Goal: Information Seeking & Learning: Find specific fact

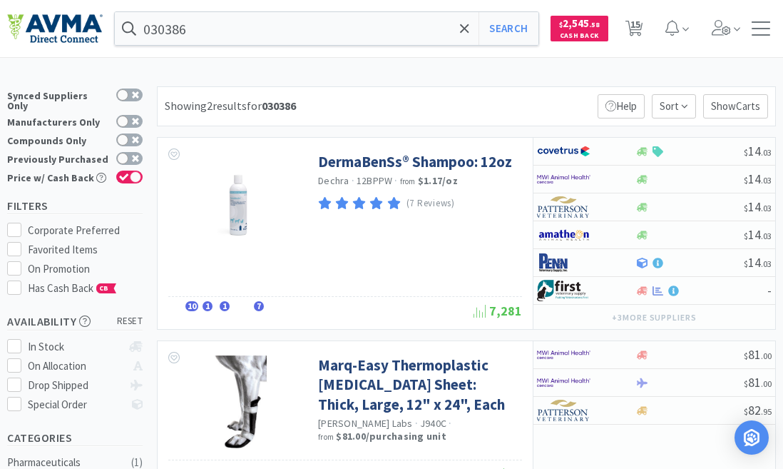
select select "1"
select select "10"
select select "1"
select select "2"
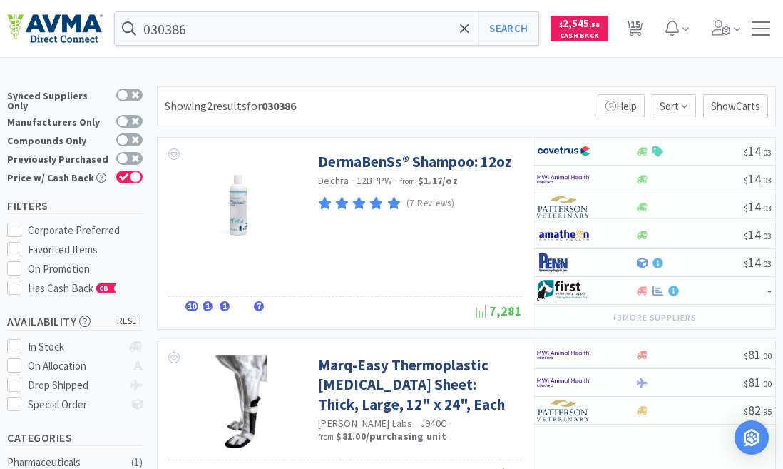
select select "3"
select select "1"
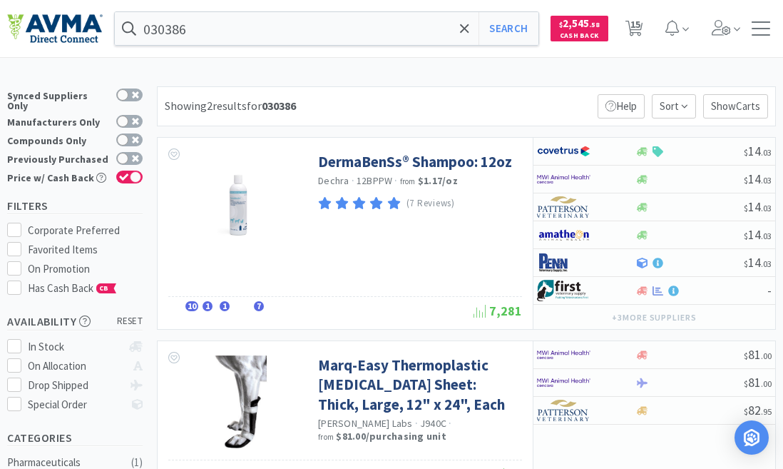
select select "1"
select select "4"
select select "2"
select select "1"
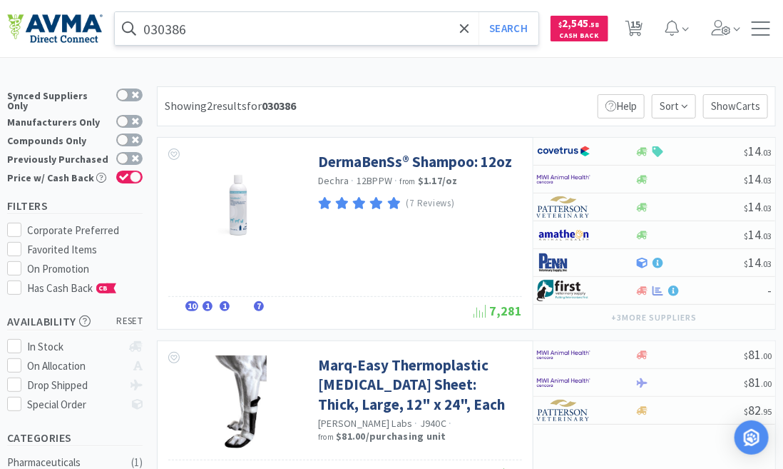
click at [205, 27] on input "030386" at bounding box center [327, 28] width 424 height 33
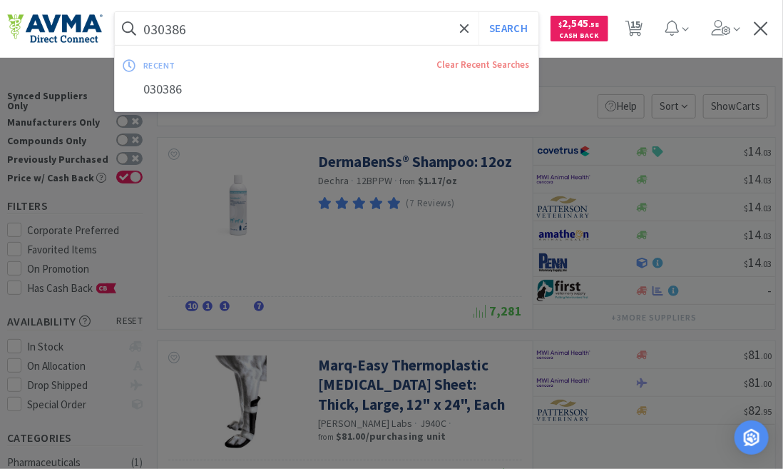
paste input "3830"
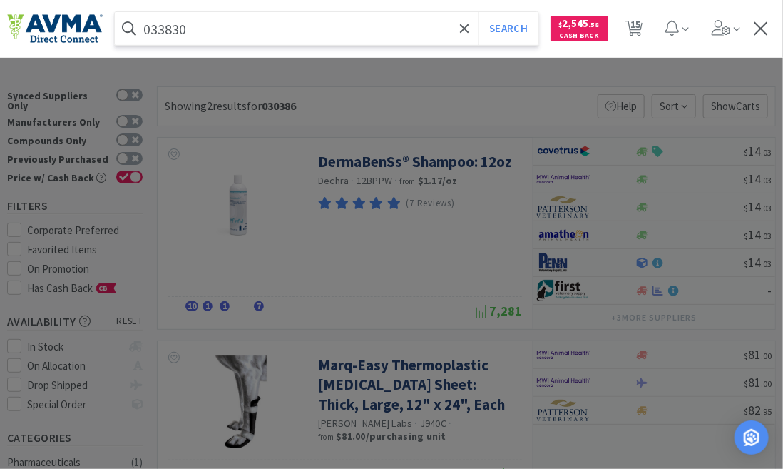
click at [479, 12] on button "Search" at bounding box center [508, 28] width 59 height 33
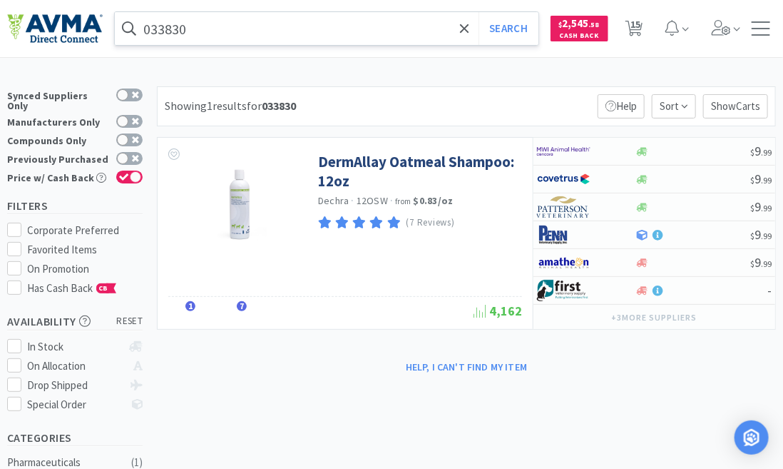
click at [193, 26] on input "033830" at bounding box center [327, 28] width 424 height 33
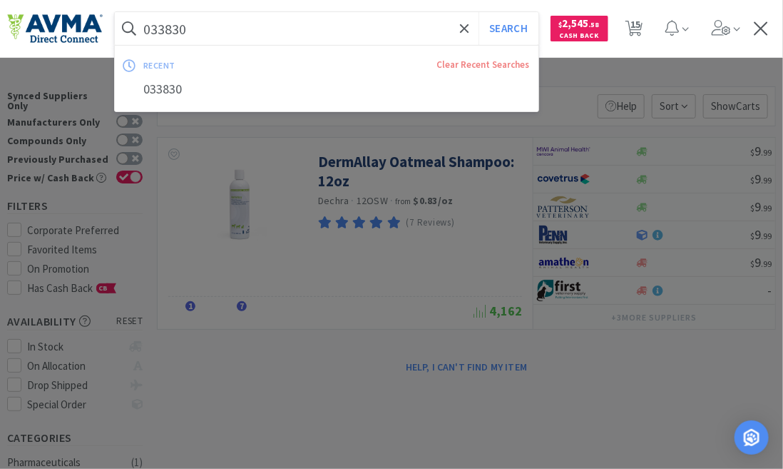
paste input "29 +"
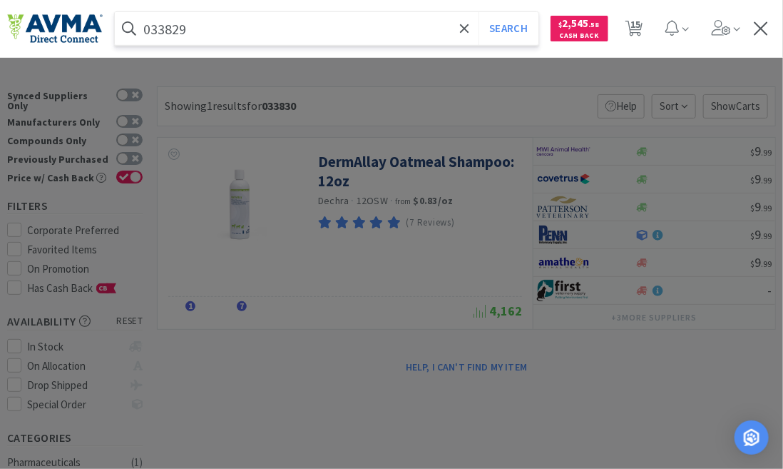
type input "033829"
click at [479, 12] on button "Search" at bounding box center [508, 28] width 59 height 33
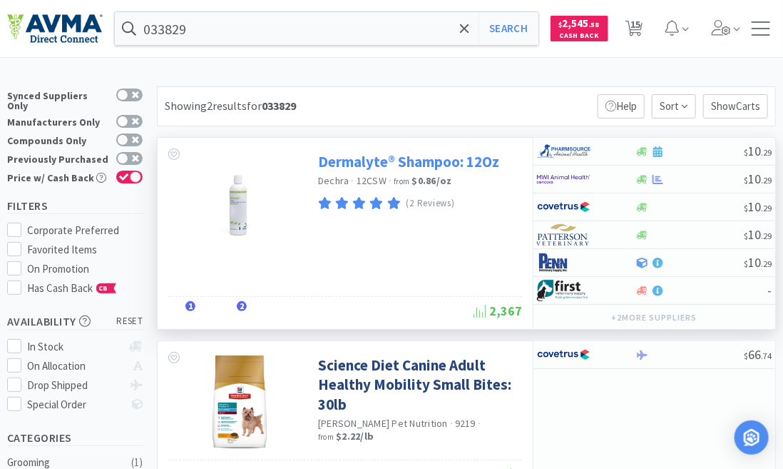
click at [367, 164] on link "Dermalyte® Shampoo: 12Oz" at bounding box center [408, 161] width 181 height 19
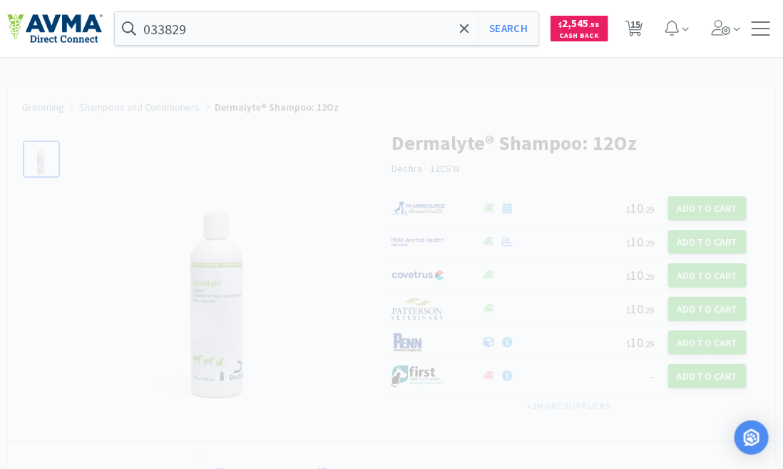
select select "20856"
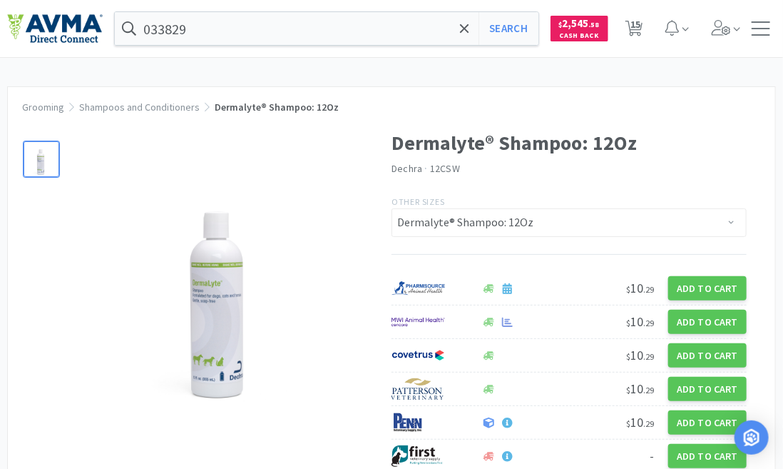
select select "1"
select select "10"
select select "1"
select select "2"
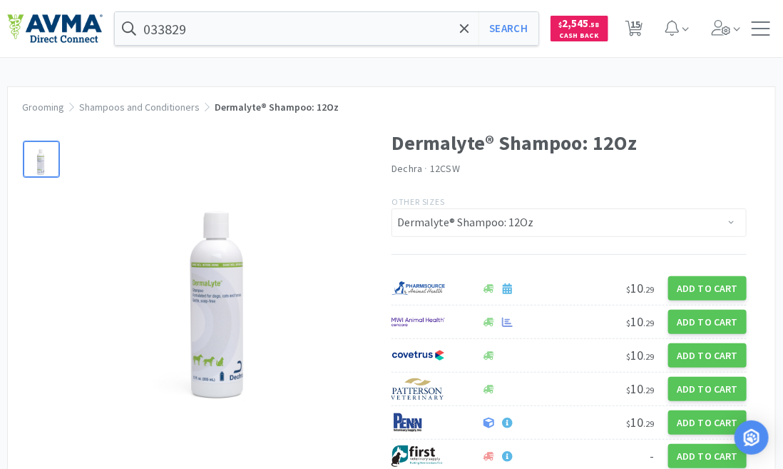
select select "3"
select select "1"
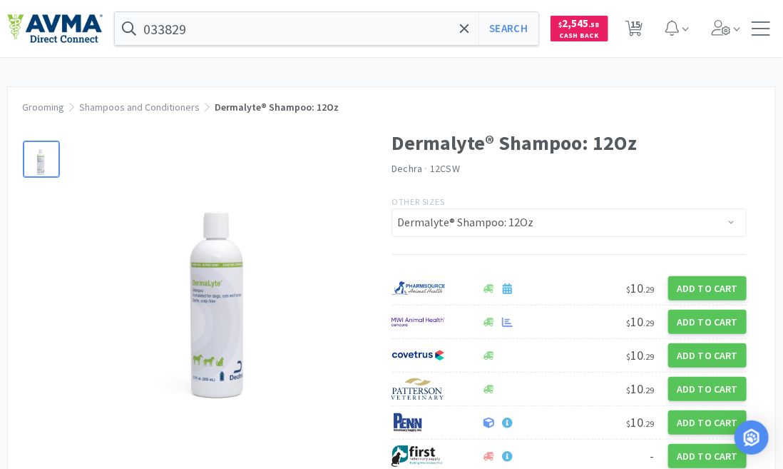
select select "1"
select select "4"
select select "2"
select select "1"
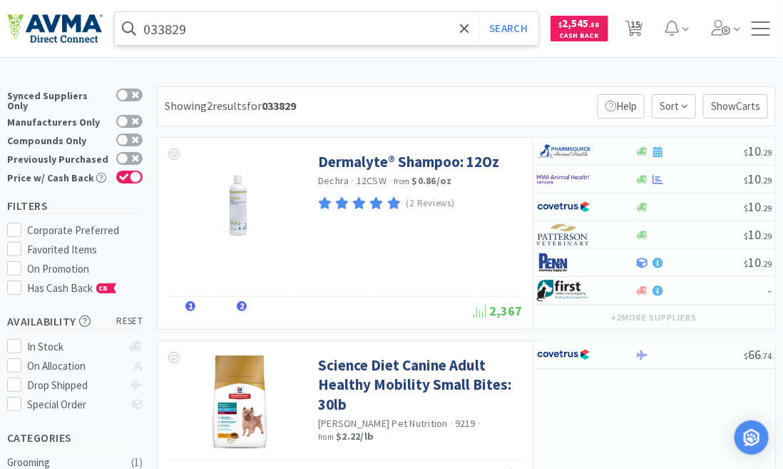
click at [186, 26] on input "033829" at bounding box center [327, 28] width 424 height 33
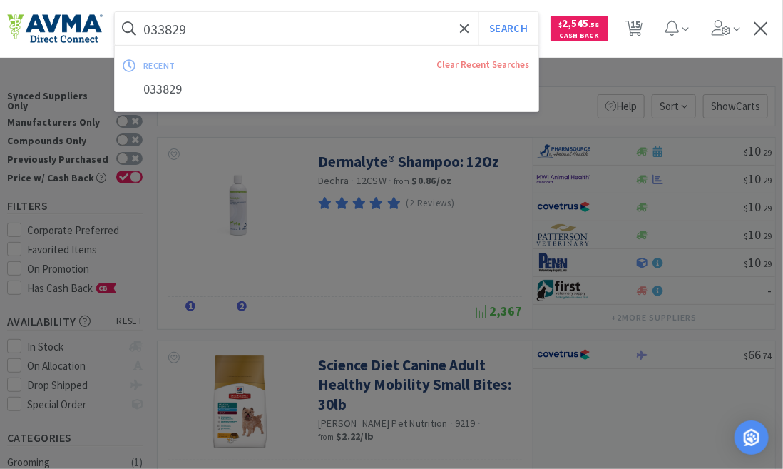
paste input "21297 +"
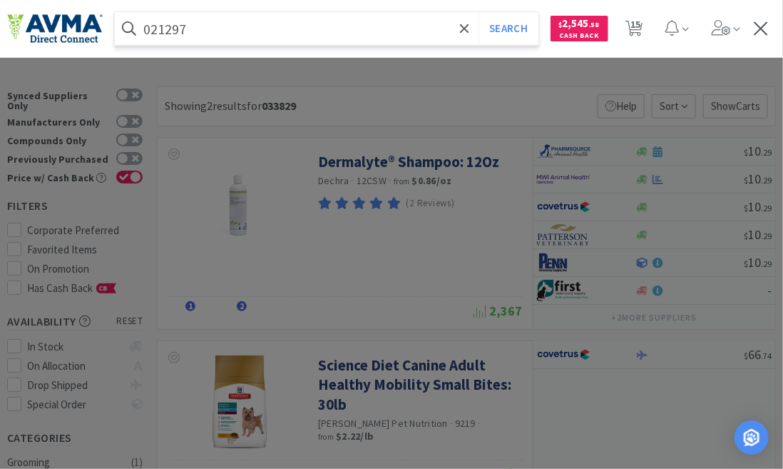
click at [479, 12] on button "Search" at bounding box center [508, 28] width 59 height 33
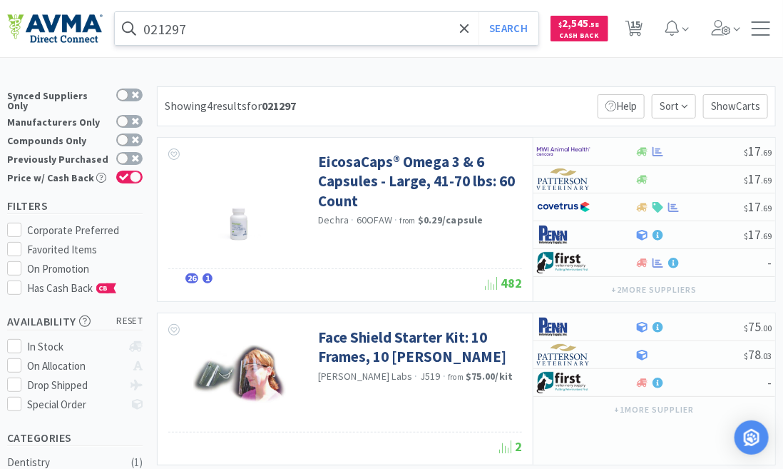
click at [178, 29] on input "021297" at bounding box center [327, 28] width 424 height 33
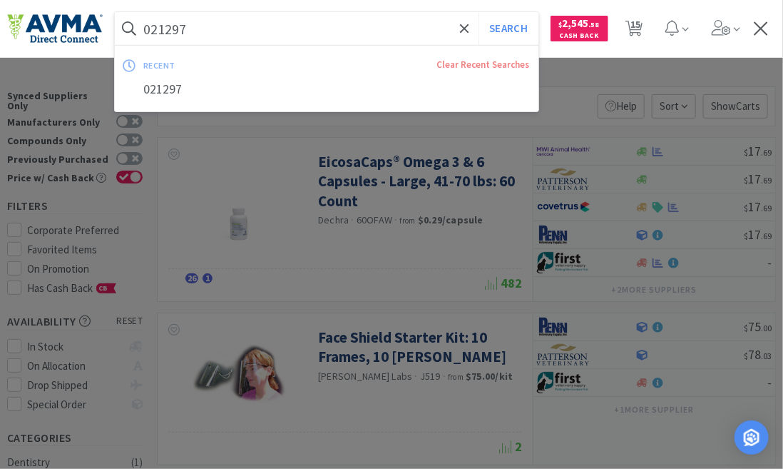
paste input "15843 +"
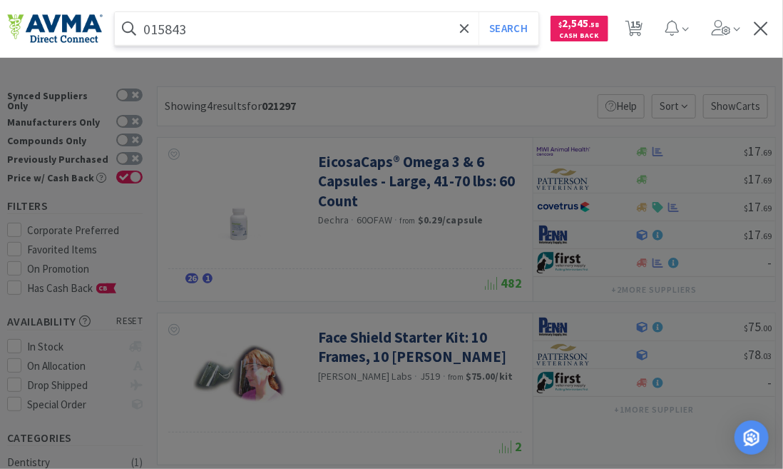
click at [479, 12] on button "Search" at bounding box center [508, 28] width 59 height 33
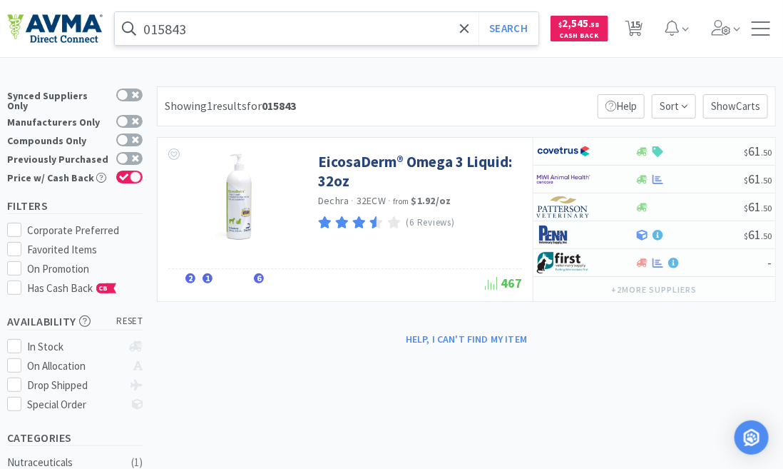
click at [209, 35] on input "015843" at bounding box center [327, 28] width 424 height 33
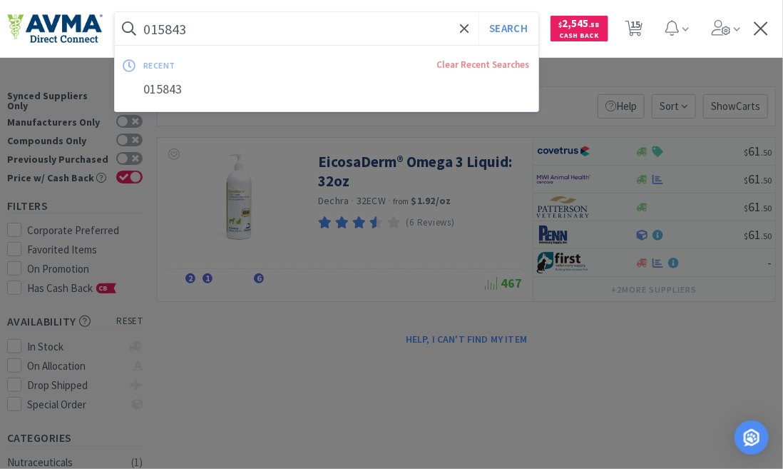
paste input "21470"
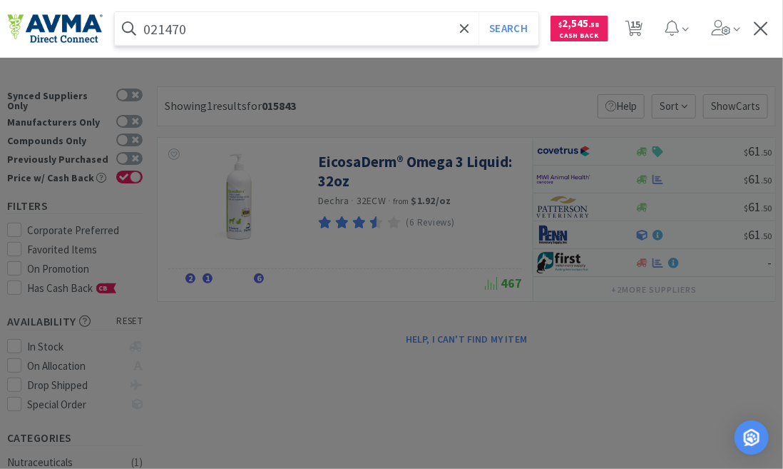
click at [479, 12] on button "Search" at bounding box center [508, 28] width 59 height 33
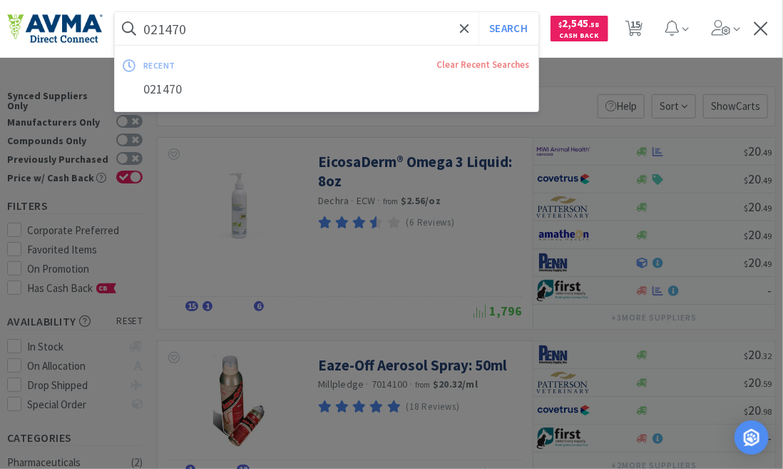
click at [181, 31] on input "021470" at bounding box center [327, 28] width 424 height 33
paste input "125635"
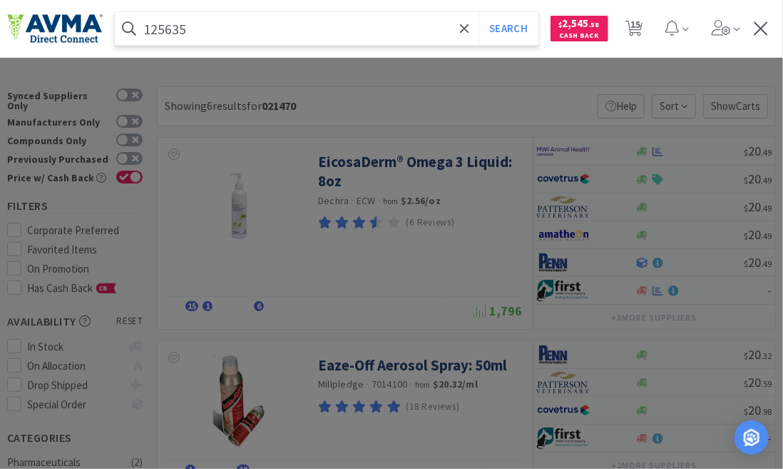
click at [479, 12] on button "Search" at bounding box center [508, 28] width 59 height 33
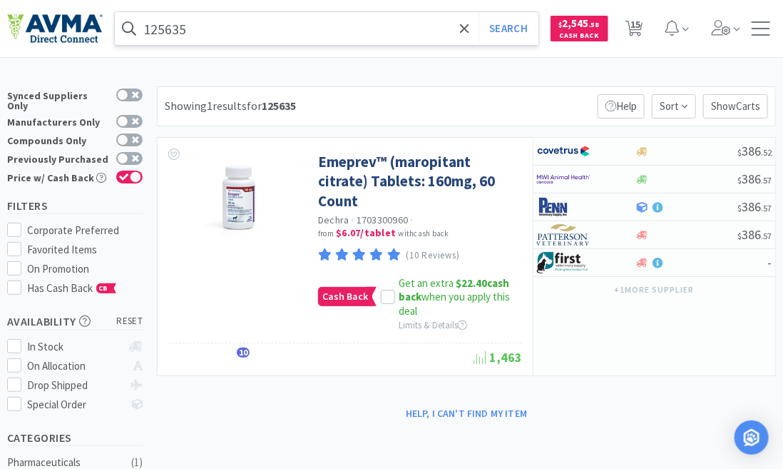
click at [179, 26] on input "125635" at bounding box center [327, 28] width 424 height 33
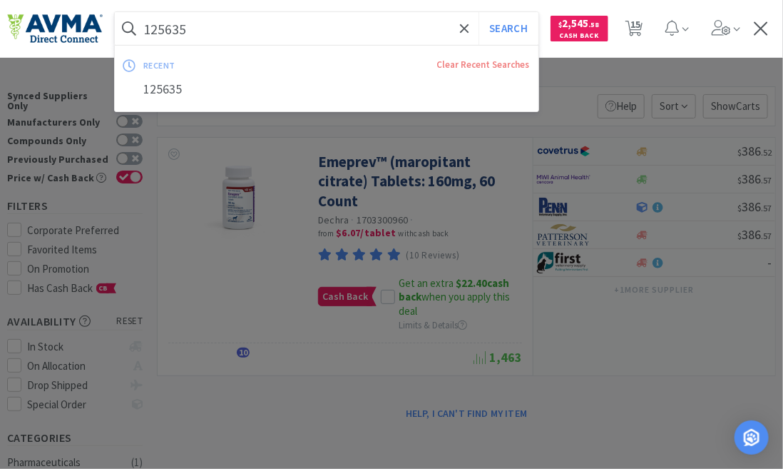
paste input "3"
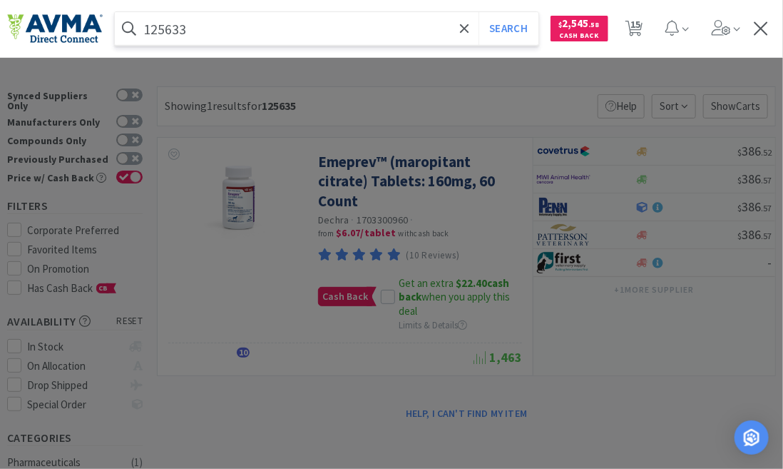
click at [479, 12] on button "Search" at bounding box center [508, 28] width 59 height 33
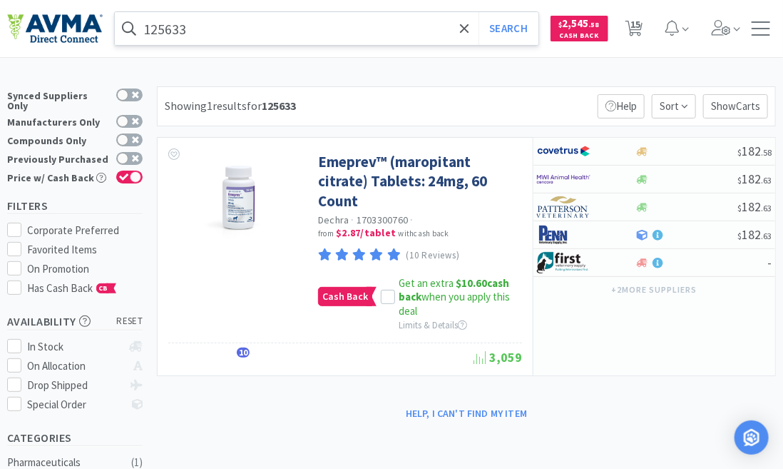
click at [193, 29] on input "125633" at bounding box center [327, 28] width 424 height 33
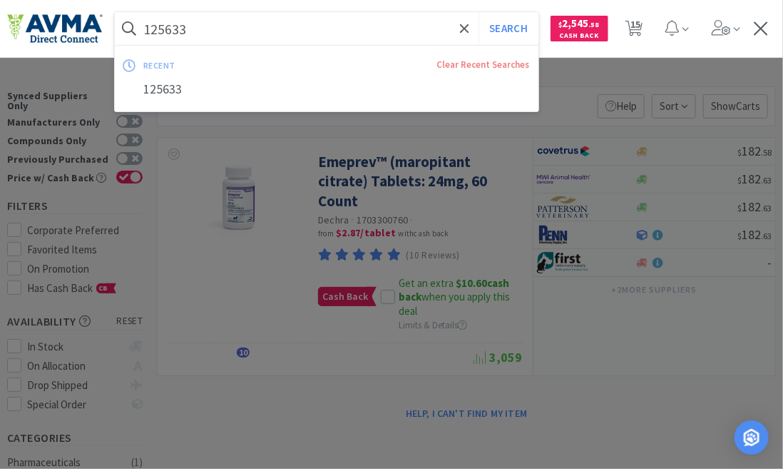
paste input "4"
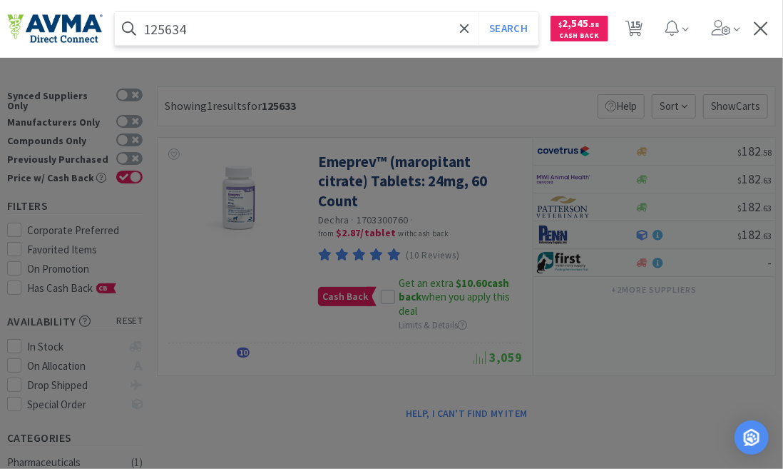
click at [479, 12] on button "Search" at bounding box center [508, 28] width 59 height 33
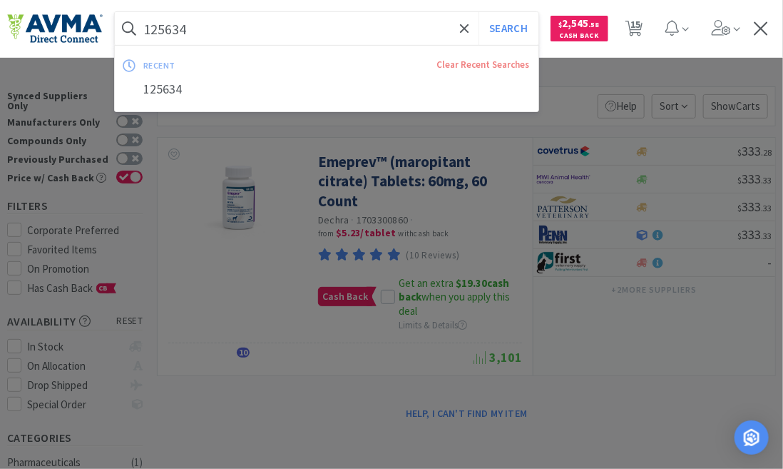
click at [176, 23] on input "125634" at bounding box center [327, 28] width 424 height 33
paste input "45"
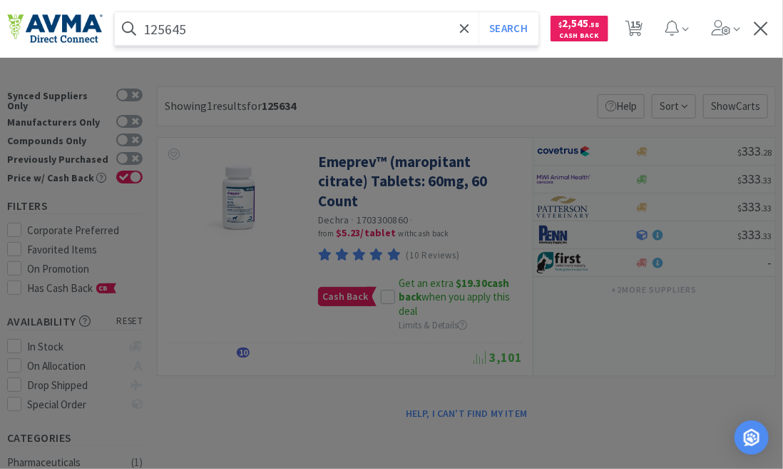
click at [479, 12] on button "Search" at bounding box center [508, 28] width 59 height 33
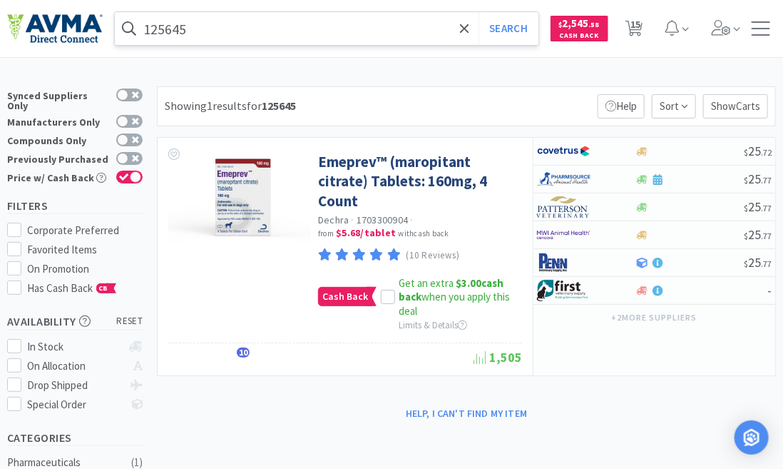
click at [191, 34] on input "125645" at bounding box center [327, 28] width 424 height 33
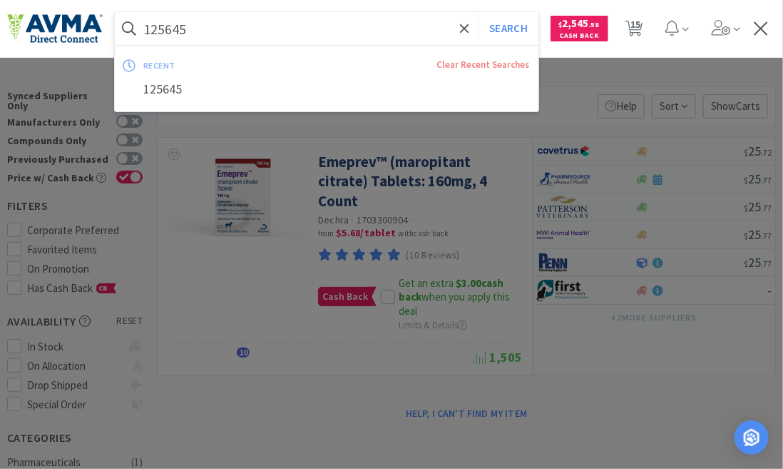
paste input "1"
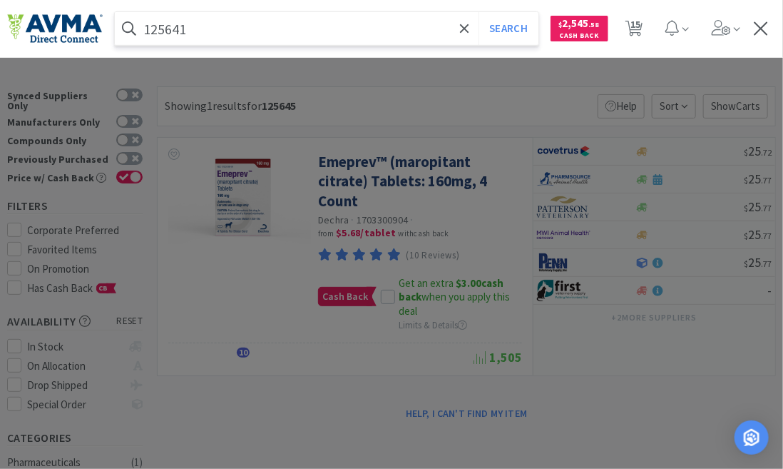
click at [479, 12] on button "Search" at bounding box center [508, 28] width 59 height 33
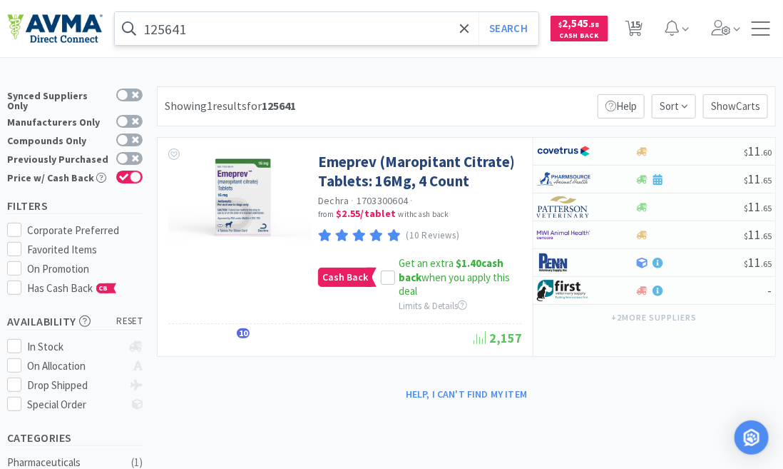
click at [203, 30] on input "125641" at bounding box center [327, 28] width 424 height 33
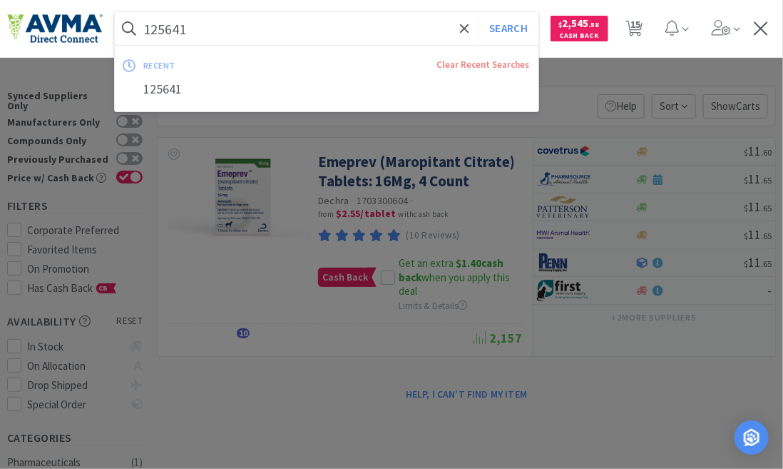
paste input "2"
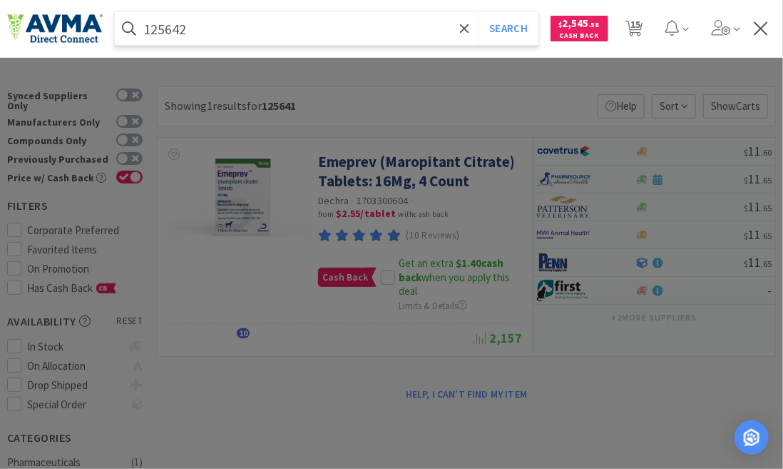
click at [479, 12] on button "Search" at bounding box center [508, 28] width 59 height 33
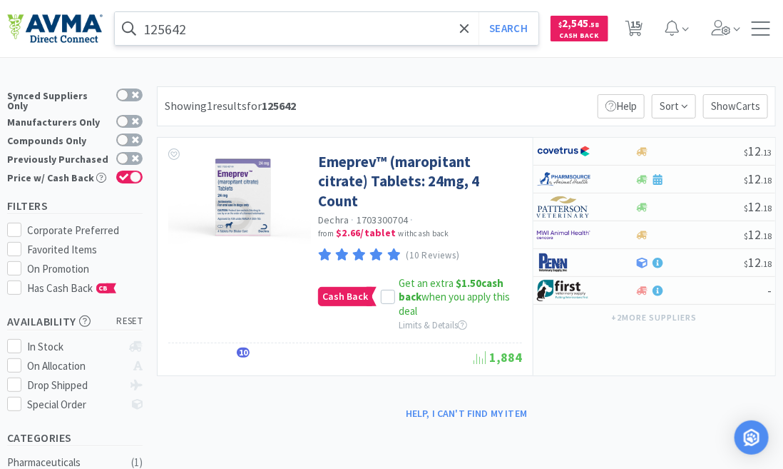
click at [187, 32] on input "125642" at bounding box center [327, 28] width 424 height 33
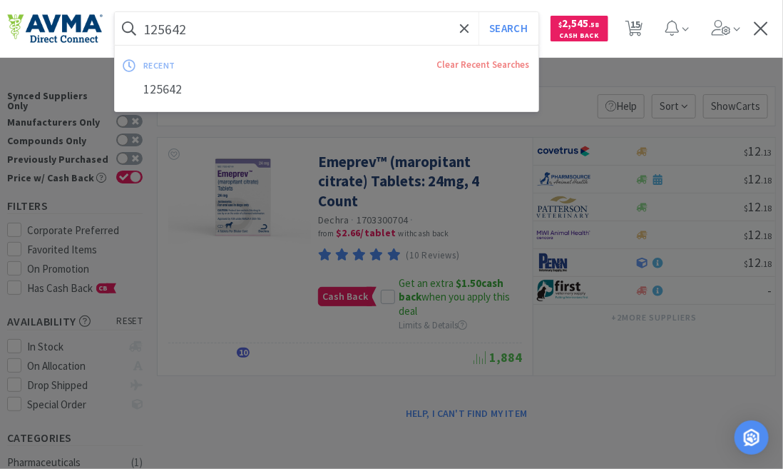
paste input "3"
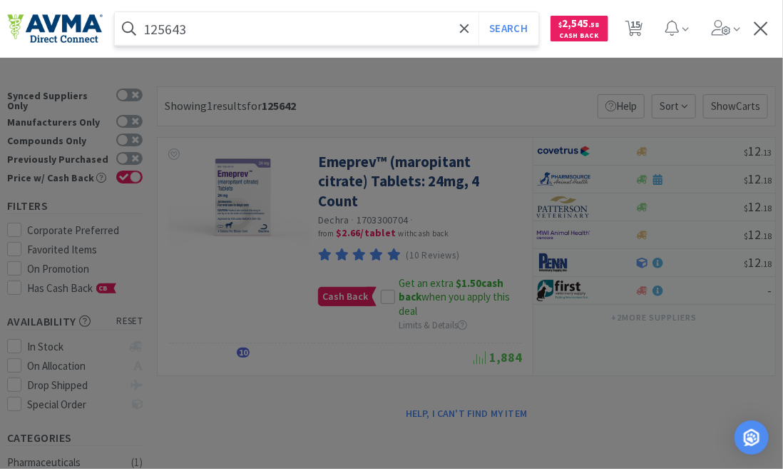
click at [479, 12] on button "Search" at bounding box center [508, 28] width 59 height 33
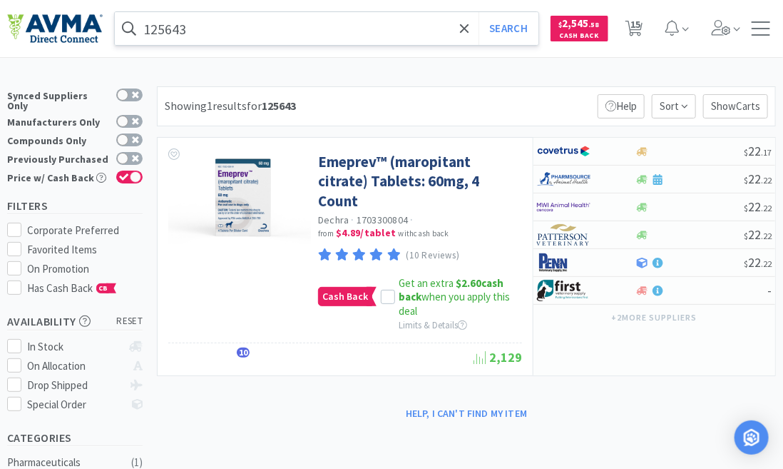
click at [199, 32] on input "125643" at bounding box center [327, 28] width 424 height 33
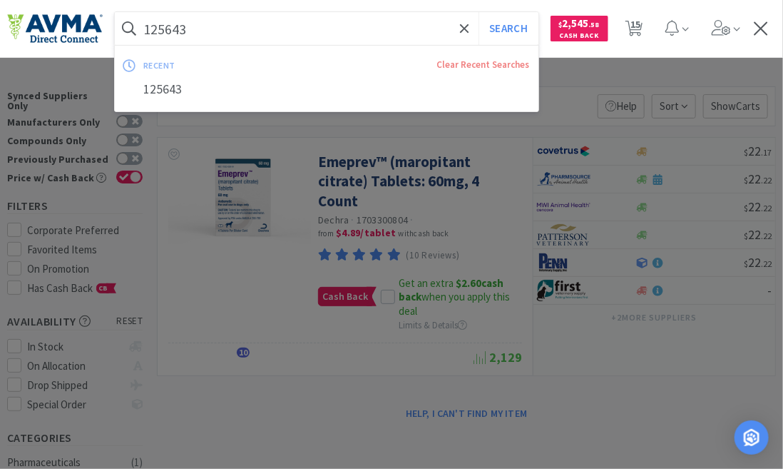
paste input "32"
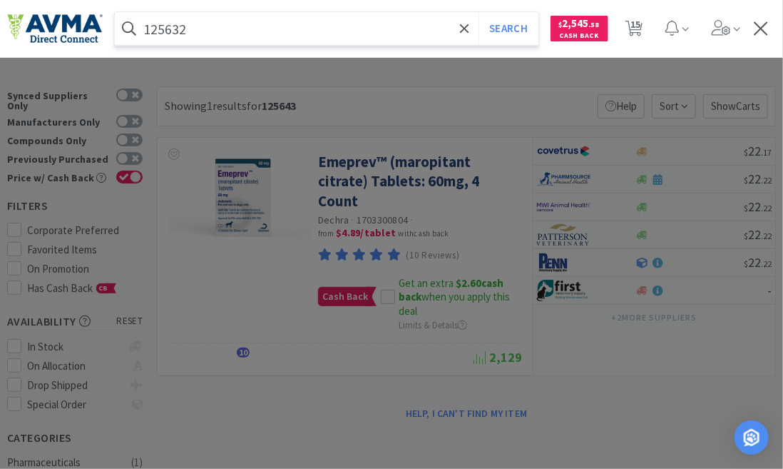
click at [479, 12] on button "Search" at bounding box center [508, 28] width 59 height 33
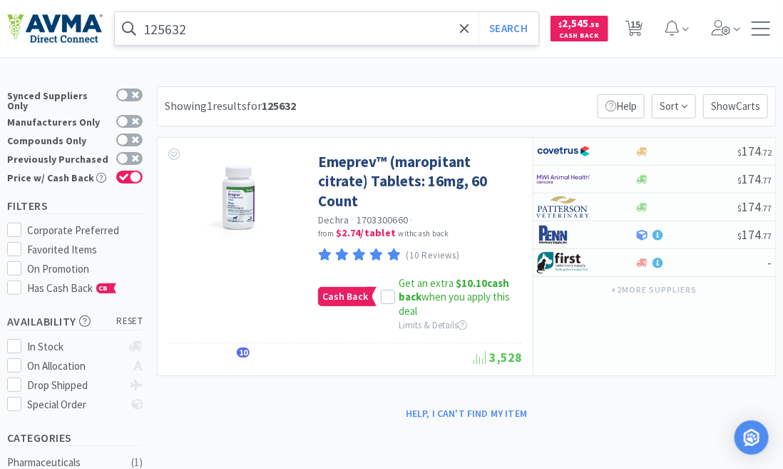
click at [202, 32] on input "125632" at bounding box center [327, 28] width 424 height 33
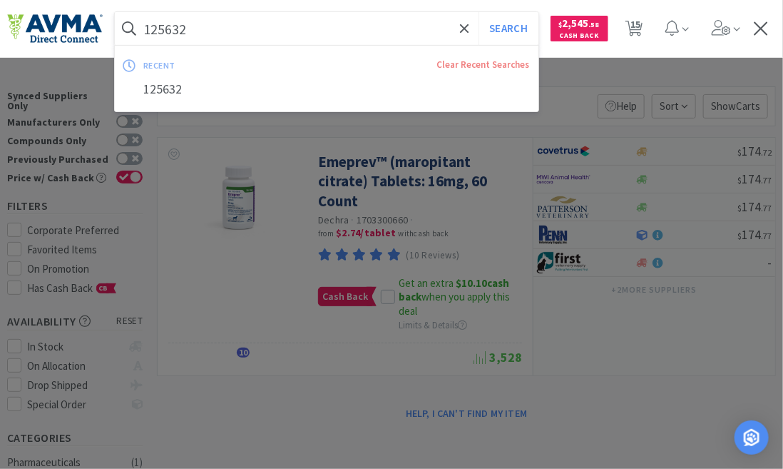
paste input "040337 +"
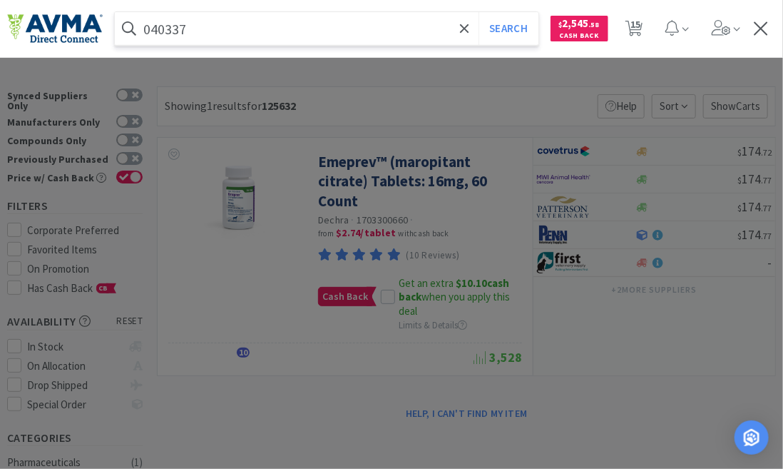
click at [479, 12] on button "Search" at bounding box center [508, 28] width 59 height 33
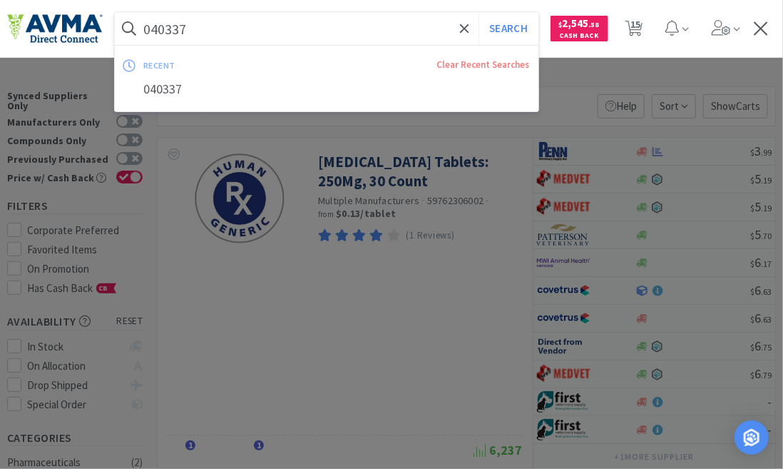
click at [172, 29] on input "040337" at bounding box center [327, 28] width 424 height 33
paste input "122741 +"
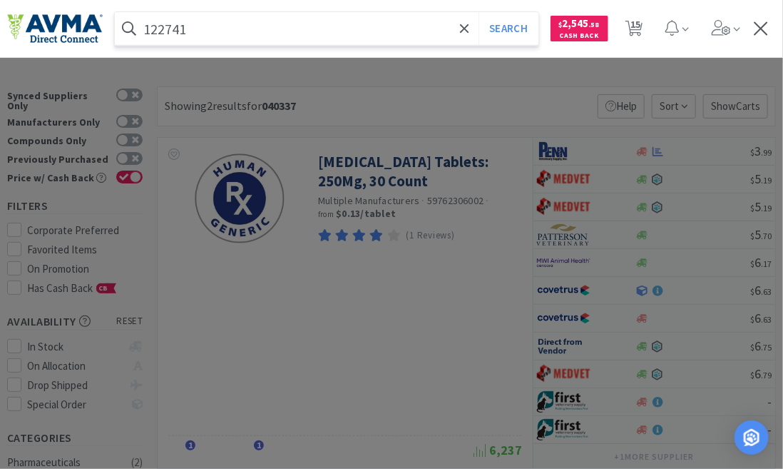
click at [479, 12] on button "Search" at bounding box center [508, 28] width 59 height 33
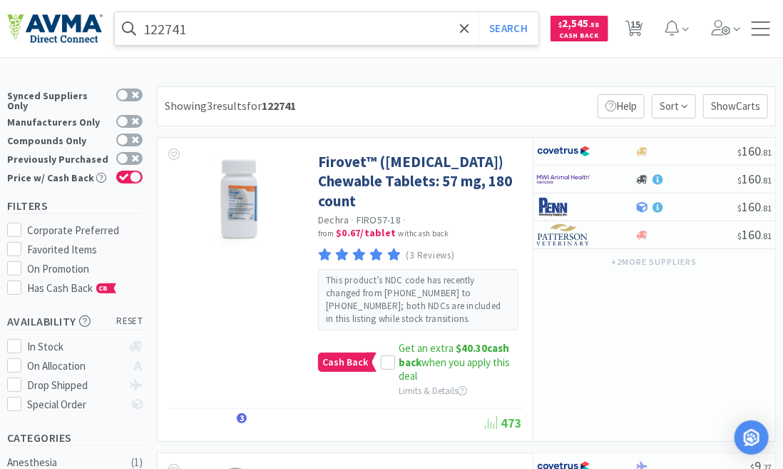
click at [191, 29] on input "122741" at bounding box center [327, 28] width 424 height 33
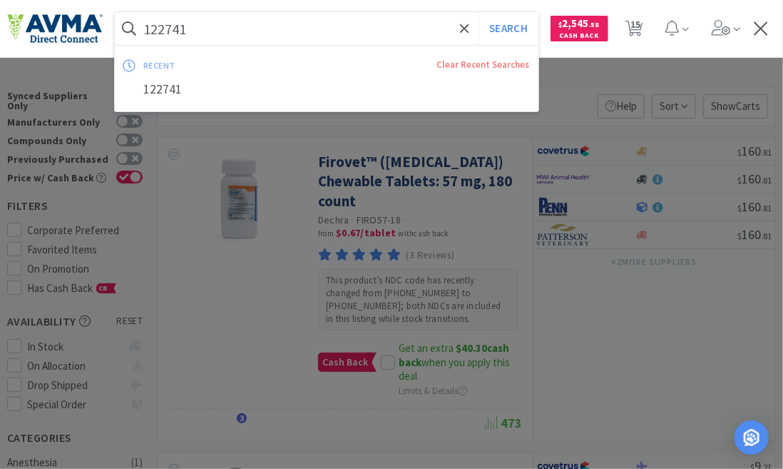
paste input "0 +"
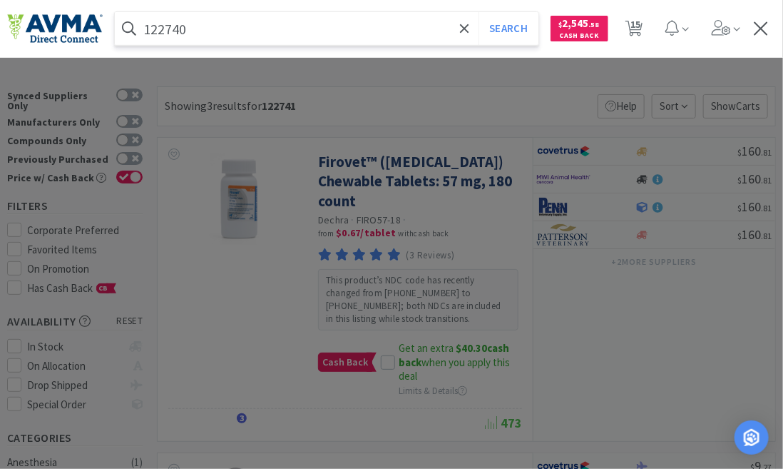
click at [479, 12] on button "Search" at bounding box center [508, 28] width 59 height 33
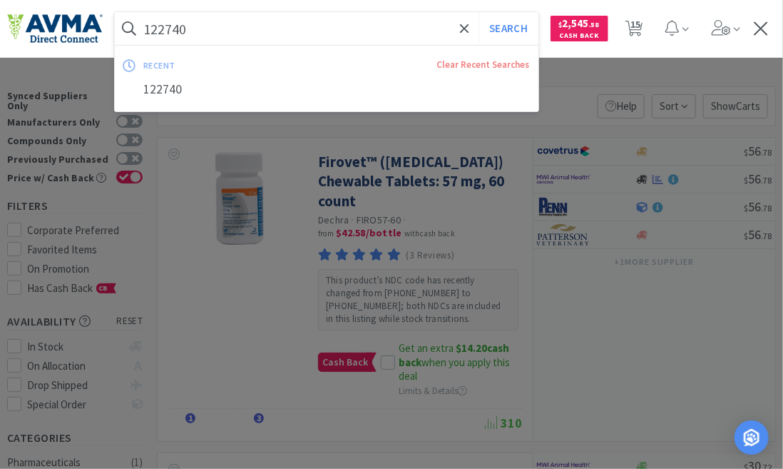
click at [188, 22] on input "122740" at bounding box center [327, 28] width 424 height 33
paste input "059327"
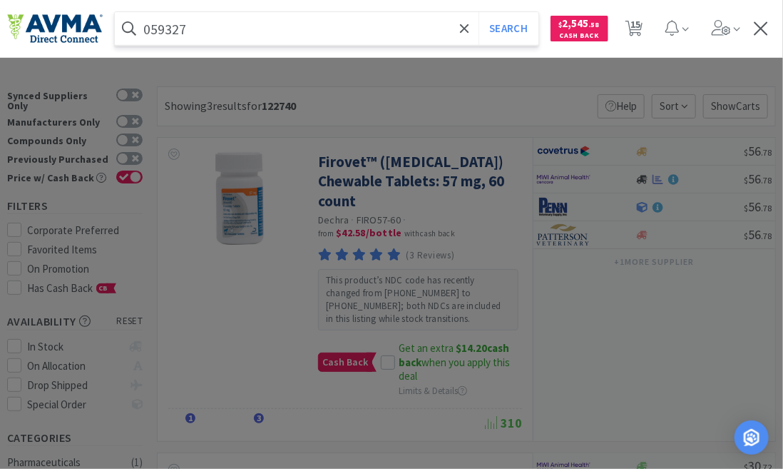
click at [479, 12] on button "Search" at bounding box center [508, 28] width 59 height 33
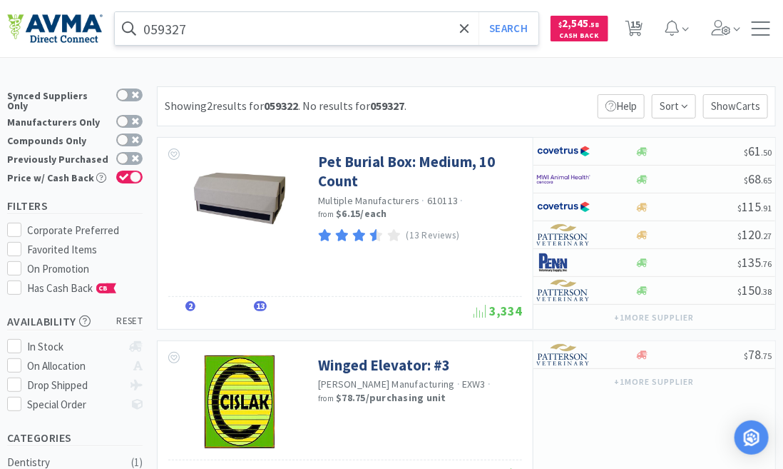
click at [193, 26] on input "059327" at bounding box center [327, 28] width 424 height 33
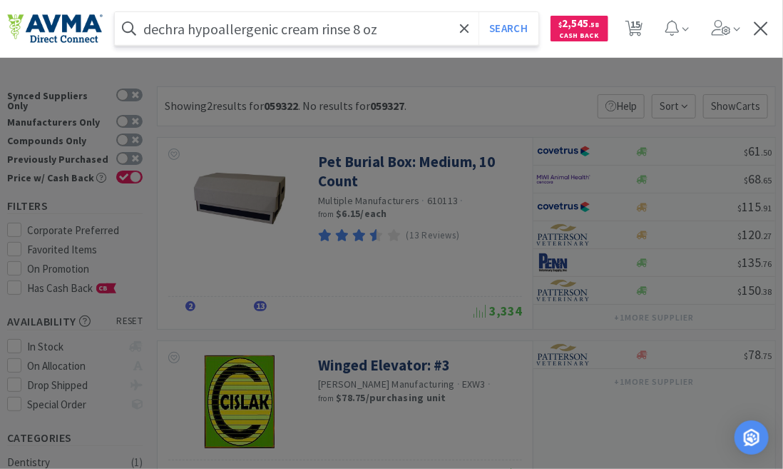
click at [479, 12] on button "Search" at bounding box center [508, 28] width 59 height 33
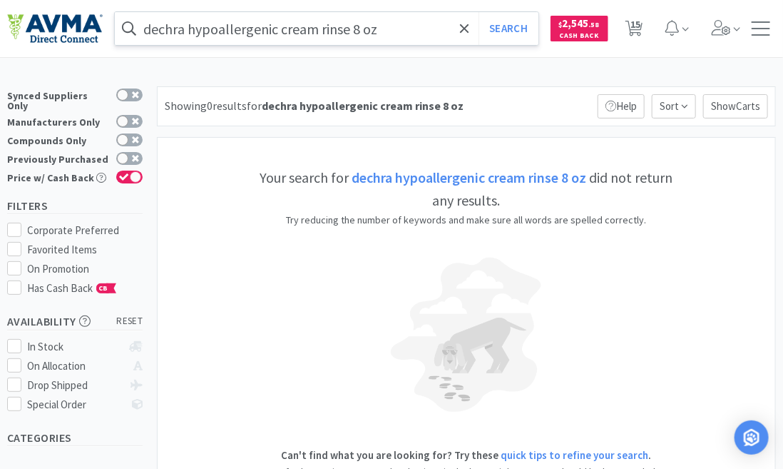
click at [183, 30] on input "dechra hypoallergenic cream rinse 8 oz" at bounding box center [327, 28] width 424 height 33
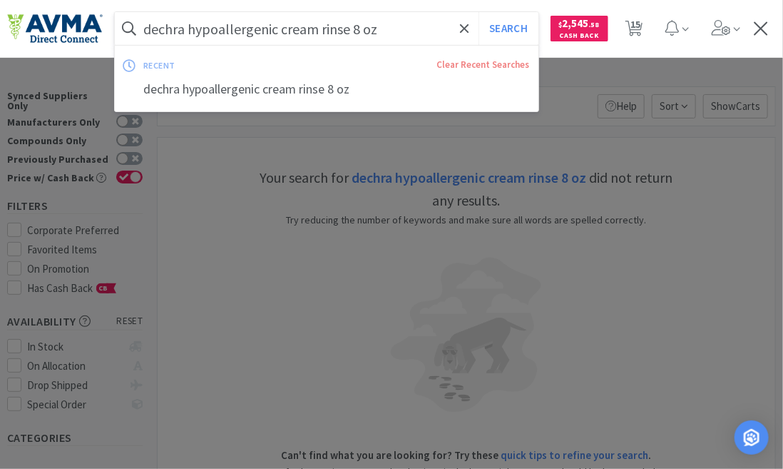
click at [183, 30] on input "dechra hypoallergenic cream rinse 8 oz" at bounding box center [327, 28] width 424 height 33
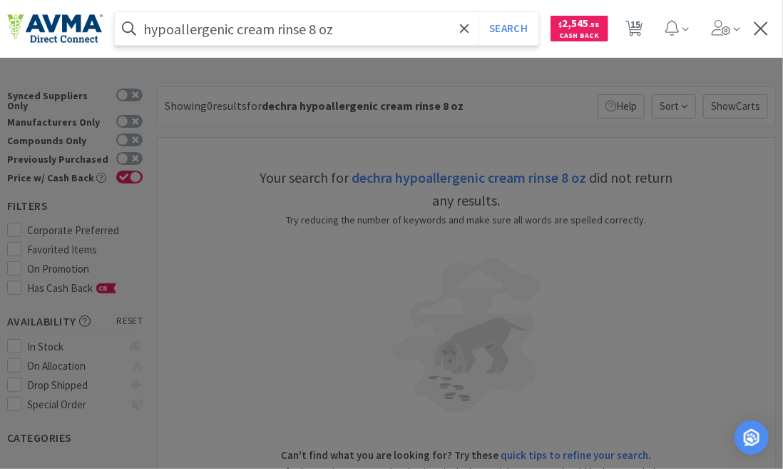
click at [479, 12] on button "Search" at bounding box center [508, 28] width 59 height 33
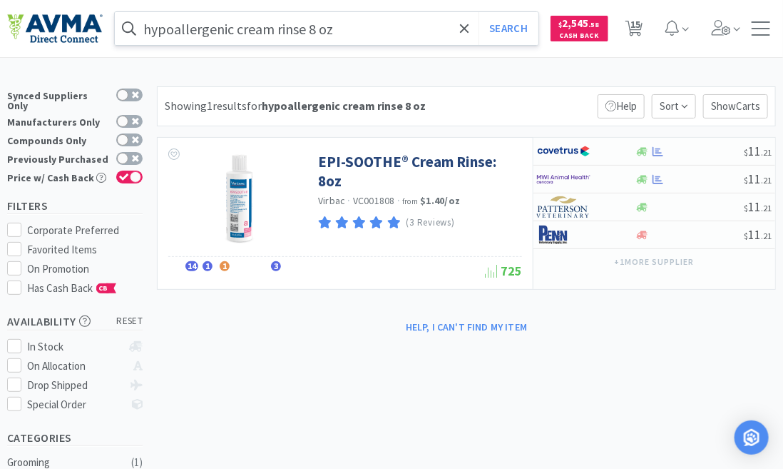
click at [352, 32] on input "hypoallergenic cream rinse 8 oz" at bounding box center [327, 28] width 424 height 33
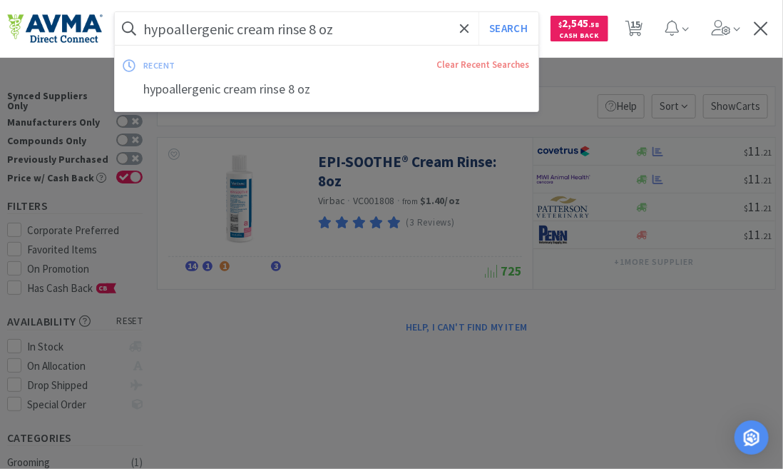
paste input "059327"
click at [479, 12] on button "Search" at bounding box center [508, 28] width 59 height 33
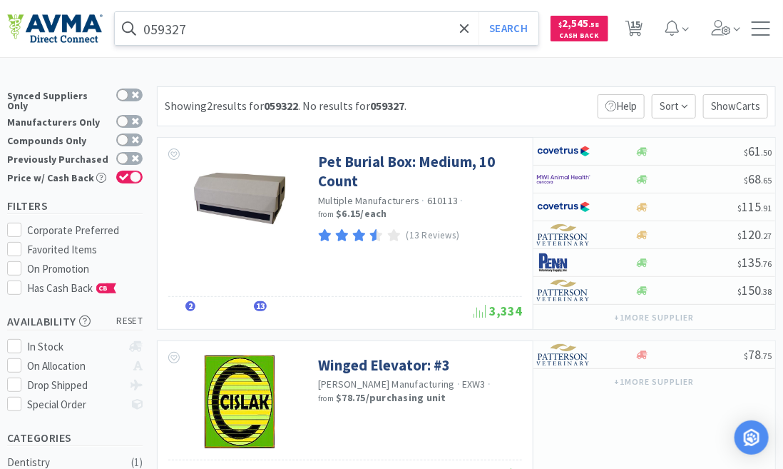
click at [198, 34] on input "059327" at bounding box center [327, 28] width 424 height 33
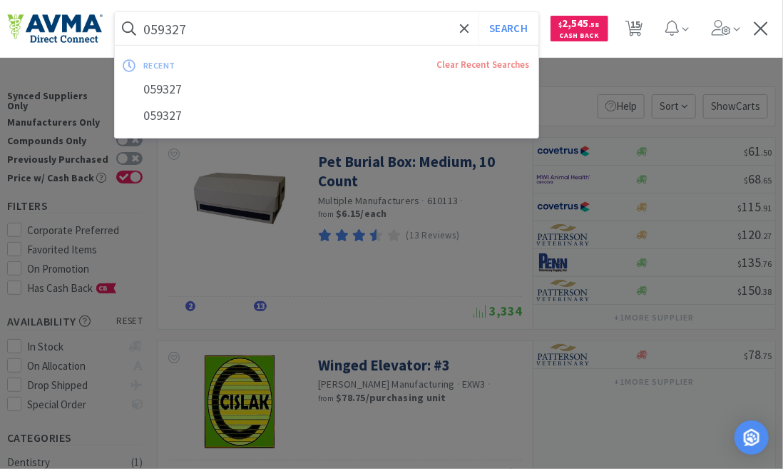
paste input "8094"
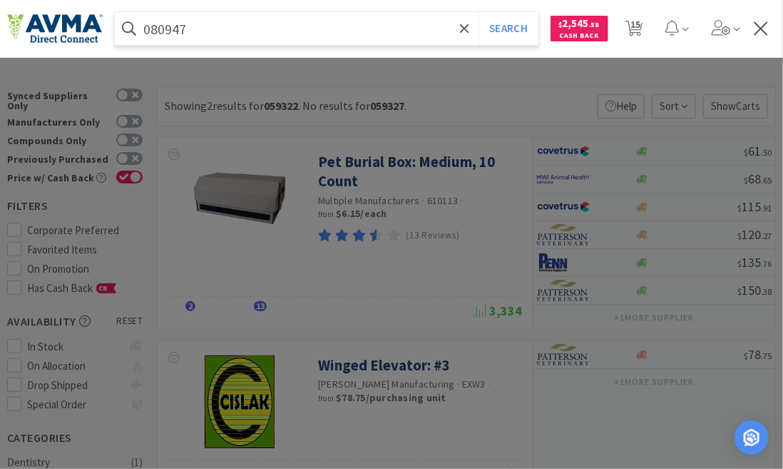
click at [479, 12] on button "Search" at bounding box center [508, 28] width 59 height 33
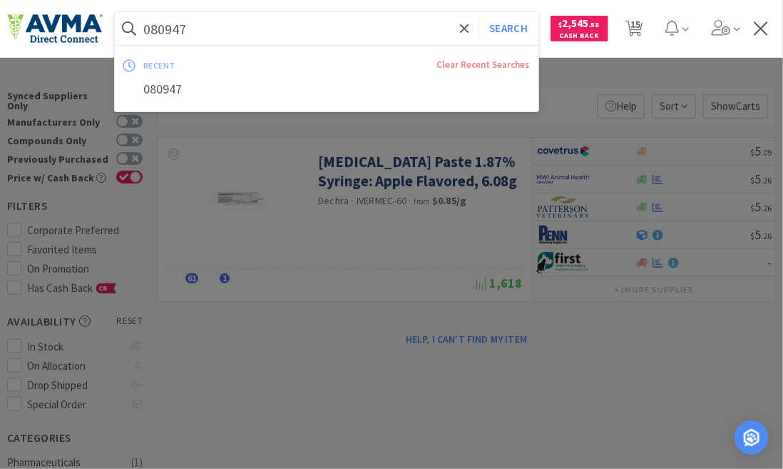
click at [184, 28] on input "080947" at bounding box center [327, 28] width 424 height 33
paste input "28559"
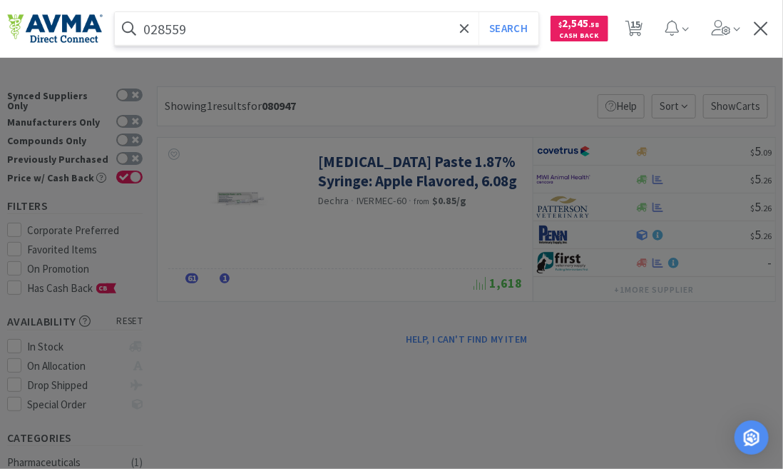
click at [479, 12] on button "Search" at bounding box center [508, 28] width 59 height 33
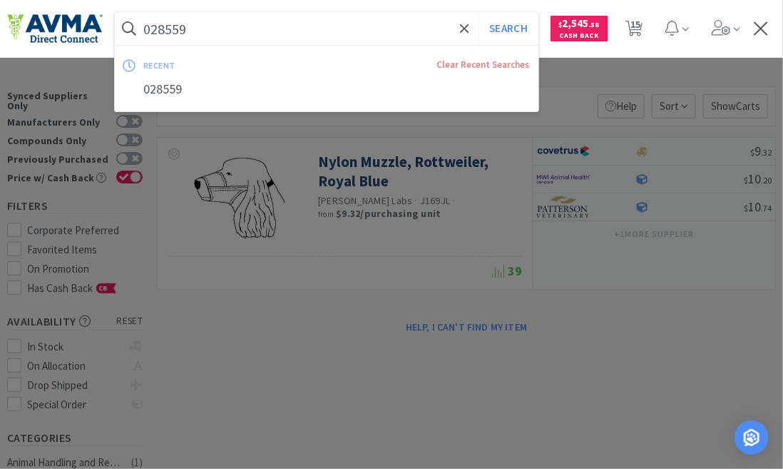
click at [187, 34] on input "028559" at bounding box center [327, 28] width 424 height 33
paste input "60 MBO"
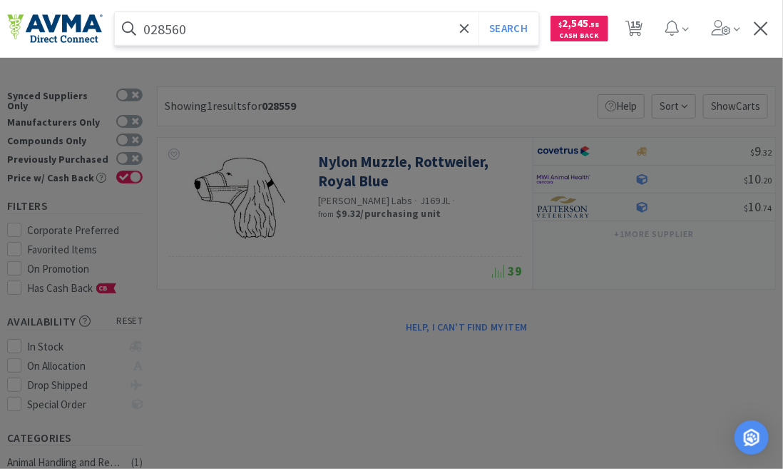
click at [479, 12] on button "Search" at bounding box center [508, 28] width 59 height 33
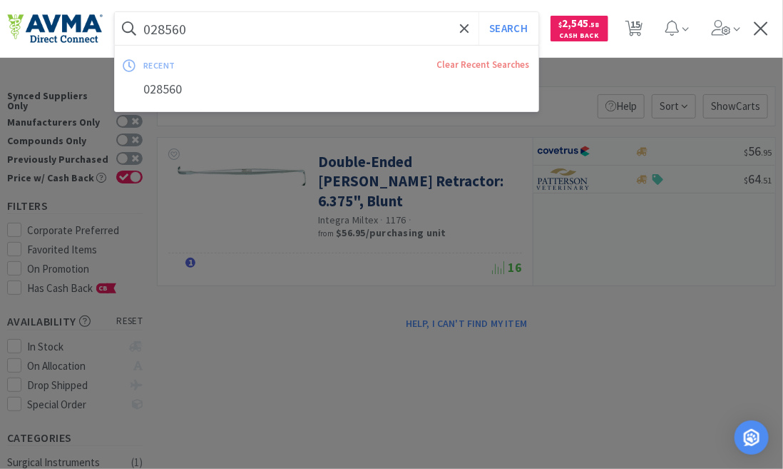
click at [188, 29] on input "028560" at bounding box center [327, 28] width 424 height 33
paste input "623"
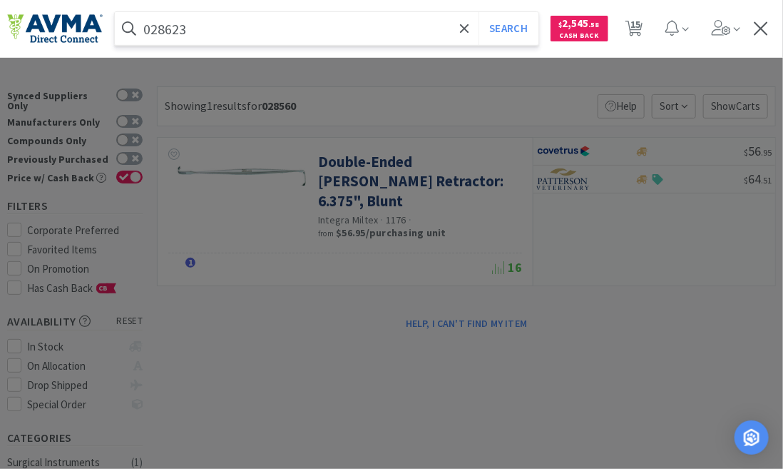
click at [479, 12] on button "Search" at bounding box center [508, 28] width 59 height 33
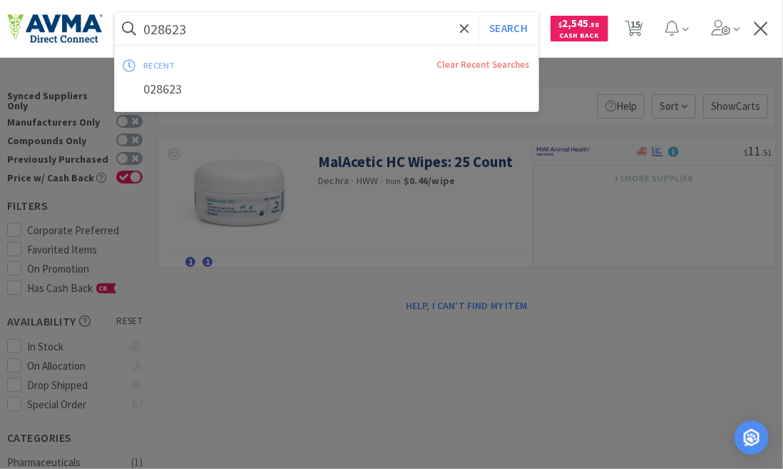
click at [190, 24] on input "028623" at bounding box center [327, 28] width 424 height 33
paste input "32430"
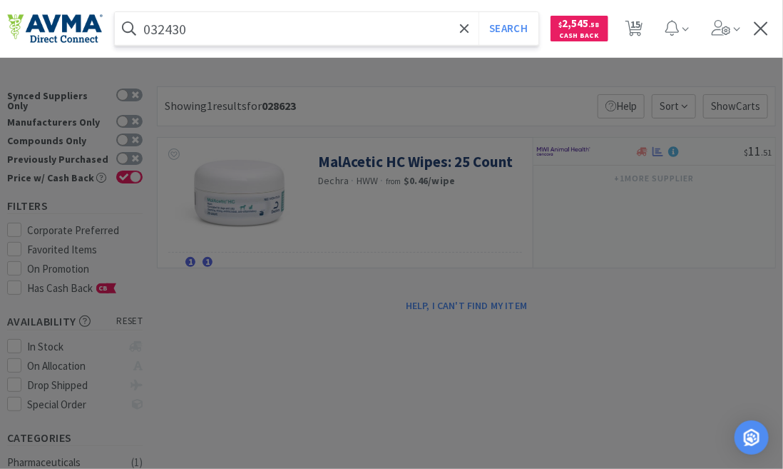
click at [479, 12] on button "Search" at bounding box center [508, 28] width 59 height 33
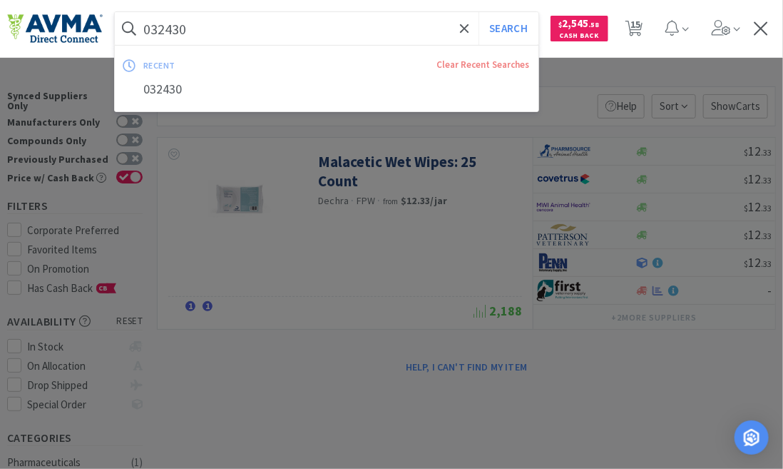
click at [183, 22] on input "032430" at bounding box center [327, 28] width 424 height 33
paste input "23748 +"
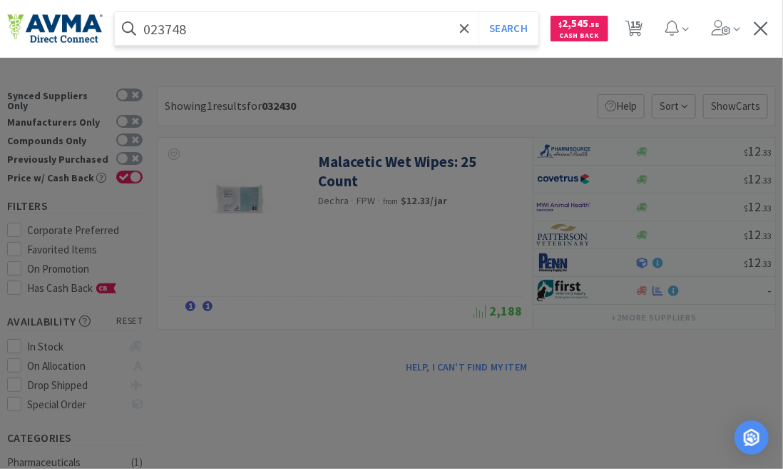
click at [479, 12] on button "Search" at bounding box center [508, 28] width 59 height 33
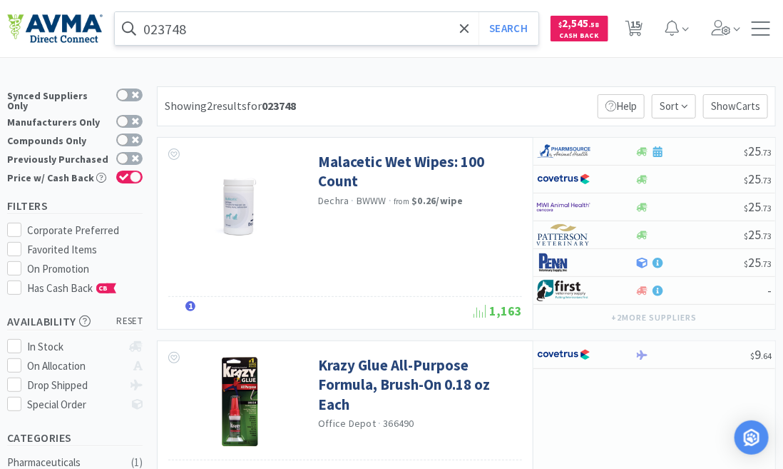
click at [204, 29] on input "023748" at bounding box center [327, 28] width 424 height 33
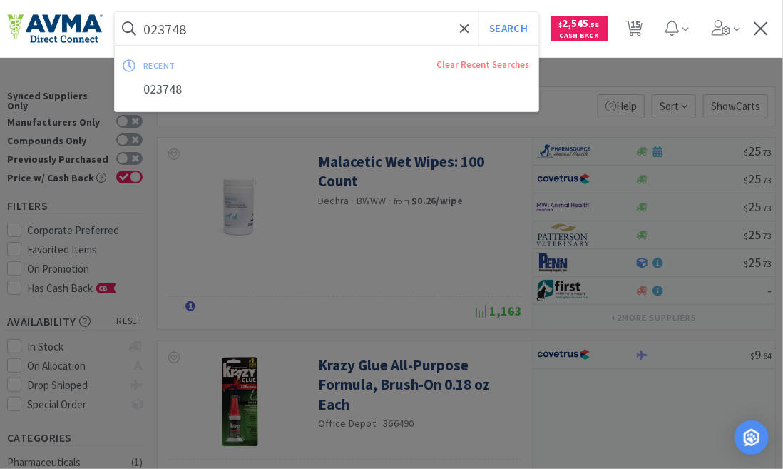
paste input "119966 +"
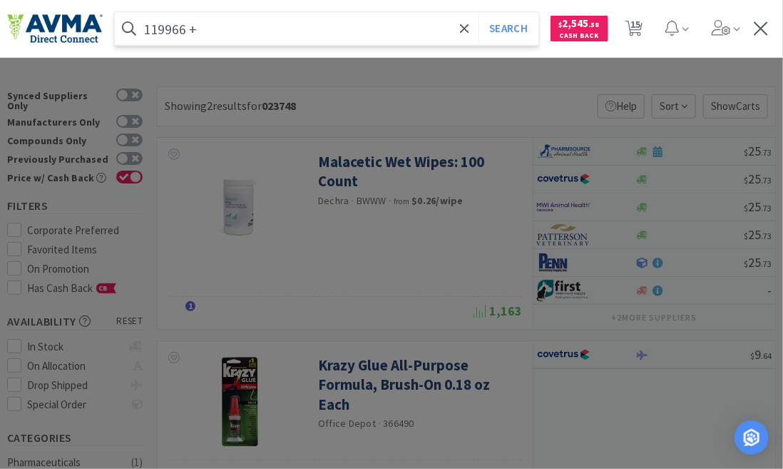
click at [479, 12] on button "Search" at bounding box center [508, 28] width 59 height 33
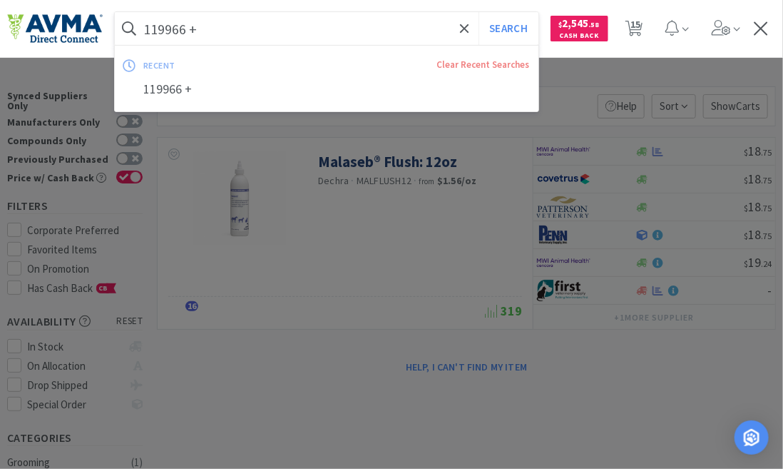
click at [185, 34] on input "119966 +" at bounding box center [327, 28] width 424 height 33
paste input "8967"
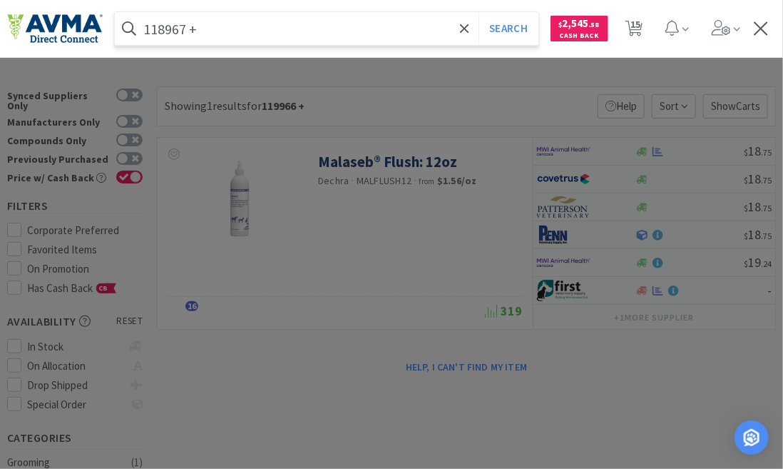
click at [479, 12] on button "Search" at bounding box center [508, 28] width 59 height 33
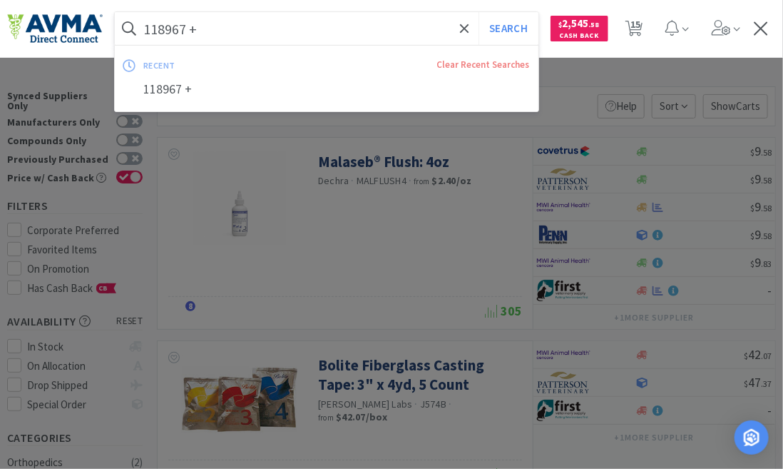
click at [193, 33] on input "118967 +" at bounding box center [327, 28] width 424 height 33
paste input "9968"
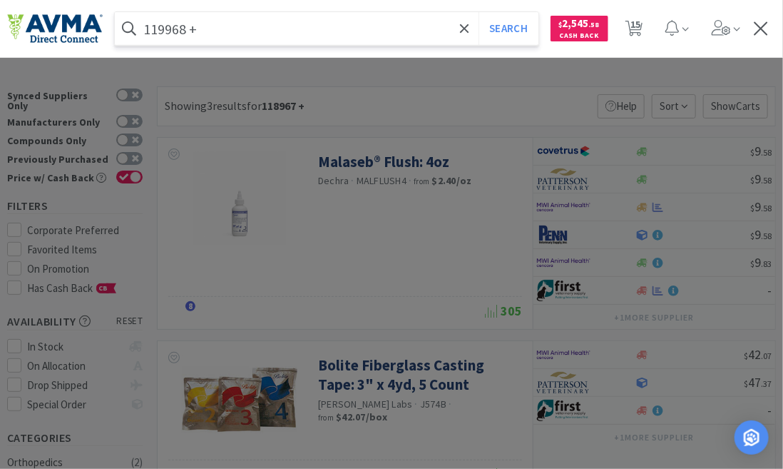
click at [479, 12] on button "Search" at bounding box center [508, 28] width 59 height 33
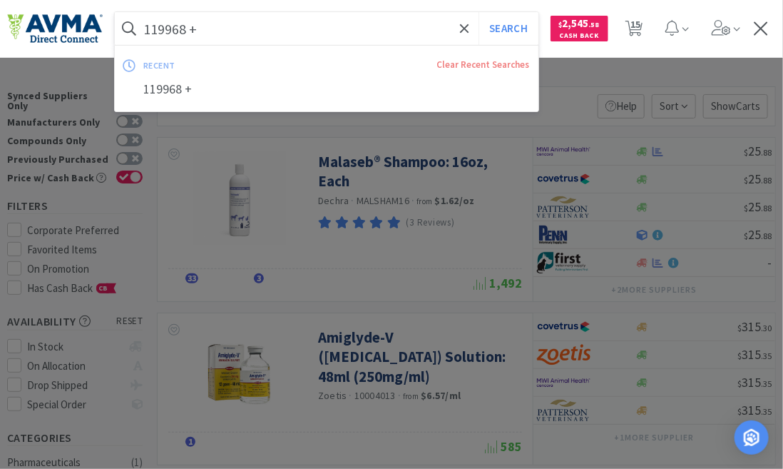
click at [204, 33] on input "119968 +" at bounding box center [327, 28] width 424 height 33
paste input "05991"
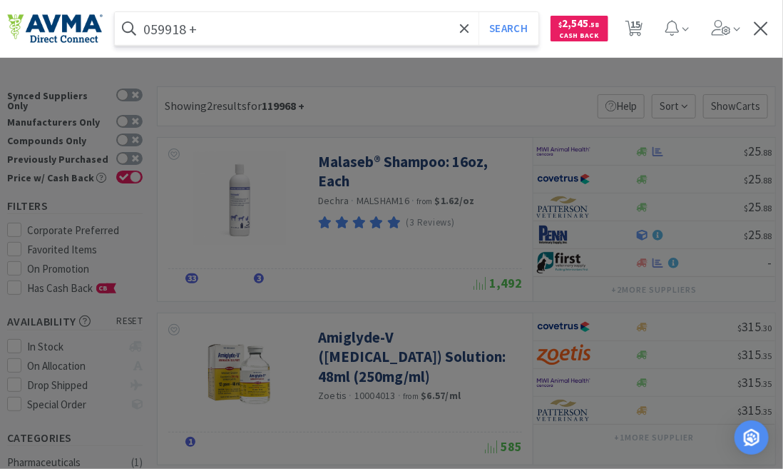
click at [479, 12] on button "Search" at bounding box center [508, 28] width 59 height 33
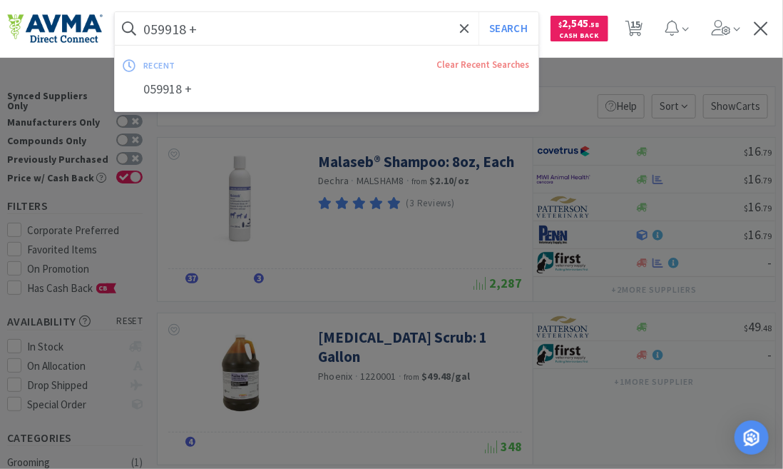
click at [207, 14] on input "059918 +" at bounding box center [327, 28] width 424 height 33
paste input "119969"
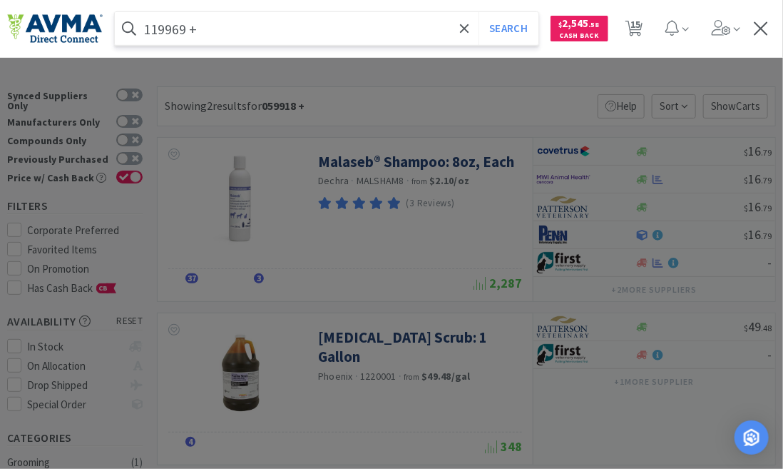
click at [479, 12] on button "Search" at bounding box center [508, 28] width 59 height 33
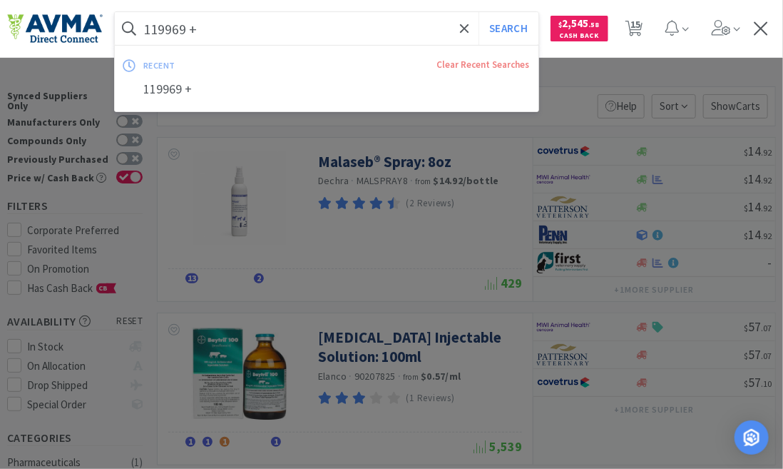
click at [210, 16] on input "119969 +" at bounding box center [327, 28] width 424 height 33
paste input "059574 +VCpromo"
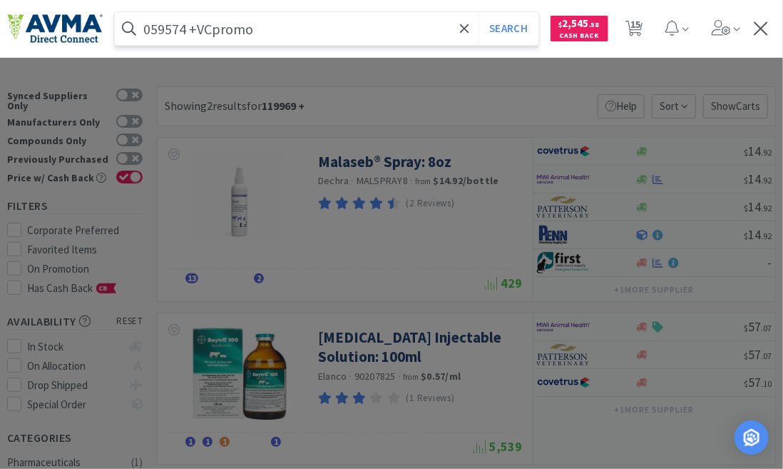
click at [479, 12] on button "Search" at bounding box center [508, 28] width 59 height 33
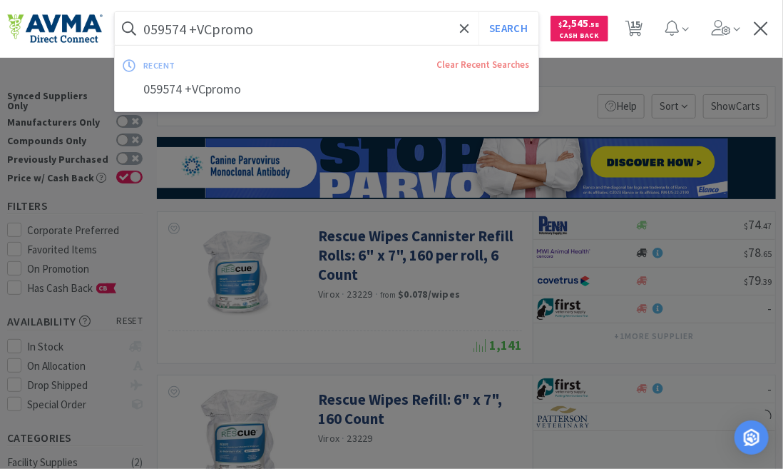
click at [258, 33] on input "059574 +VCpromo" at bounding box center [327, 28] width 424 height 33
click at [260, 32] on input "059574 +VCpromo" at bounding box center [327, 28] width 424 height 33
click at [479, 12] on button "Search" at bounding box center [508, 28] width 59 height 33
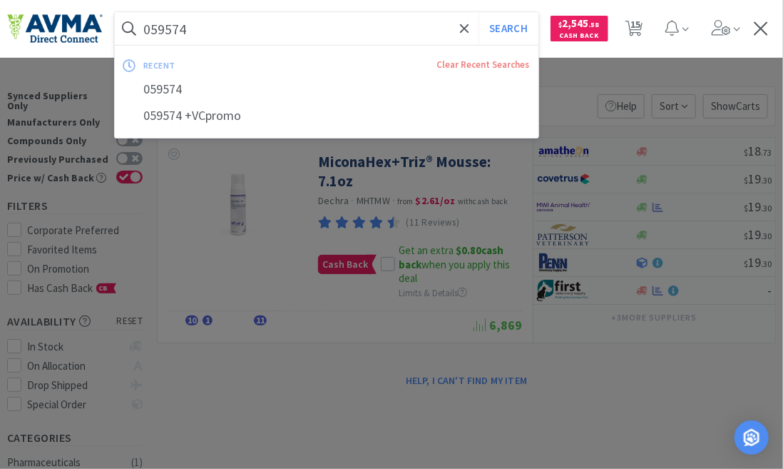
click at [195, 29] on input "059574" at bounding box center [327, 28] width 424 height 33
paste input "49243 +"
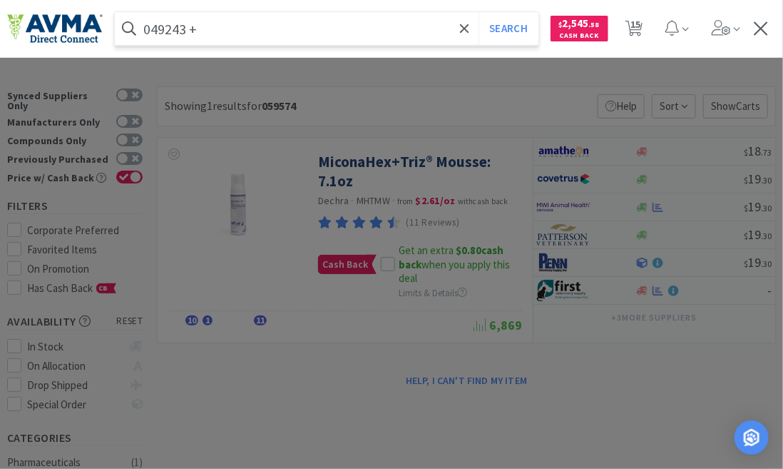
click at [479, 12] on button "Search" at bounding box center [508, 28] width 59 height 33
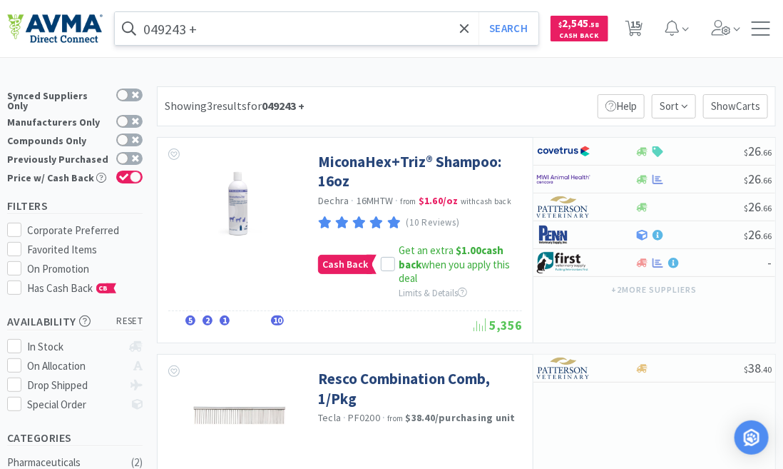
click at [201, 31] on input "049243 +" at bounding box center [327, 28] width 424 height 33
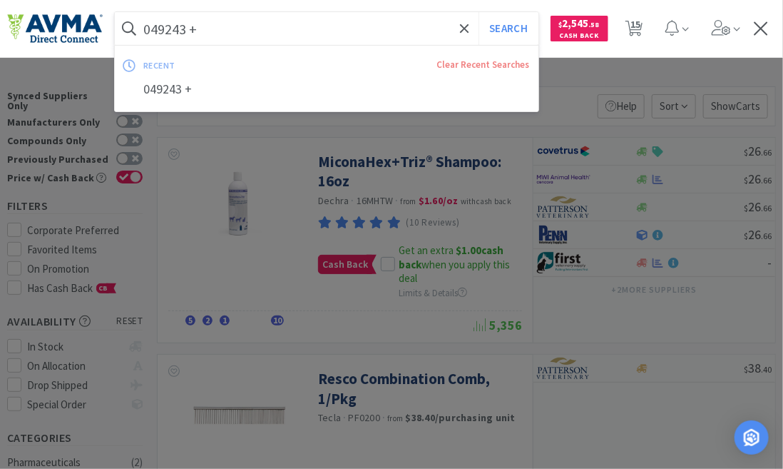
paste input "2 +VC"
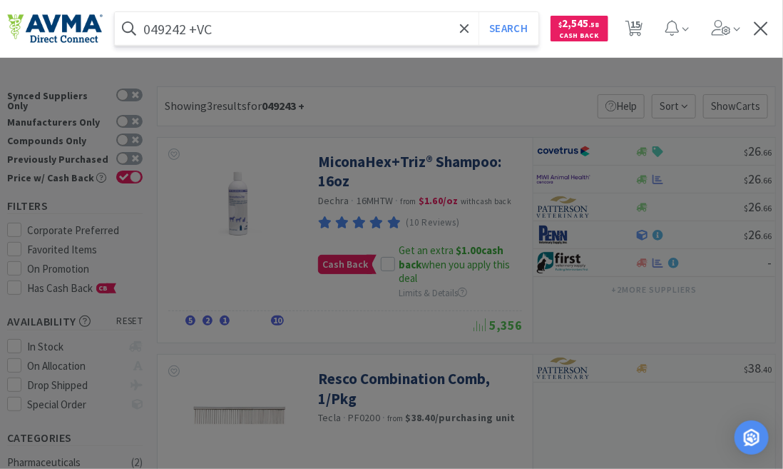
click at [479, 12] on button "Search" at bounding box center [508, 28] width 59 height 33
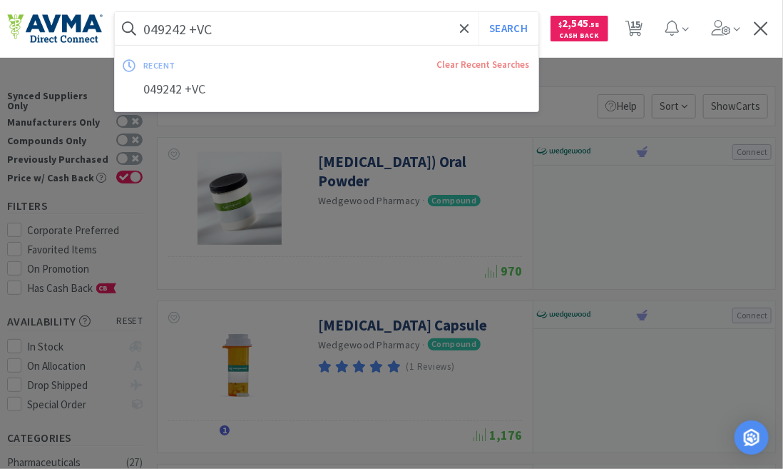
click at [241, 28] on input "049242 +VC" at bounding box center [327, 28] width 424 height 33
click at [479, 12] on button "Search" at bounding box center [508, 28] width 59 height 33
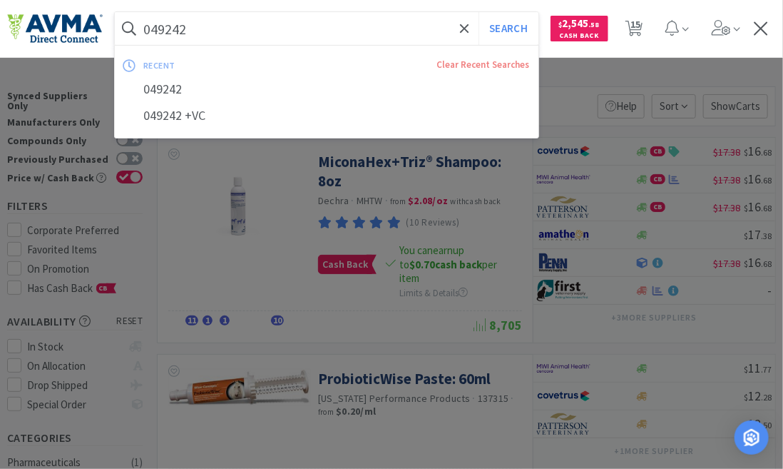
click at [193, 25] on input "049242" at bounding box center [327, 28] width 424 height 33
paste input "872 MBO"
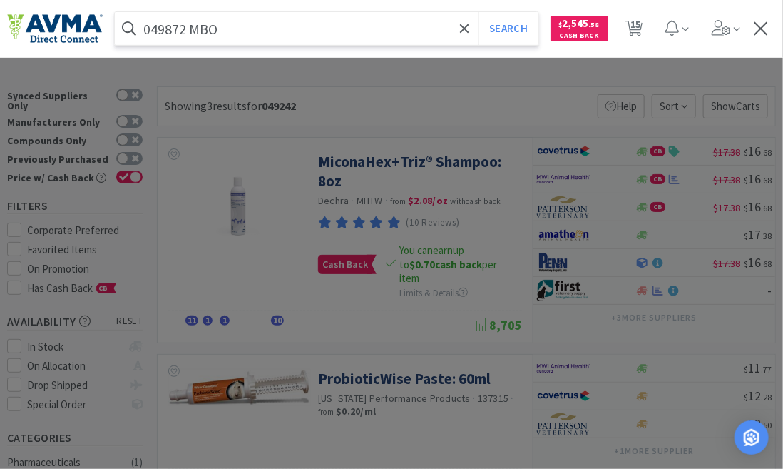
click at [479, 12] on button "Search" at bounding box center [508, 28] width 59 height 33
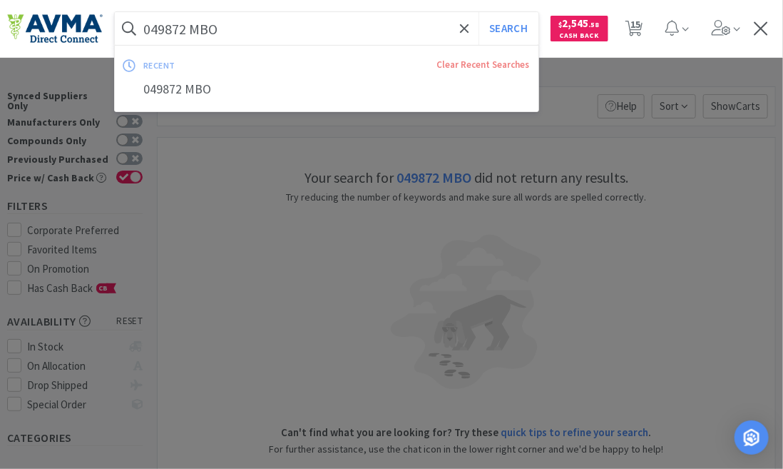
click at [225, 30] on input "049872 MBO" at bounding box center [327, 28] width 424 height 33
click at [479, 12] on button "Search" at bounding box center [508, 28] width 59 height 33
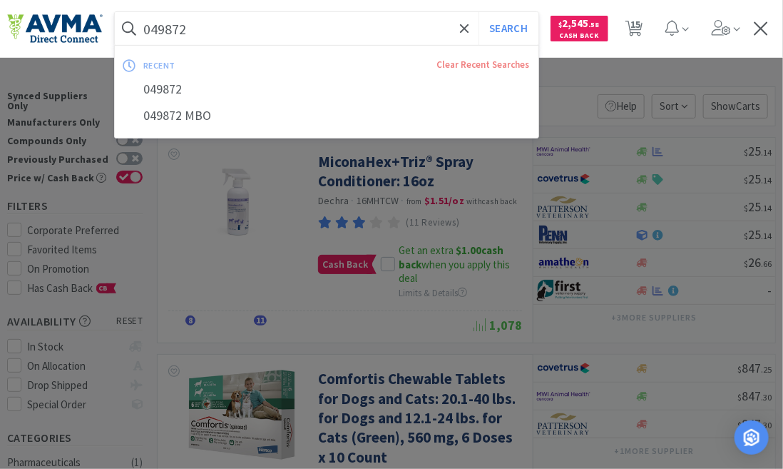
click at [191, 30] on input "049872" at bounding box center [327, 28] width 424 height 33
paste input "3 +"
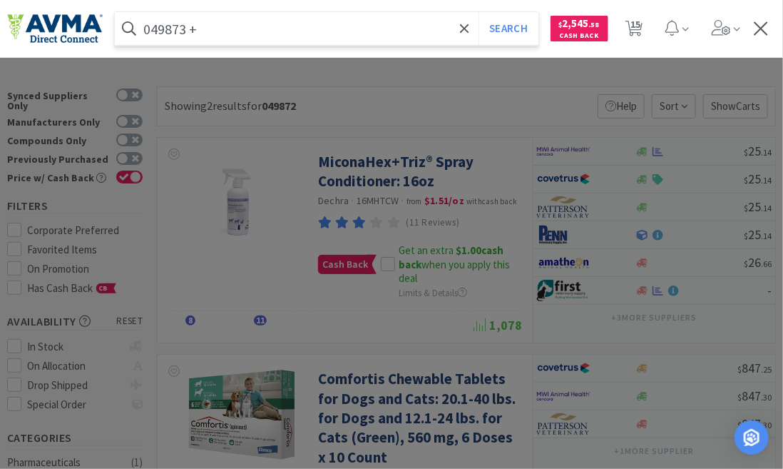
click at [479, 12] on button "Search" at bounding box center [508, 28] width 59 height 33
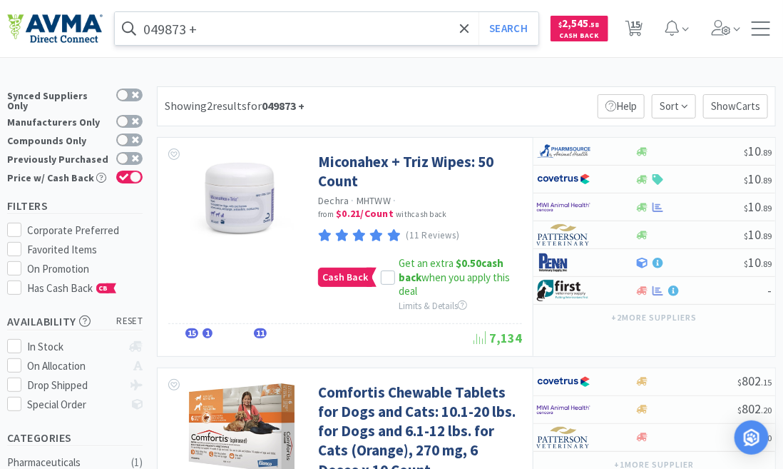
click at [193, 28] on input "049873 +" at bounding box center [327, 28] width 424 height 33
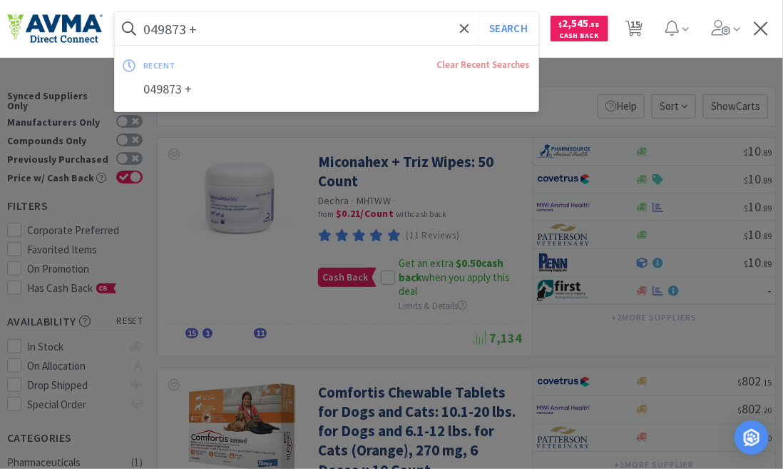
click at [479, 12] on button "Search" at bounding box center [508, 28] width 59 height 33
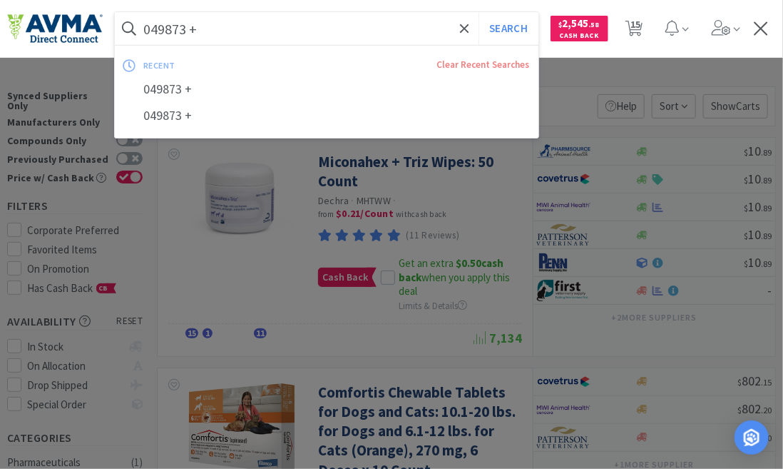
click at [226, 21] on input "049873 +" at bounding box center [327, 28] width 424 height 33
paste input "116936 MFBO"
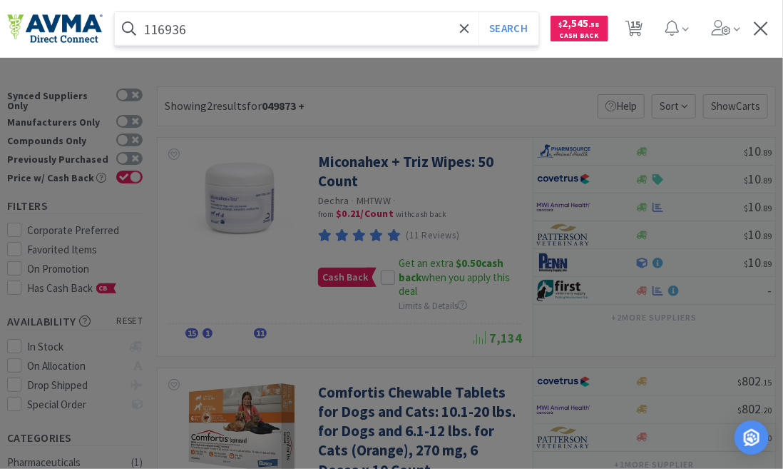
click at [479, 12] on button "Search" at bounding box center [508, 28] width 59 height 33
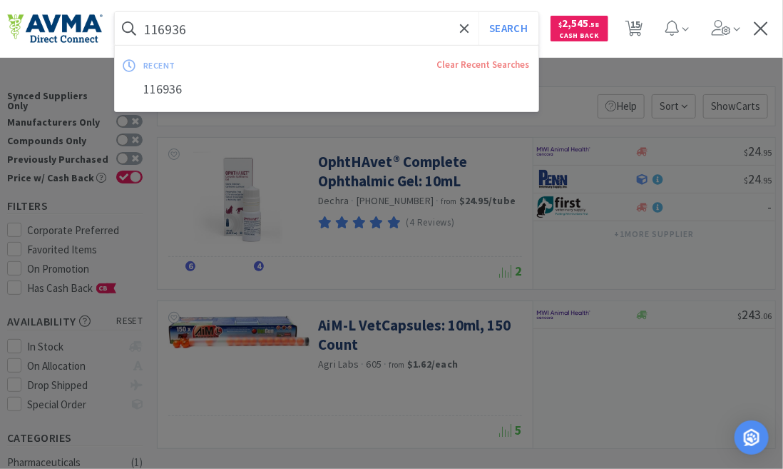
click at [198, 27] on input "116936" at bounding box center [327, 28] width 424 height 33
paste input "40 MFBO NO ETA"
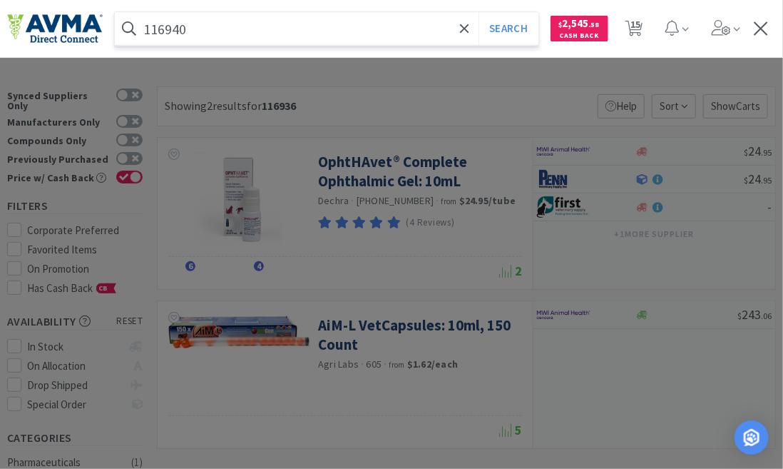
type input "116940"
click at [642, 148] on div at bounding box center [391, 234] width 783 height 469
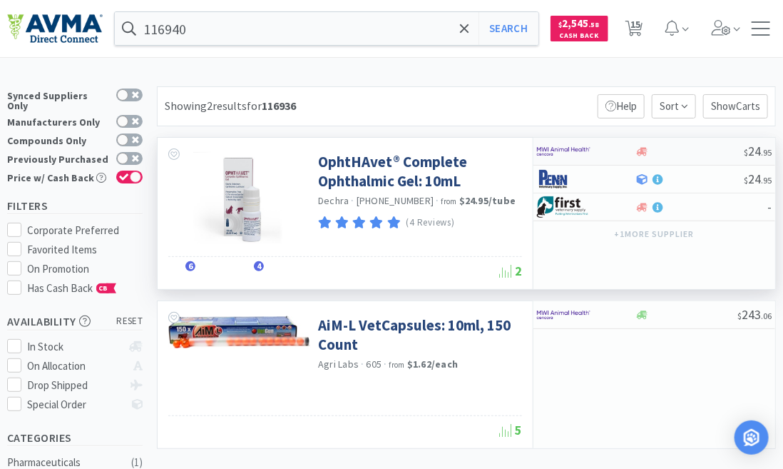
click at [643, 148] on icon at bounding box center [642, 151] width 11 height 11
select select "1"
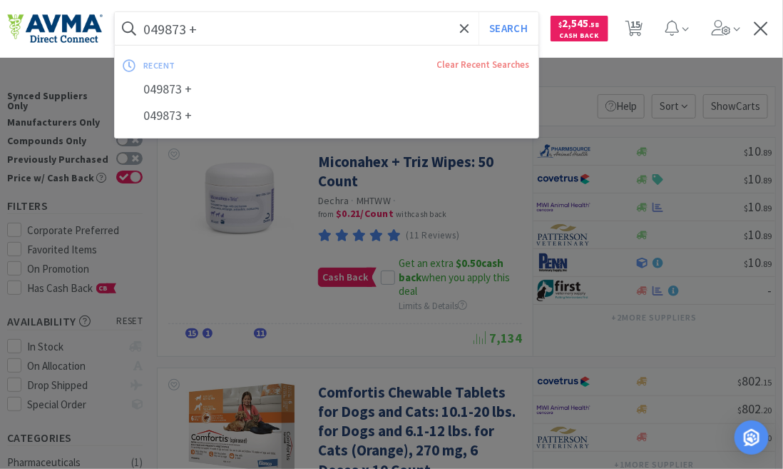
click at [228, 36] on input "049873 +" at bounding box center [327, 28] width 424 height 33
paste input "116940 MFBO NO ETA"
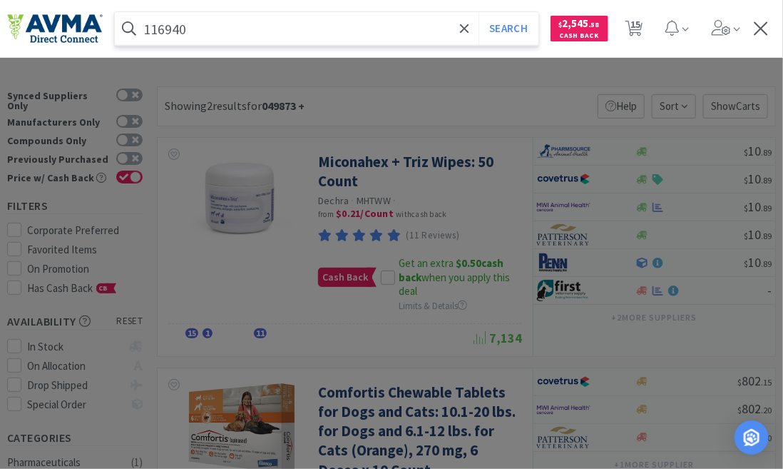
click at [479, 12] on button "Search" at bounding box center [508, 28] width 59 height 33
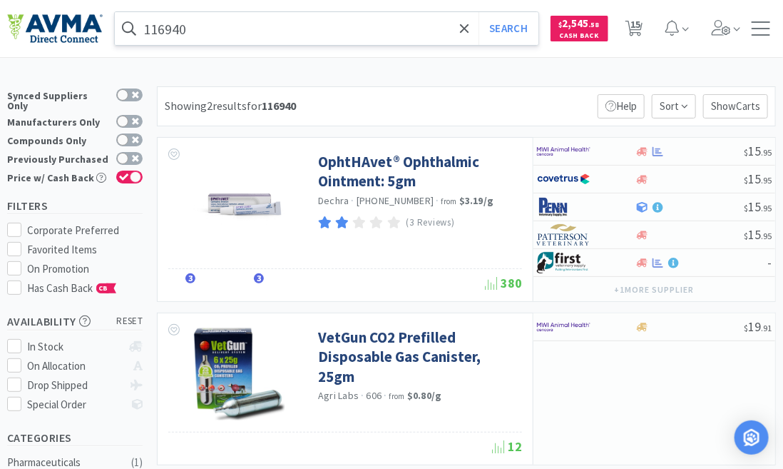
click at [188, 32] on input "116940" at bounding box center [327, 28] width 424 height 33
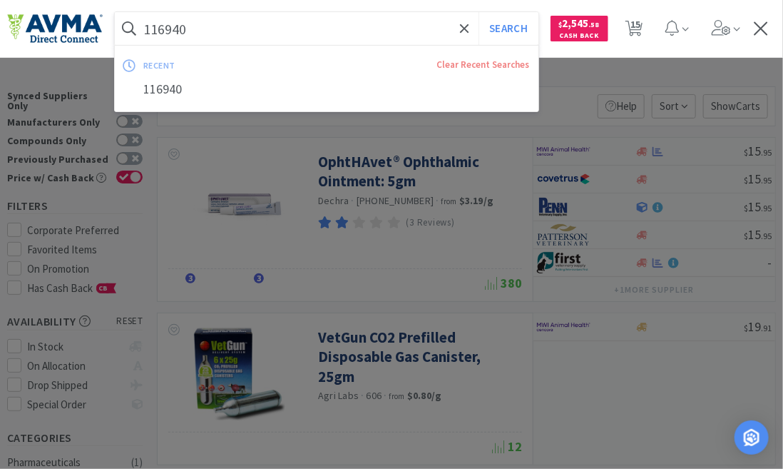
paste input "32 MBO"
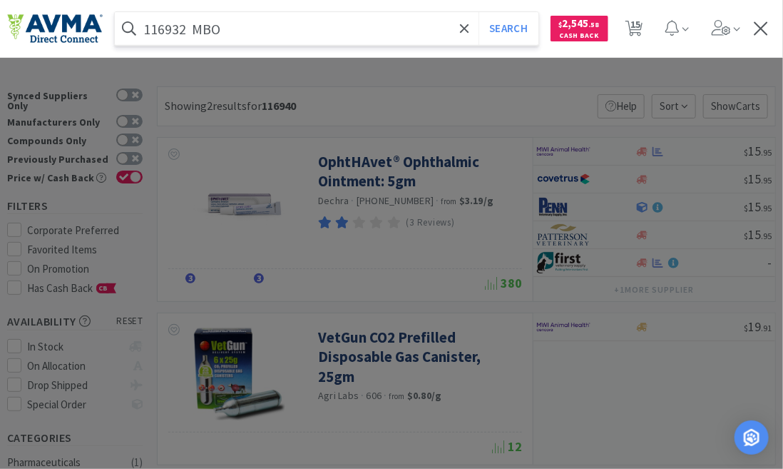
click at [479, 12] on button "Search" at bounding box center [508, 28] width 59 height 33
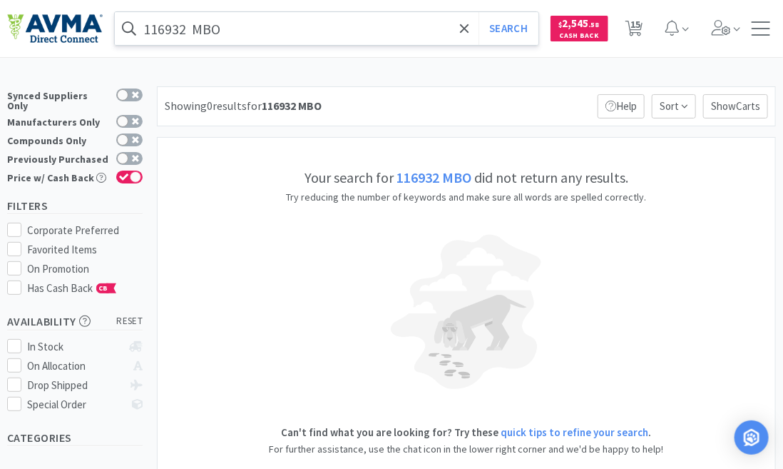
click at [226, 31] on input "116932 MBO" at bounding box center [327, 28] width 424 height 33
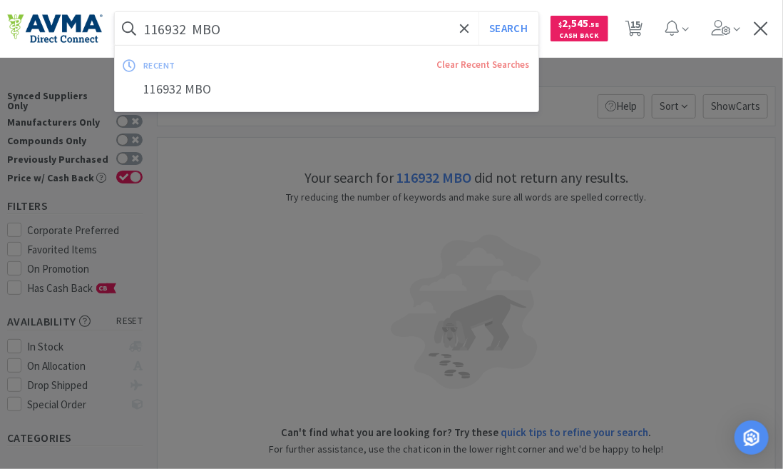
click at [228, 31] on input "116932 MBO" at bounding box center [327, 28] width 424 height 33
click at [479, 12] on button "Search" at bounding box center [508, 28] width 59 height 33
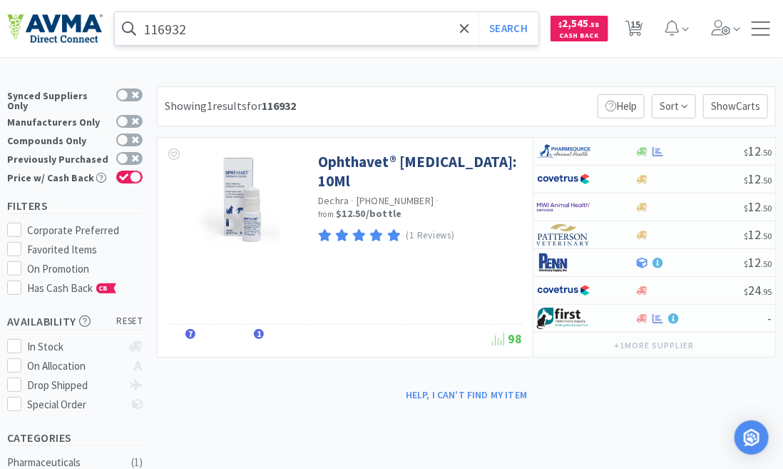
click at [214, 34] on input "116932" at bounding box center [327, 28] width 424 height 33
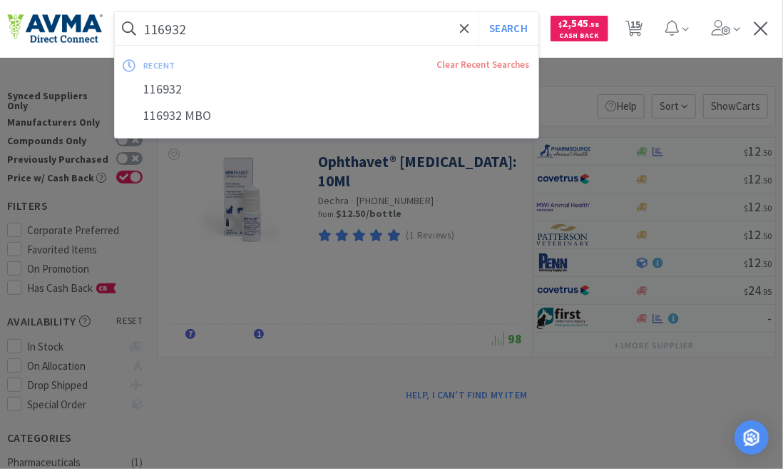
paste input "4635 +VC Promo"
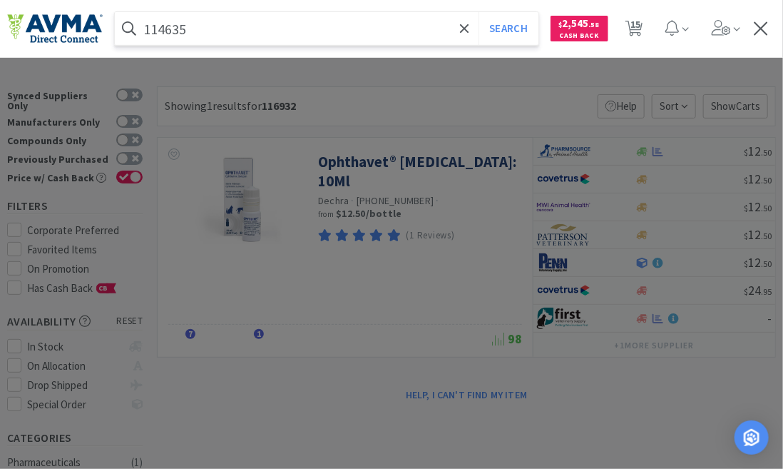
click at [479, 12] on button "Search" at bounding box center [508, 28] width 59 height 33
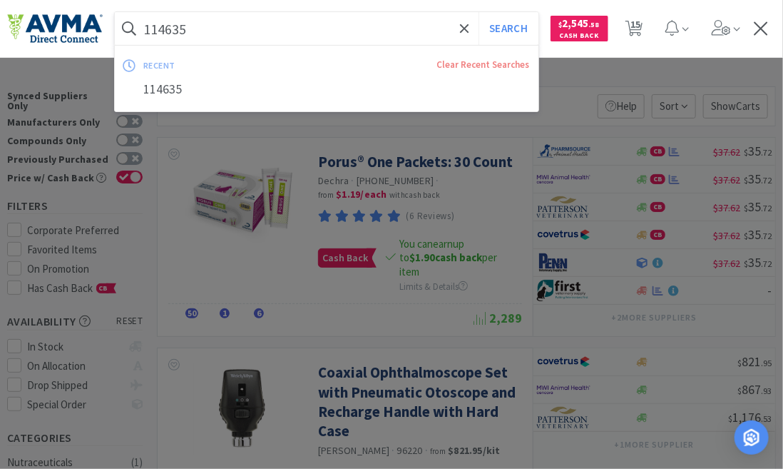
click at [210, 41] on input "114635" at bounding box center [327, 28] width 424 height 33
paste input "2834 +VC Promo"
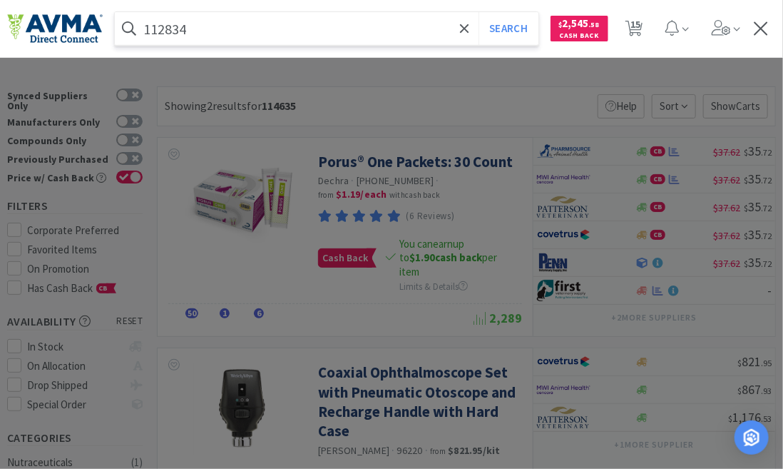
click at [479, 12] on button "Search" at bounding box center [508, 28] width 59 height 33
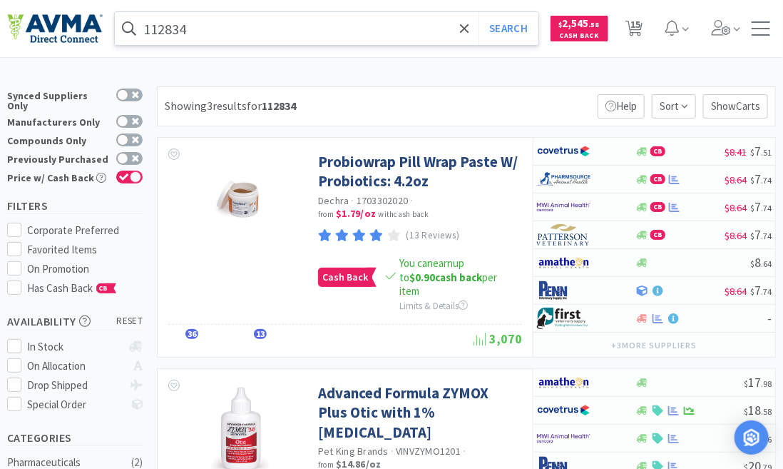
click at [197, 29] on input "112834" at bounding box center [327, 28] width 424 height 33
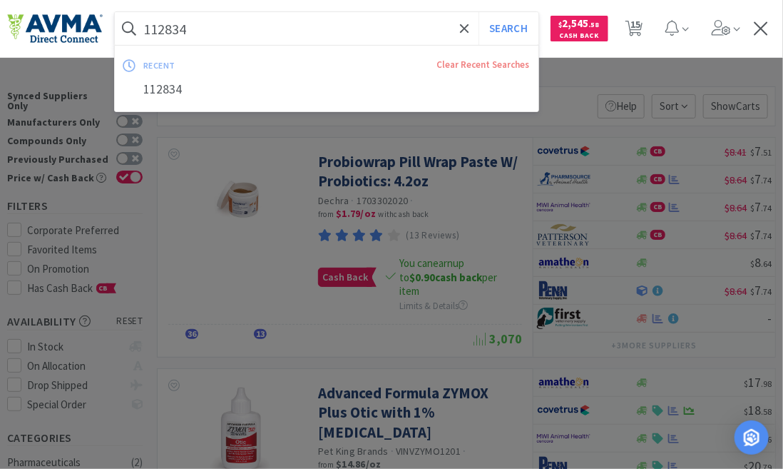
paste input "064360 <"
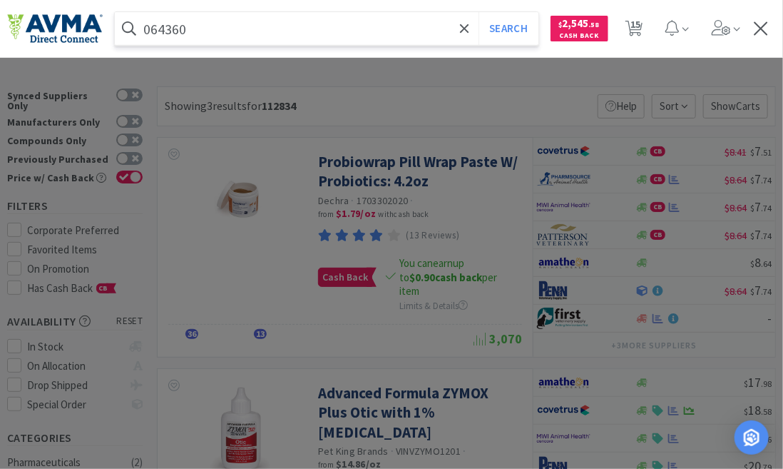
click at [479, 12] on button "Search" at bounding box center [508, 28] width 59 height 33
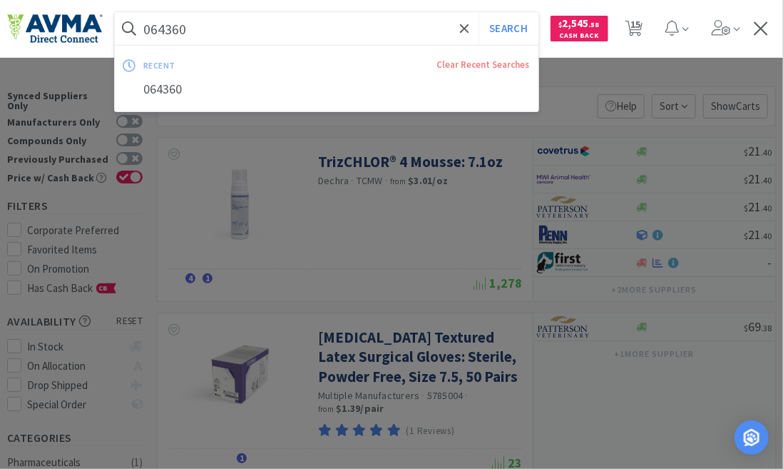
click at [195, 31] on input "064360" at bounding box center [327, 28] width 424 height 33
paste input "21198 +"
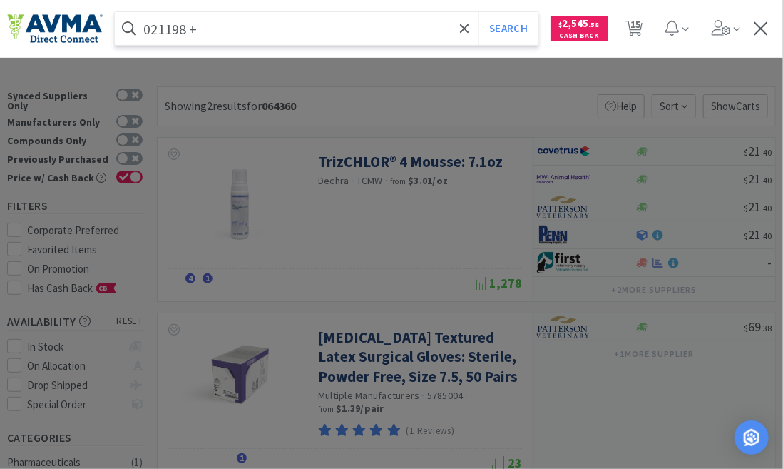
click at [479, 12] on button "Search" at bounding box center [508, 28] width 59 height 33
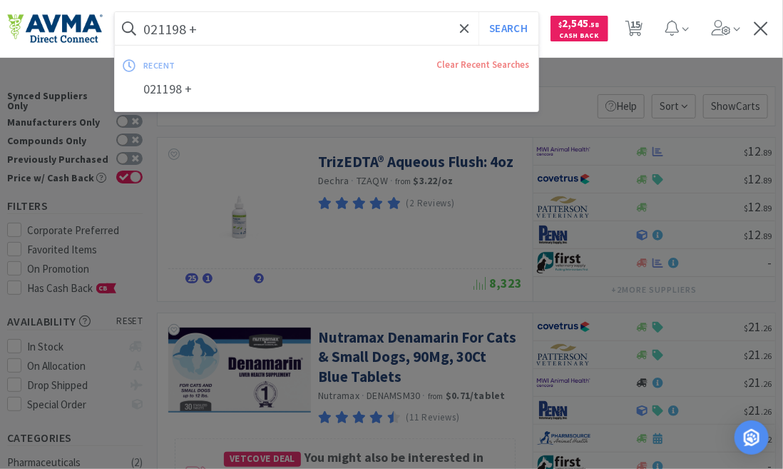
click at [220, 22] on input "021198 +" at bounding box center [327, 28] width 424 height 33
paste input "19655 DISCO"
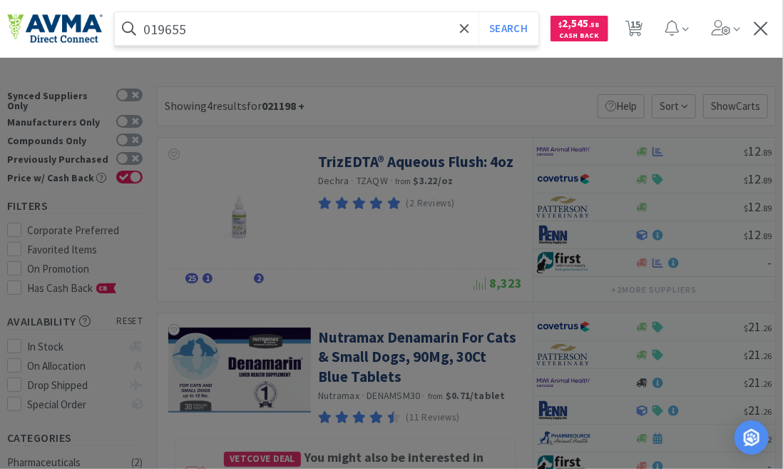
click at [479, 12] on button "Search" at bounding box center [508, 28] width 59 height 33
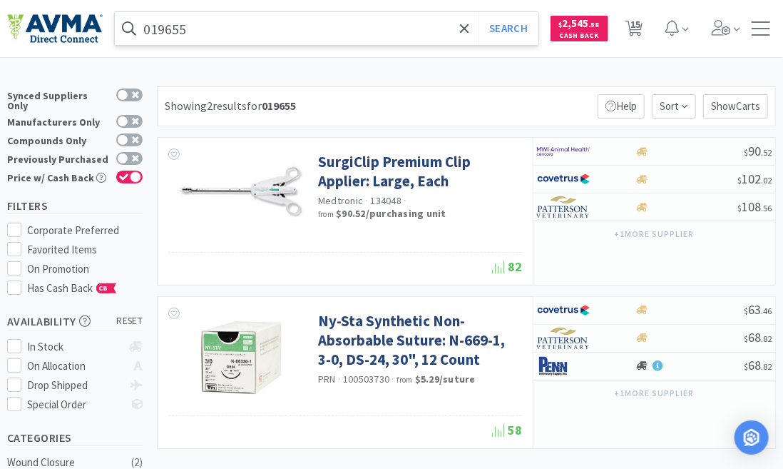
click at [200, 34] on input "019655" at bounding box center [327, 28] width 424 height 33
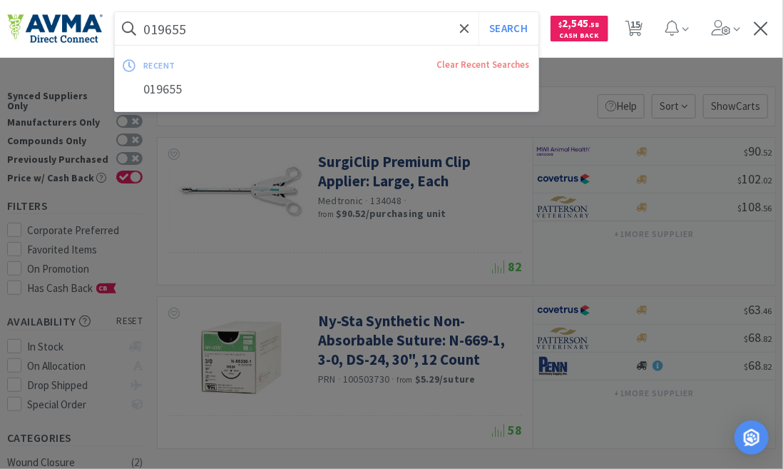
paste input "31958 +VC"
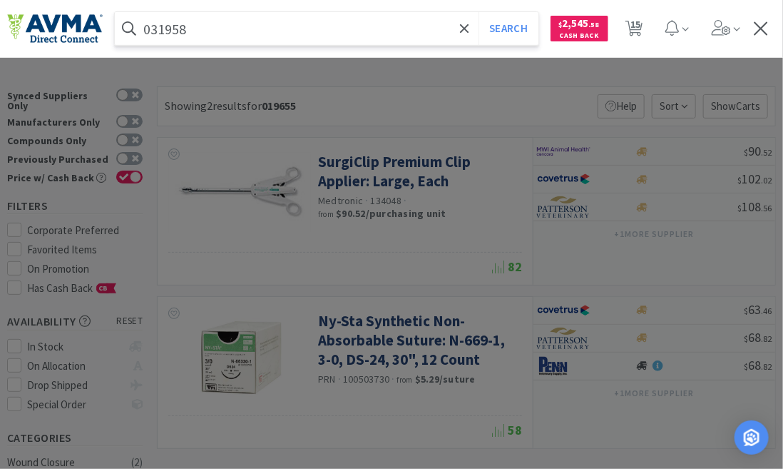
click at [479, 12] on button "Search" at bounding box center [508, 28] width 59 height 33
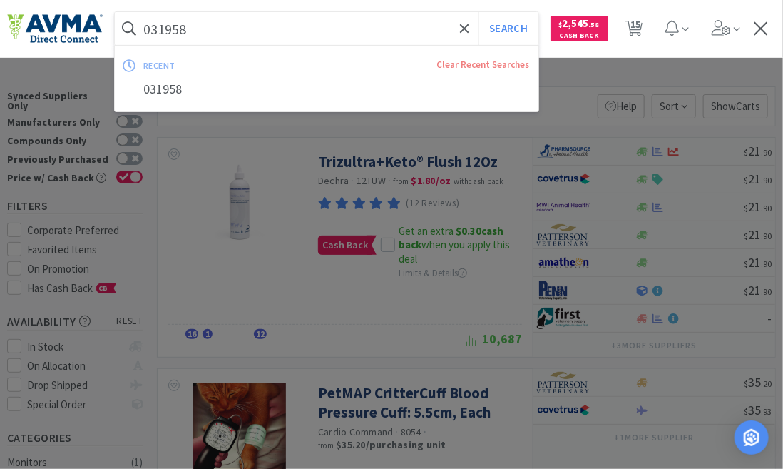
click at [201, 34] on input "031958" at bounding box center [327, 28] width 424 height 33
paste input "0280 +"
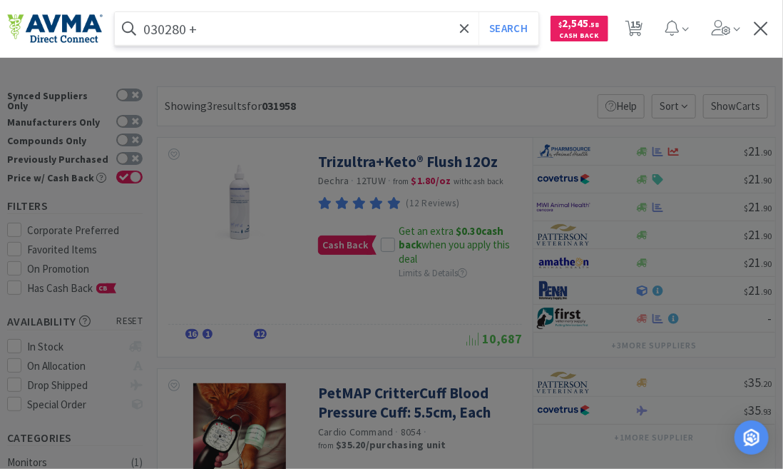
click at [479, 12] on button "Search" at bounding box center [508, 28] width 59 height 33
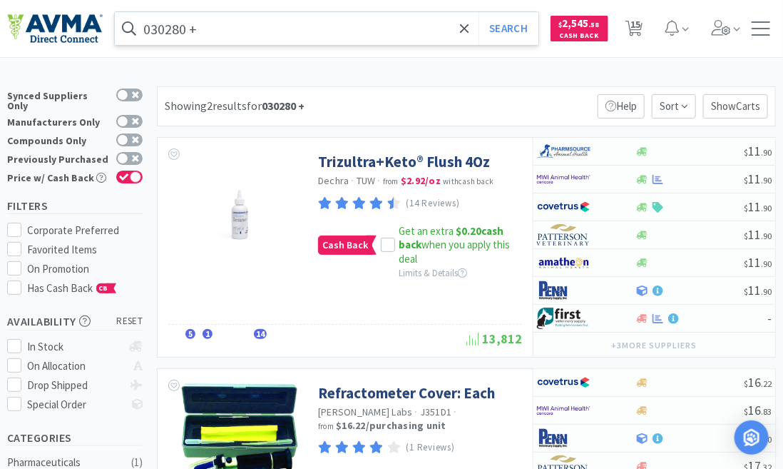
click at [218, 22] on input "030280 +" at bounding box center [327, 28] width 424 height 33
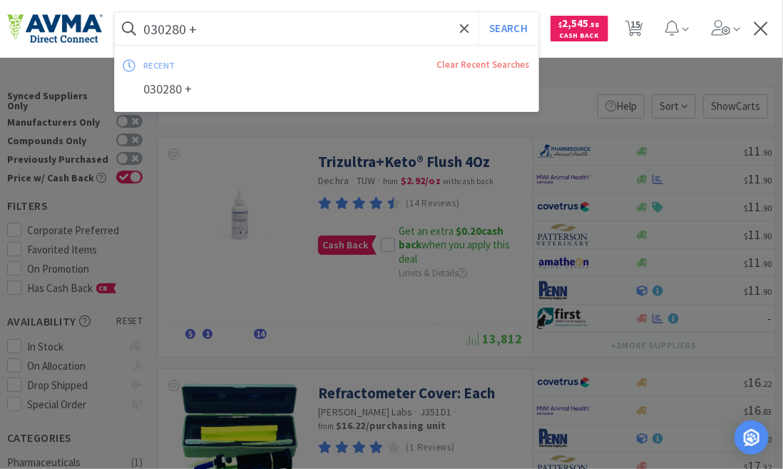
paste input "120636"
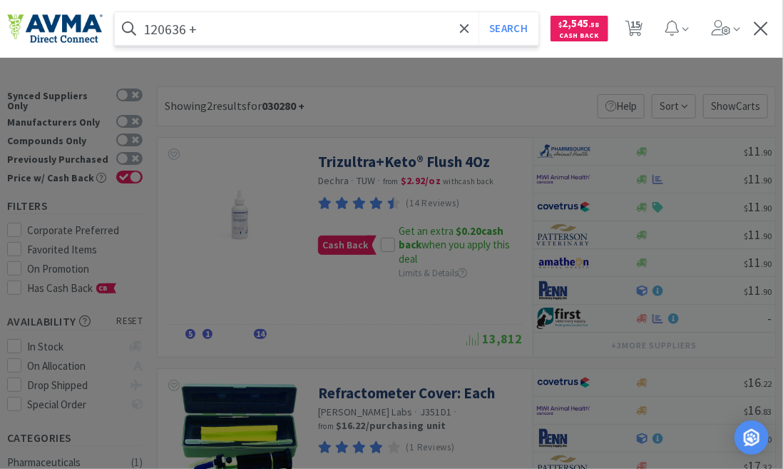
click at [479, 12] on button "Search" at bounding box center [508, 28] width 59 height 33
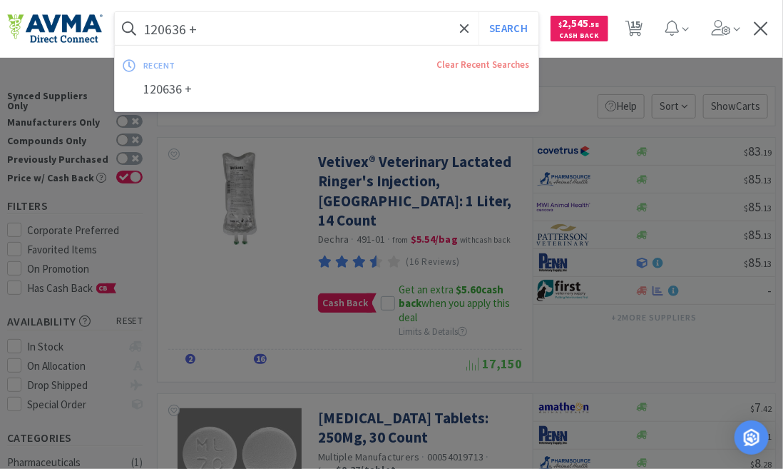
click at [202, 30] on input "120636 +" at bounding box center [327, 28] width 424 height 33
paste input "031958 +VC"
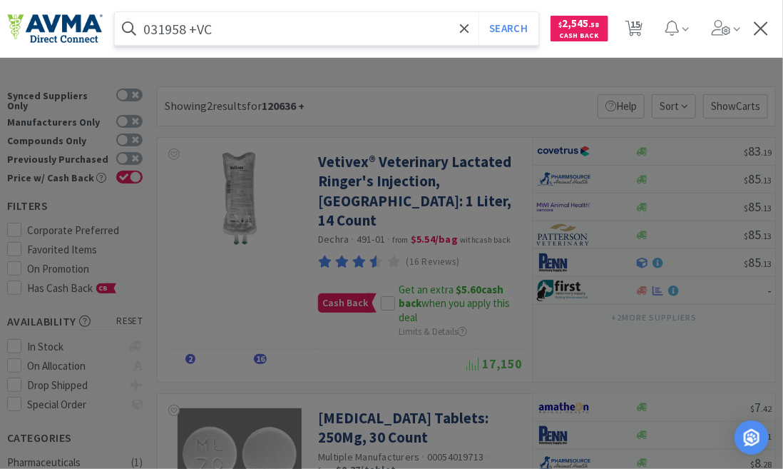
click at [479, 12] on button "Search" at bounding box center [508, 28] width 59 height 33
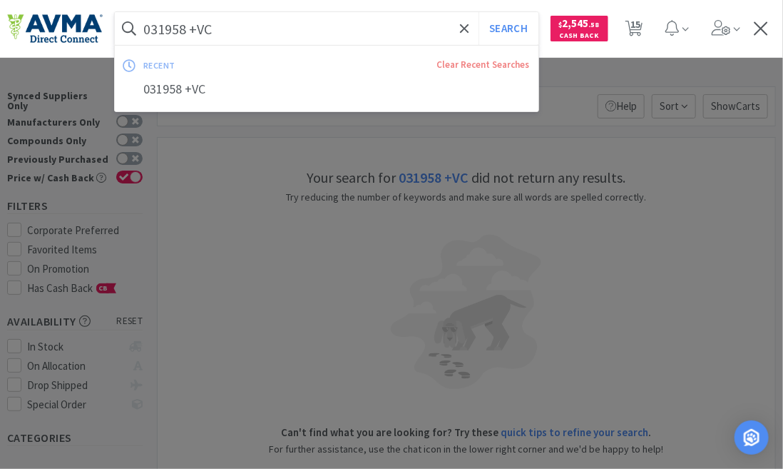
click at [215, 27] on input "031958 +VC" at bounding box center [327, 28] width 424 height 33
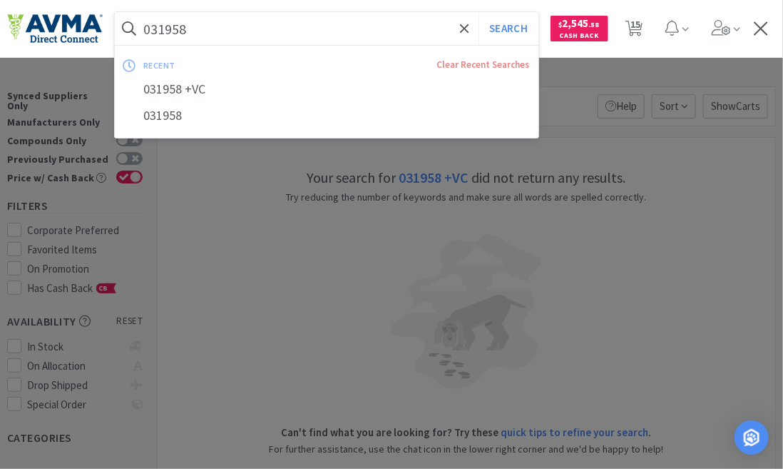
click at [479, 12] on button "Search" at bounding box center [508, 28] width 59 height 33
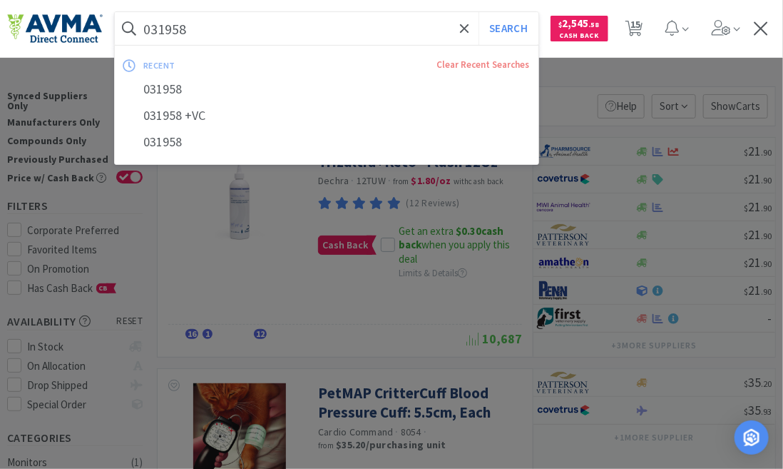
click at [191, 29] on input "031958" at bounding box center [327, 28] width 424 height 33
paste input "120636 +"
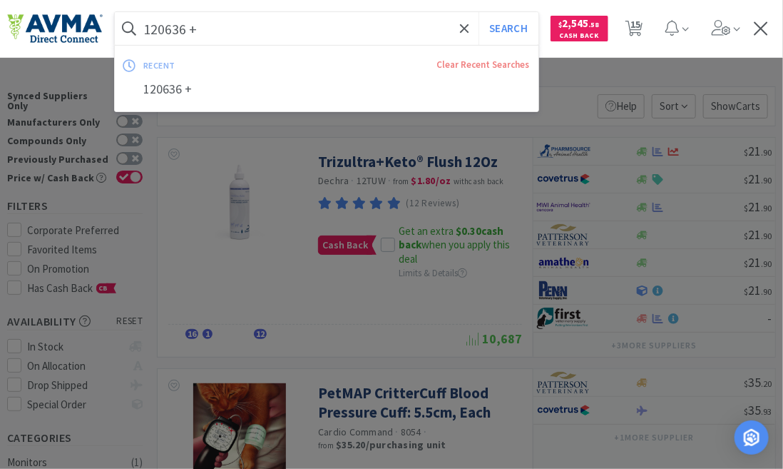
click at [479, 12] on button "Search" at bounding box center [508, 28] width 59 height 33
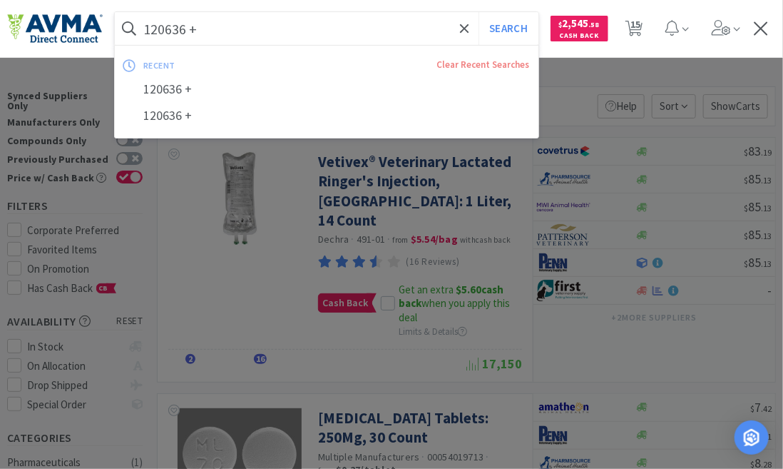
click at [201, 34] on input "120636 +" at bounding box center [327, 28] width 424 height 33
paste input "065974"
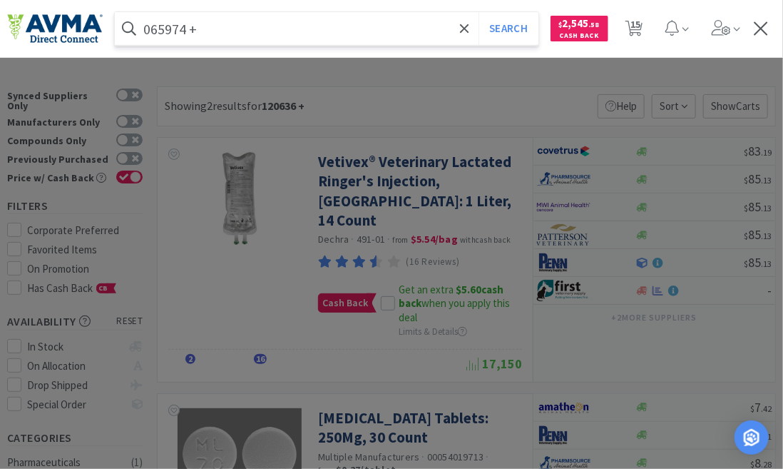
click at [479, 12] on button "Search" at bounding box center [508, 28] width 59 height 33
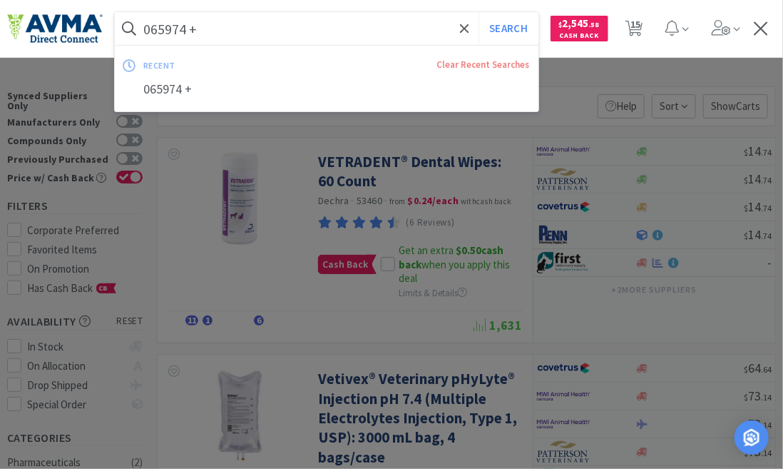
click at [239, 31] on input "065974 +" at bounding box center [327, 28] width 424 height 33
paste input "266"
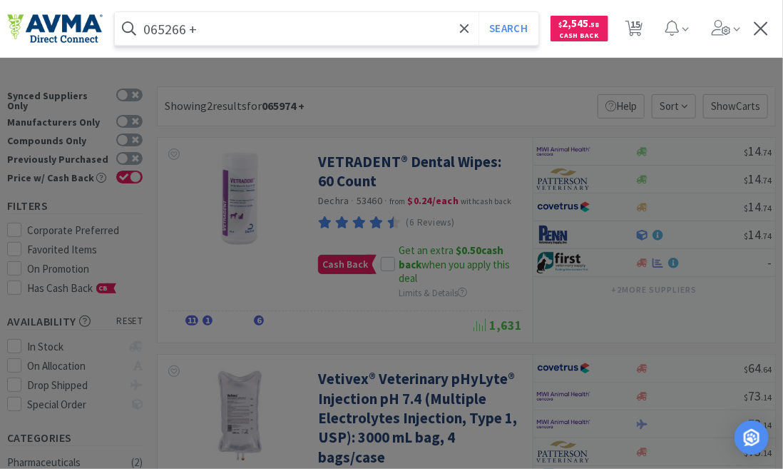
click at [479, 12] on button "Search" at bounding box center [508, 28] width 59 height 33
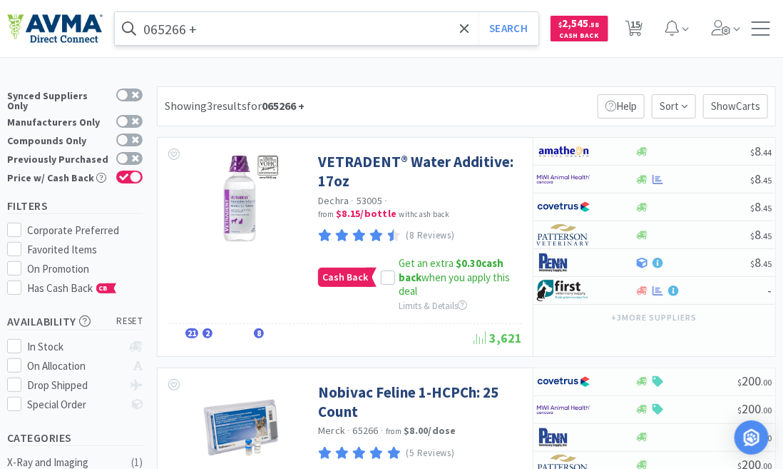
click at [218, 35] on input "065266 +" at bounding box center [327, 28] width 424 height 33
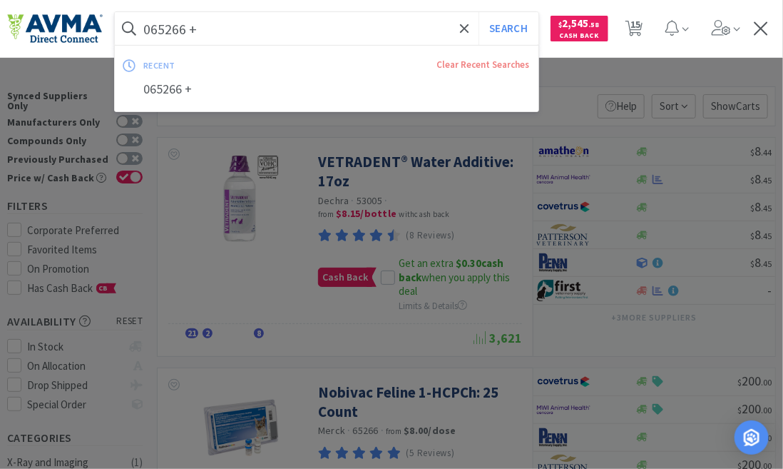
paste input "20813 DBO"
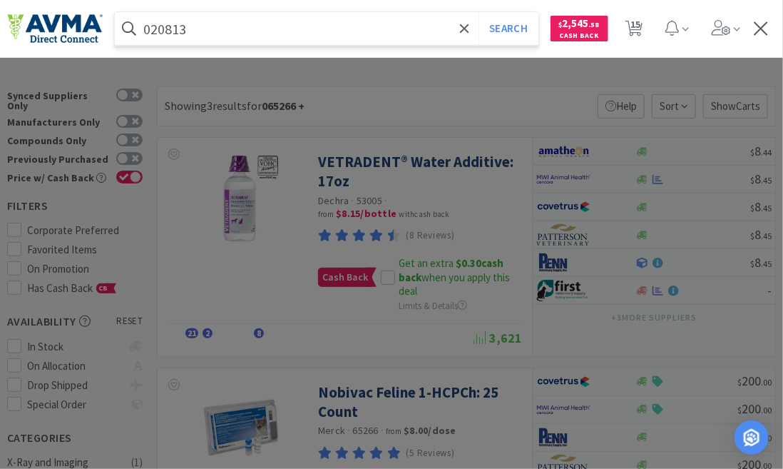
click at [479, 12] on button "Search" at bounding box center [508, 28] width 59 height 33
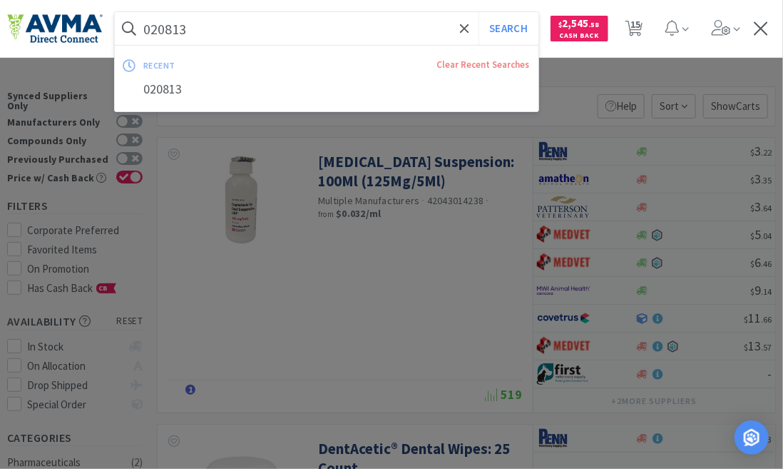
click at [217, 29] on input "020813" at bounding box center [327, 28] width 424 height 33
paste input "15866"
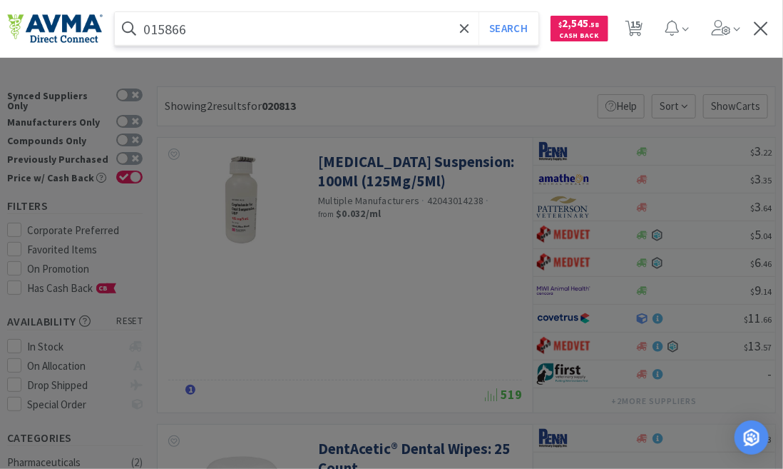
click at [479, 12] on button "Search" at bounding box center [508, 28] width 59 height 33
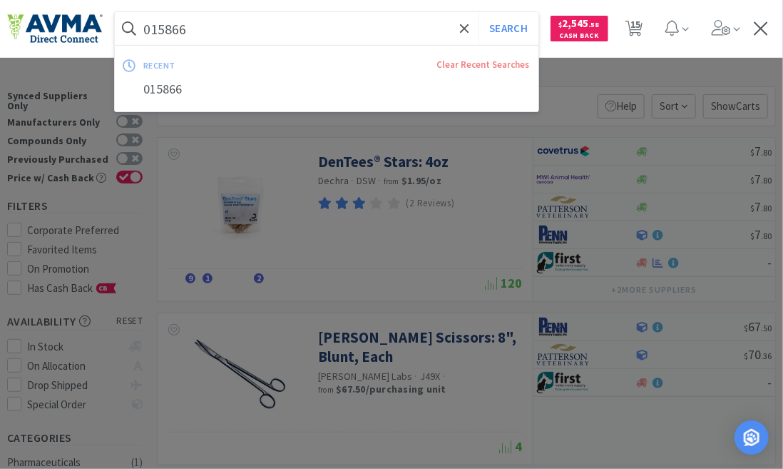
click at [193, 29] on input "015866" at bounding box center [327, 28] width 424 height 33
paste input "5"
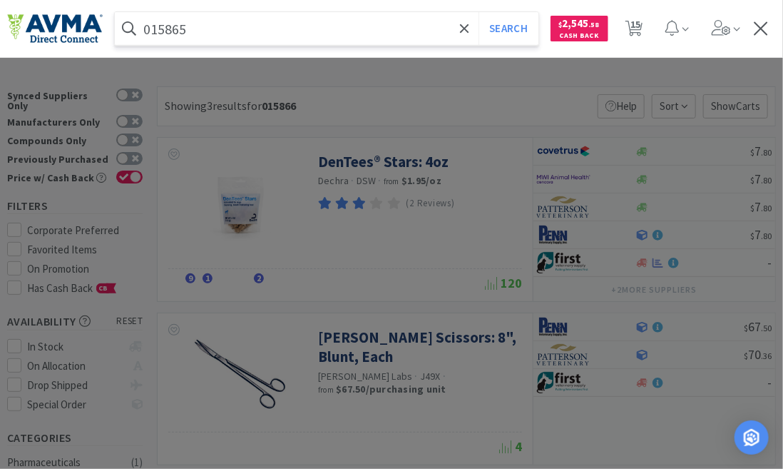
click at [479, 12] on button "Search" at bounding box center [508, 28] width 59 height 33
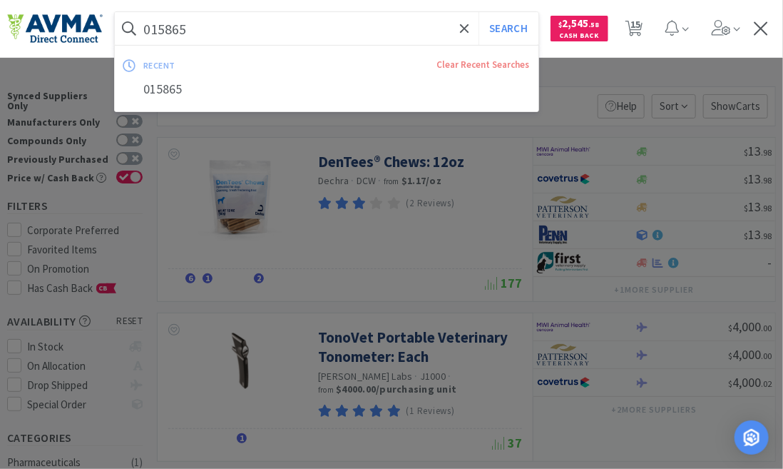
click at [190, 31] on input "015865" at bounding box center [327, 28] width 424 height 33
paste input "29986+"
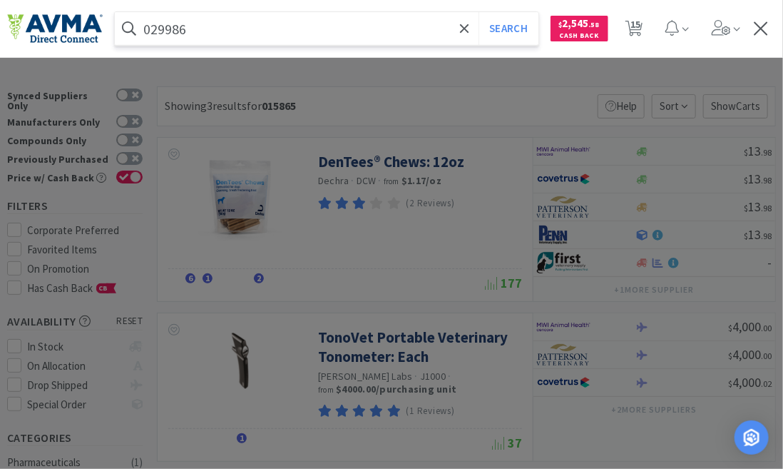
click at [479, 12] on button "Search" at bounding box center [508, 28] width 59 height 33
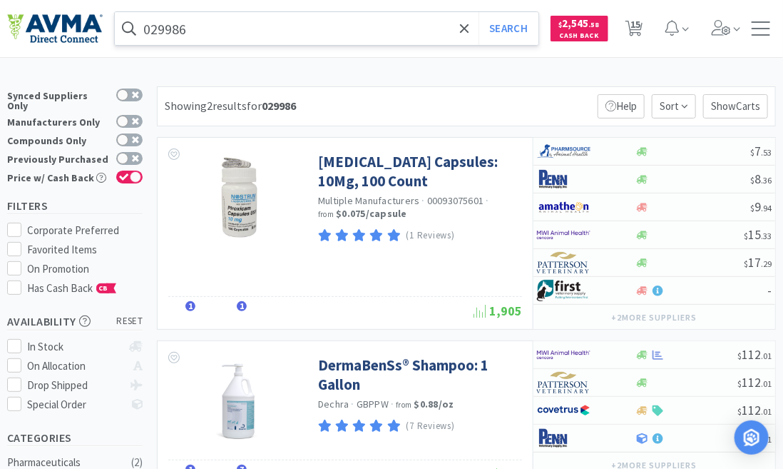
click at [189, 27] on input "029986" at bounding box center [327, 28] width 424 height 33
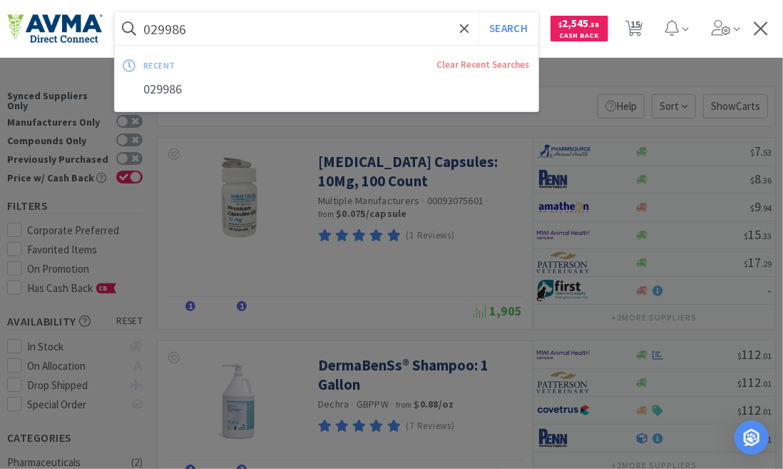
paste input "33341 +"
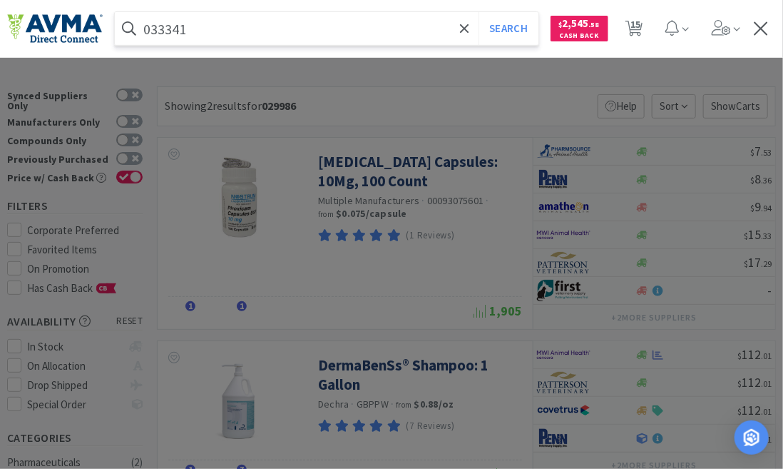
click at [479, 12] on button "Search" at bounding box center [508, 28] width 59 height 33
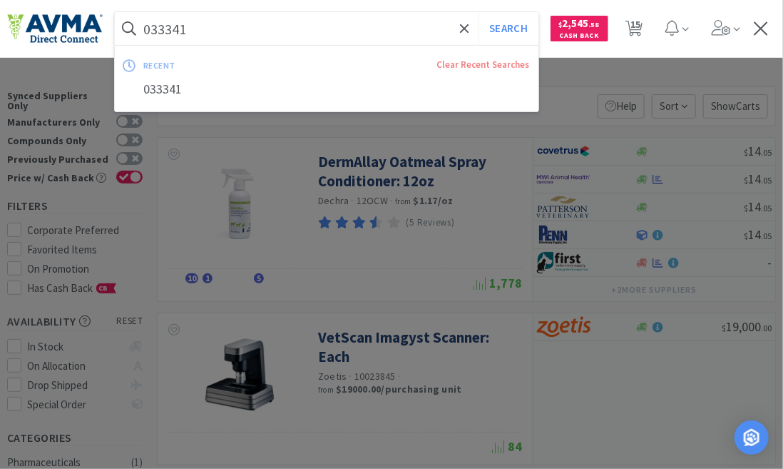
click at [200, 32] on input "033341" at bounding box center [327, 28] width 424 height 33
paste input "15826+"
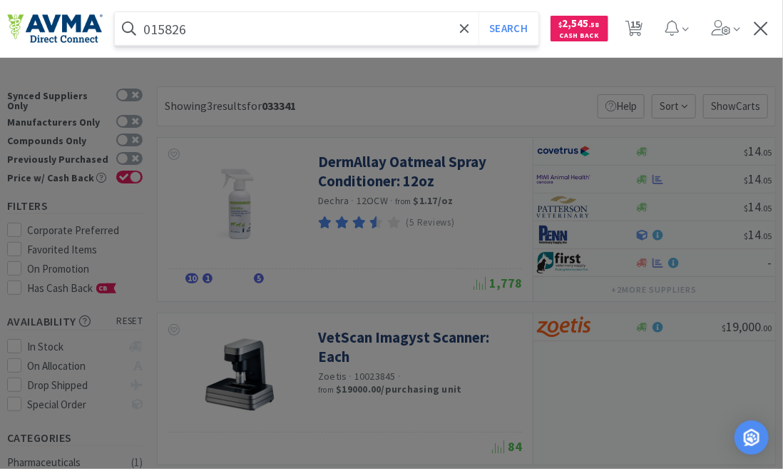
click at [479, 12] on button "Search" at bounding box center [508, 28] width 59 height 33
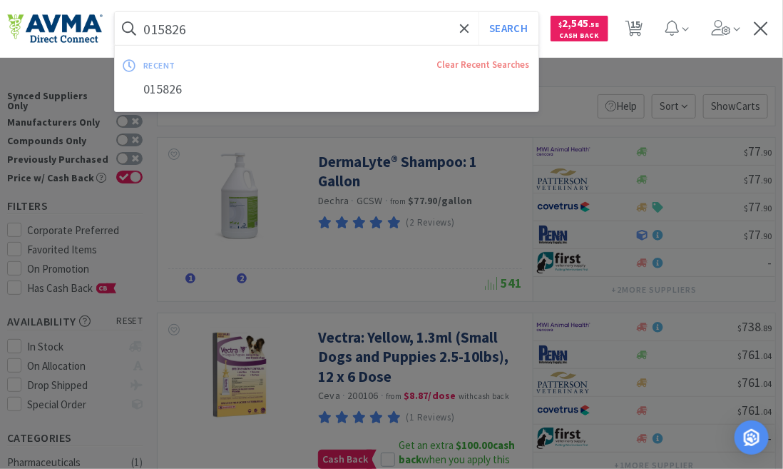
click at [191, 28] on input "015826" at bounding box center [327, 28] width 424 height 33
paste input "126971"
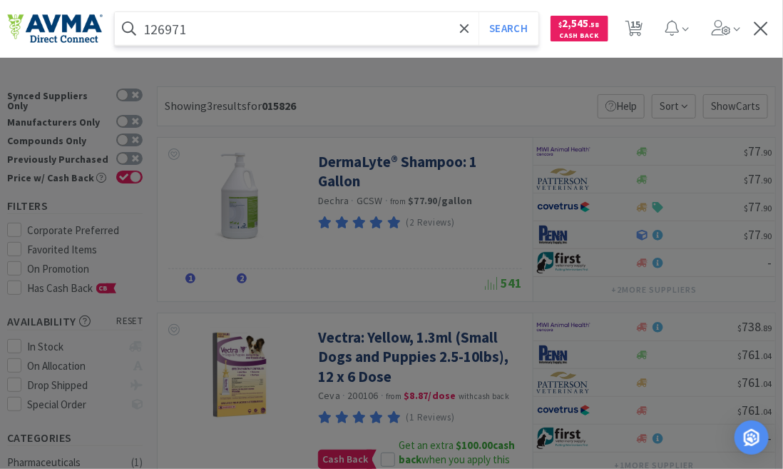
click at [479, 12] on button "Search" at bounding box center [508, 28] width 59 height 33
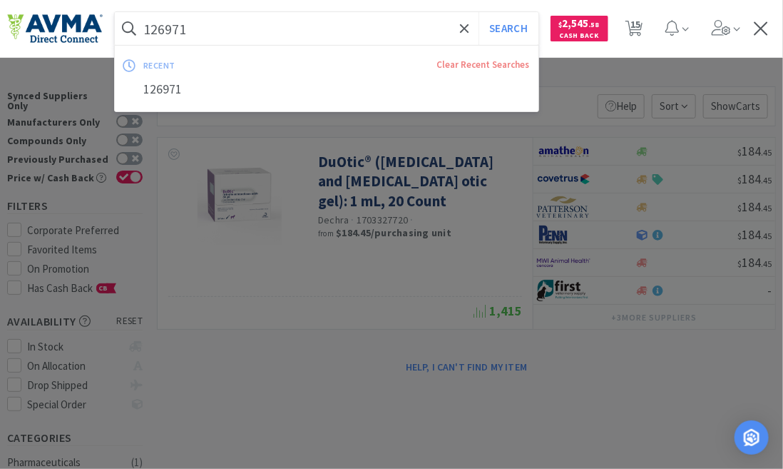
click at [188, 25] on input "126971" at bounding box center [327, 28] width 424 height 33
paste input "056111 +"
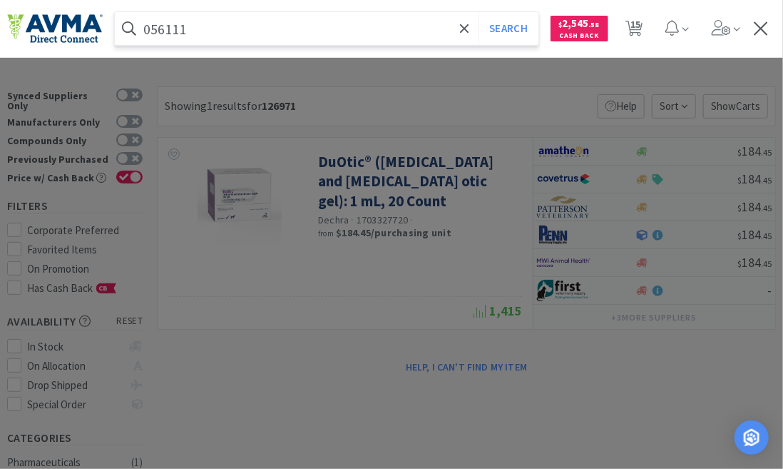
click at [479, 12] on button "Search" at bounding box center [508, 28] width 59 height 33
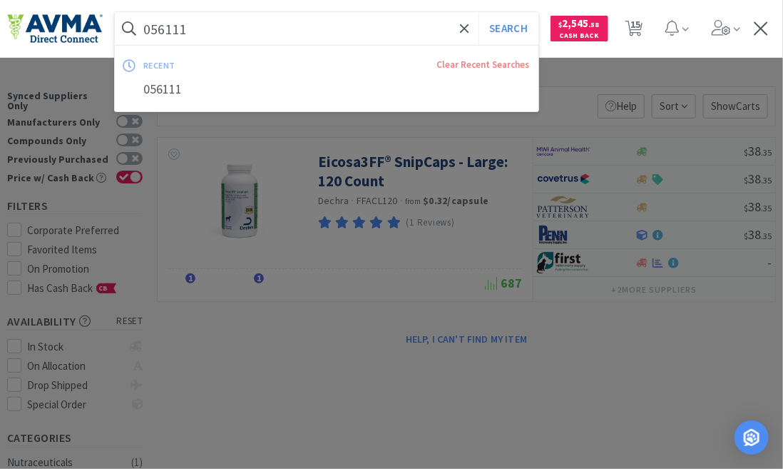
click at [202, 29] on input "056111" at bounding box center [327, 28] width 424 height 33
paste input "0"
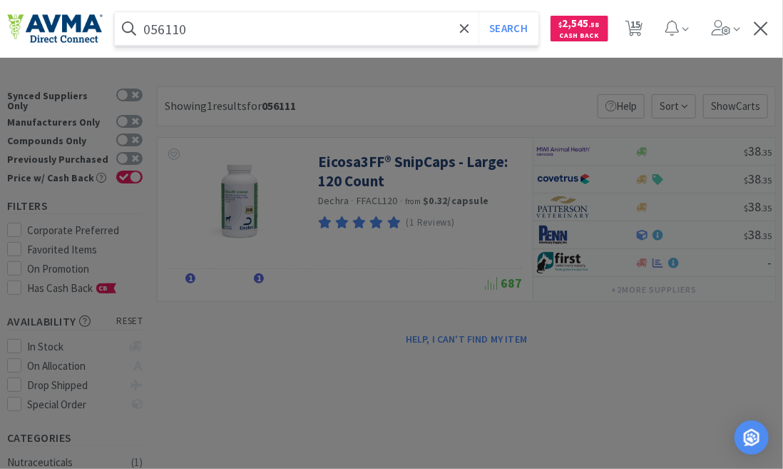
click at [479, 12] on button "Search" at bounding box center [508, 28] width 59 height 33
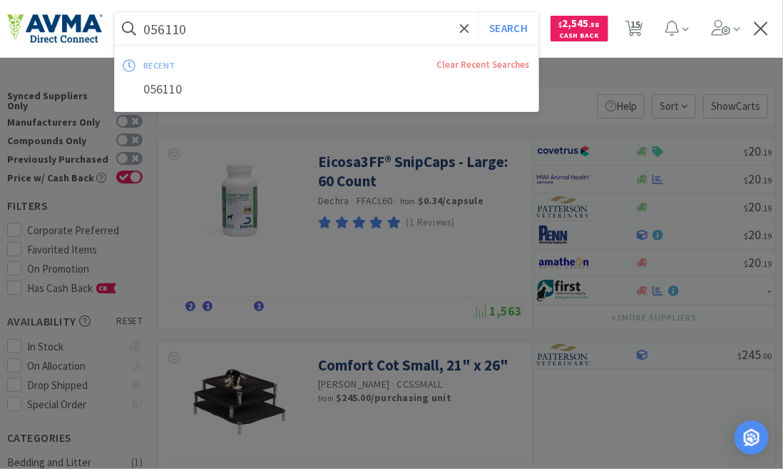
click at [195, 26] on input "056110" at bounding box center [327, 28] width 424 height 33
paste input "08 +"
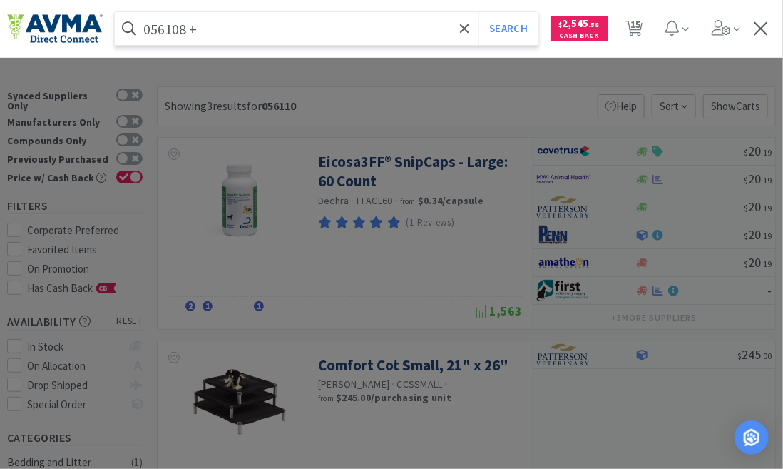
click at [479, 12] on button "Search" at bounding box center [508, 28] width 59 height 33
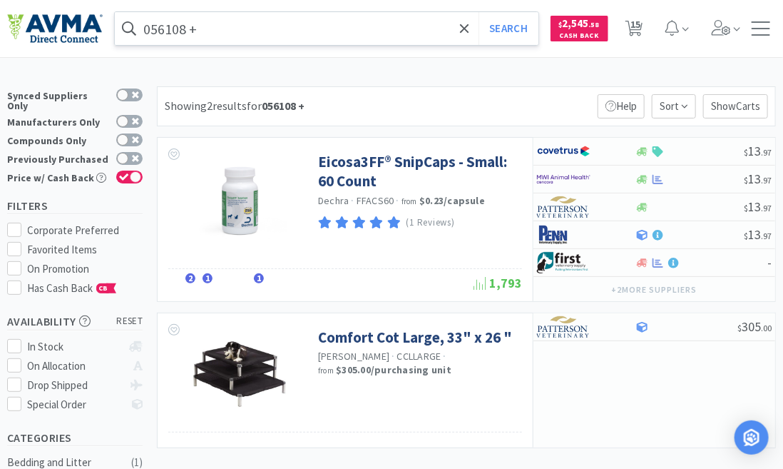
click at [204, 29] on input "056108 +" at bounding box center [327, 28] width 424 height 33
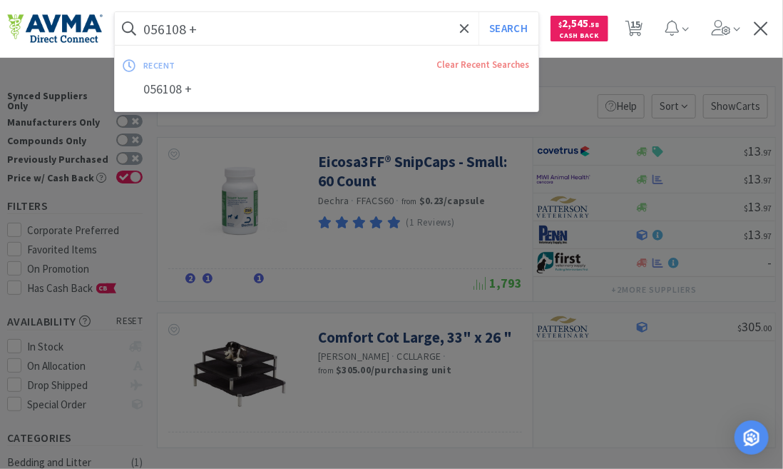
paste input "06950"
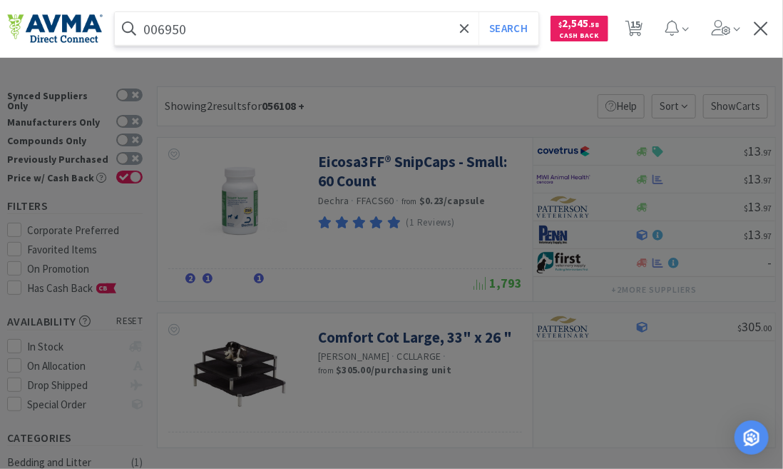
click at [479, 12] on button "Search" at bounding box center [508, 28] width 59 height 33
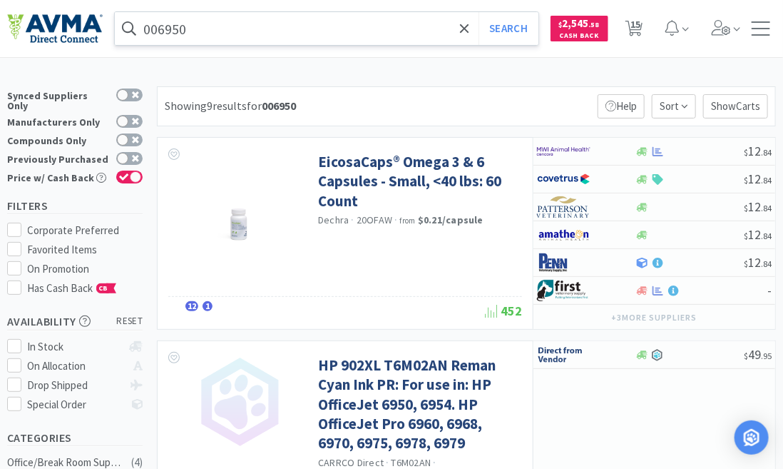
click at [194, 25] on input "006950" at bounding box center [327, 28] width 424 height 33
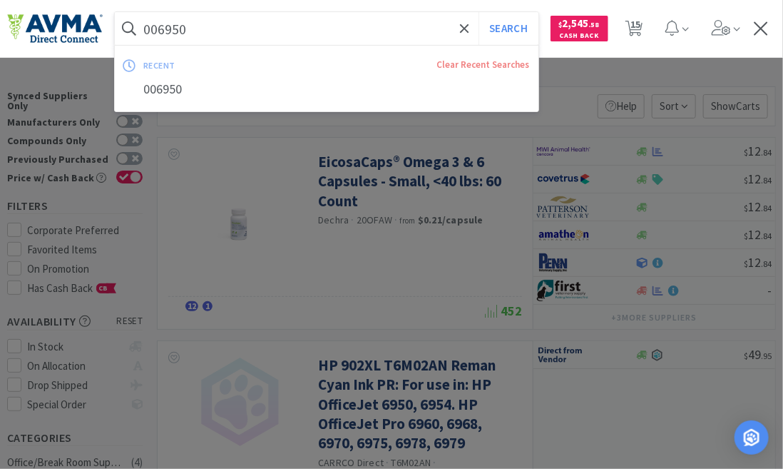
paste input "93625"
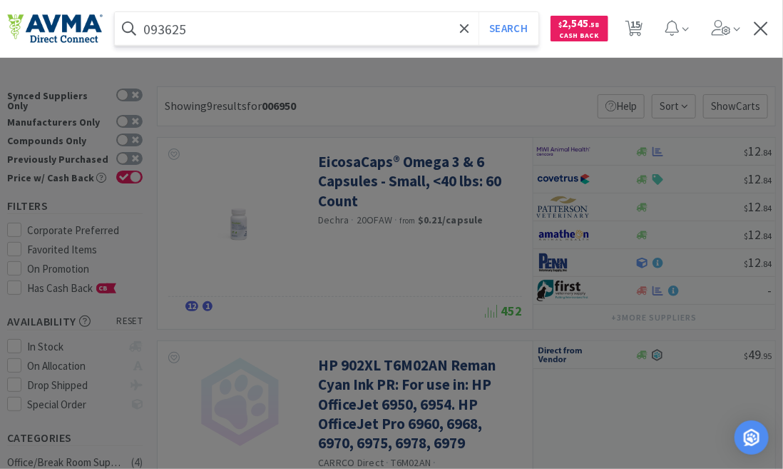
click at [479, 12] on button "Search" at bounding box center [508, 28] width 59 height 33
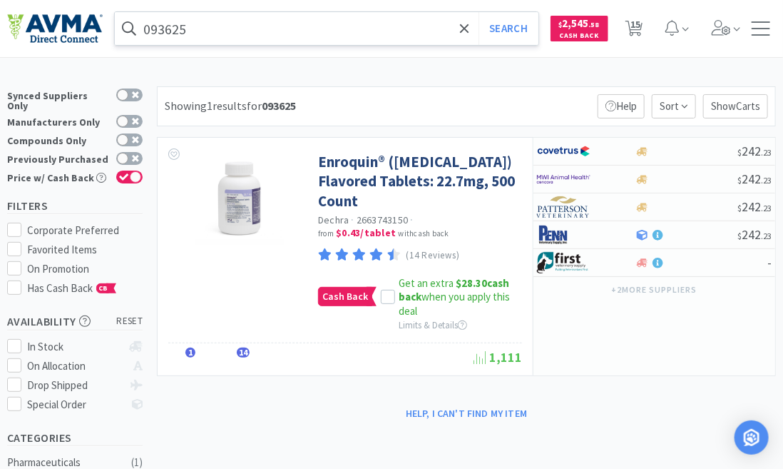
click at [188, 35] on input "093625" at bounding box center [327, 28] width 424 height 33
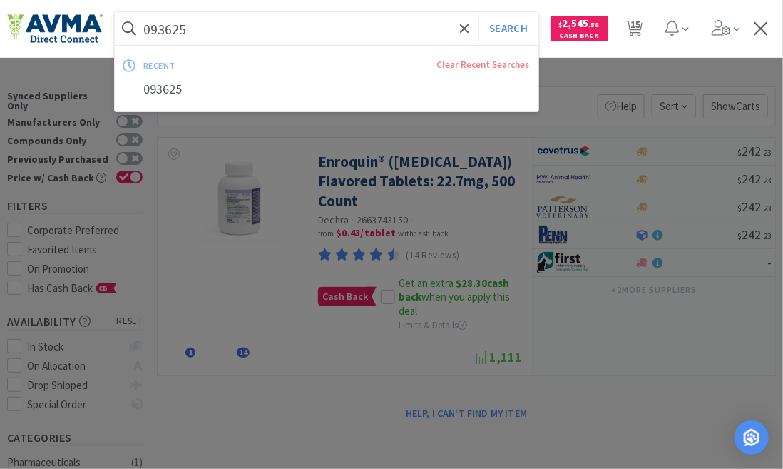
paste input "75866 +VC"
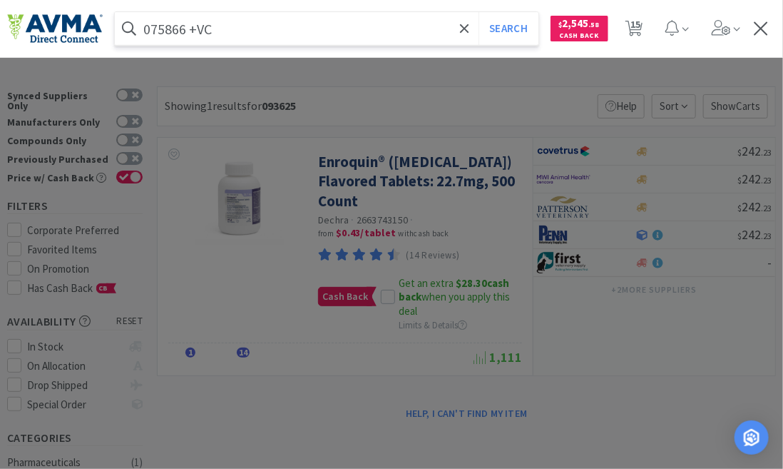
click at [479, 12] on button "Search" at bounding box center [508, 28] width 59 height 33
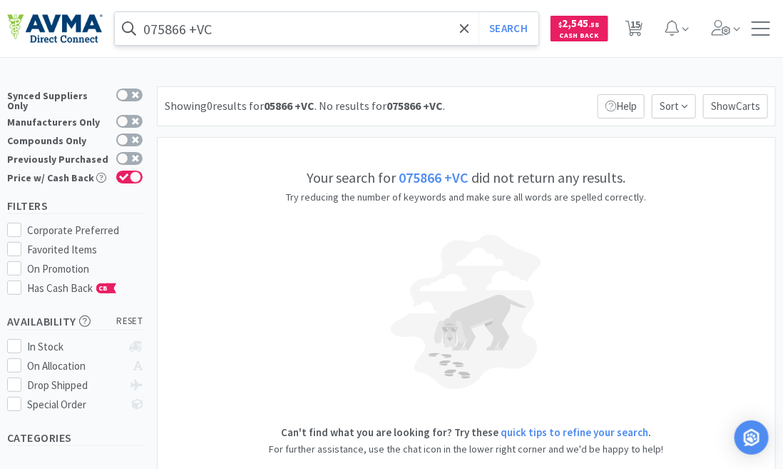
click at [221, 27] on input "075866 +VC" at bounding box center [327, 28] width 424 height 33
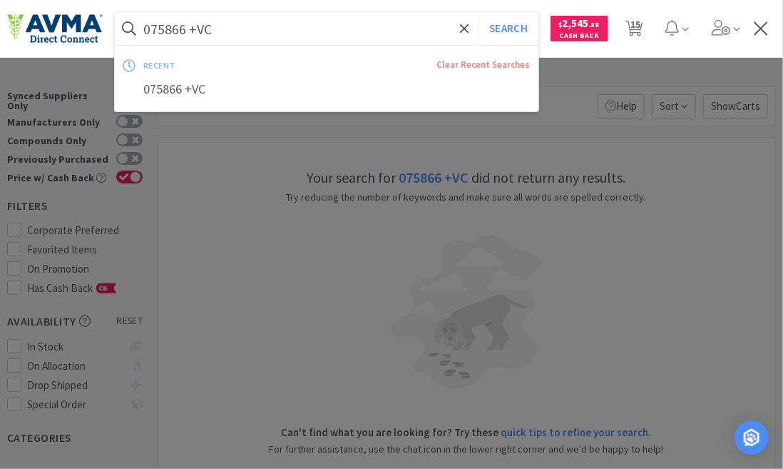
click at [221, 27] on input "075866 +VC" at bounding box center [327, 28] width 424 height 33
click at [479, 12] on button "Search" at bounding box center [508, 28] width 59 height 33
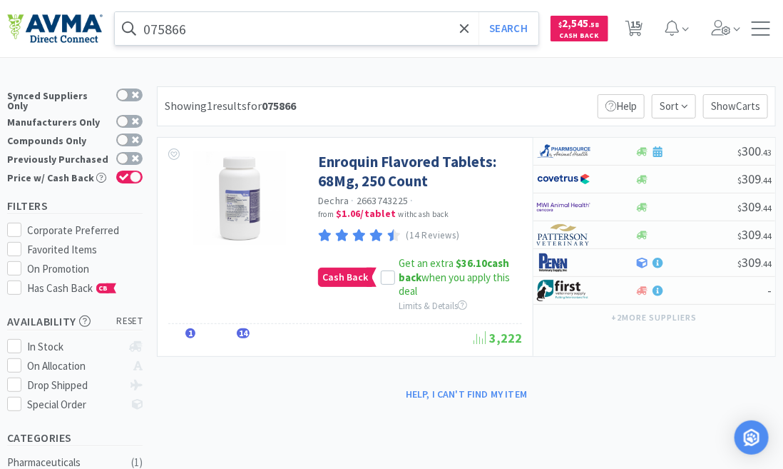
click at [208, 35] on input "075866" at bounding box center [327, 28] width 424 height 33
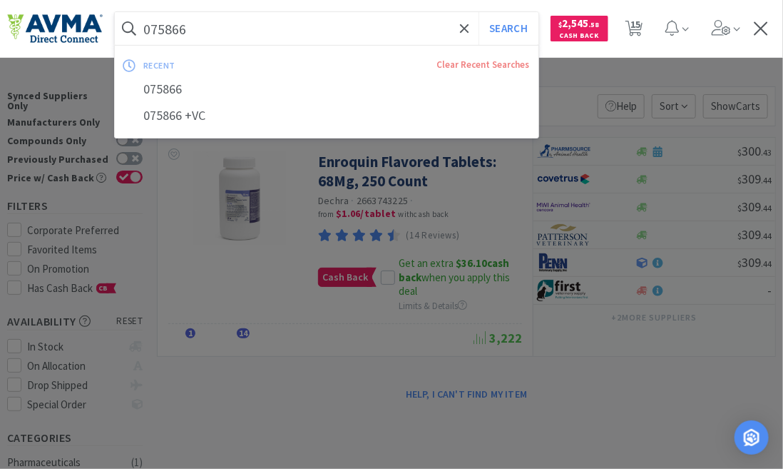
paste input "93624 +"
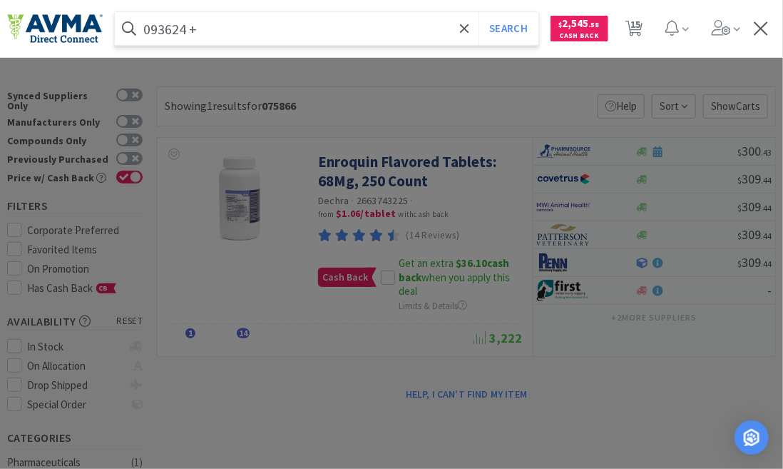
click at [479, 12] on button "Search" at bounding box center [508, 28] width 59 height 33
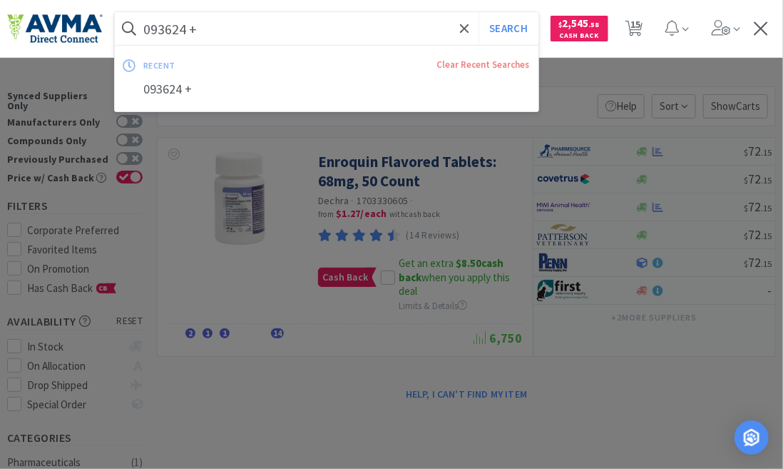
click at [195, 22] on input "093624 +" at bounding box center [327, 28] width 424 height 33
paste input "06"
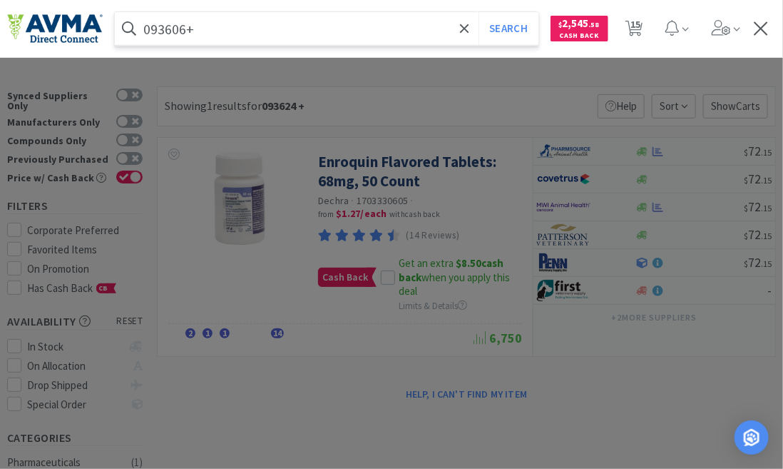
click at [479, 12] on button "Search" at bounding box center [508, 28] width 59 height 33
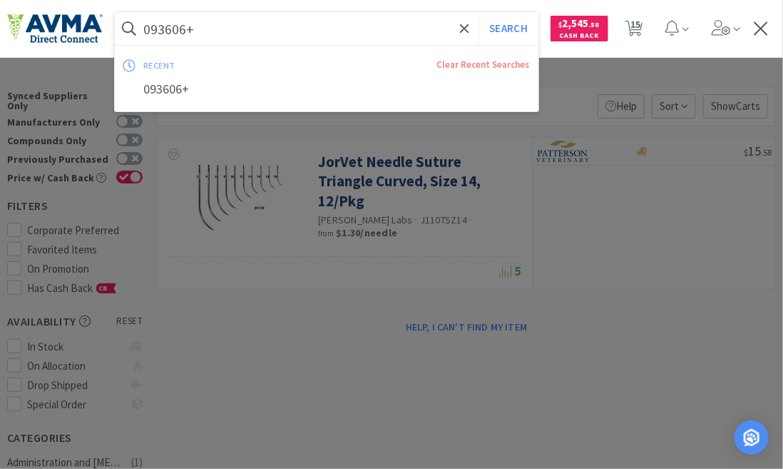
click at [203, 28] on input "093606+" at bounding box center [327, 28] width 424 height 33
click at [479, 12] on button "Search" at bounding box center [508, 28] width 59 height 33
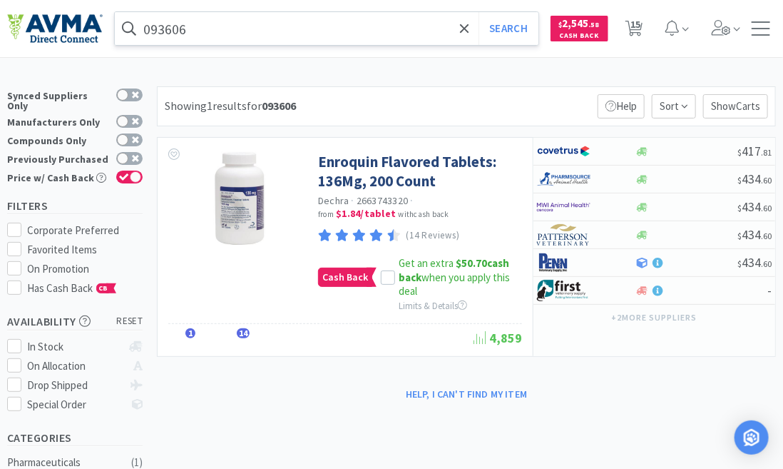
click at [189, 31] on input "093606" at bounding box center [327, 28] width 424 height 33
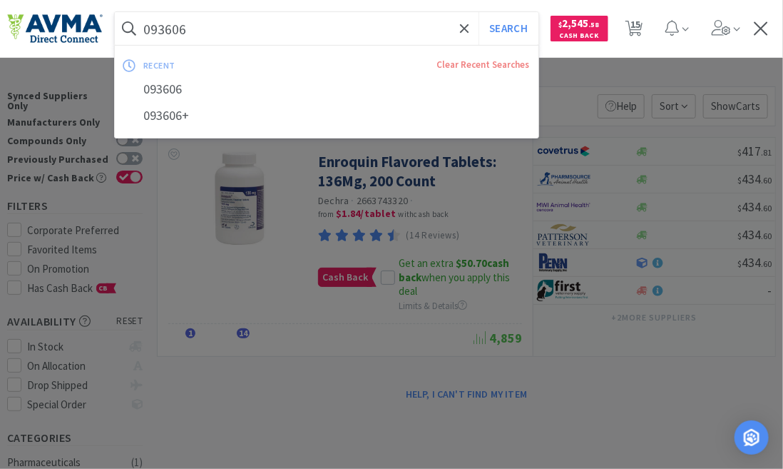
paste input "117430 +VCPromo"
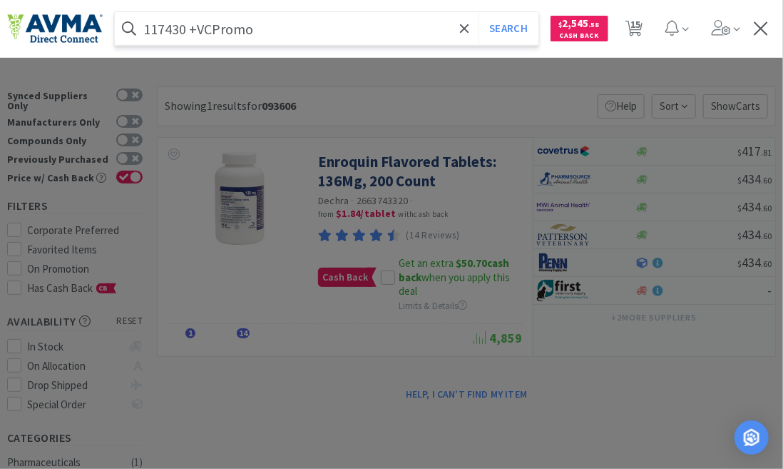
click at [255, 30] on input "117430 +VCPromo" at bounding box center [327, 28] width 424 height 33
click at [479, 12] on button "Search" at bounding box center [508, 28] width 59 height 33
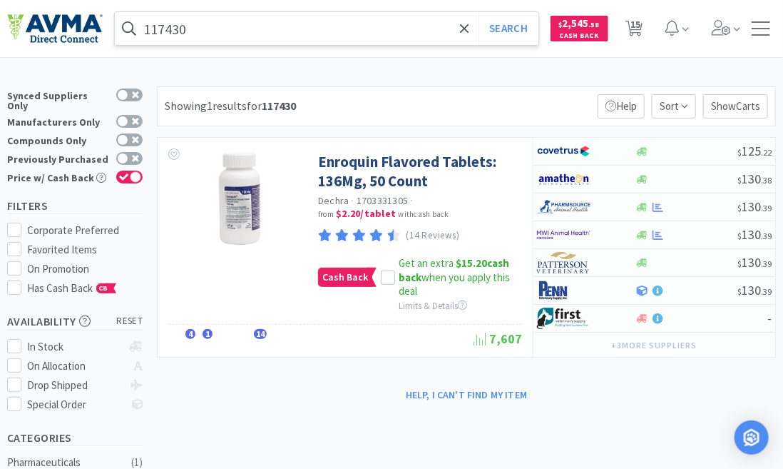
click at [190, 28] on input "117430" at bounding box center [327, 28] width 424 height 33
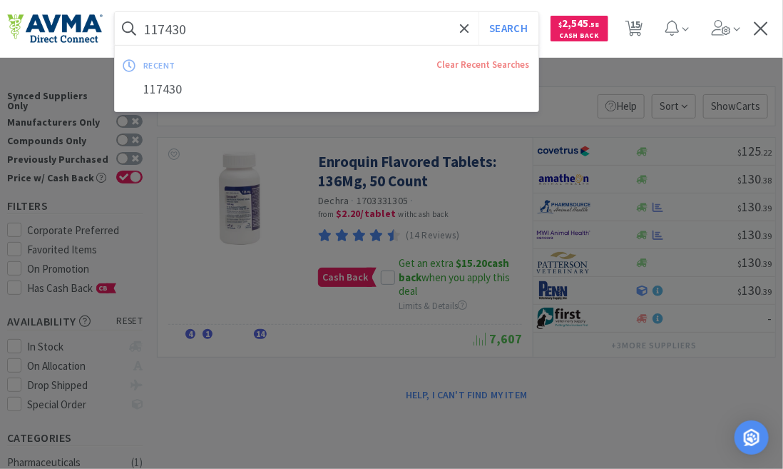
paste input "093626 +"
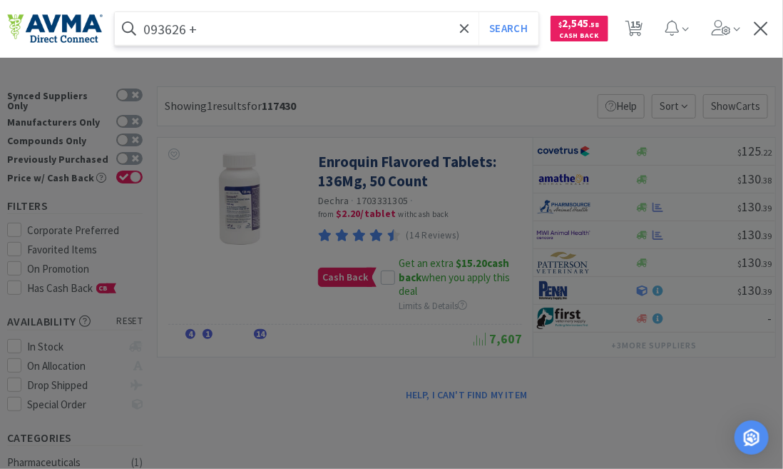
click at [479, 12] on button "Search" at bounding box center [508, 28] width 59 height 33
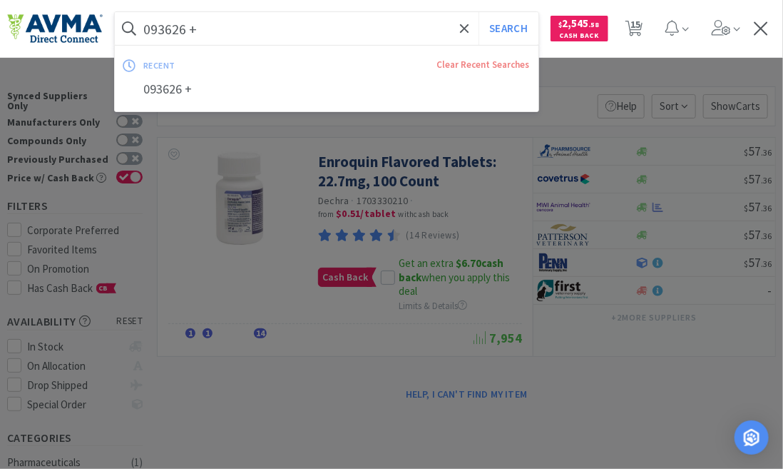
click at [219, 31] on input "093626 +" at bounding box center [327, 28] width 424 height 33
paste input "47461"
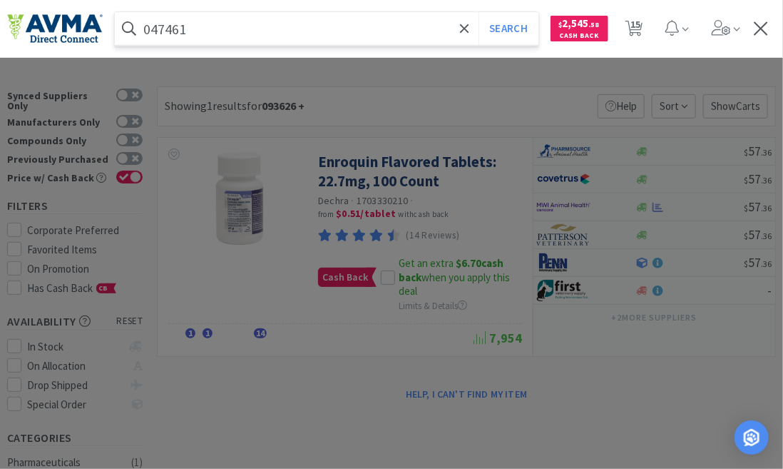
click at [479, 12] on button "Search" at bounding box center [508, 28] width 59 height 33
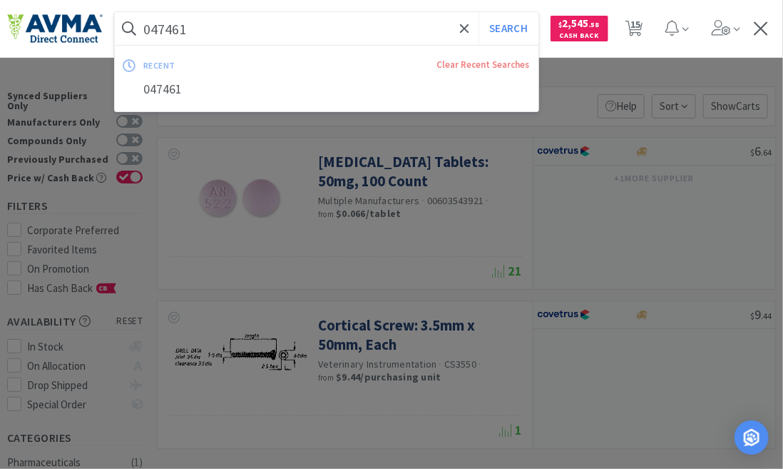
click at [222, 32] on input "047461" at bounding box center [327, 28] width 424 height 33
paste input "35276 +"
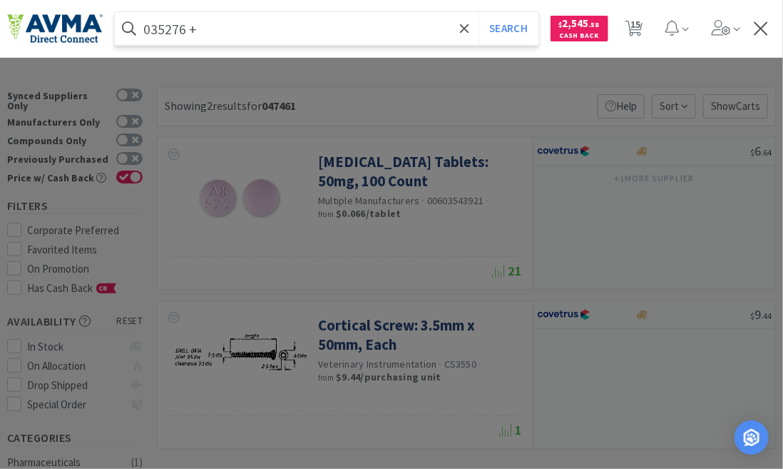
click at [479, 12] on button "Search" at bounding box center [508, 28] width 59 height 33
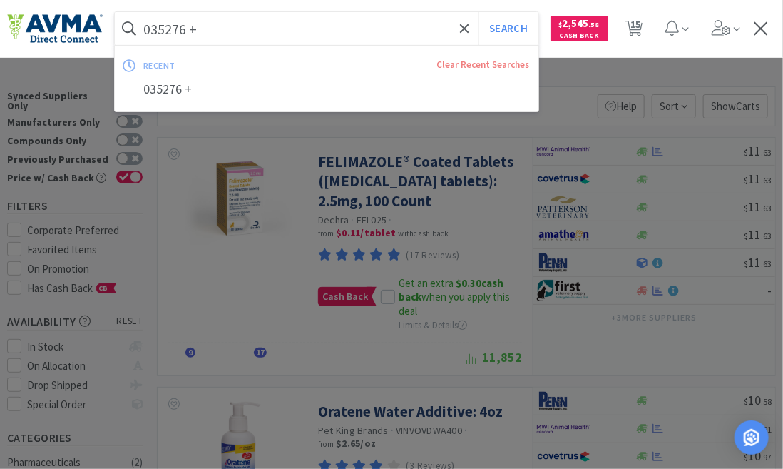
click at [218, 32] on input "035276 +" at bounding box center [327, 28] width 424 height 33
paste input "7"
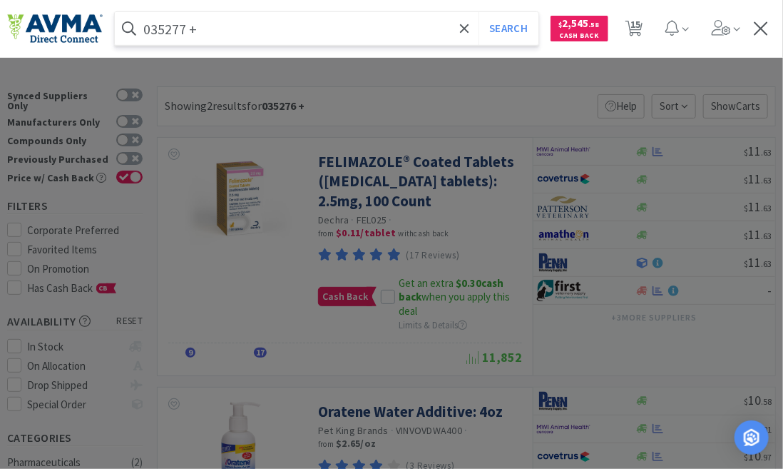
click at [479, 12] on button "Search" at bounding box center [508, 28] width 59 height 33
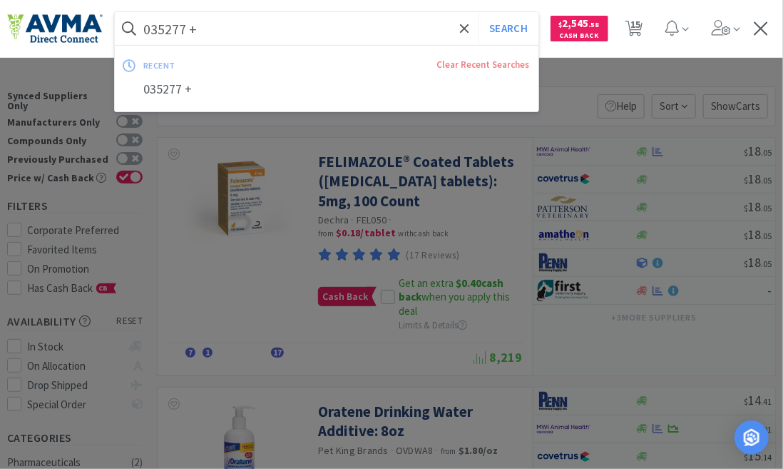
click at [208, 25] on input "035277 +" at bounding box center [327, 28] width 424 height 33
paste input "83624"
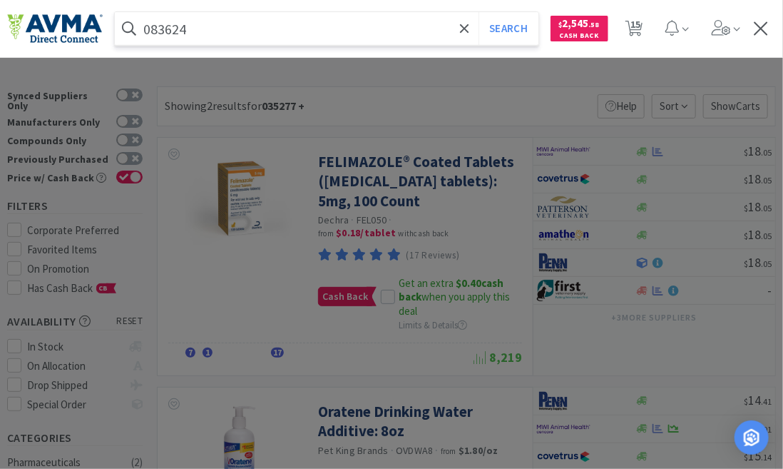
click at [479, 12] on button "Search" at bounding box center [508, 28] width 59 height 33
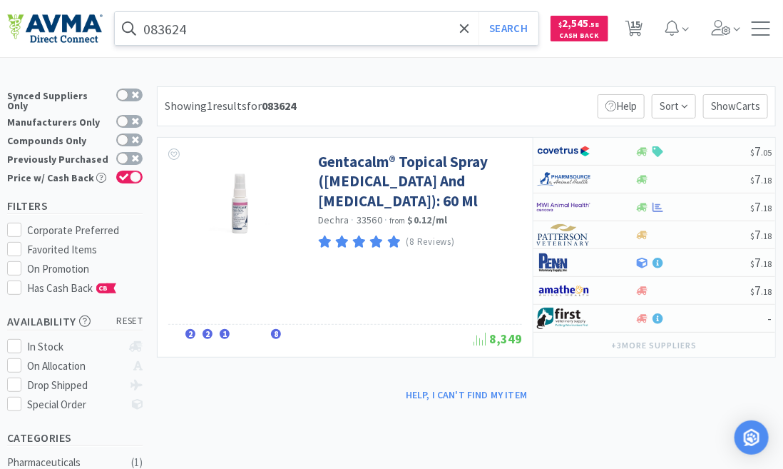
click at [225, 26] on input "083624" at bounding box center [327, 28] width 424 height 33
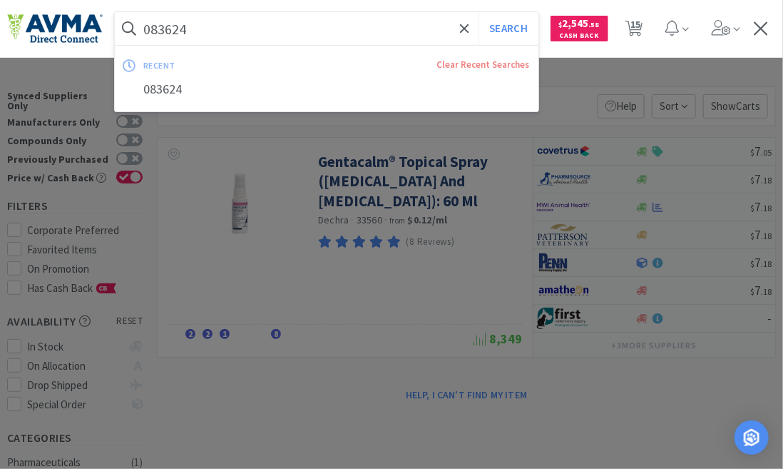
paste input "36793"
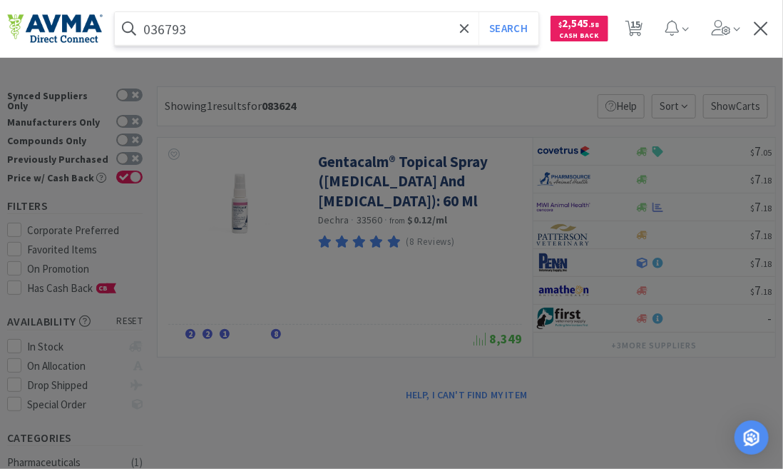
click at [479, 12] on button "Search" at bounding box center [508, 28] width 59 height 33
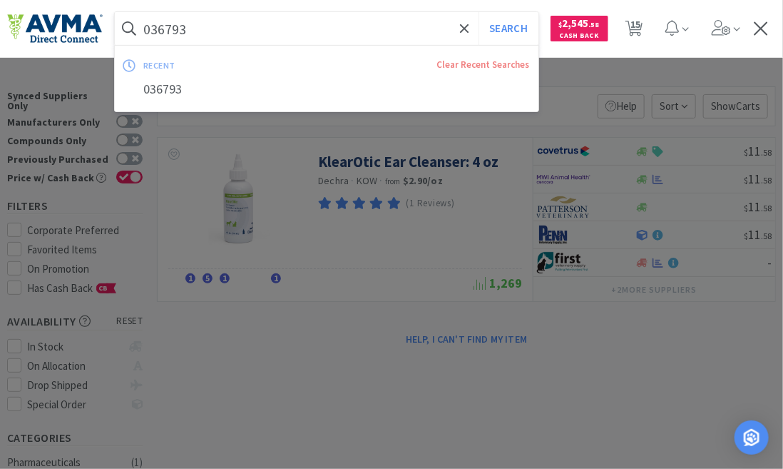
click at [198, 35] on input "036793" at bounding box center [327, 28] width 424 height 33
paste input "28865"
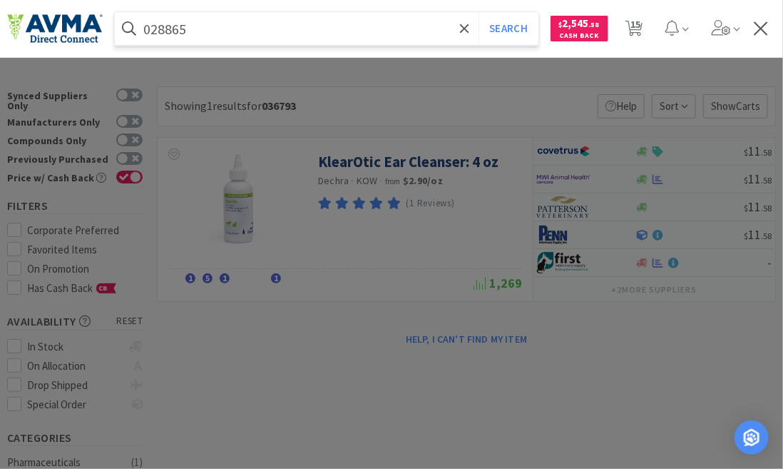
click at [479, 12] on button "Search" at bounding box center [508, 28] width 59 height 33
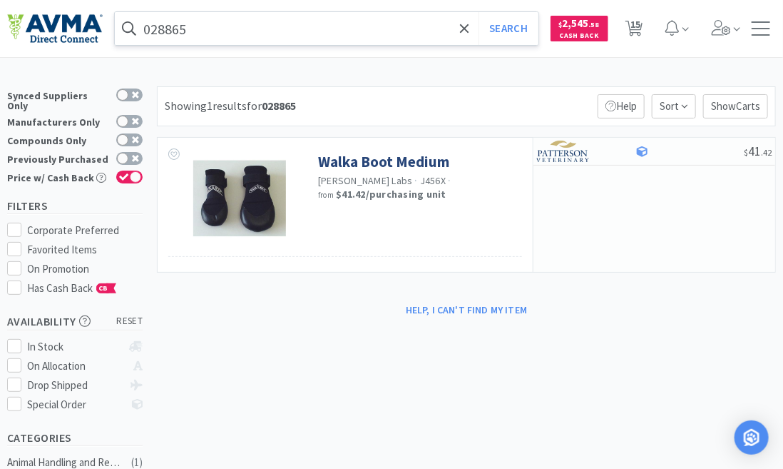
click at [219, 34] on input "028865" at bounding box center [327, 28] width 424 height 33
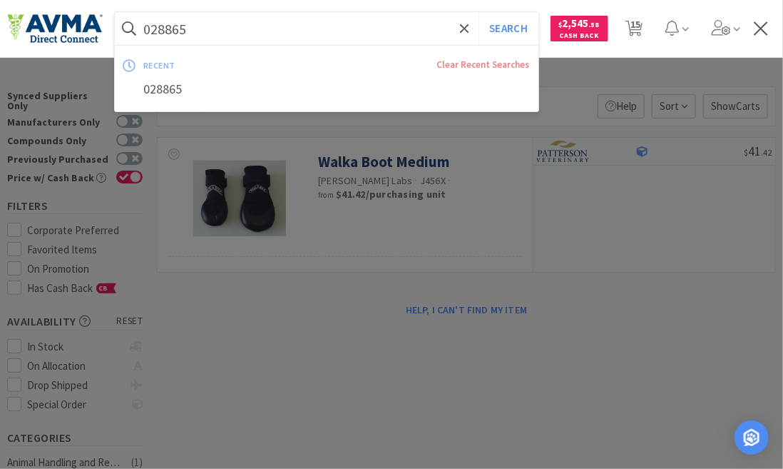
paste input "33827 +"
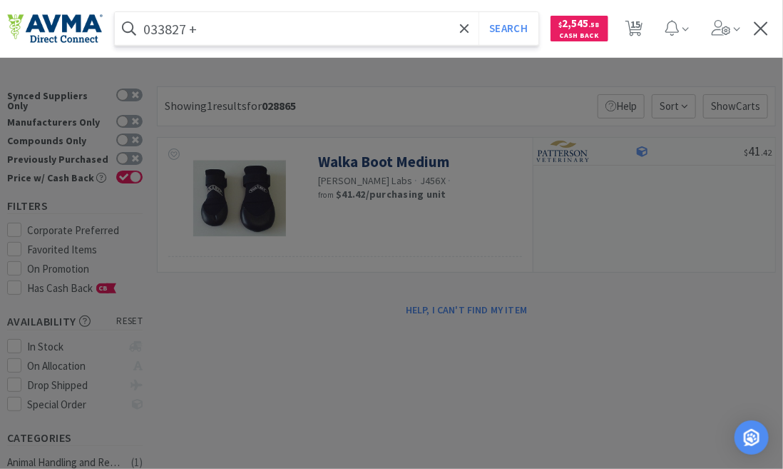
click at [479, 12] on button "Search" at bounding box center [508, 28] width 59 height 33
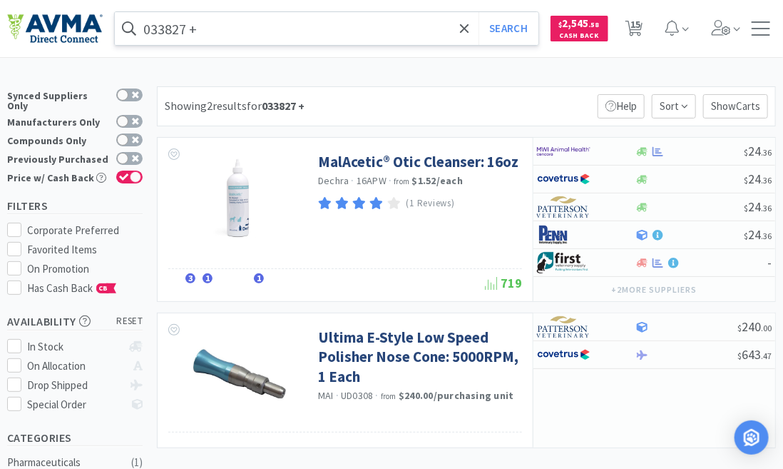
click at [218, 31] on input "033827 +" at bounding box center [327, 28] width 424 height 33
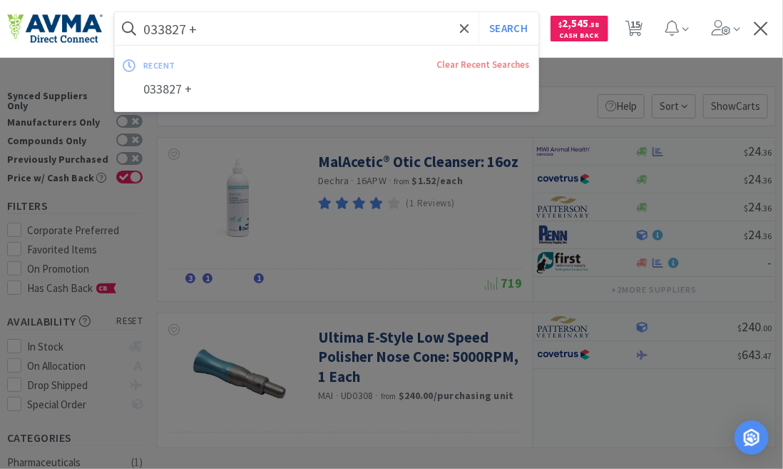
paste input "27208"
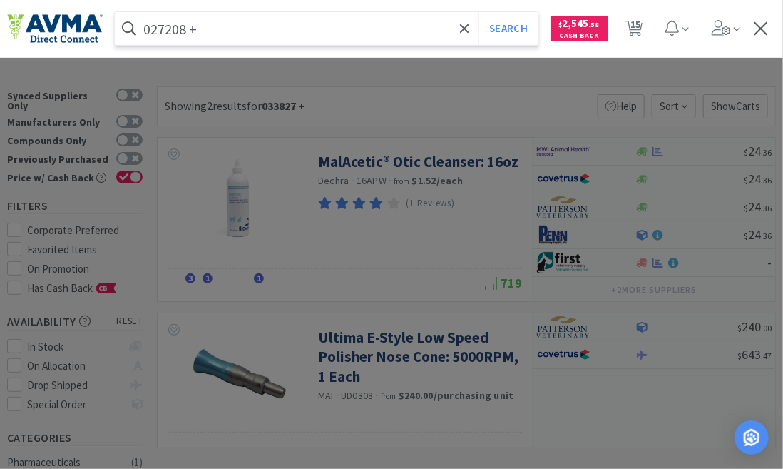
click at [479, 12] on button "Search" at bounding box center [508, 28] width 59 height 33
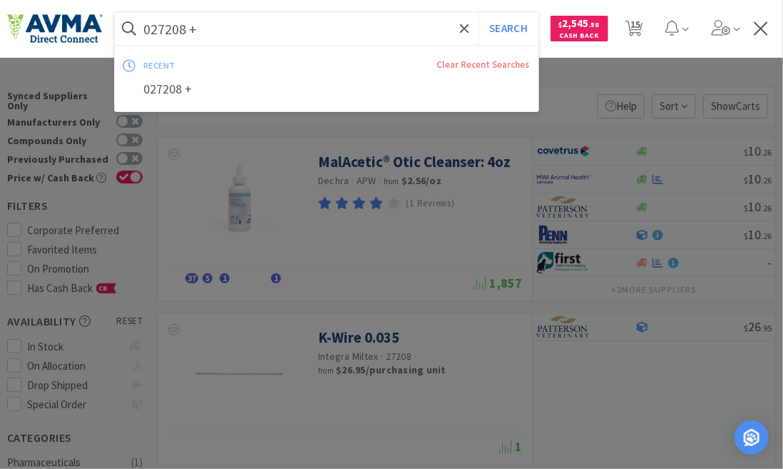
click at [189, 21] on input "027208 +" at bounding box center [327, 28] width 424 height 33
paste input "44782"
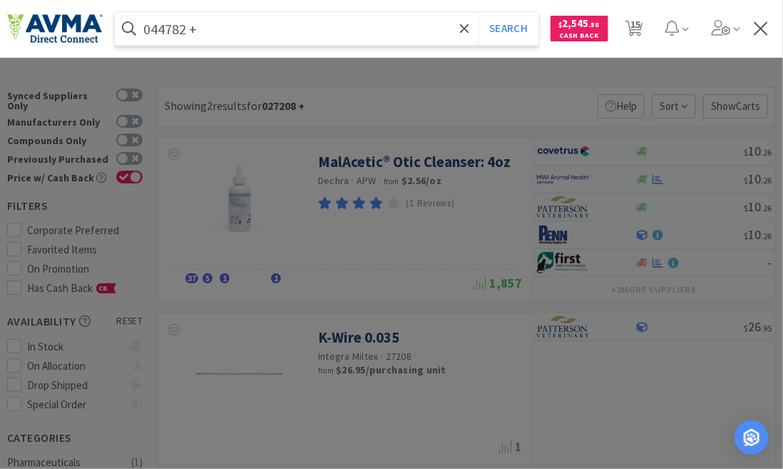
click at [220, 26] on input "044782 +" at bounding box center [327, 28] width 424 height 33
drag, startPoint x: 220, startPoint y: 26, endPoint x: 133, endPoint y: 24, distance: 87.8
click at [133, 24] on form "044782 + Search" at bounding box center [327, 28] width 424 height 33
paste input "27208"
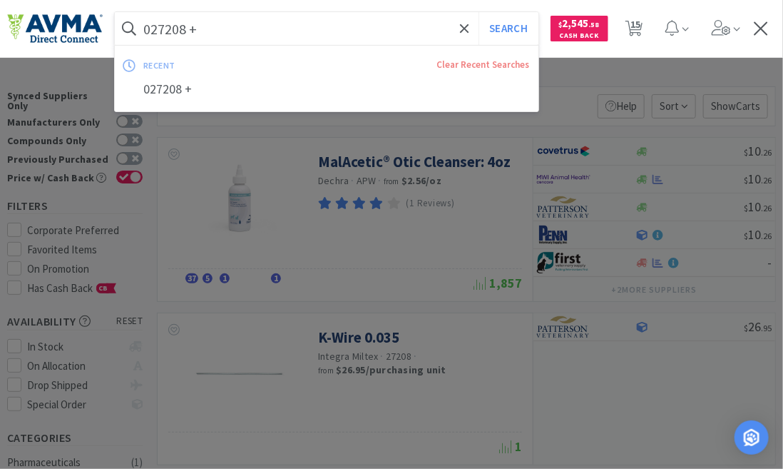
click at [479, 12] on button "Search" at bounding box center [508, 28] width 59 height 33
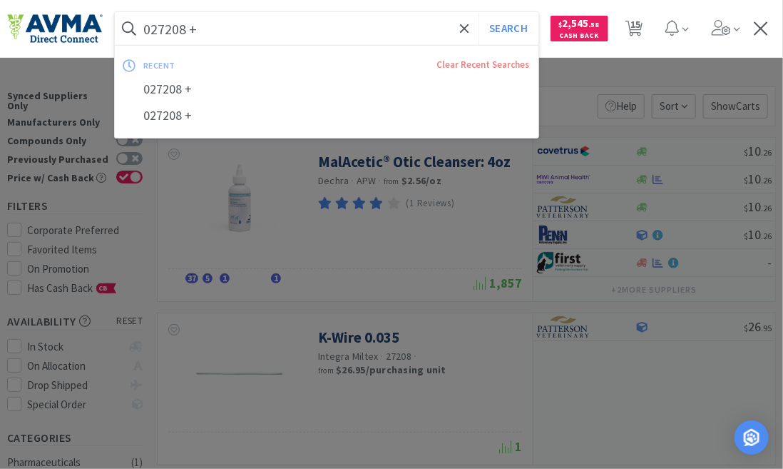
paste input "44782"
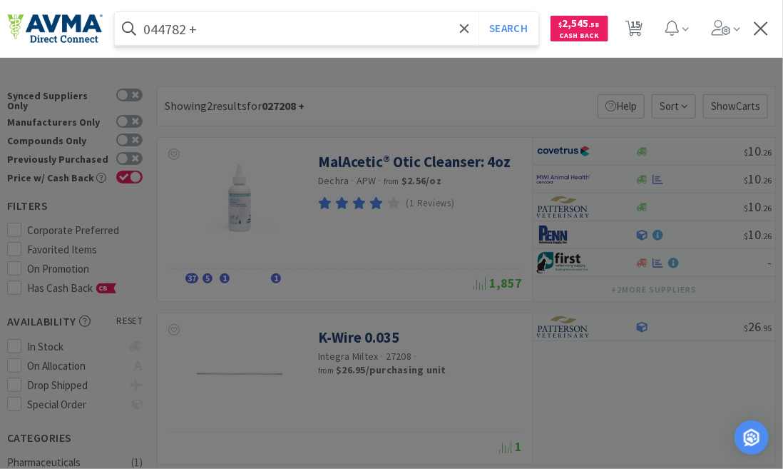
click at [479, 12] on button "Search" at bounding box center [508, 28] width 59 height 33
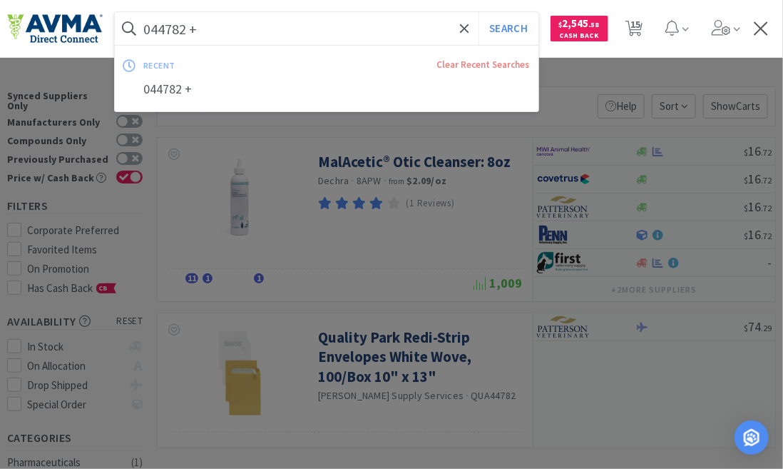
click at [233, 32] on input "044782 +" at bounding box center [327, 28] width 424 height 33
paste input "34199 DBO"
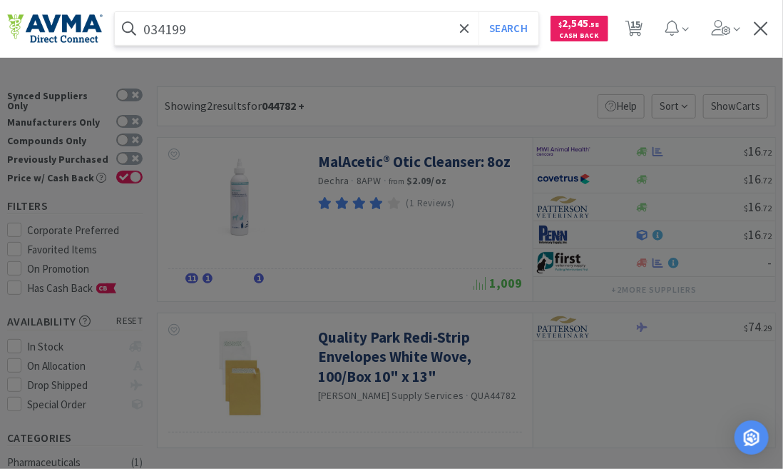
click at [479, 12] on button "Search" at bounding box center [508, 28] width 59 height 33
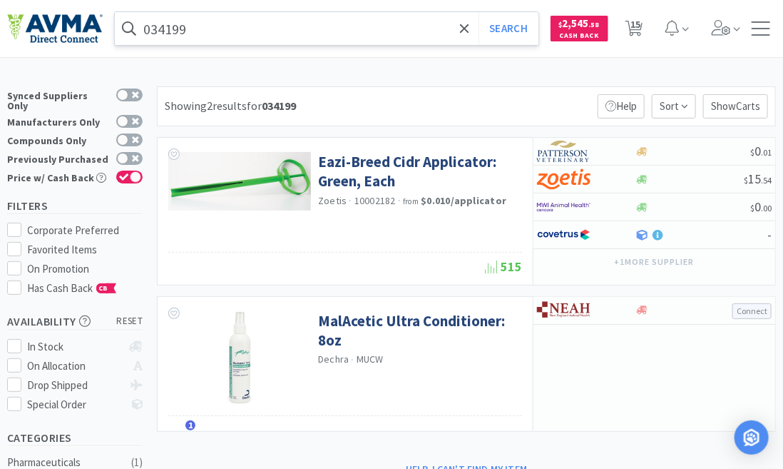
click at [211, 34] on input "034199" at bounding box center [327, 28] width 424 height 33
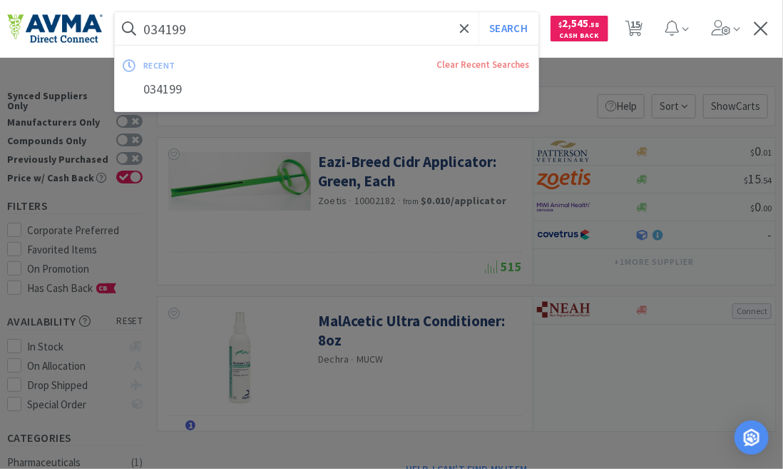
paste input "5 +"
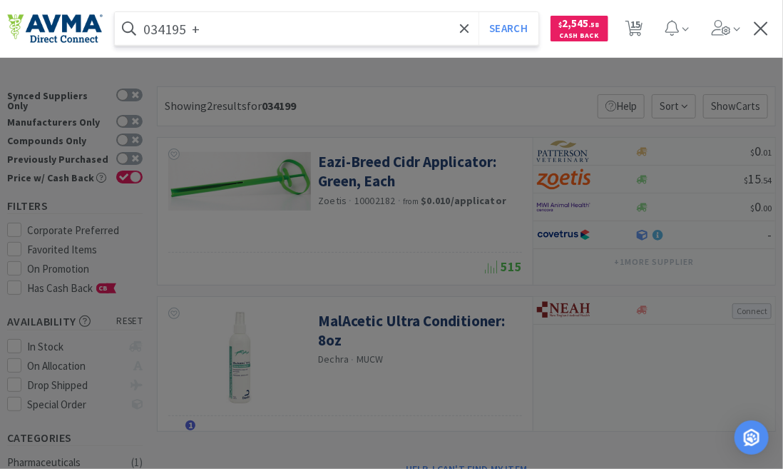
click at [479, 12] on button "Search" at bounding box center [508, 28] width 59 height 33
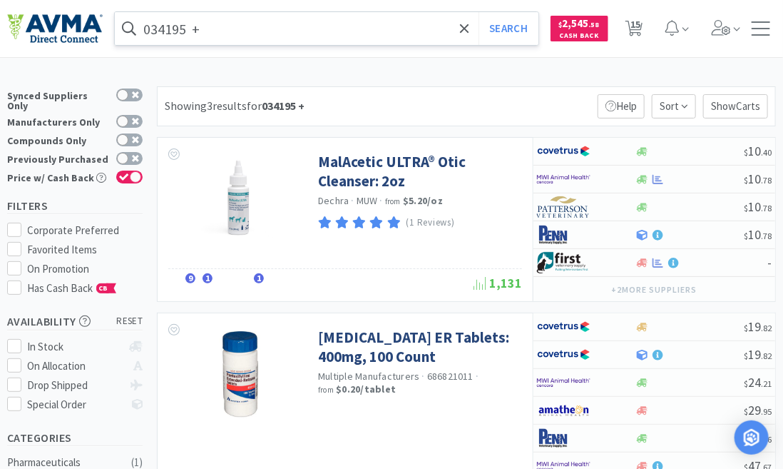
click at [208, 36] on input "034195 +" at bounding box center [327, 28] width 424 height 33
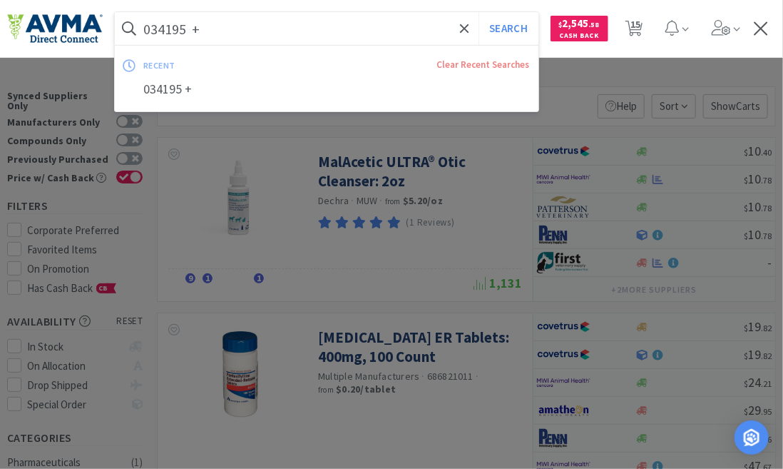
paste input "9 DBO"
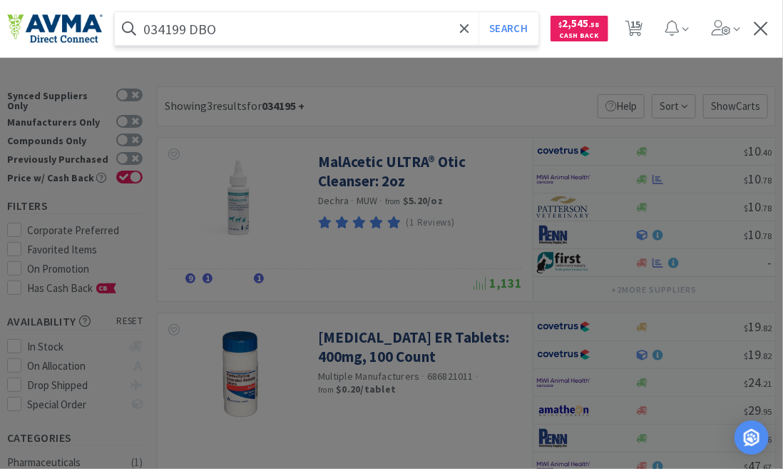
click at [479, 12] on button "Search" at bounding box center [508, 28] width 59 height 33
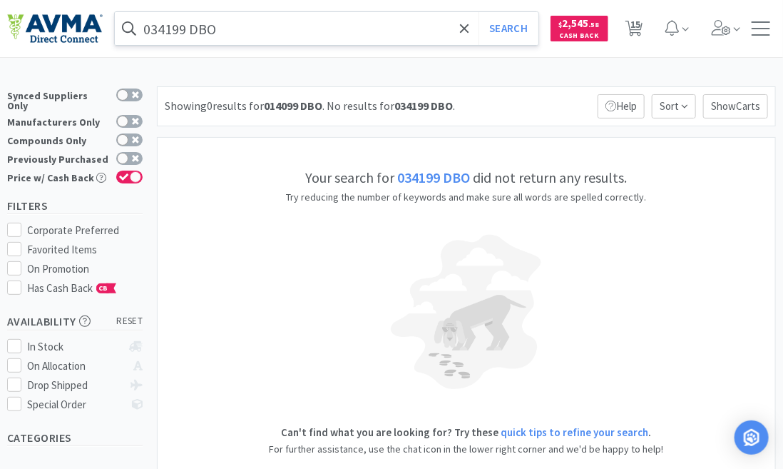
click at [225, 32] on input "034199 DBO" at bounding box center [327, 28] width 424 height 33
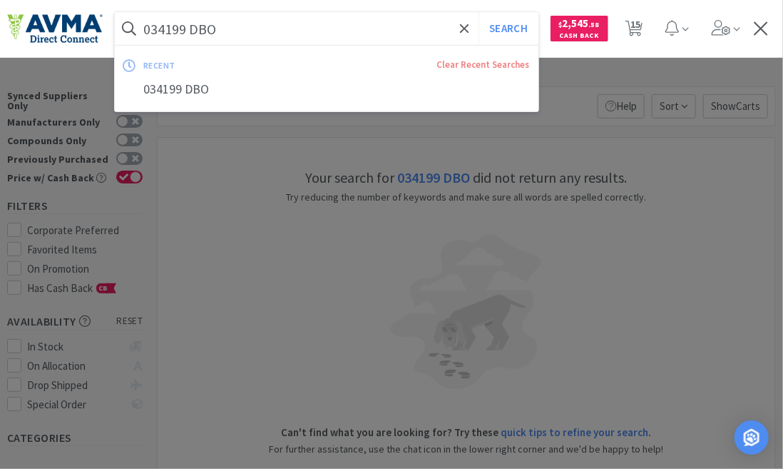
click at [228, 28] on input "034199 DBO" at bounding box center [327, 28] width 424 height 33
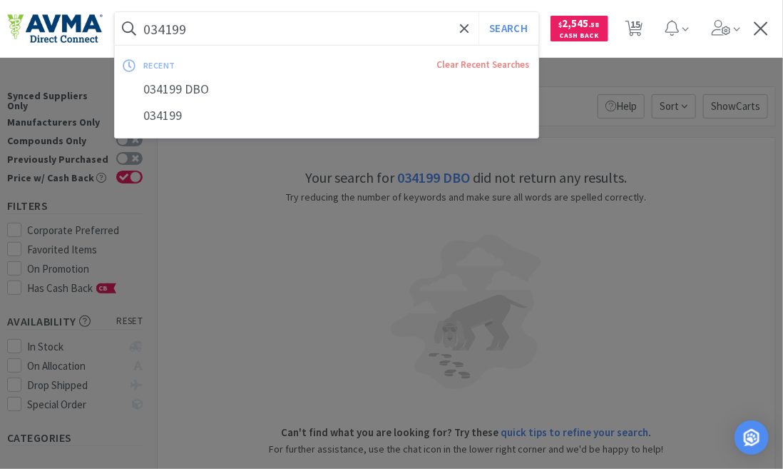
click at [479, 12] on button "Search" at bounding box center [508, 28] width 59 height 33
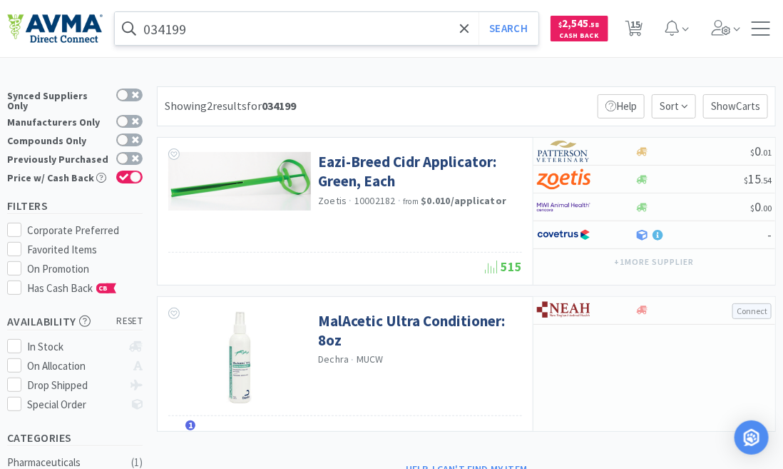
click at [215, 33] on input "034199" at bounding box center [327, 28] width 424 height 33
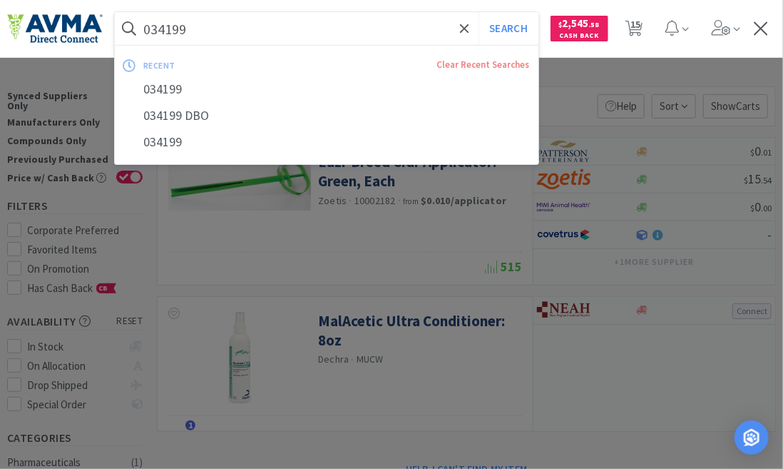
paste input "28865"
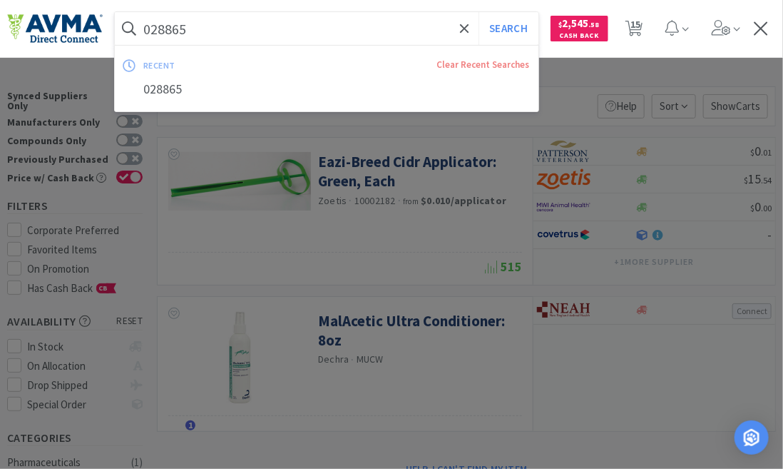
click at [479, 12] on button "Search" at bounding box center [508, 28] width 59 height 33
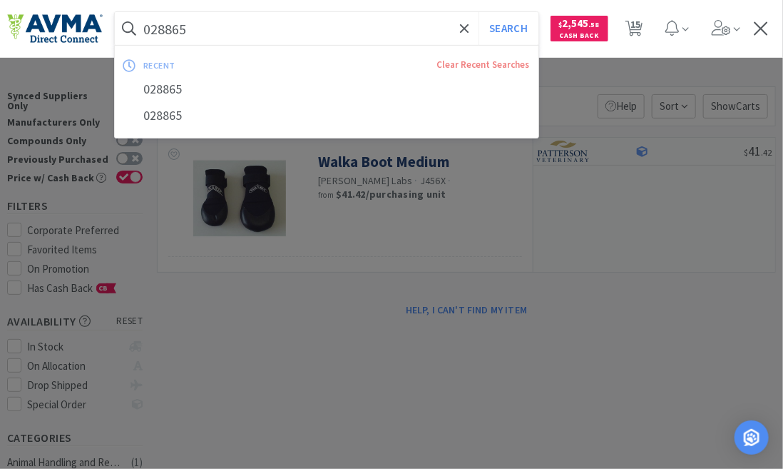
click at [195, 35] on input "028865" at bounding box center [327, 28] width 424 height 33
paste input "34196 +"
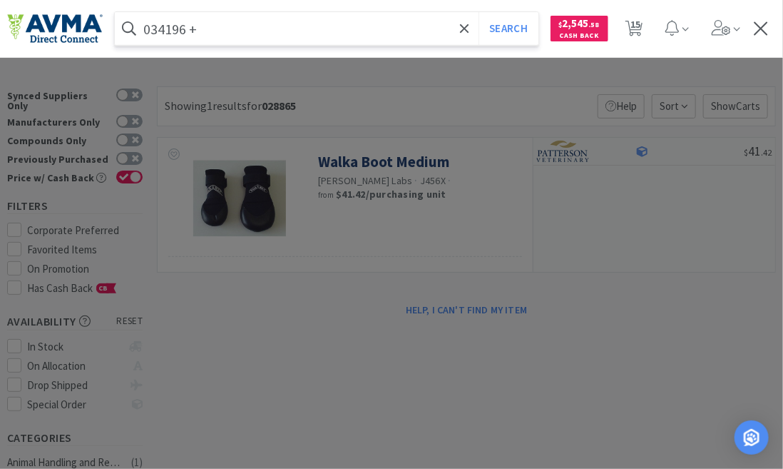
click at [479, 12] on button "Search" at bounding box center [508, 28] width 59 height 33
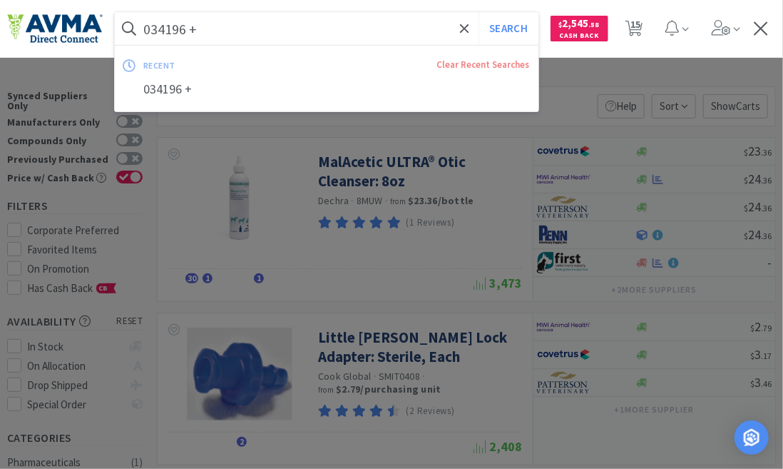
paste input "8"
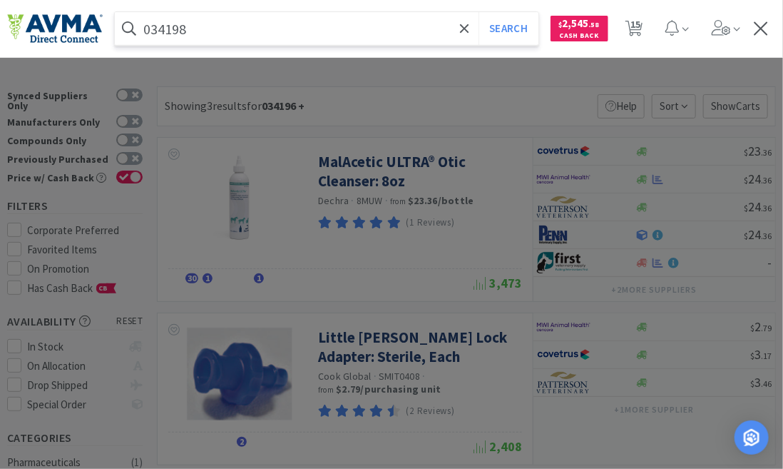
click at [479, 12] on button "Search" at bounding box center [508, 28] width 59 height 33
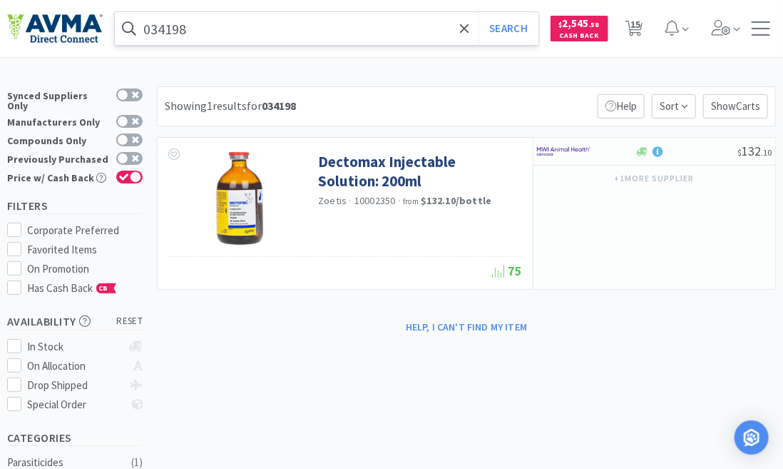
click at [180, 23] on input "034198" at bounding box center [327, 28] width 424 height 33
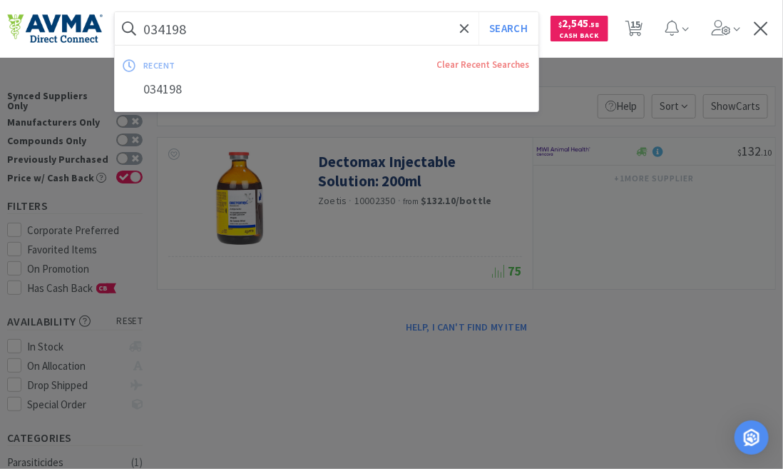
paste input "6244 +"
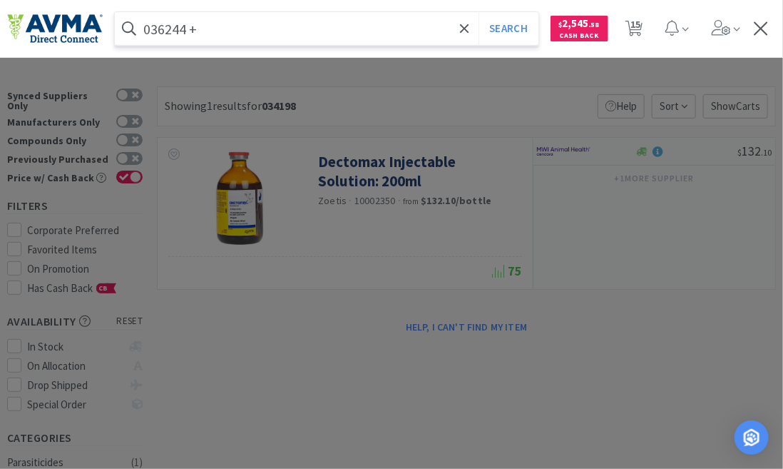
click at [479, 12] on button "Search" at bounding box center [508, 28] width 59 height 33
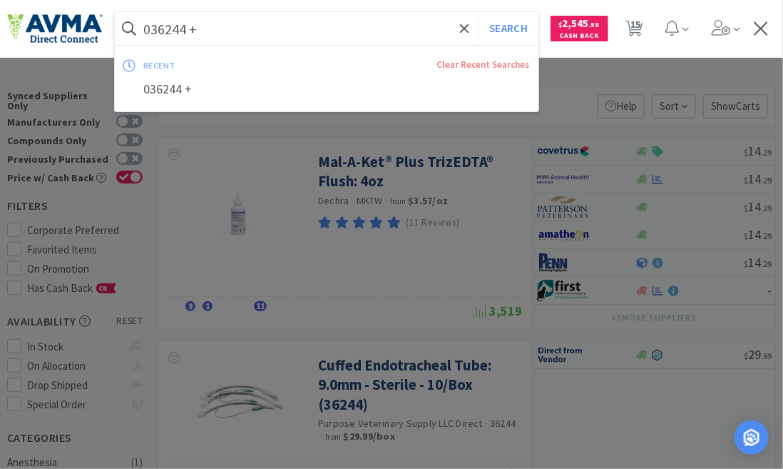
click at [245, 33] on input "036244 +" at bounding box center [327, 28] width 424 height 33
paste input "791 MBO"
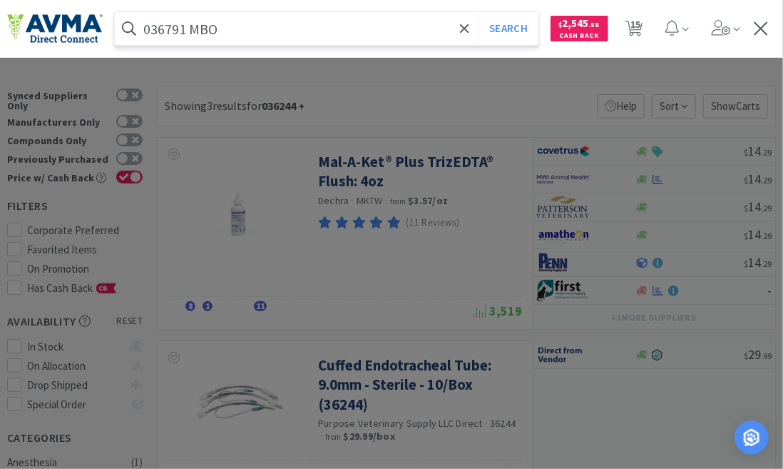
click at [479, 12] on button "Search" at bounding box center [508, 28] width 59 height 33
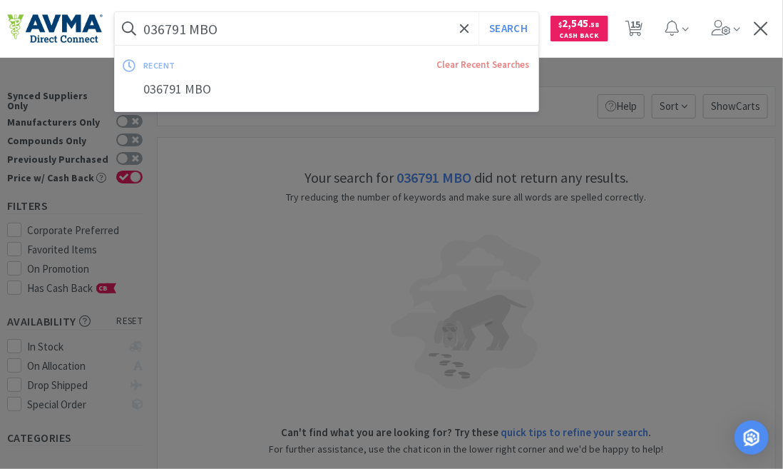
click at [250, 28] on input "036791 MBO" at bounding box center [327, 28] width 424 height 33
click at [479, 12] on button "Search" at bounding box center [508, 28] width 59 height 33
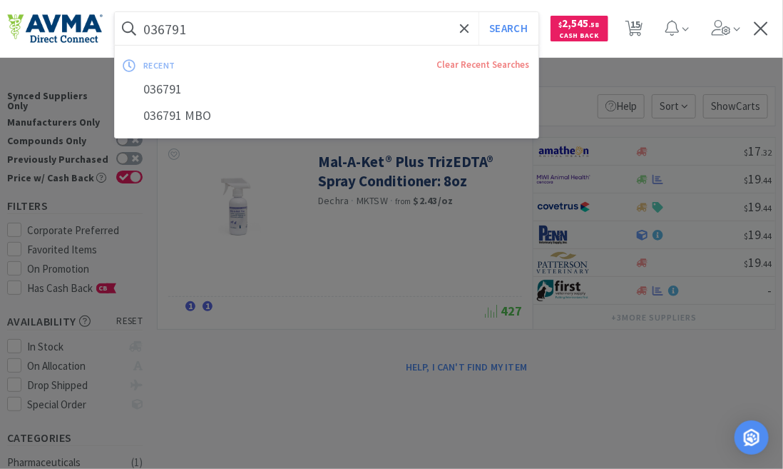
click at [193, 24] on input "036791" at bounding box center [327, 28] width 424 height 33
paste input "2721 +"
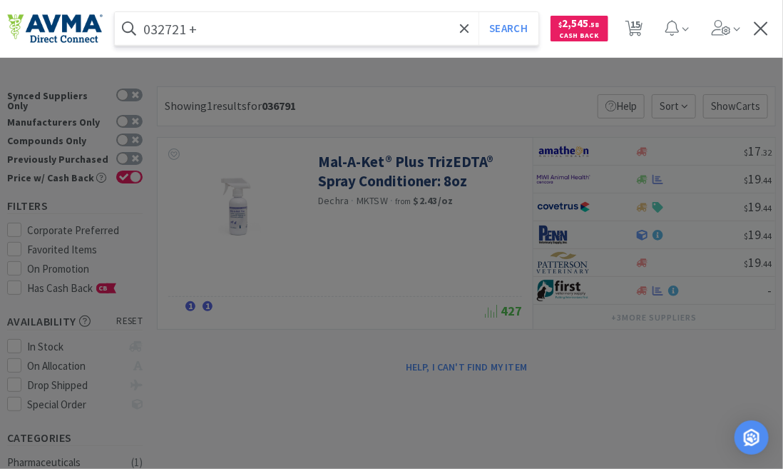
click at [479, 12] on button "Search" at bounding box center [508, 28] width 59 height 33
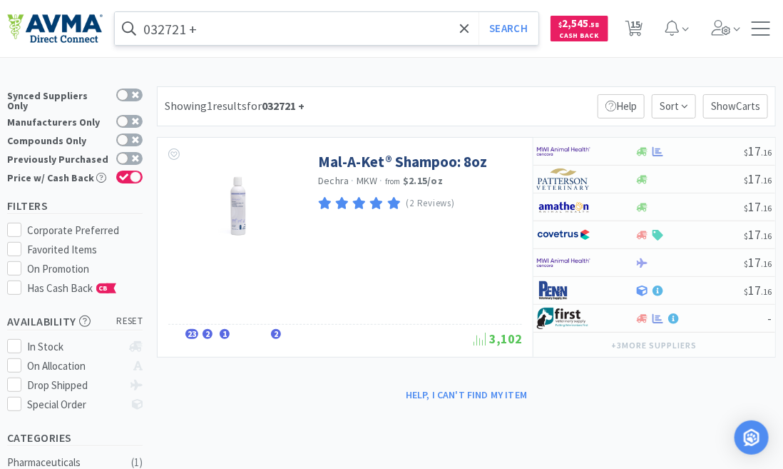
click at [210, 31] on input "032721 +" at bounding box center [327, 28] width 424 height 33
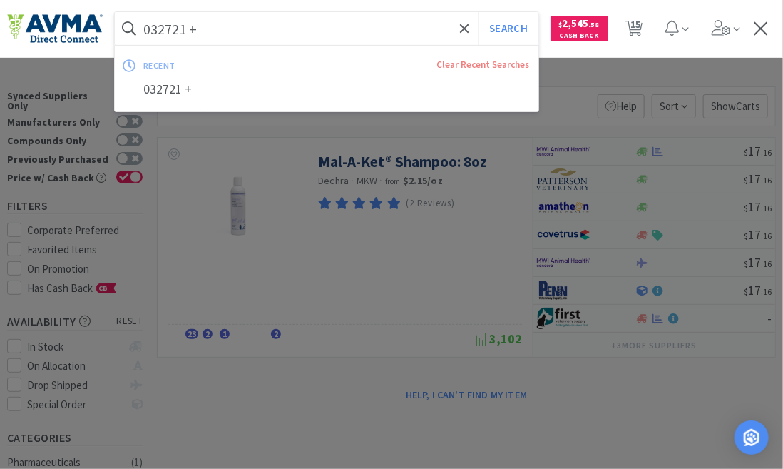
paste input "4867"
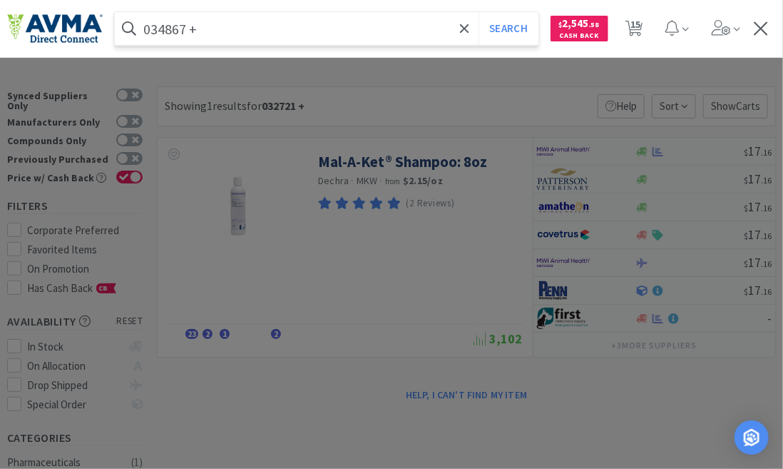
click at [479, 12] on button "Search" at bounding box center [508, 28] width 59 height 33
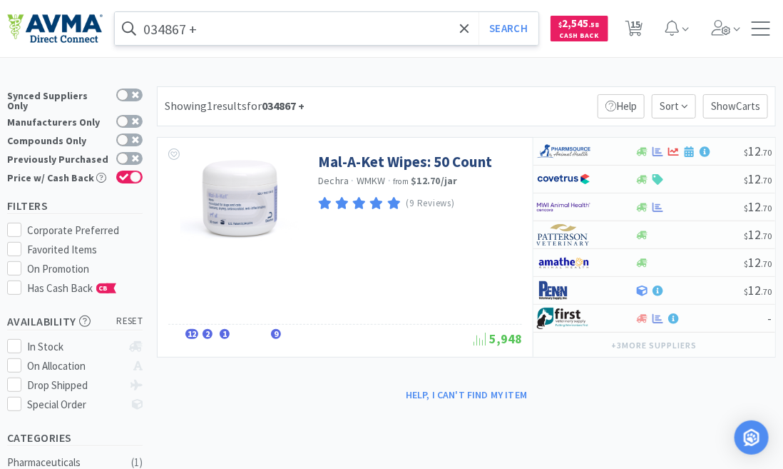
click at [190, 31] on input "034867 +" at bounding box center [327, 28] width 424 height 33
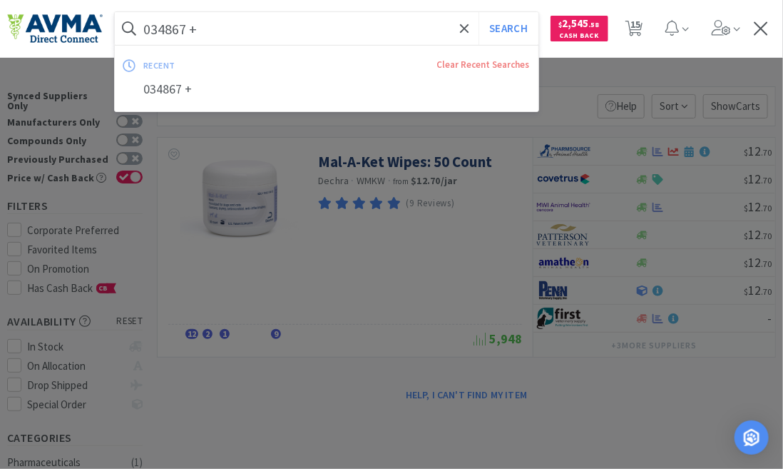
paste input "112952"
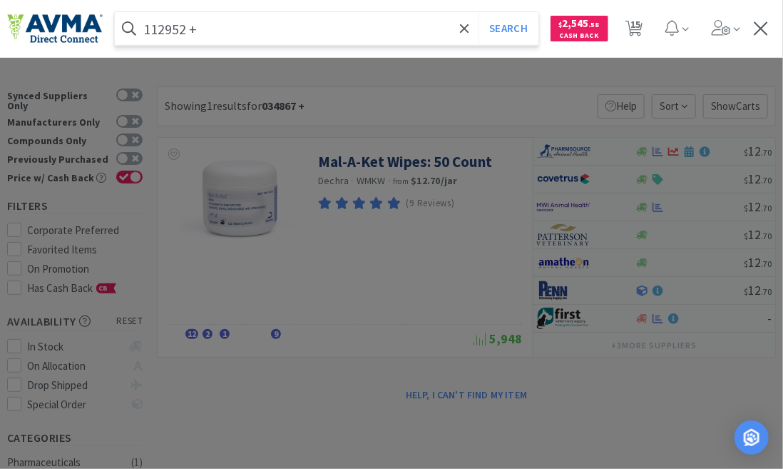
click at [479, 12] on button "Search" at bounding box center [508, 28] width 59 height 33
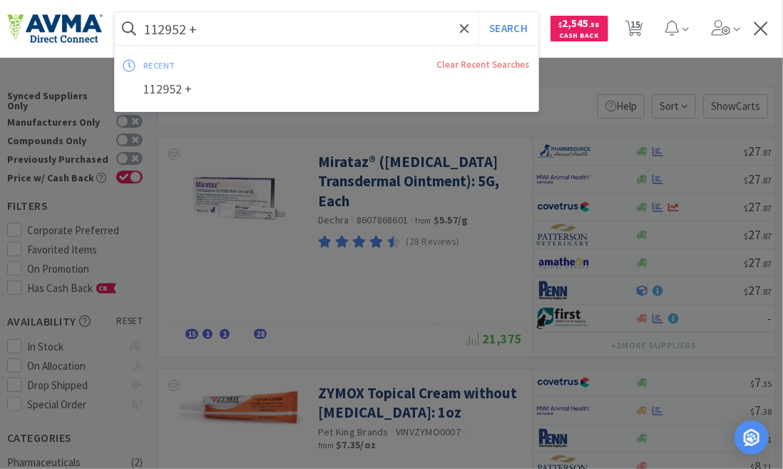
click at [222, 29] on input "112952 +" at bounding box center [327, 28] width 424 height 33
paste input "21868"
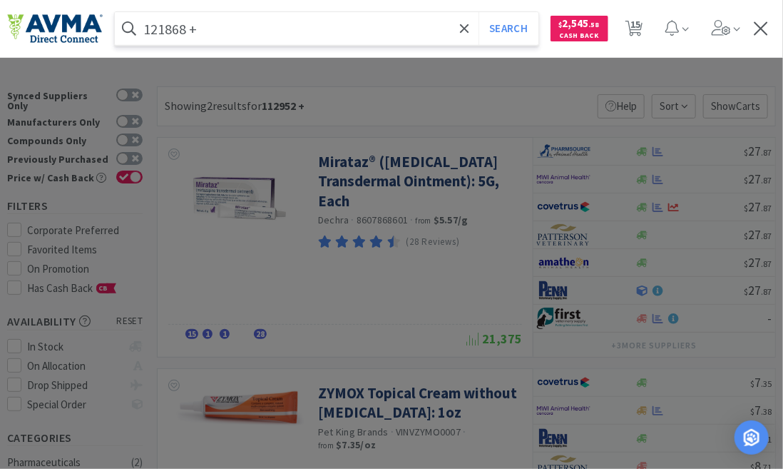
click at [479, 12] on button "Search" at bounding box center [508, 28] width 59 height 33
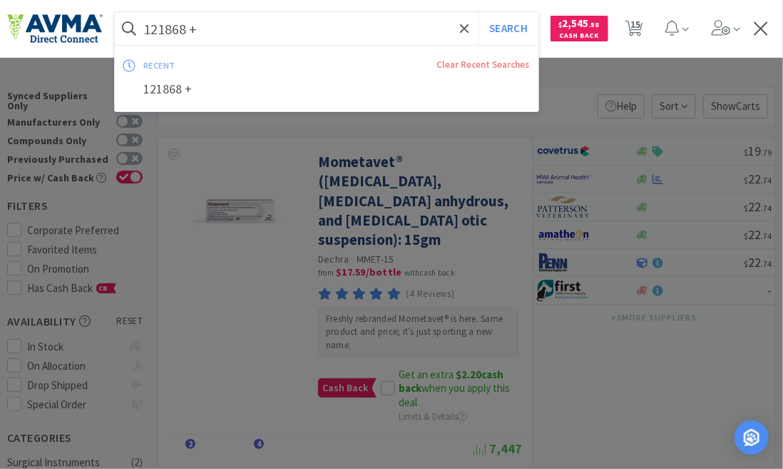
click at [192, 29] on input "121868 +" at bounding box center [327, 28] width 424 height 33
paste input "083323"
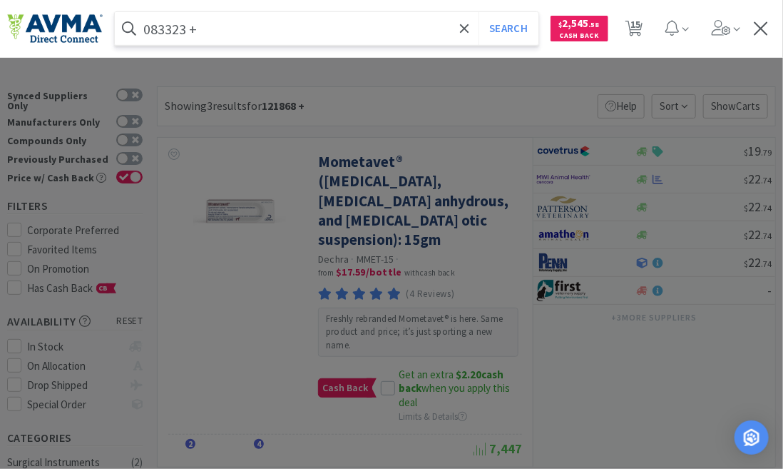
click at [479, 12] on button "Search" at bounding box center [508, 28] width 59 height 33
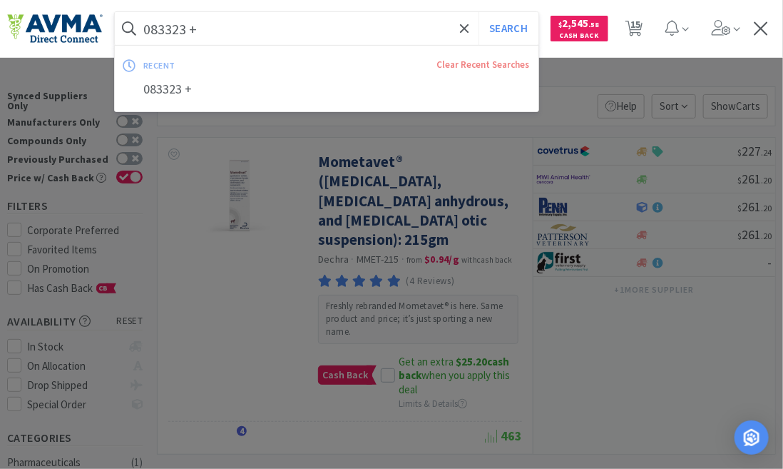
click at [209, 26] on input "083323 +" at bounding box center [327, 28] width 424 height 33
paste input "121869"
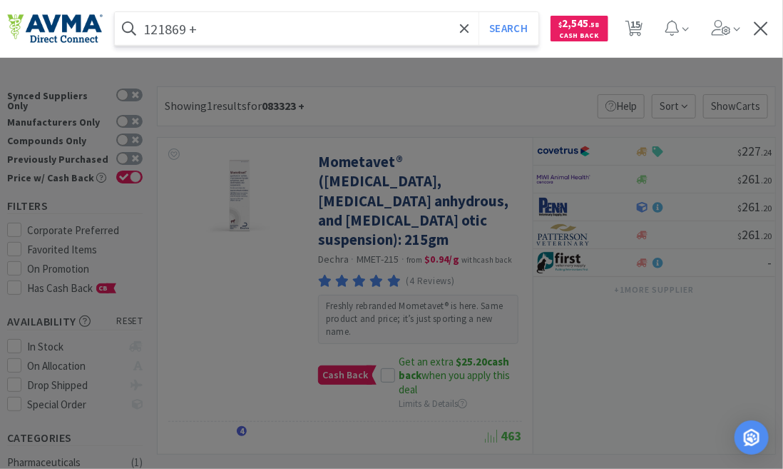
click at [479, 12] on button "Search" at bounding box center [508, 28] width 59 height 33
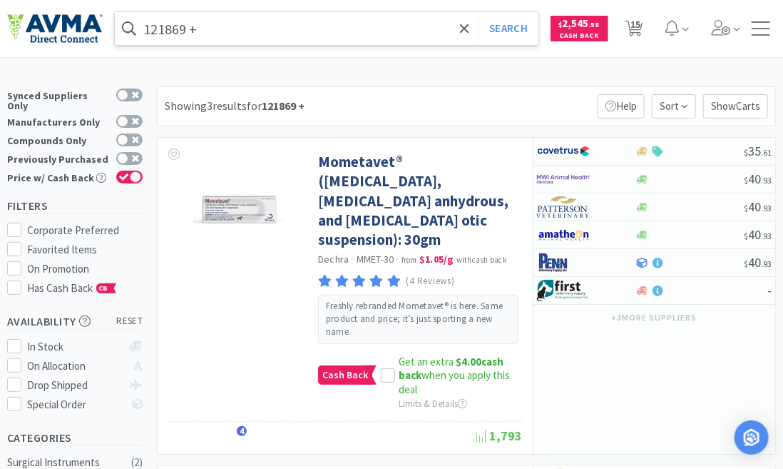
click at [252, 19] on input "121869 +" at bounding box center [327, 28] width 424 height 33
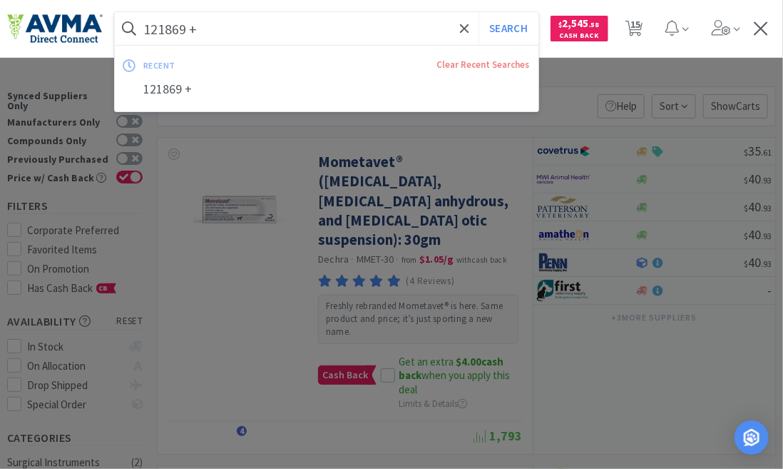
paste input "7"
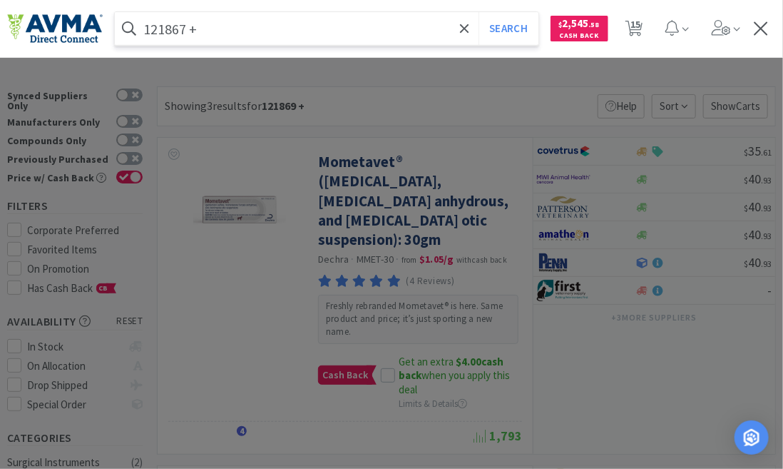
click at [479, 12] on button "Search" at bounding box center [508, 28] width 59 height 33
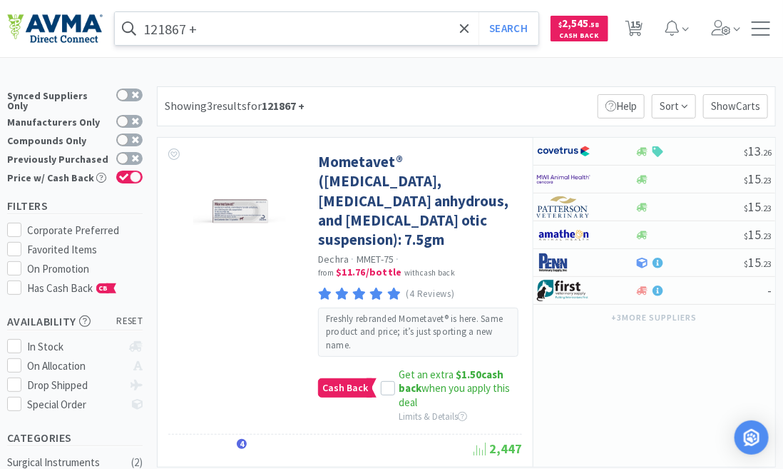
click at [209, 34] on input "121867 +" at bounding box center [327, 28] width 424 height 33
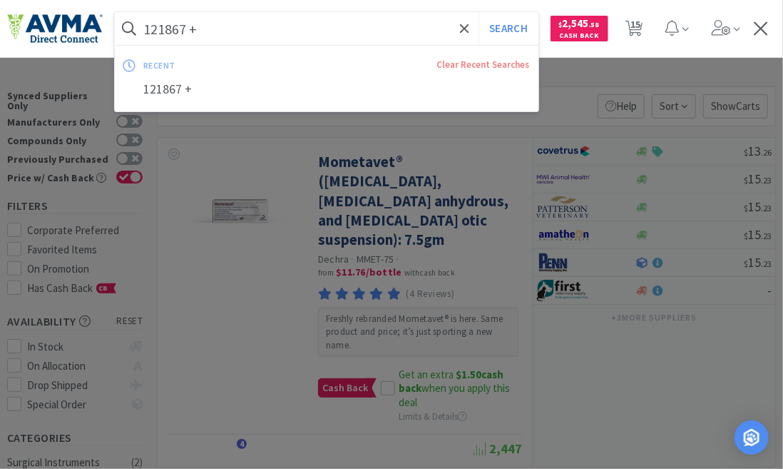
paste input "061525"
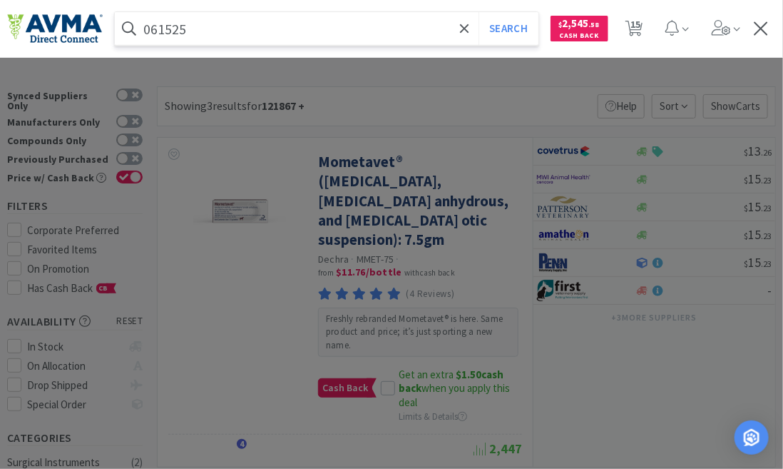
click at [479, 12] on button "Search" at bounding box center [508, 28] width 59 height 33
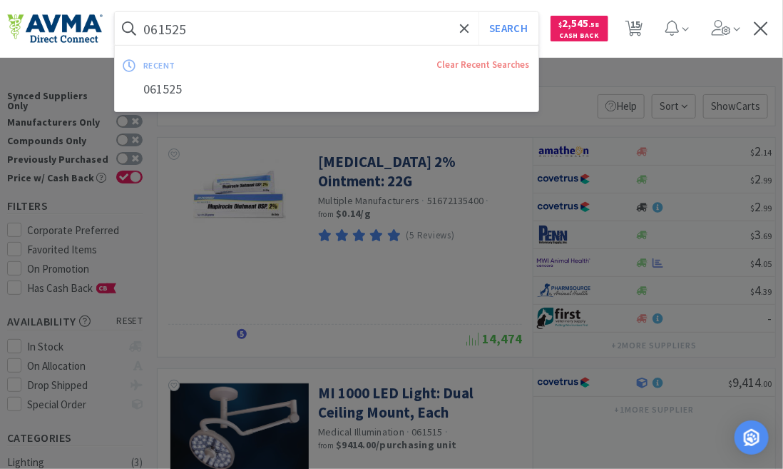
click at [211, 27] on input "061525" at bounding box center [327, 28] width 424 height 33
paste input "0190"
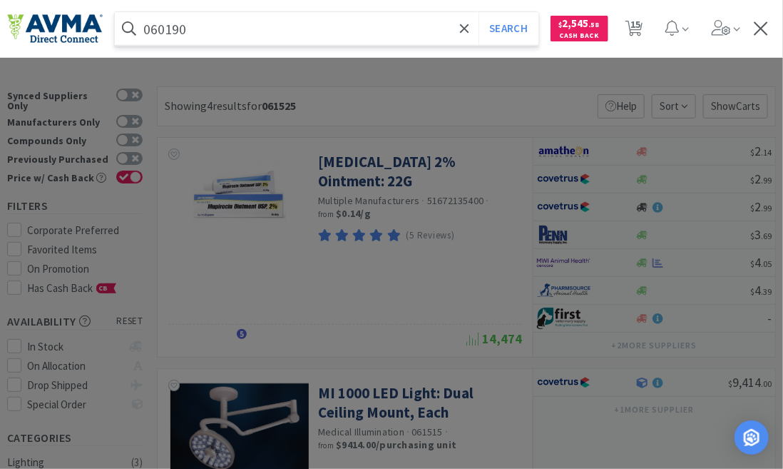
click at [479, 12] on button "Search" at bounding box center [508, 28] width 59 height 33
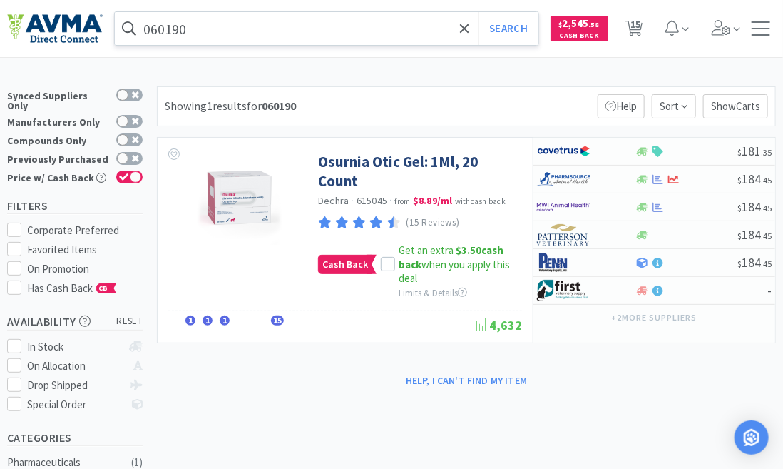
click at [194, 29] on input "060190" at bounding box center [327, 28] width 424 height 33
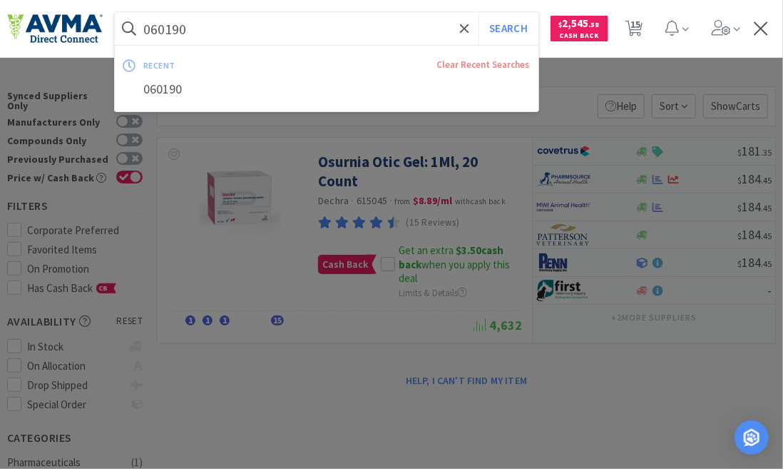
paste input "49656 +"
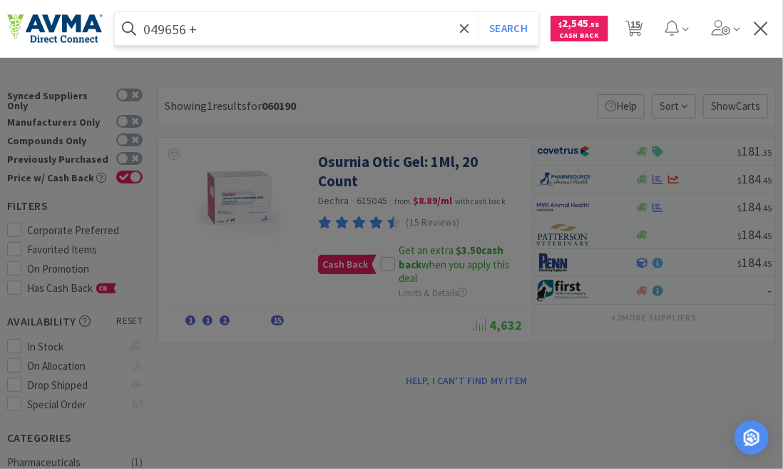
click at [479, 12] on button "Search" at bounding box center [508, 28] width 59 height 33
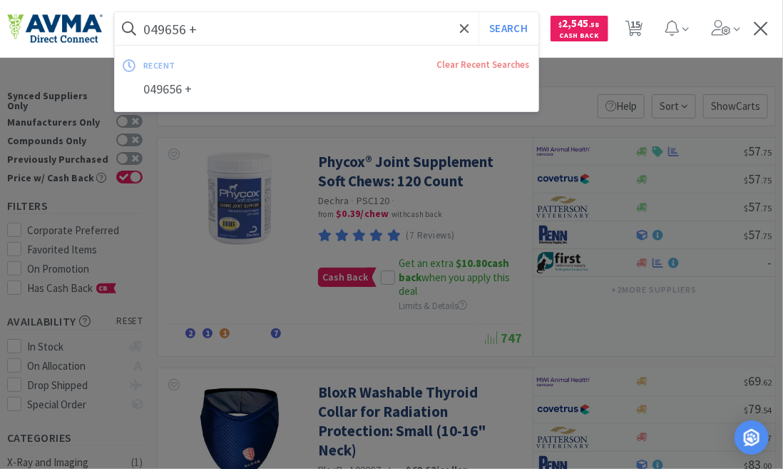
click at [227, 36] on input "049656 +" at bounding box center [327, 28] width 424 height 33
paste input "7"
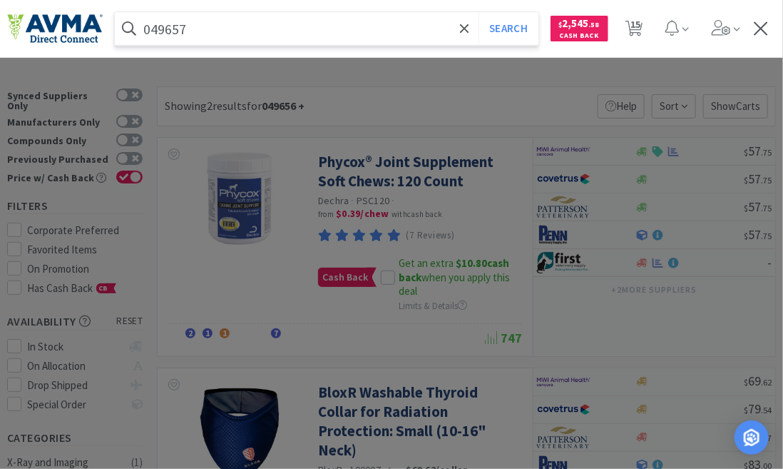
click at [479, 12] on button "Search" at bounding box center [508, 28] width 59 height 33
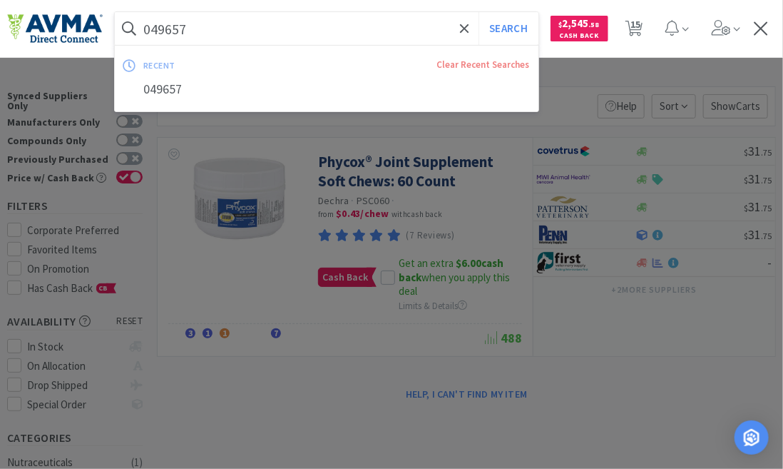
click at [189, 28] on input "049657" at bounding box center [327, 28] width 424 height 33
paste input "36382 DBO"
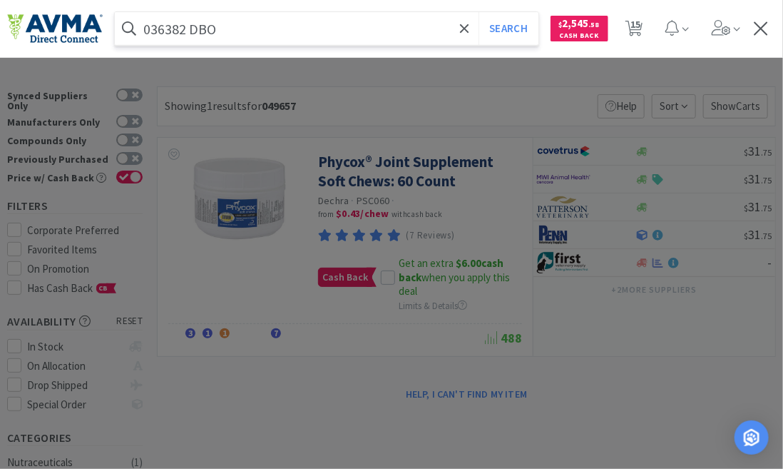
click at [479, 12] on button "Search" at bounding box center [508, 28] width 59 height 33
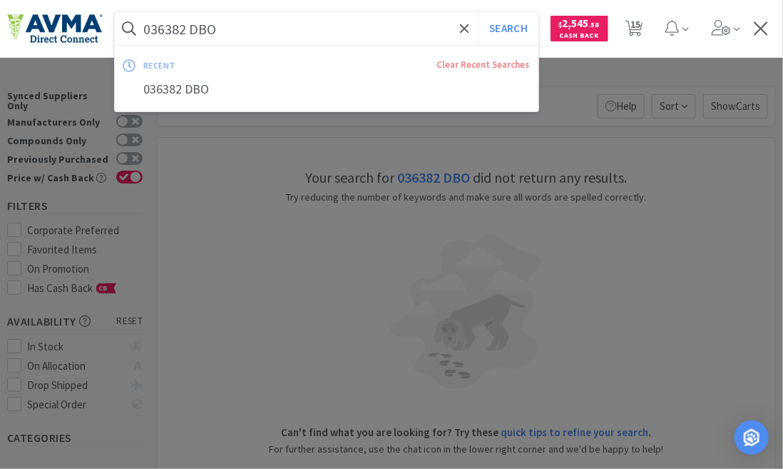
click at [240, 21] on input "036382 DBO" at bounding box center [327, 28] width 424 height 33
click at [240, 24] on input "036382 DBO" at bounding box center [327, 28] width 424 height 33
click at [479, 12] on button "Search" at bounding box center [508, 28] width 59 height 33
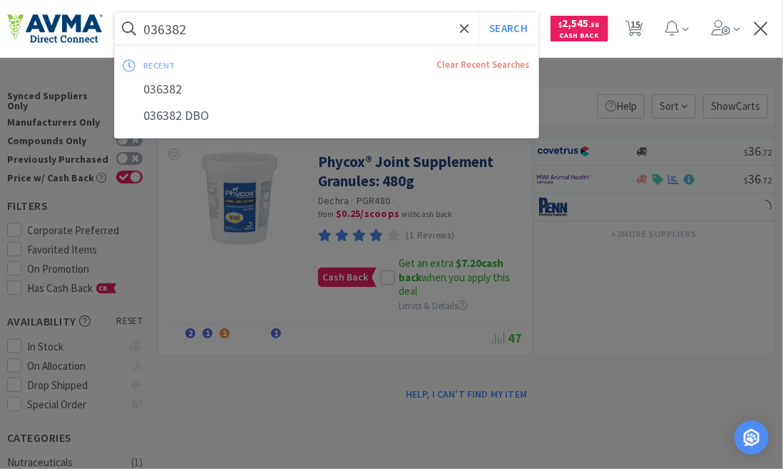
paste input "3 DBO"
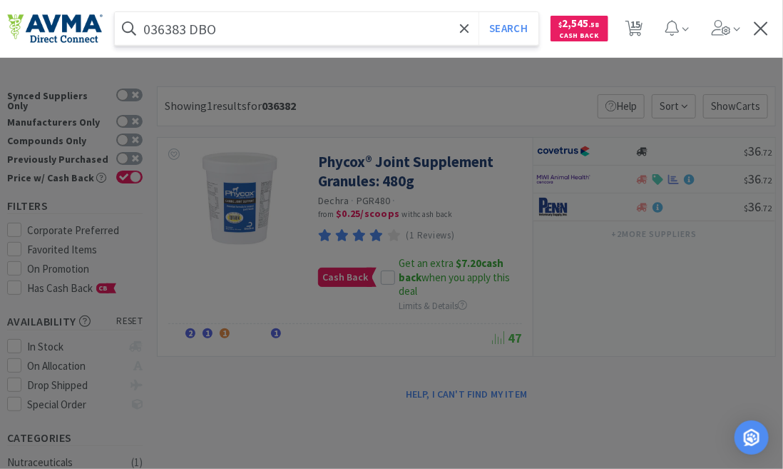
click at [224, 32] on input "036383 DBO" at bounding box center [327, 28] width 424 height 33
click at [479, 12] on button "Search" at bounding box center [508, 28] width 59 height 33
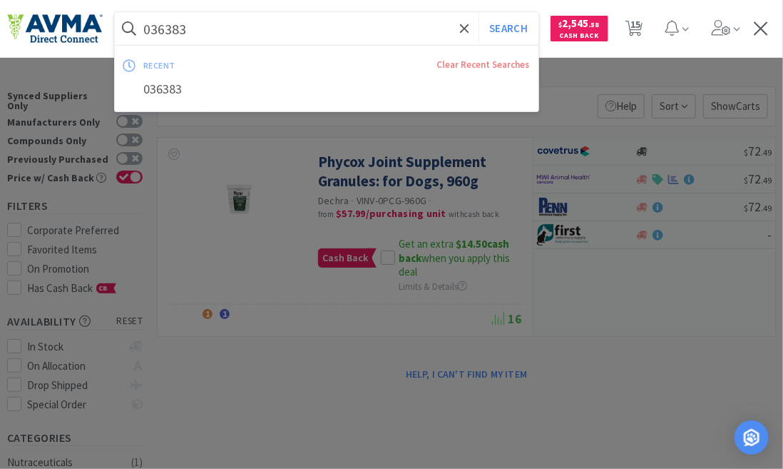
click at [184, 17] on input "036383" at bounding box center [327, 28] width 424 height 33
paste input "9968 +"
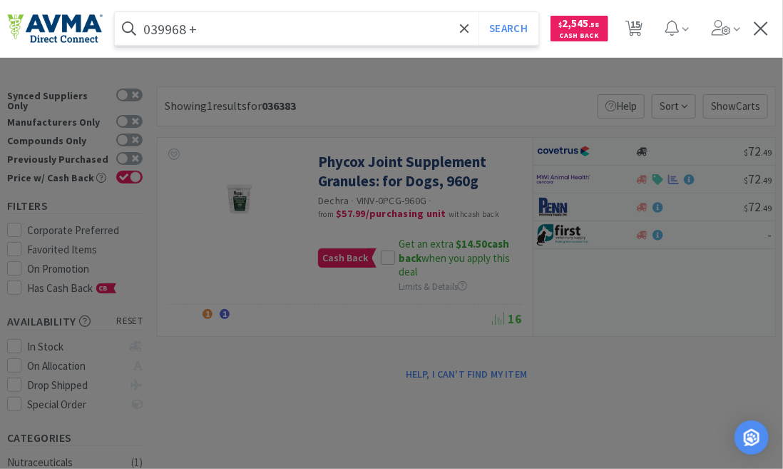
click at [479, 12] on button "Search" at bounding box center [508, 28] width 59 height 33
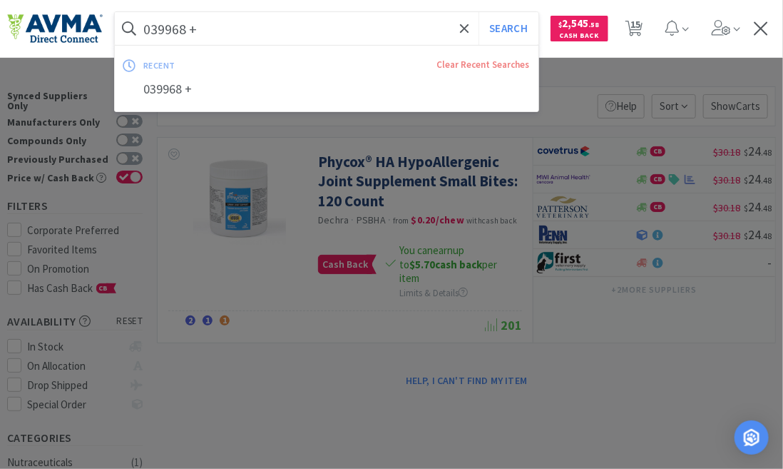
click at [285, 44] on div "039968 + Search recent Clear Recent Searches 039968 +" at bounding box center [327, 28] width 424 height 33
paste
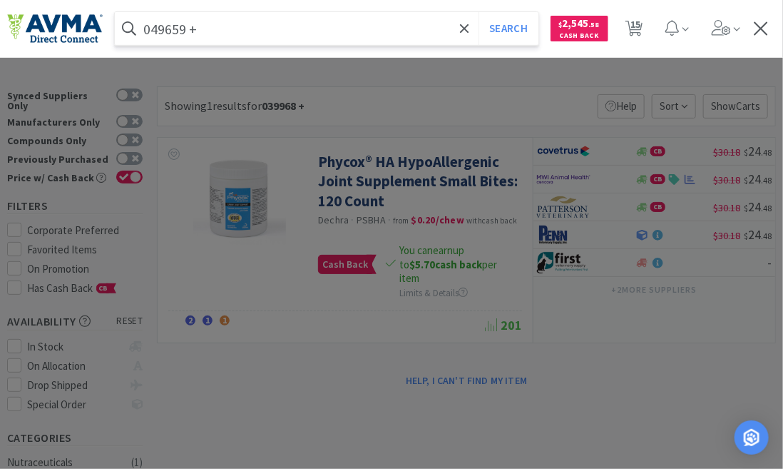
click at [479, 12] on button "Search" at bounding box center [508, 28] width 59 height 33
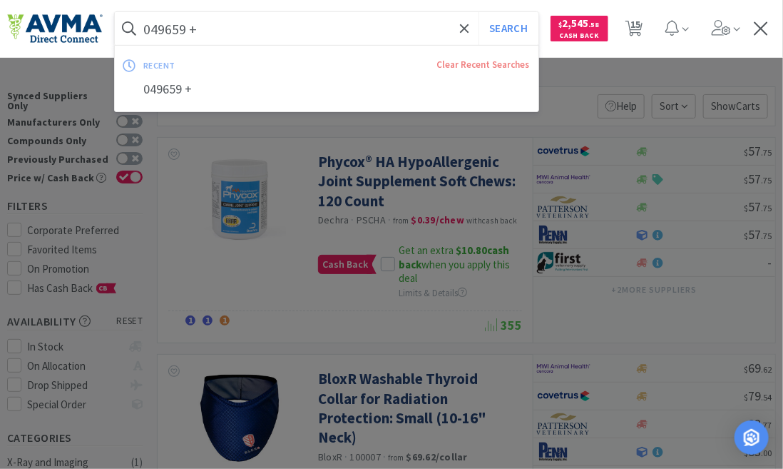
click at [207, 22] on input "049659 +" at bounding box center [327, 28] width 424 height 33
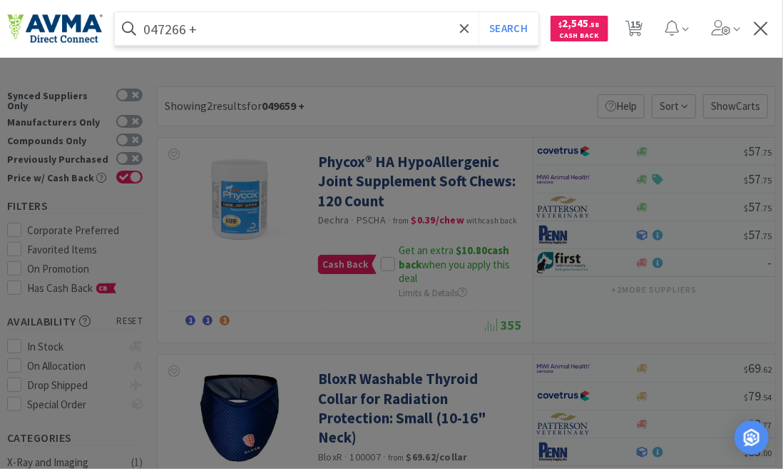
click at [479, 12] on button "Search" at bounding box center [508, 28] width 59 height 33
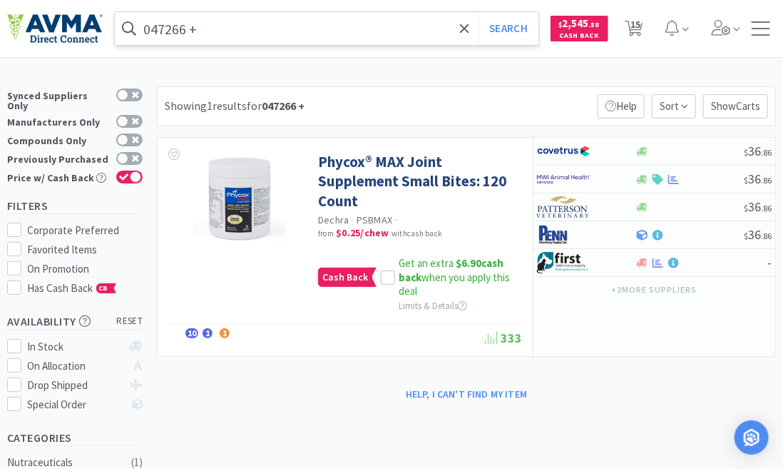
click at [215, 29] on input "047266 +" at bounding box center [327, 28] width 424 height 33
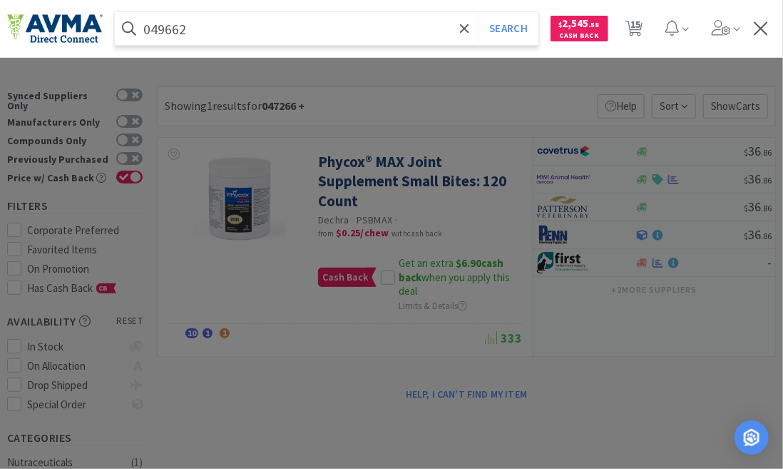
click at [479, 12] on button "Search" at bounding box center [508, 28] width 59 height 33
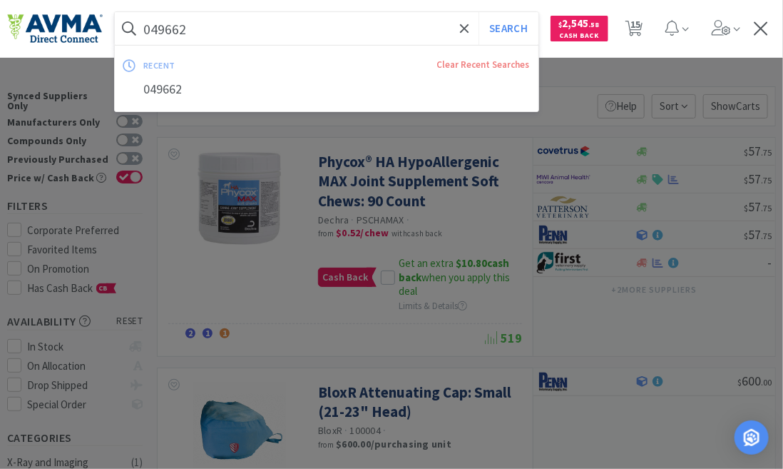
click at [189, 29] on input "049662" at bounding box center [327, 28] width 424 height 33
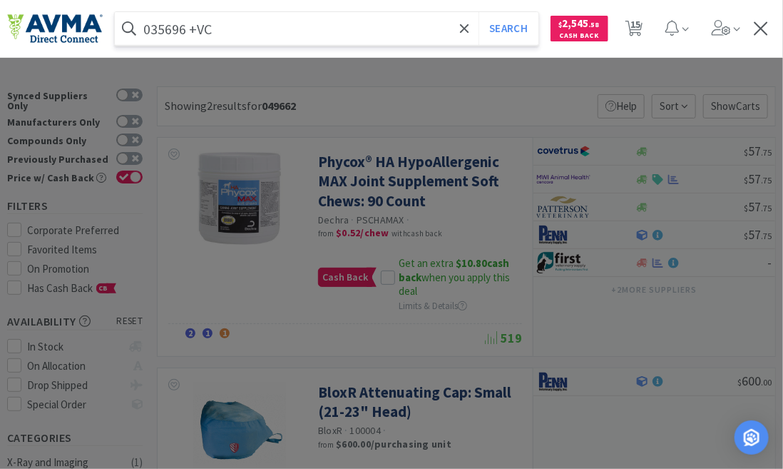
click at [479, 12] on button "Search" at bounding box center [508, 28] width 59 height 33
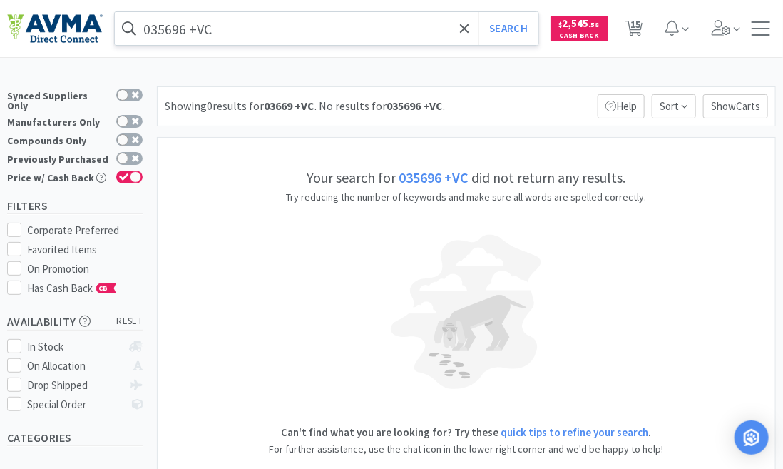
click at [240, 27] on input "035696 +VC" at bounding box center [327, 28] width 424 height 33
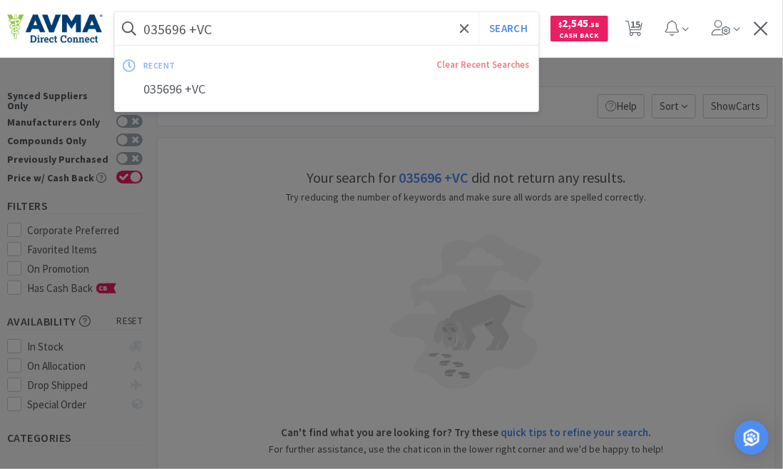
click at [240, 27] on input "035696 +VC" at bounding box center [327, 28] width 424 height 33
click at [479, 12] on button "Search" at bounding box center [508, 28] width 59 height 33
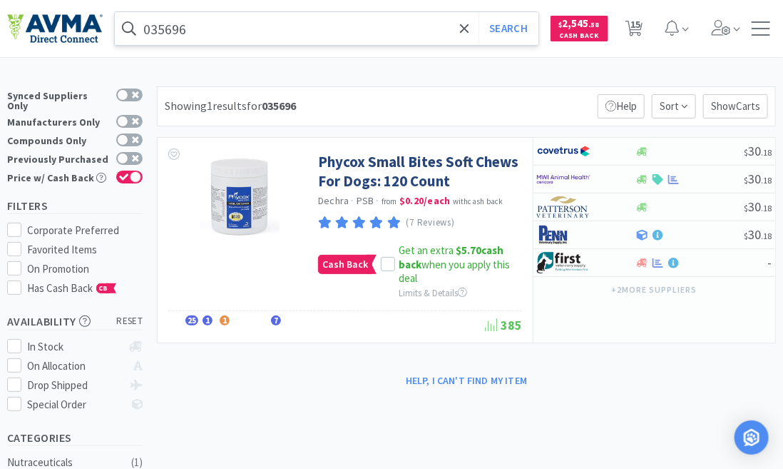
click at [187, 31] on input "035696" at bounding box center [327, 28] width 424 height 33
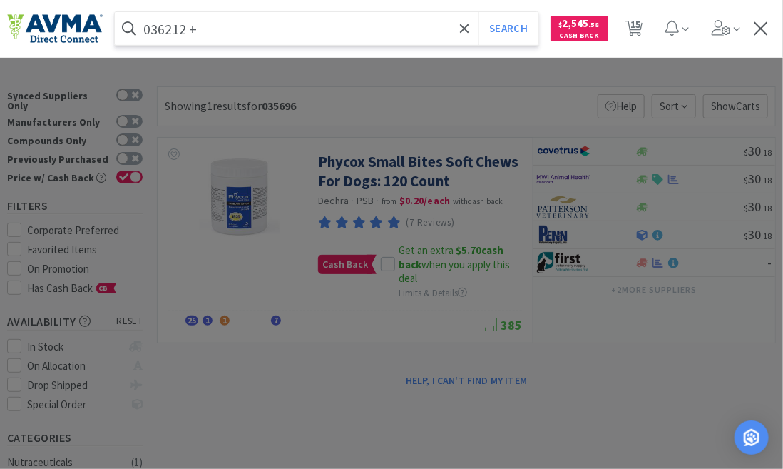
click at [479, 12] on button "Search" at bounding box center [508, 28] width 59 height 33
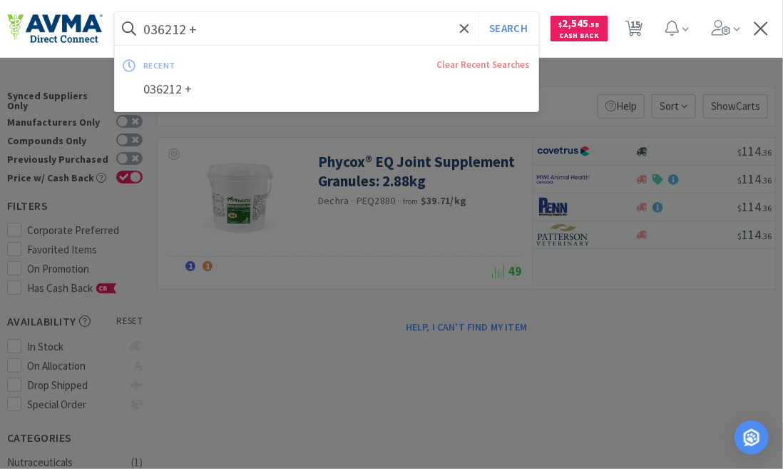
click at [280, 28] on input "036212 +" at bounding box center [327, 28] width 424 height 33
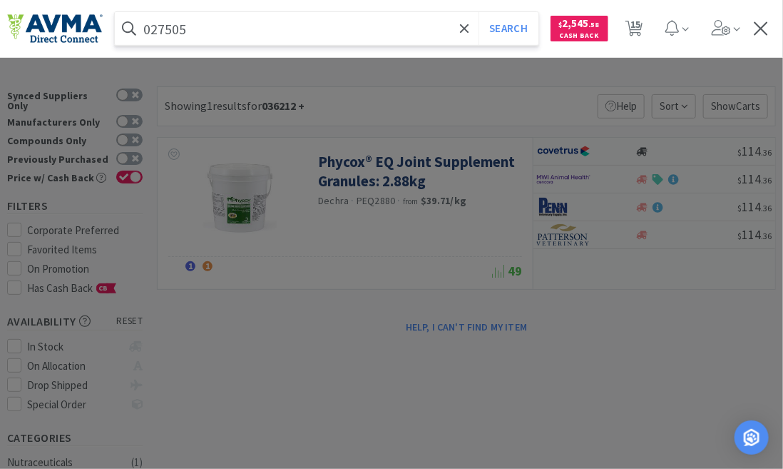
click at [479, 12] on button "Search" at bounding box center [508, 28] width 59 height 33
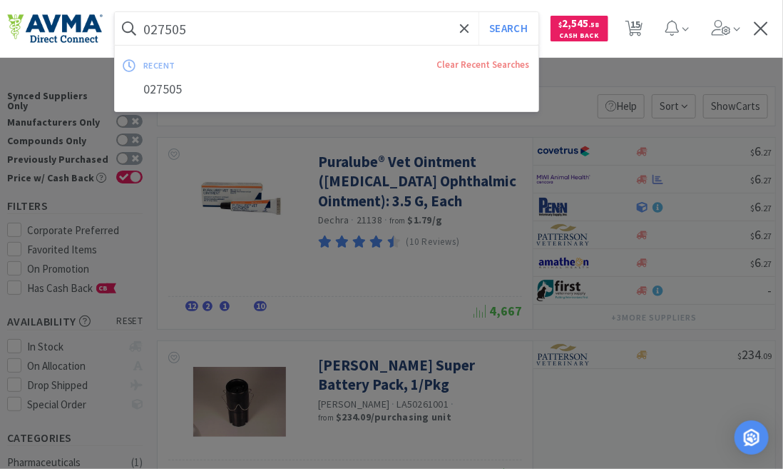
click at [208, 29] on input "027505" at bounding box center [327, 28] width 424 height 33
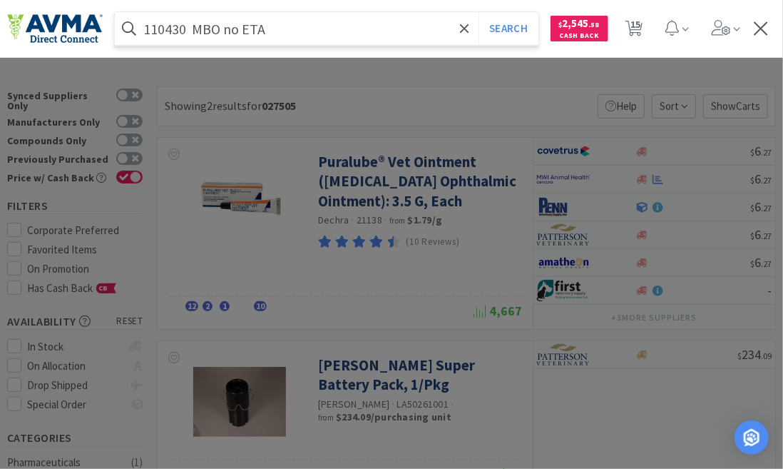
click at [479, 12] on button "Search" at bounding box center [508, 28] width 59 height 33
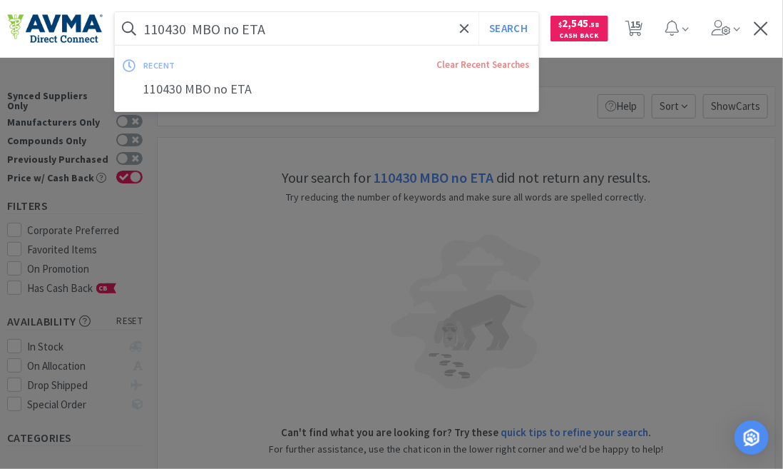
click at [287, 27] on input "110430 MBO no ETA" at bounding box center [327, 28] width 424 height 33
click at [479, 12] on button "Search" at bounding box center [508, 28] width 59 height 33
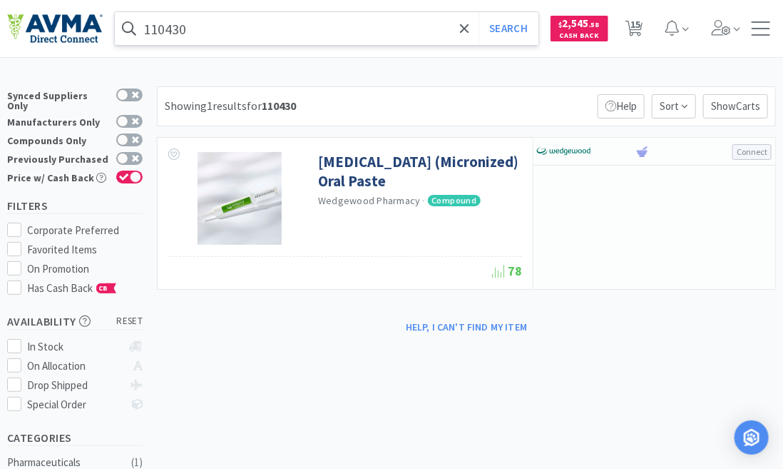
click at [183, 27] on input "110430" at bounding box center [327, 28] width 424 height 33
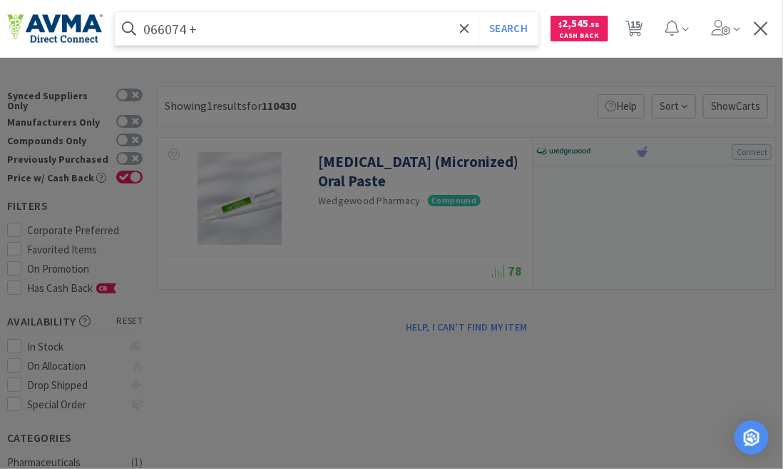
click at [479, 12] on button "Search" at bounding box center [508, 28] width 59 height 33
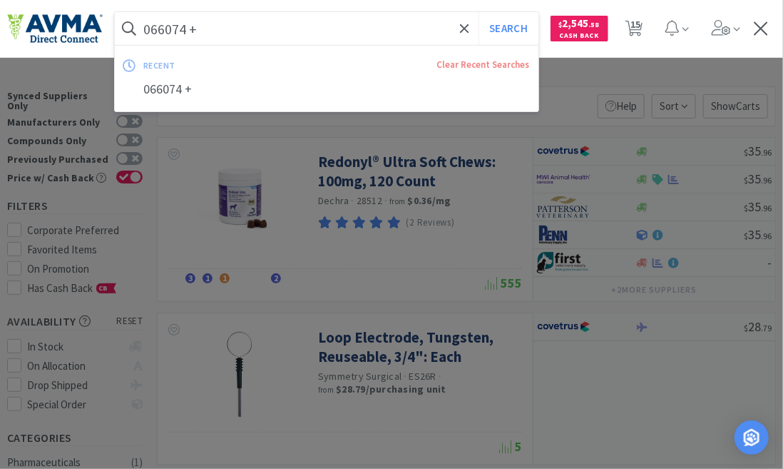
click at [213, 32] on input "066074 +" at bounding box center [327, 28] width 424 height 33
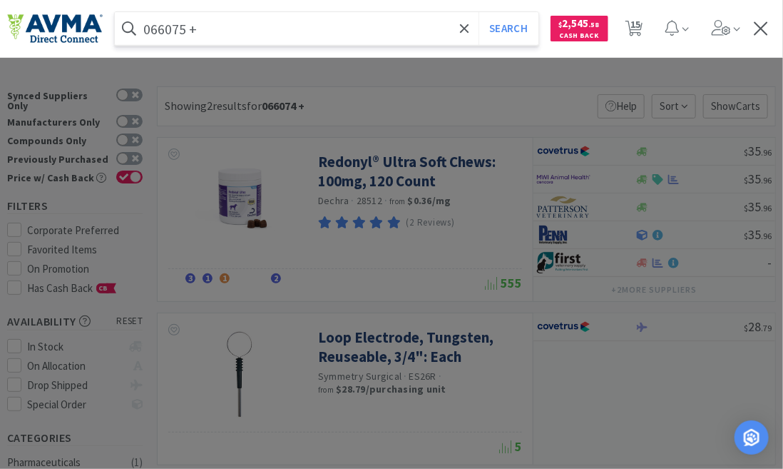
click at [479, 12] on button "Search" at bounding box center [508, 28] width 59 height 33
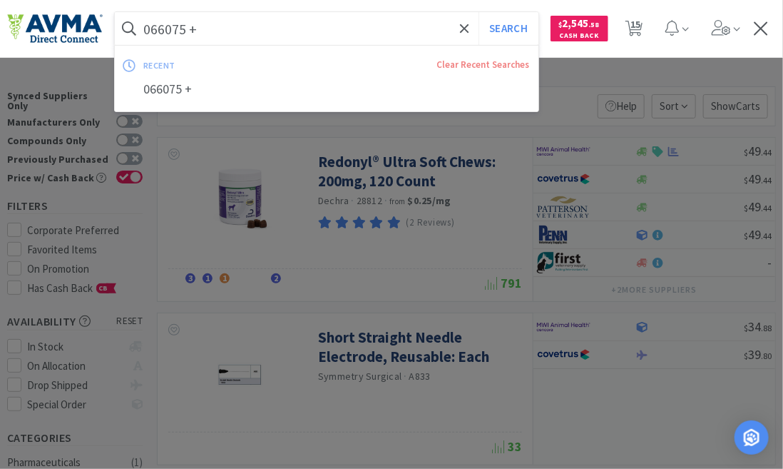
click at [224, 27] on input "066075 +" at bounding box center [327, 28] width 424 height 33
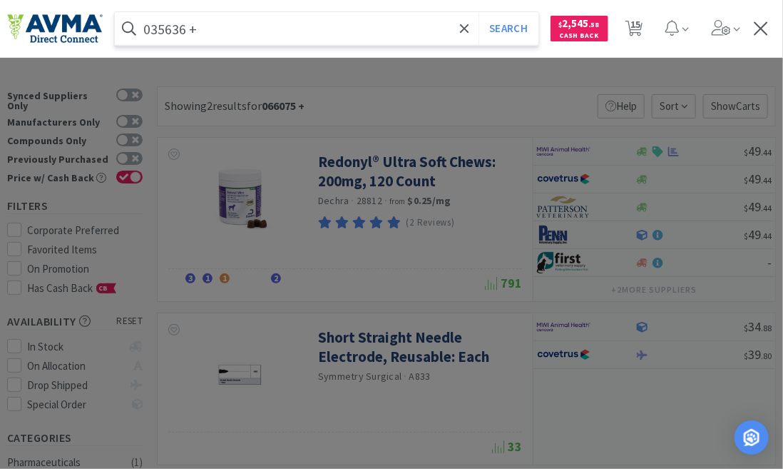
click at [479, 12] on button "Search" at bounding box center [508, 28] width 59 height 33
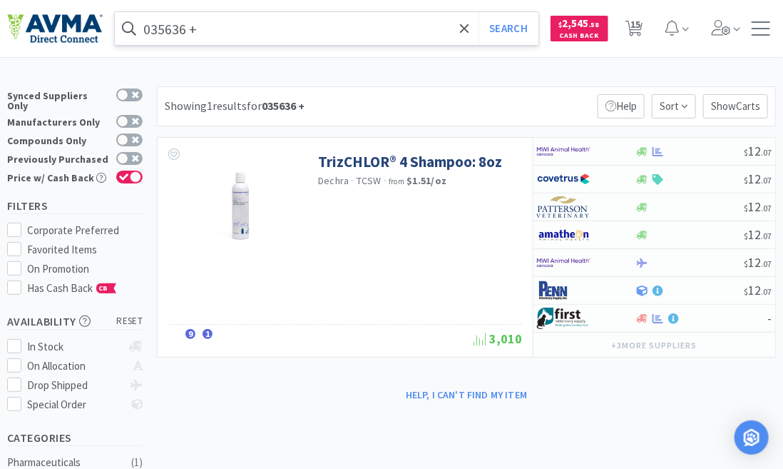
click at [197, 29] on input "035636 +" at bounding box center [327, 28] width 424 height 33
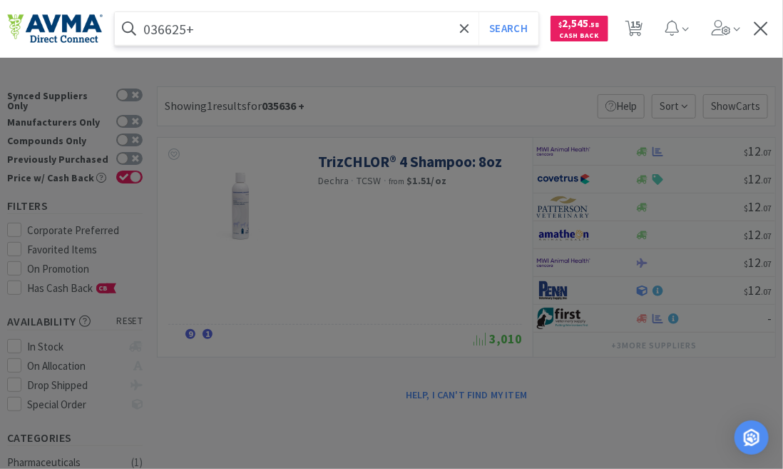
click at [479, 12] on button "Search" at bounding box center [508, 28] width 59 height 33
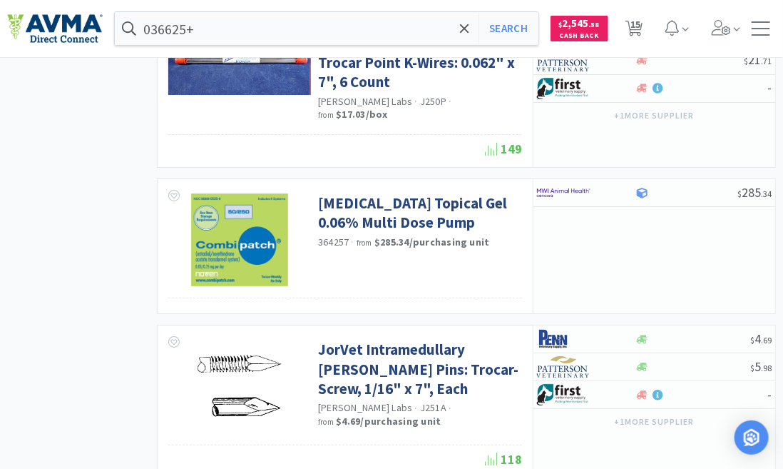
scroll to position [1739, 0]
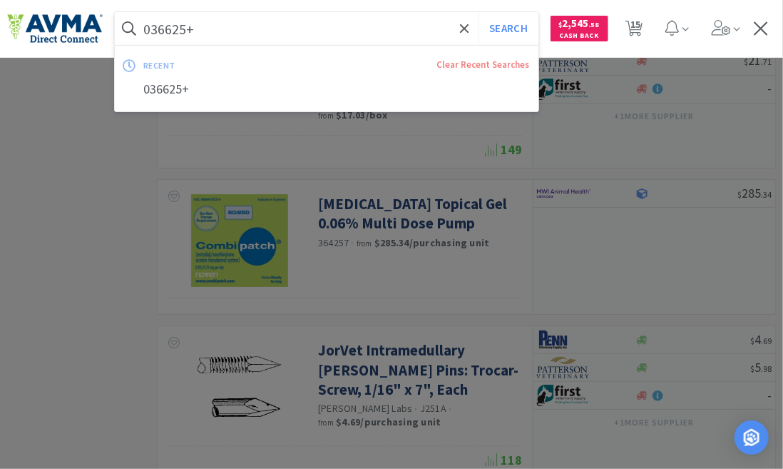
click at [207, 35] on input "036625+" at bounding box center [327, 28] width 424 height 33
click at [210, 27] on input "036625+" at bounding box center [327, 28] width 424 height 33
click at [479, 12] on button "Search" at bounding box center [508, 28] width 59 height 33
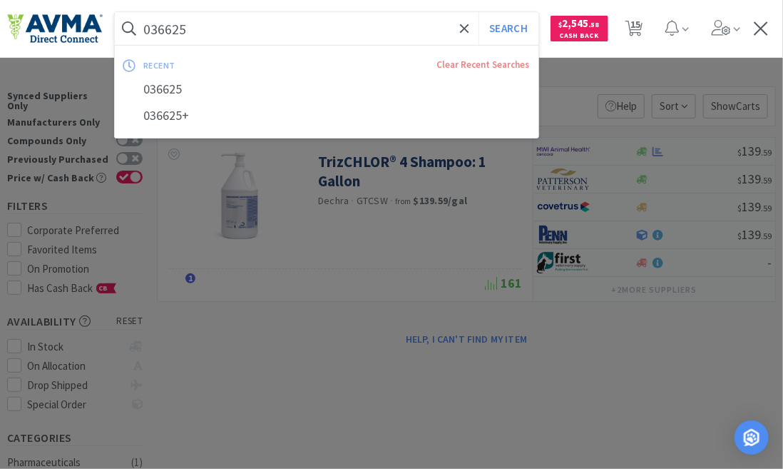
click at [207, 24] on input "036625" at bounding box center [327, 28] width 424 height 33
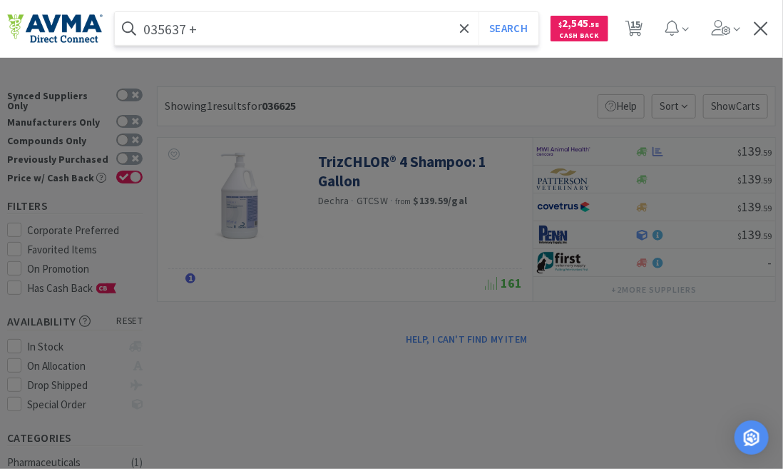
click at [479, 12] on button "Search" at bounding box center [508, 28] width 59 height 33
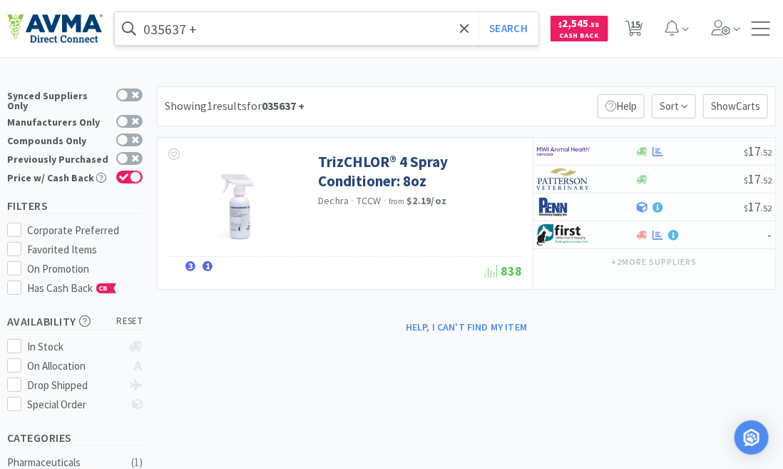
click at [205, 25] on input "035637 +" at bounding box center [327, 28] width 424 height 33
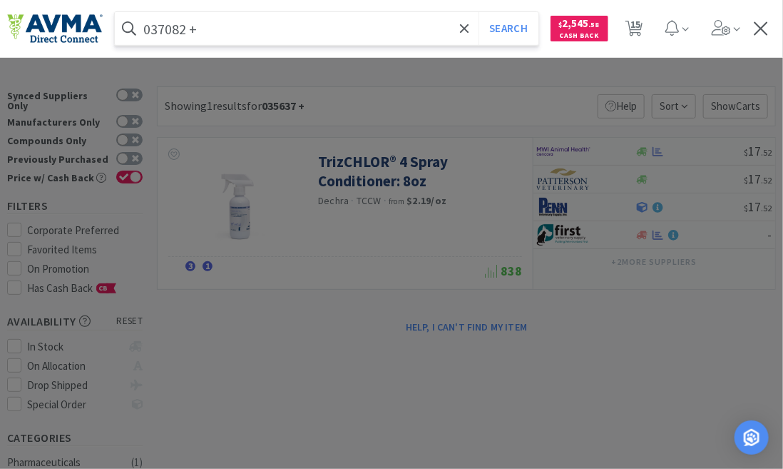
click at [479, 12] on button "Search" at bounding box center [508, 28] width 59 height 33
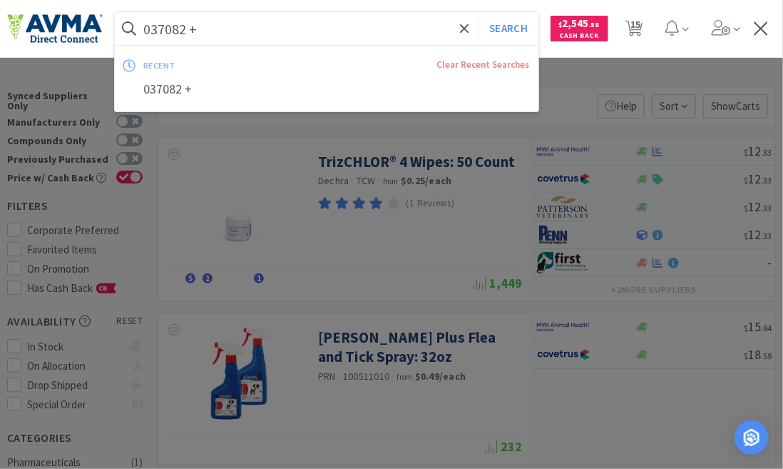
click at [224, 25] on input "037082 +" at bounding box center [327, 28] width 424 height 33
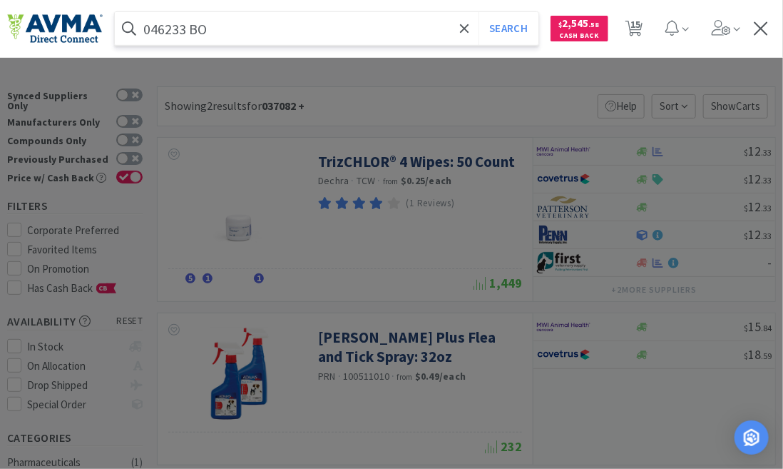
click at [224, 25] on input "046233 BO" at bounding box center [327, 28] width 424 height 33
click at [479, 12] on button "Search" at bounding box center [508, 28] width 59 height 33
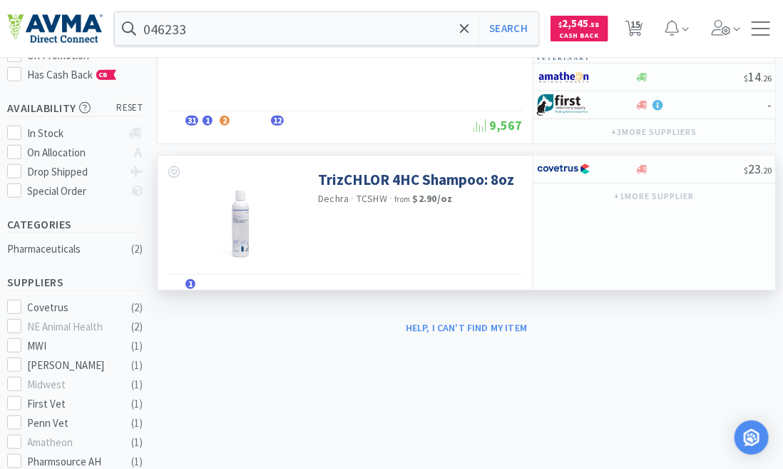
scroll to position [194, 0]
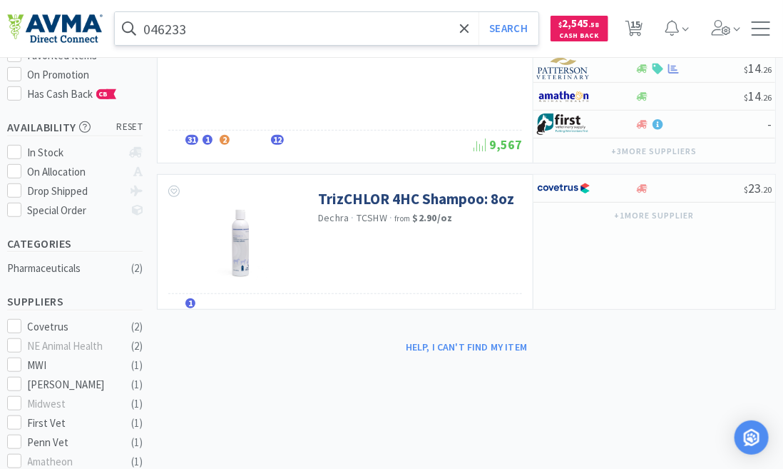
click at [193, 30] on input "046233" at bounding box center [327, 28] width 424 height 33
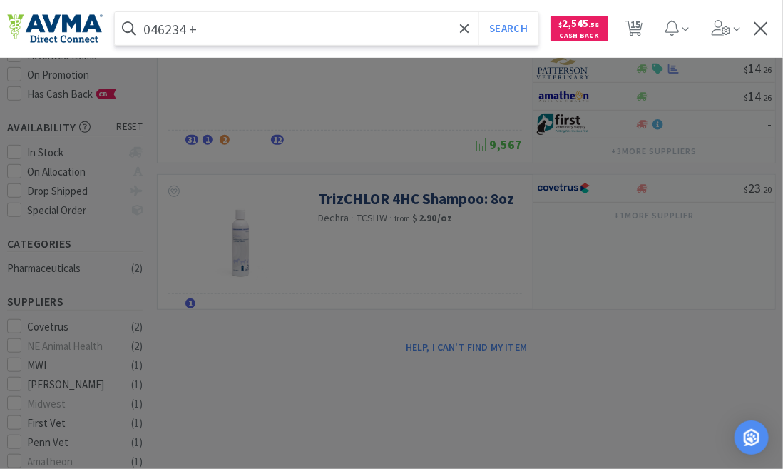
click at [479, 12] on button "Search" at bounding box center [508, 28] width 59 height 33
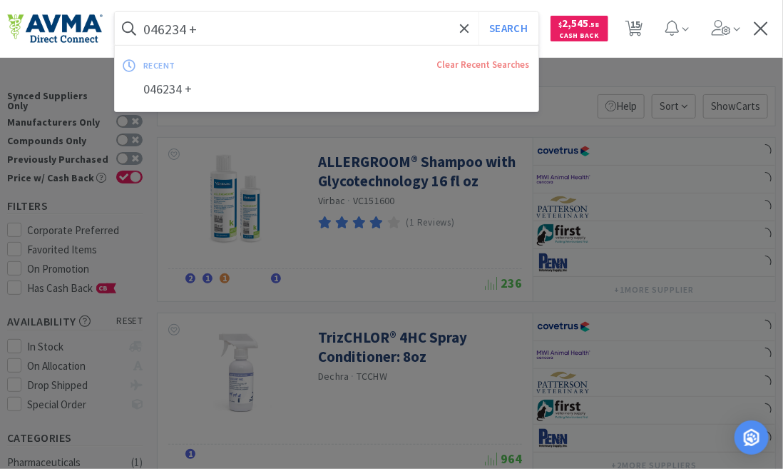
click at [193, 30] on input "046234 +" at bounding box center [327, 28] width 424 height 33
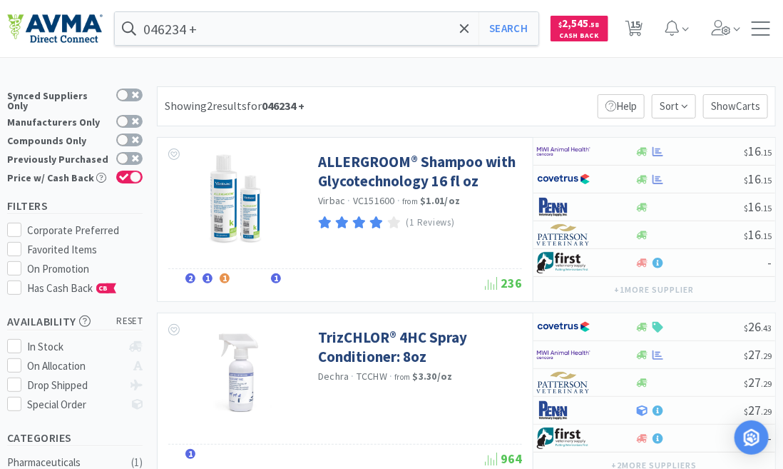
click at [380, 194] on div at bounding box center [391, 234] width 783 height 469
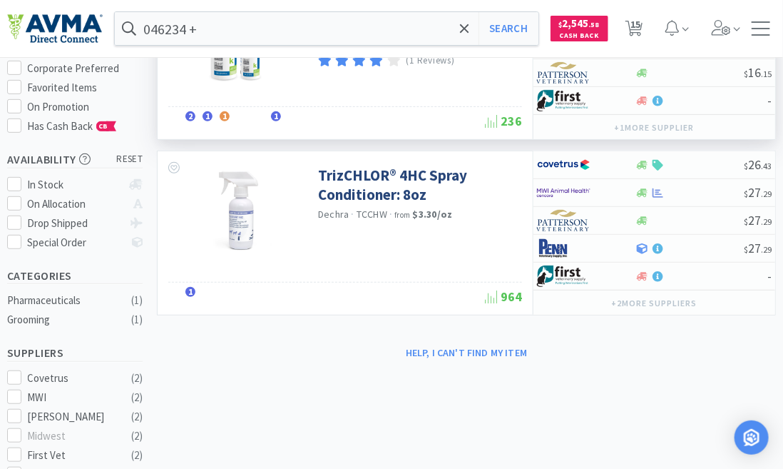
scroll to position [194, 0]
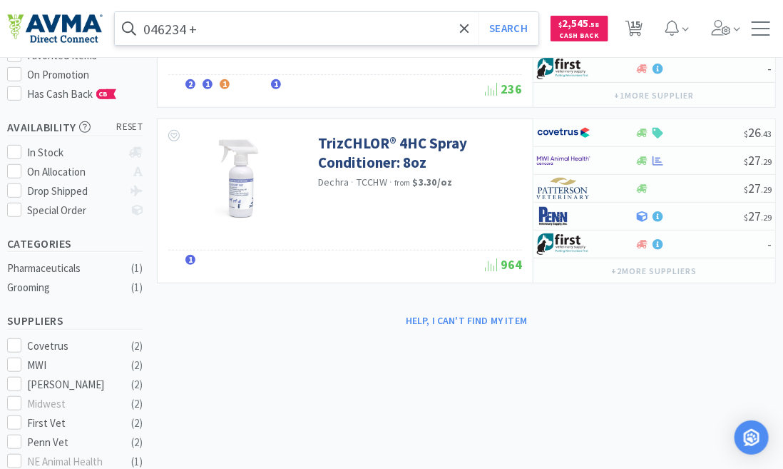
click at [215, 22] on input "046234 +" at bounding box center [327, 28] width 424 height 33
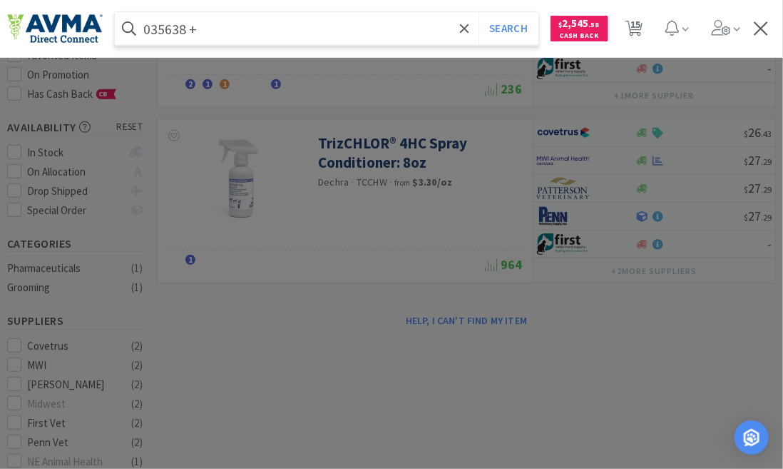
click at [479, 12] on button "Search" at bounding box center [508, 28] width 59 height 33
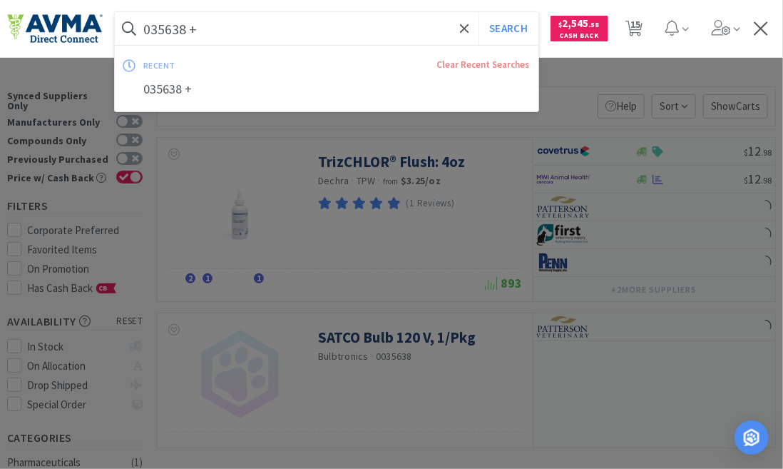
click at [215, 22] on input "035638 +" at bounding box center [327, 28] width 424 height 33
click at [216, 25] on input "035638 +" at bounding box center [327, 28] width 424 height 33
click at [479, 12] on button "Search" at bounding box center [508, 28] width 59 height 33
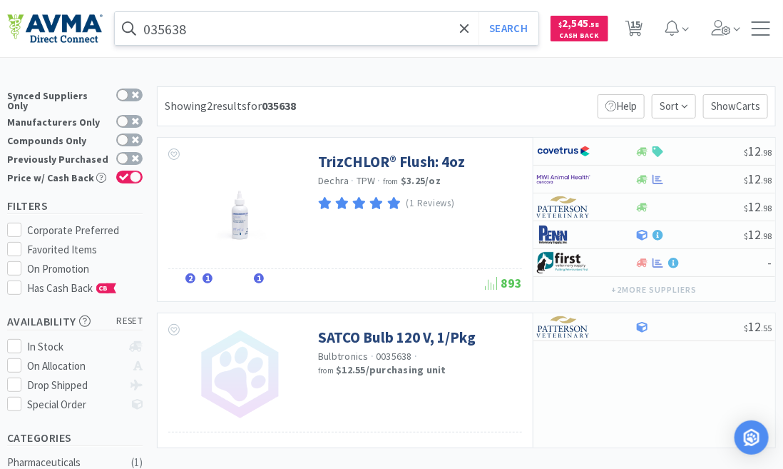
click at [207, 30] on input "035638" at bounding box center [327, 28] width 424 height 33
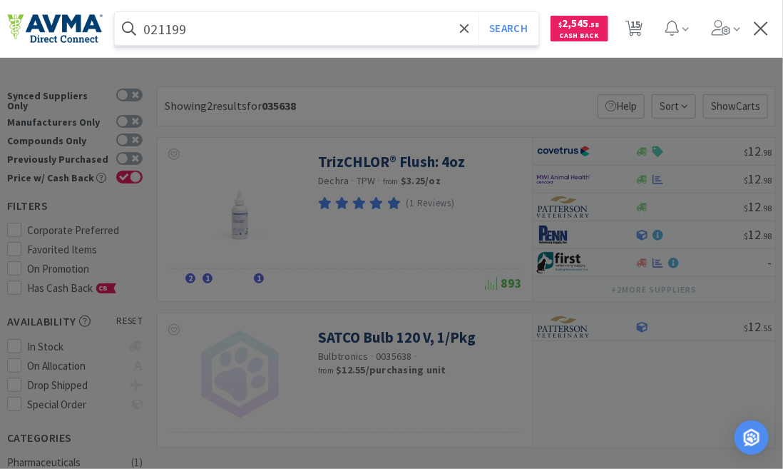
click at [479, 12] on button "Search" at bounding box center [508, 28] width 59 height 33
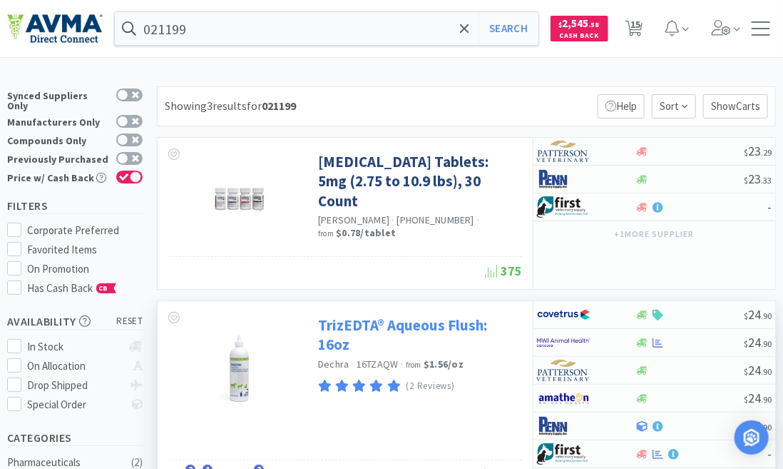
scroll to position [129, 0]
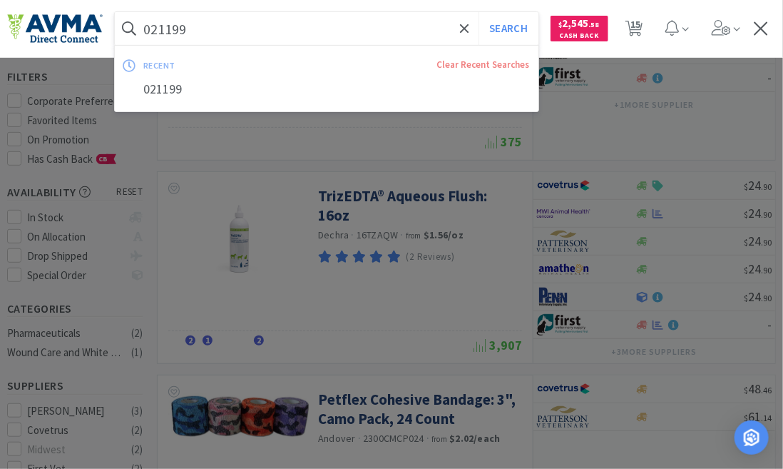
click at [198, 30] on input "021199" at bounding box center [327, 28] width 424 height 33
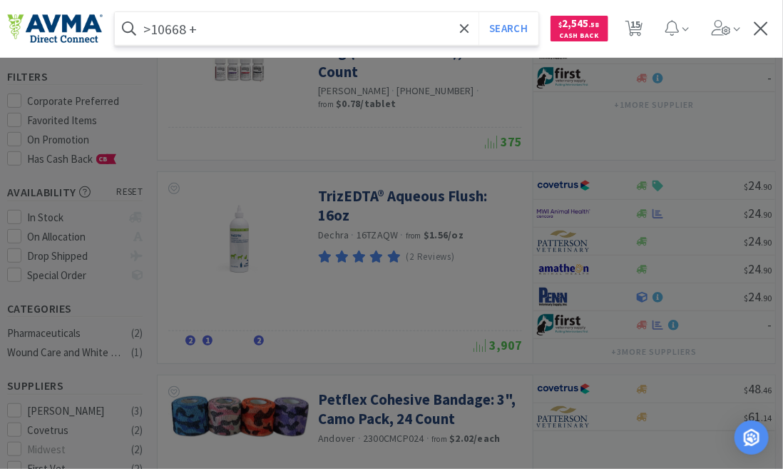
click at [479, 12] on button "Search" at bounding box center [508, 28] width 59 height 33
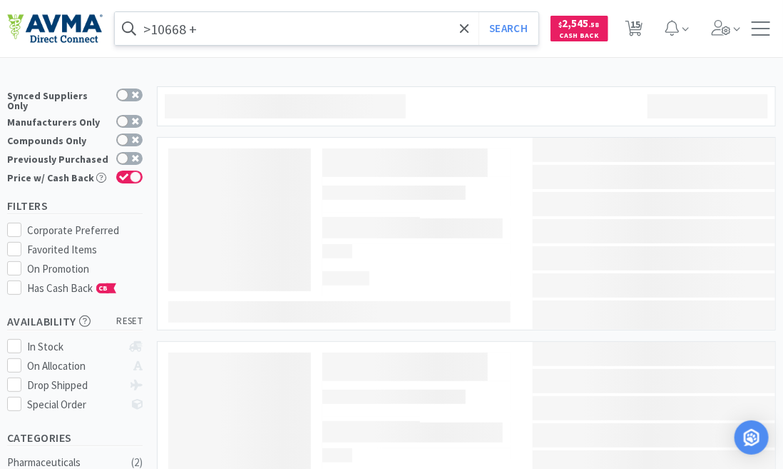
click at [202, 29] on input ">10668 +" at bounding box center [327, 28] width 424 height 33
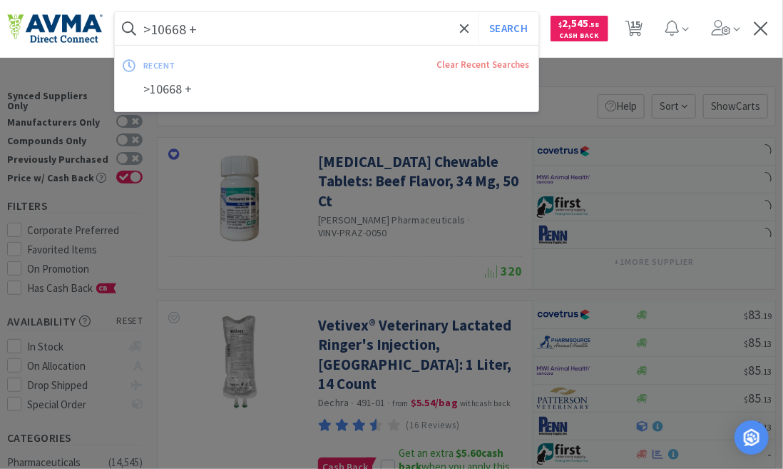
click at [204, 29] on input ">10668 +" at bounding box center [327, 28] width 424 height 33
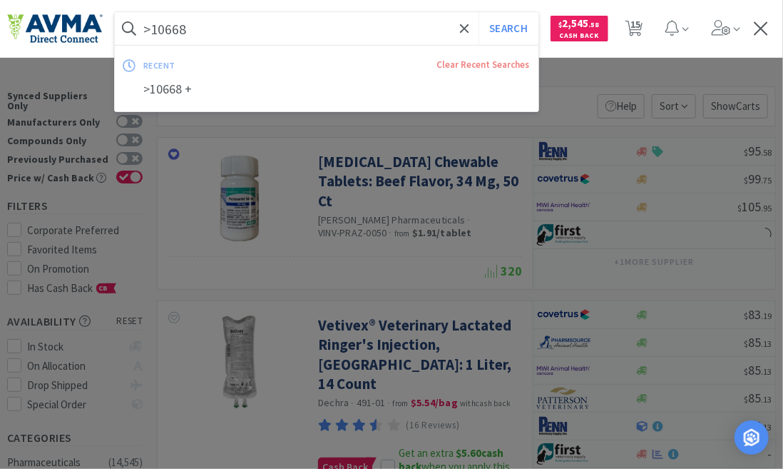
click at [479, 12] on button "Search" at bounding box center [508, 28] width 59 height 33
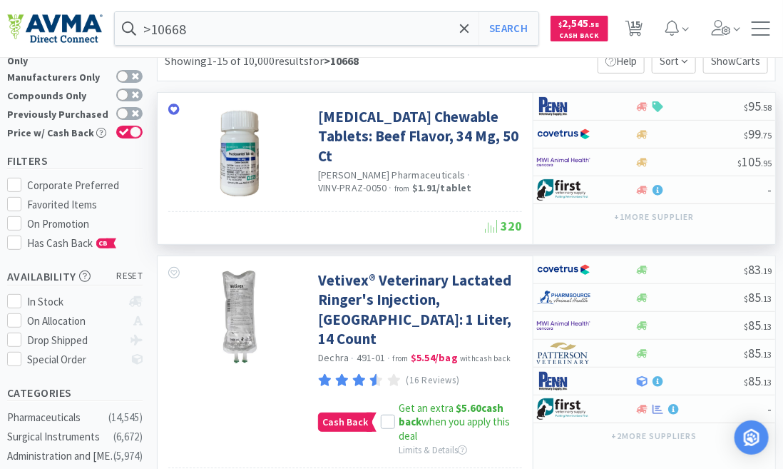
scroll to position [129, 0]
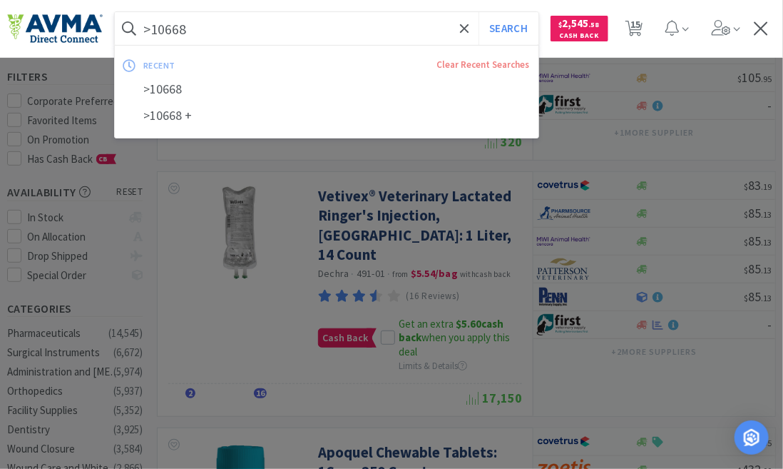
click at [191, 31] on input ">10668" at bounding box center [327, 28] width 424 height 33
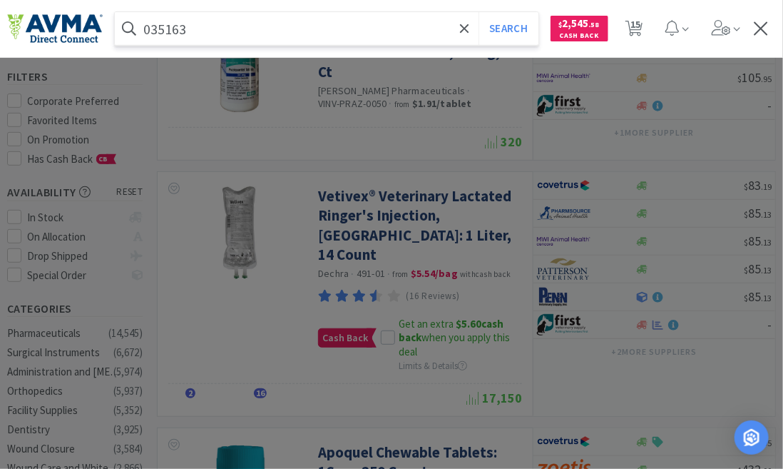
click at [479, 12] on button "Search" at bounding box center [508, 28] width 59 height 33
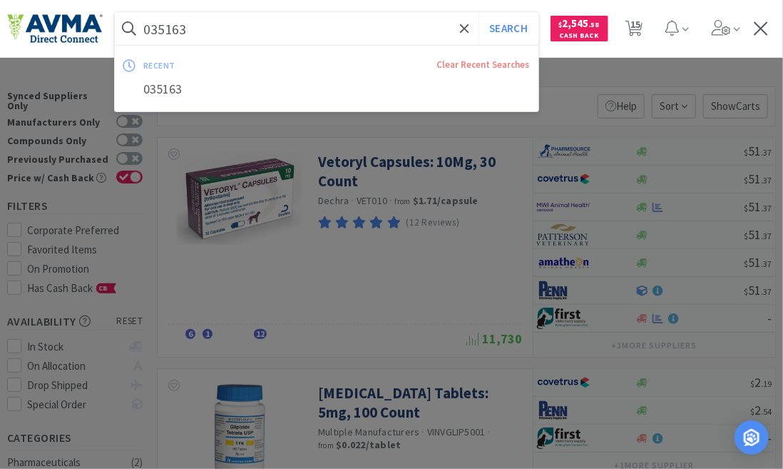
click at [202, 29] on input "035163" at bounding box center [327, 28] width 424 height 33
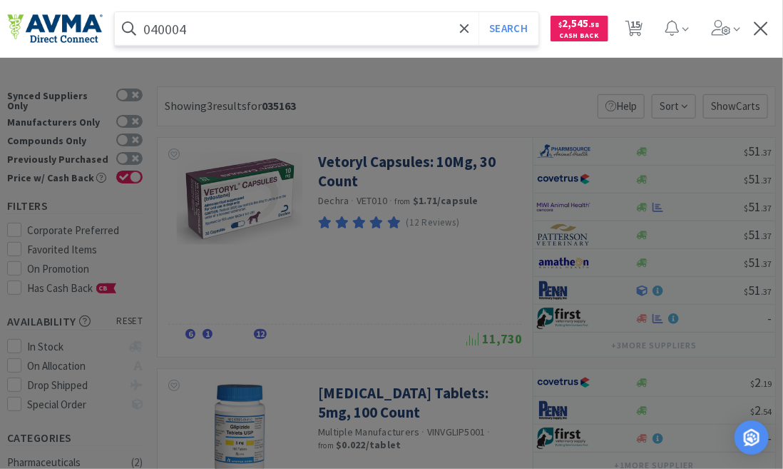
click at [479, 12] on button "Search" at bounding box center [508, 28] width 59 height 33
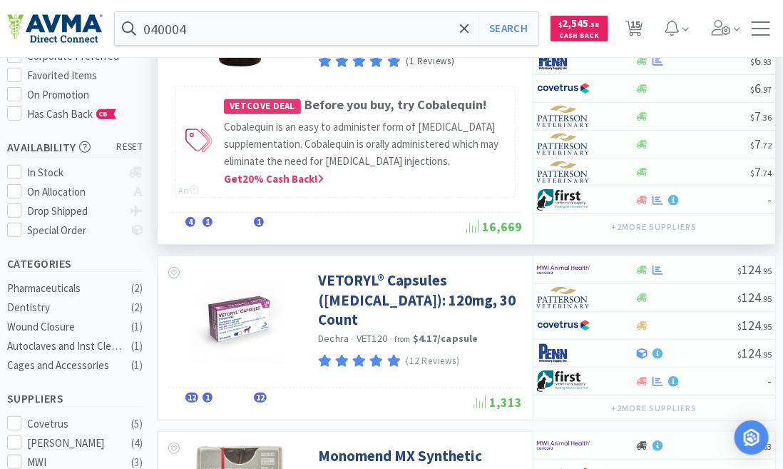
scroll to position [259, 0]
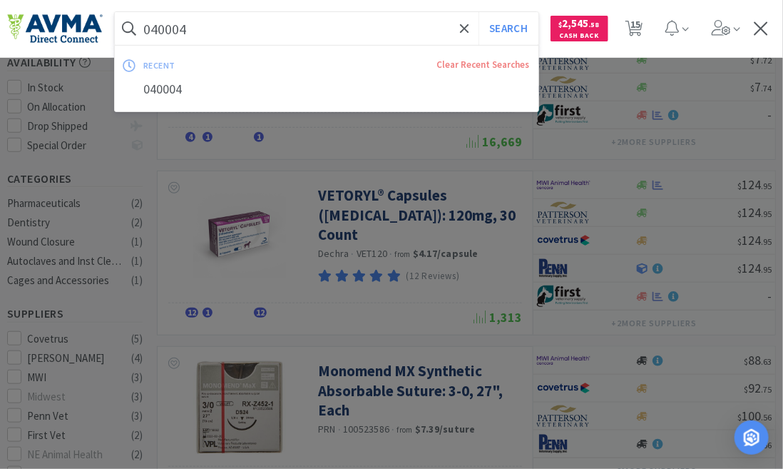
click at [191, 24] on input "040004" at bounding box center [327, 28] width 424 height 33
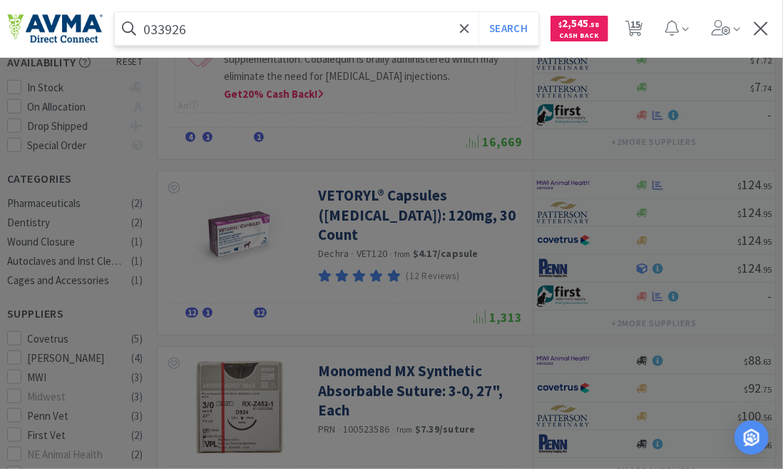
click at [479, 12] on button "Search" at bounding box center [508, 28] width 59 height 33
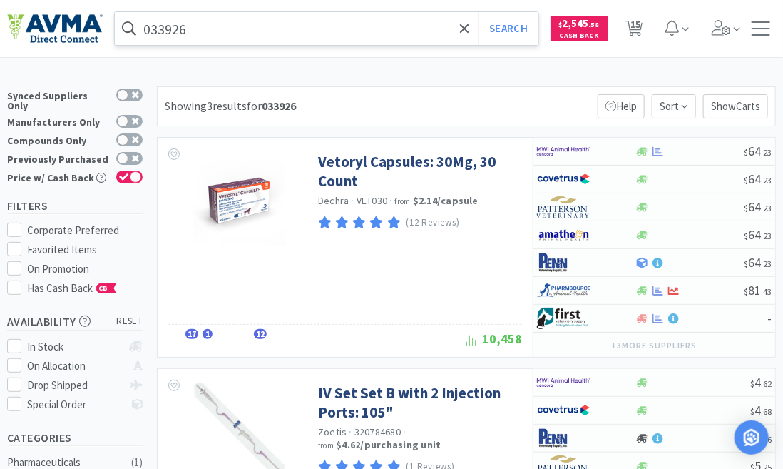
click at [203, 31] on input "033926" at bounding box center [327, 28] width 424 height 33
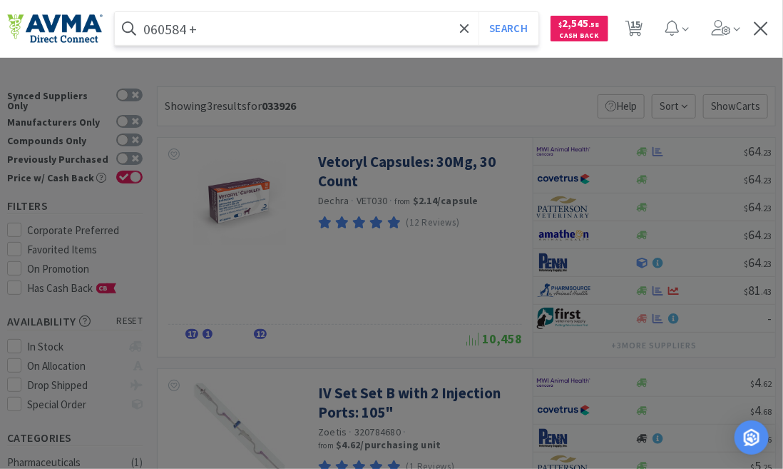
click at [479, 12] on button "Search" at bounding box center [508, 28] width 59 height 33
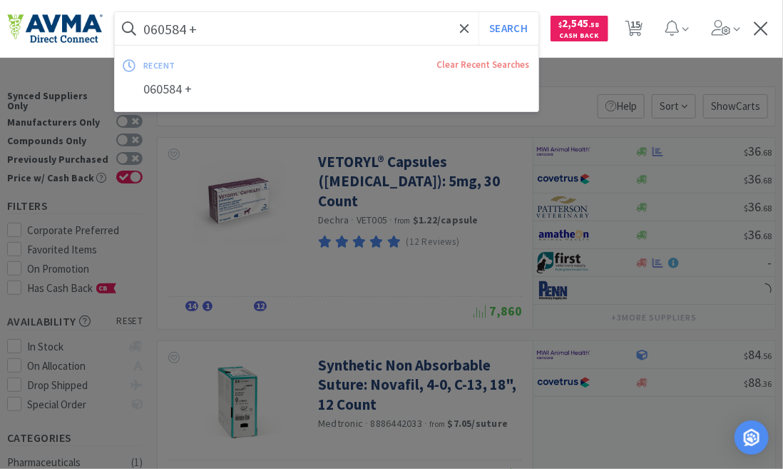
click at [200, 21] on input "060584 +" at bounding box center [327, 28] width 424 height 33
click at [205, 27] on input "060584 +" at bounding box center [327, 28] width 424 height 33
click at [479, 12] on button "Search" at bounding box center [508, 28] width 59 height 33
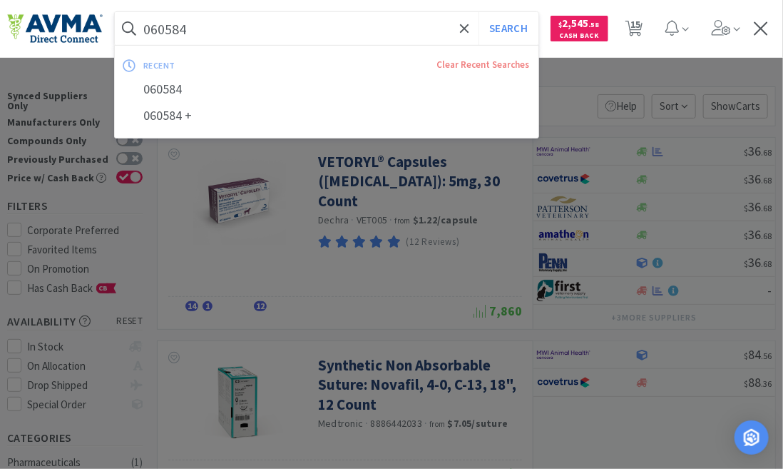
click at [199, 26] on input "060584" at bounding box center [327, 28] width 424 height 33
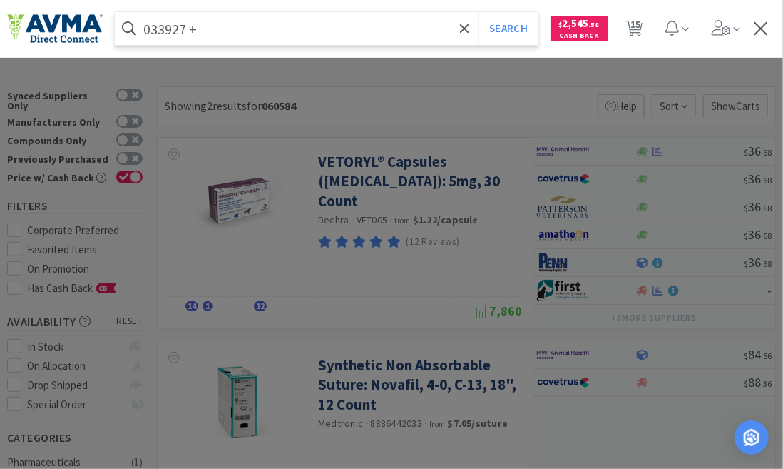
click at [479, 12] on button "Search" at bounding box center [508, 28] width 59 height 33
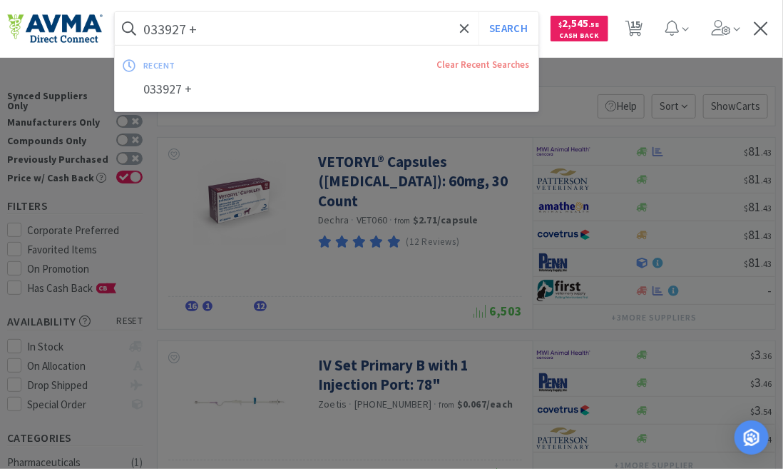
click at [234, 30] on input "033927 +" at bounding box center [327, 28] width 424 height 33
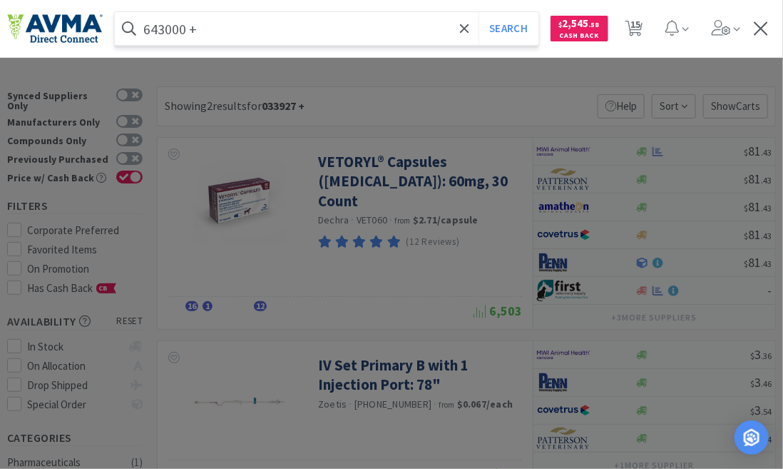
click at [479, 12] on button "Search" at bounding box center [508, 28] width 59 height 33
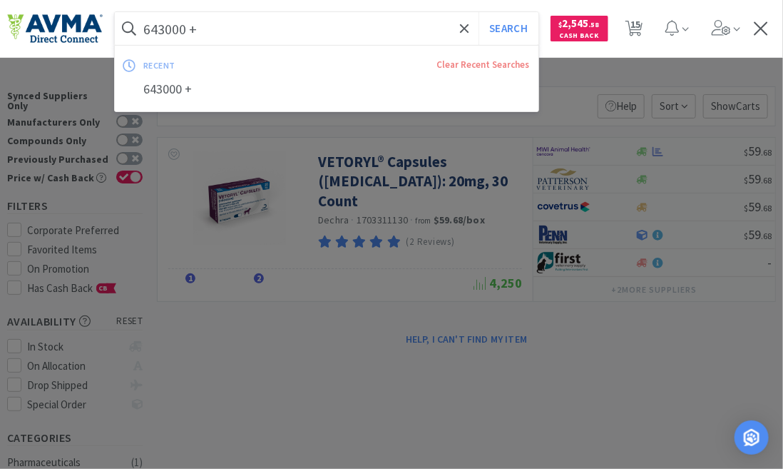
click at [202, 29] on input "643000 +" at bounding box center [327, 28] width 424 height 33
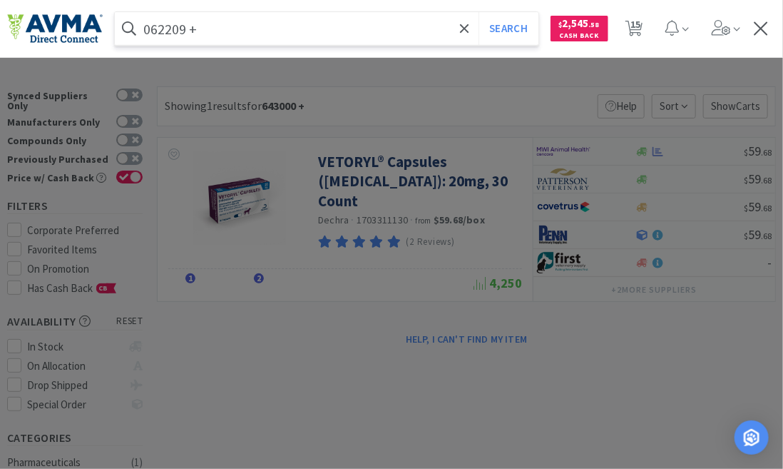
click at [479, 12] on button "Search" at bounding box center [508, 28] width 59 height 33
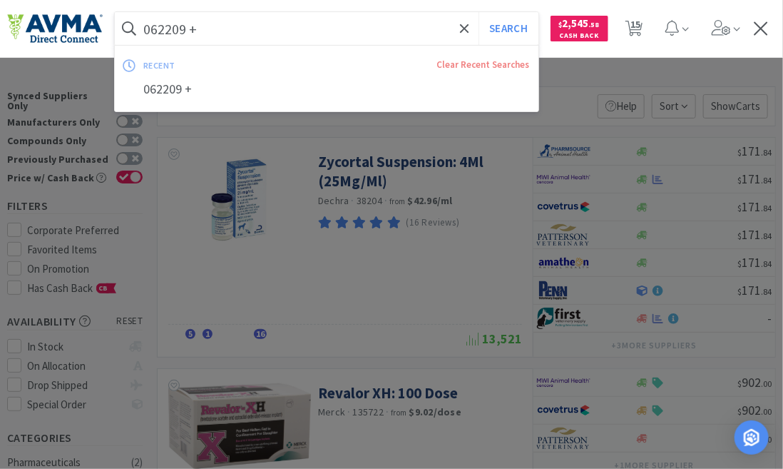
click at [207, 25] on input "062209 +" at bounding box center [327, 28] width 424 height 33
click at [479, 12] on button "Search" at bounding box center [508, 28] width 59 height 33
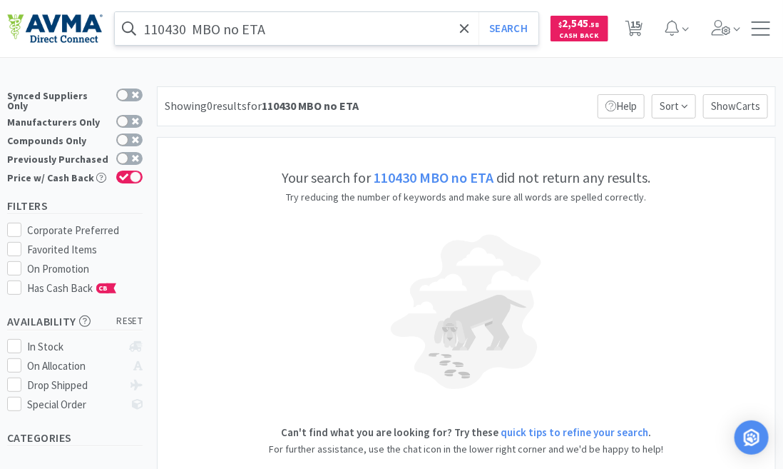
click at [275, 29] on input "110430 MBO no ETA" at bounding box center [327, 28] width 424 height 33
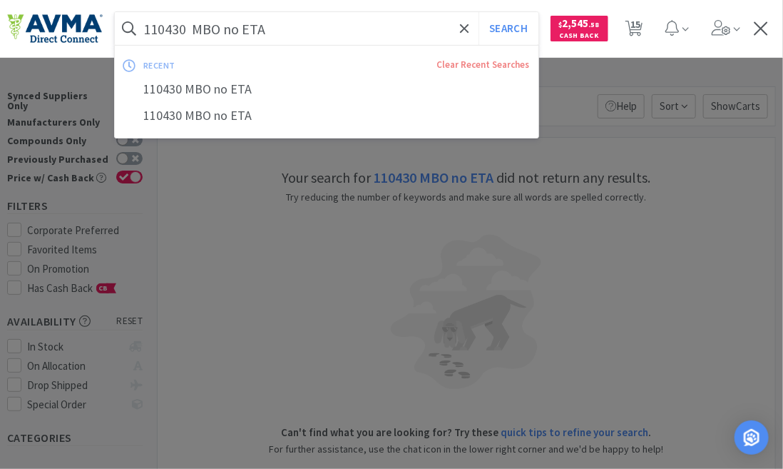
click at [276, 29] on input "110430 MBO no ETA" at bounding box center [327, 28] width 424 height 33
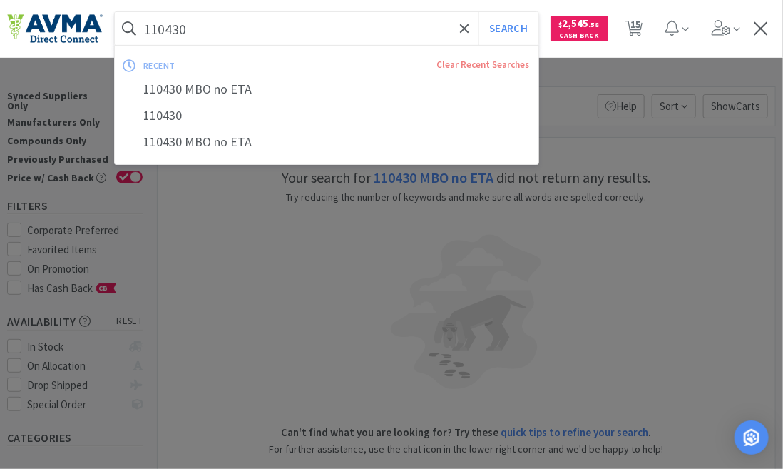
click at [479, 12] on button "Search" at bounding box center [508, 28] width 59 height 33
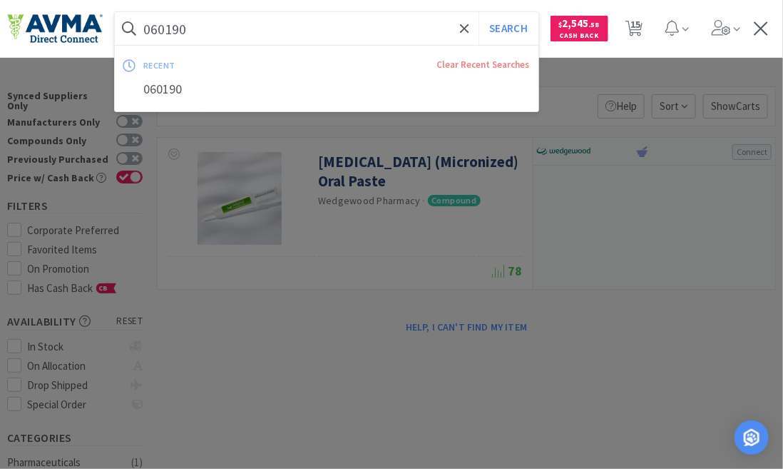
click at [479, 12] on button "Search" at bounding box center [508, 28] width 59 height 33
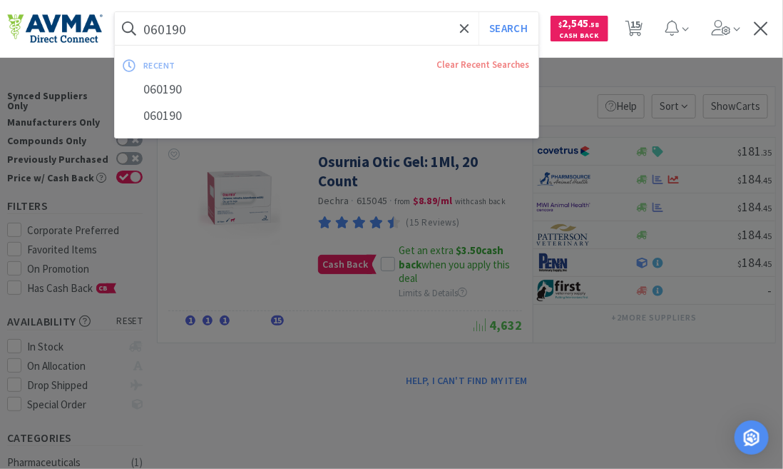
click at [193, 24] on input "060190" at bounding box center [327, 28] width 424 height 33
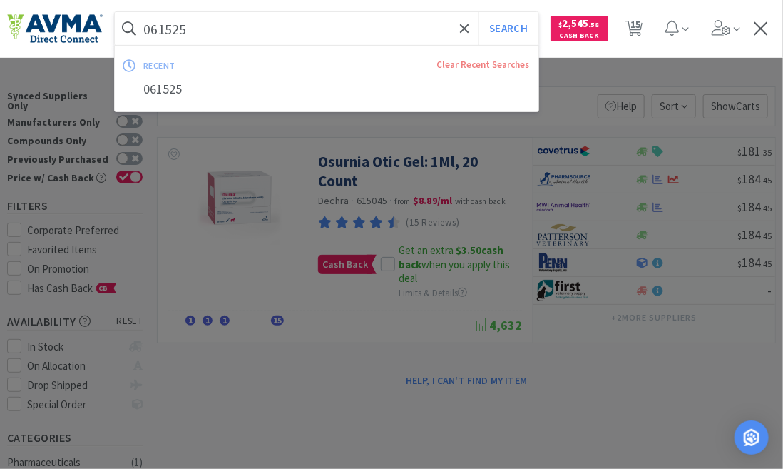
click at [479, 12] on button "Search" at bounding box center [508, 28] width 59 height 33
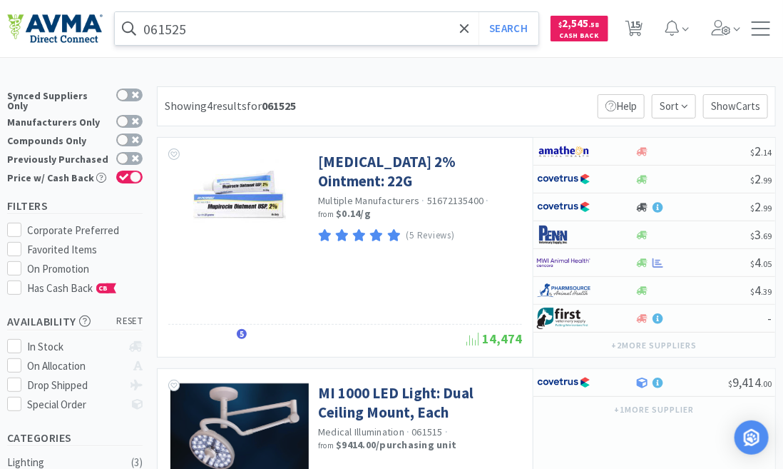
click at [208, 25] on input "061525" at bounding box center [327, 28] width 424 height 33
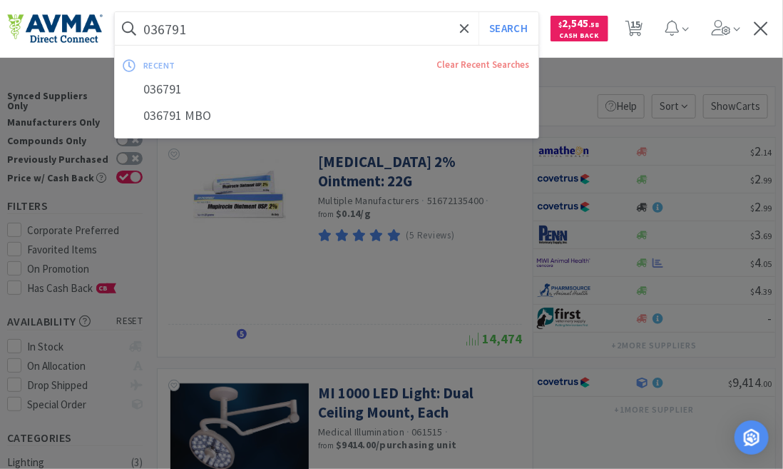
click at [479, 12] on button "Search" at bounding box center [508, 28] width 59 height 33
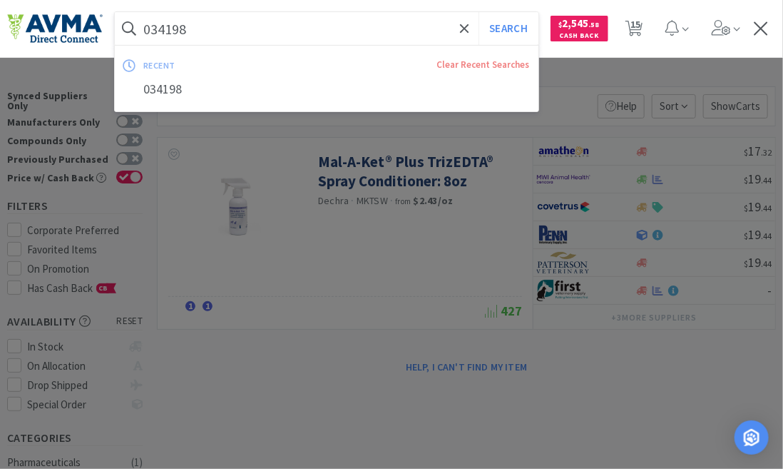
click at [479, 12] on button "Search" at bounding box center [508, 28] width 59 height 33
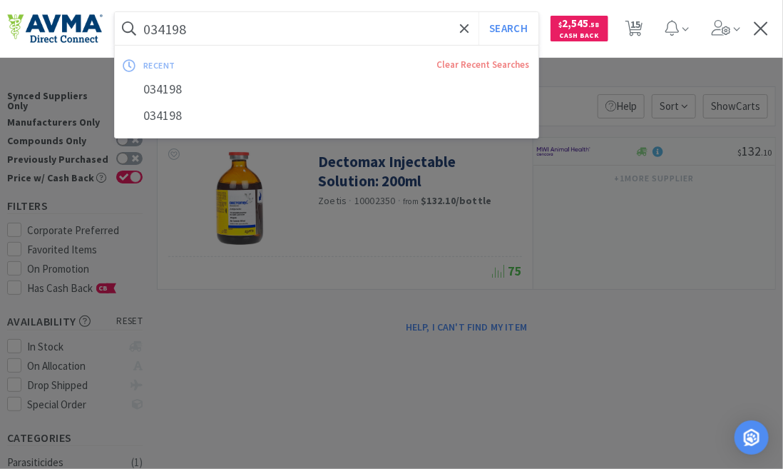
click at [218, 26] on input "034198" at bounding box center [327, 28] width 424 height 33
click at [479, 12] on button "Search" at bounding box center [508, 28] width 59 height 33
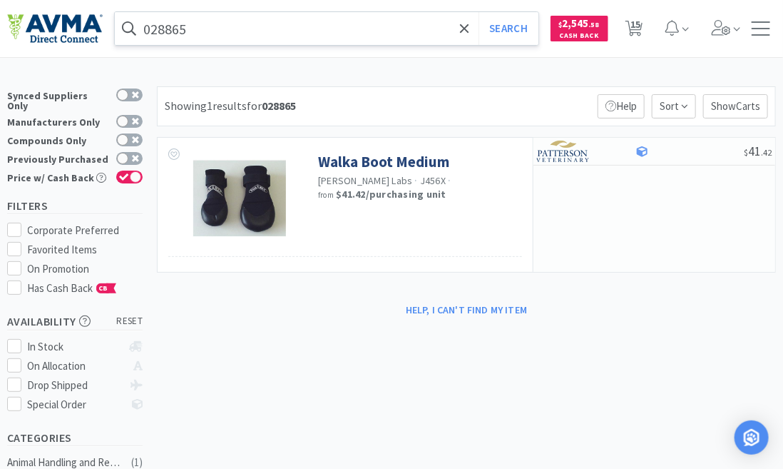
click at [198, 23] on input "028865" at bounding box center [327, 28] width 424 height 33
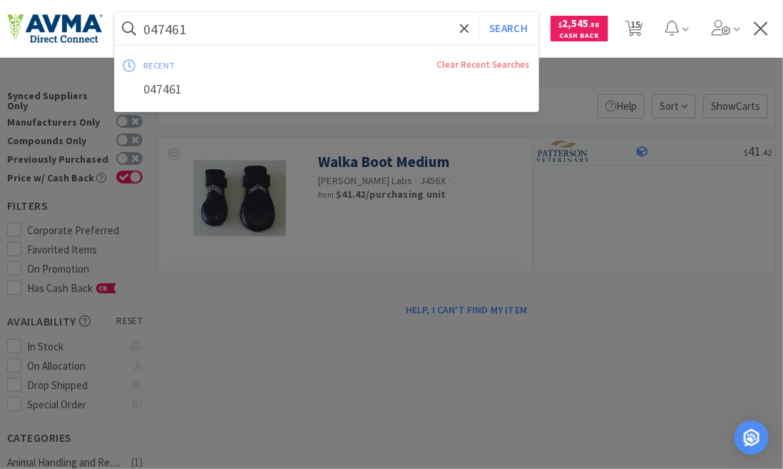
click at [479, 12] on button "Search" at bounding box center [508, 28] width 59 height 33
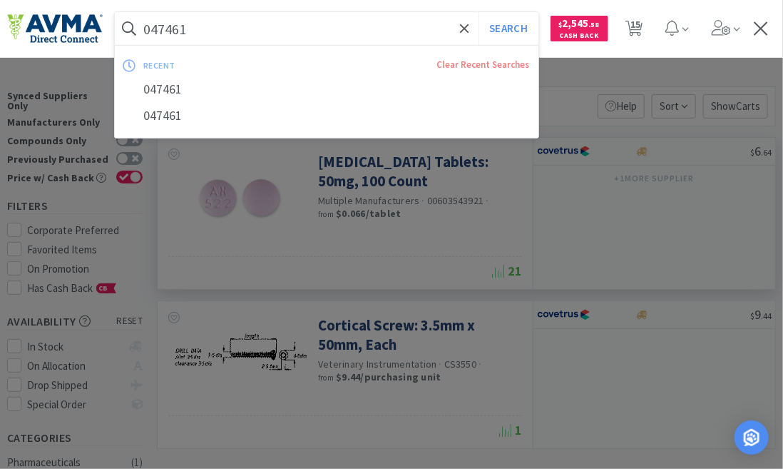
click at [210, 15] on input "047461" at bounding box center [327, 28] width 424 height 33
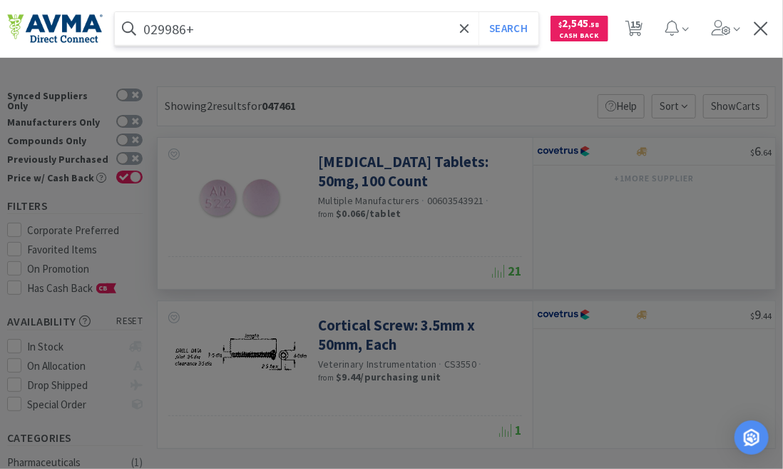
click at [211, 16] on input "029986+" at bounding box center [327, 28] width 424 height 33
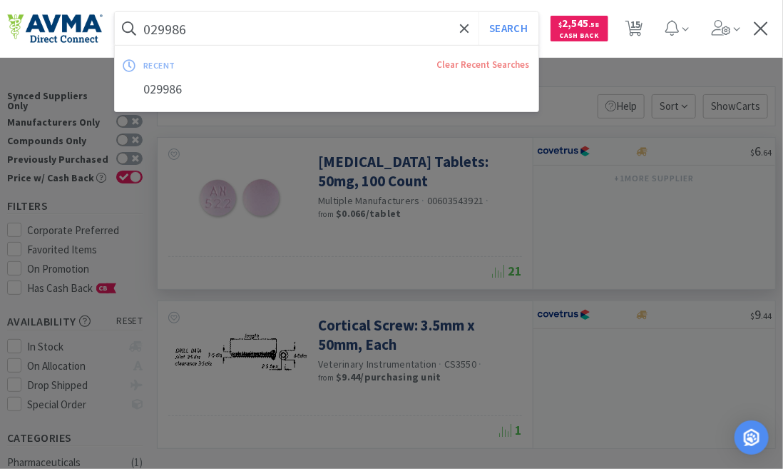
click at [479, 12] on button "Search" at bounding box center [508, 28] width 59 height 33
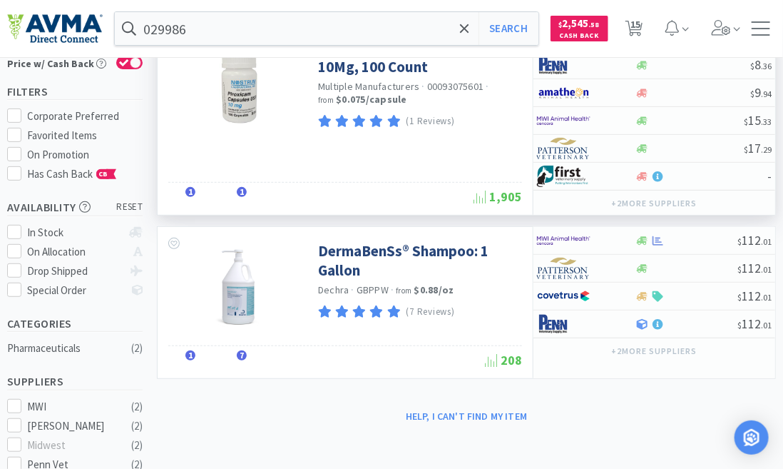
scroll to position [194, 0]
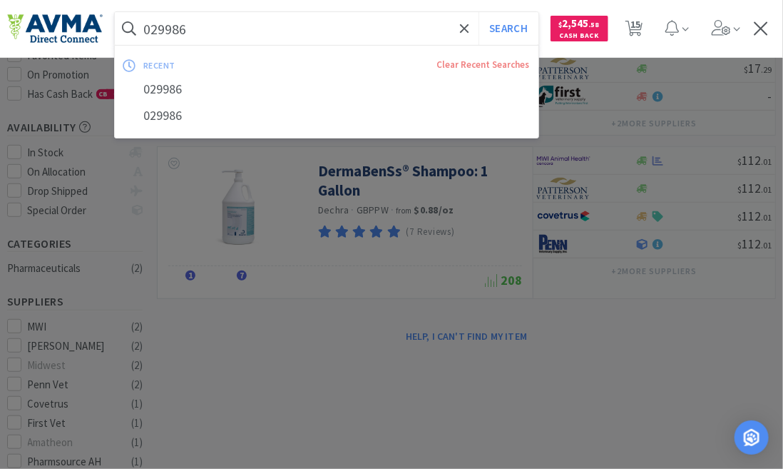
click at [198, 30] on input "029986" at bounding box center [327, 28] width 424 height 33
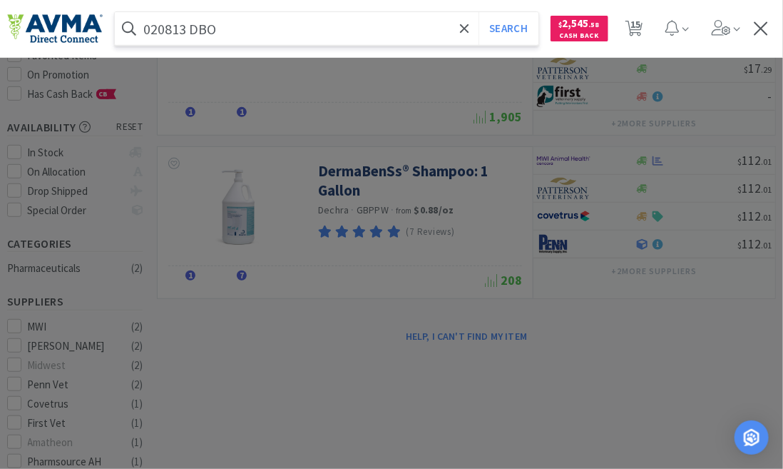
click at [479, 12] on button "Search" at bounding box center [508, 28] width 59 height 33
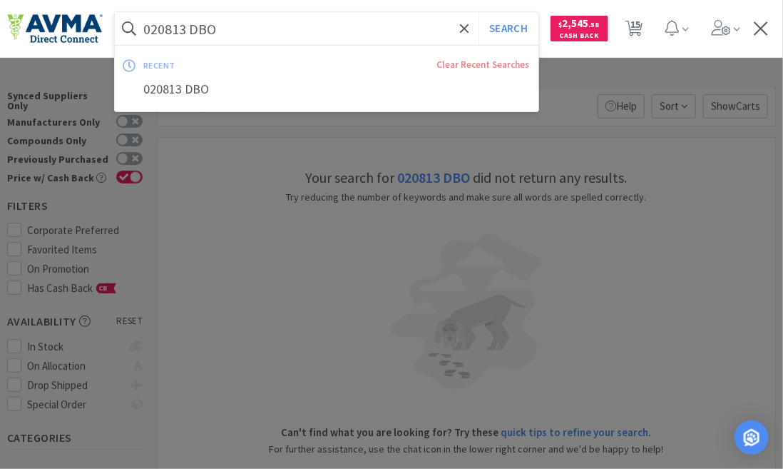
click at [223, 27] on input "020813 DBO" at bounding box center [327, 28] width 424 height 33
click at [225, 27] on input "020813 DBO" at bounding box center [327, 28] width 424 height 33
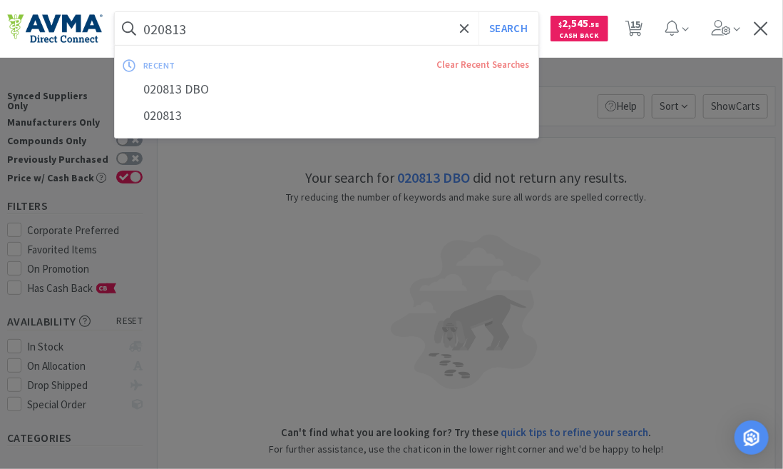
click at [479, 12] on button "Search" at bounding box center [508, 28] width 59 height 33
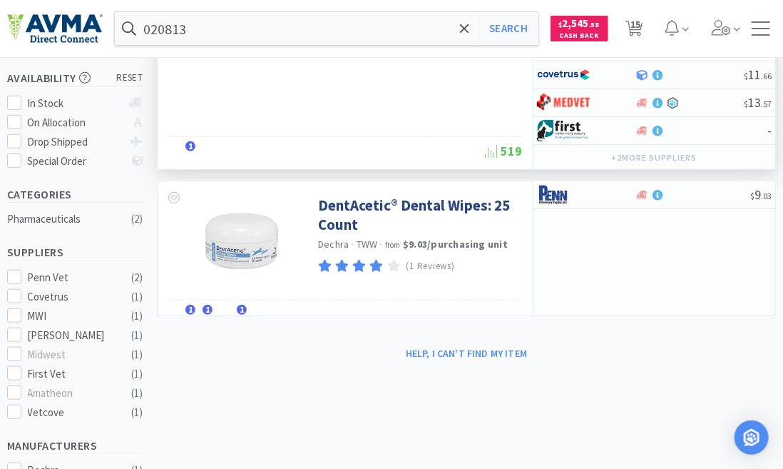
scroll to position [259, 0]
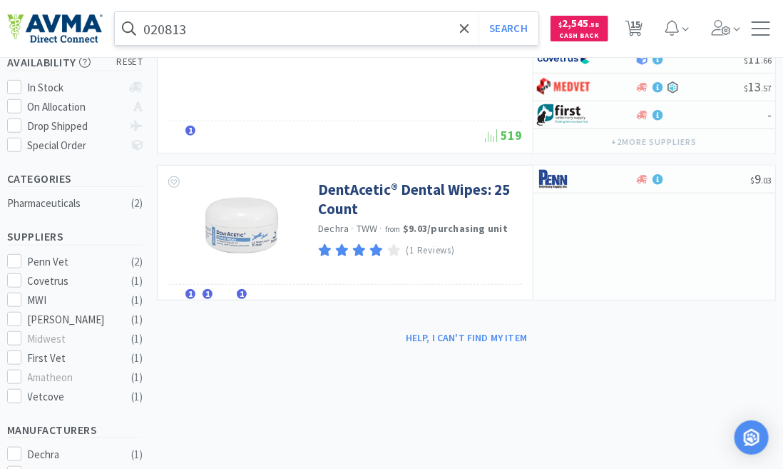
click at [199, 30] on input "020813" at bounding box center [327, 28] width 424 height 33
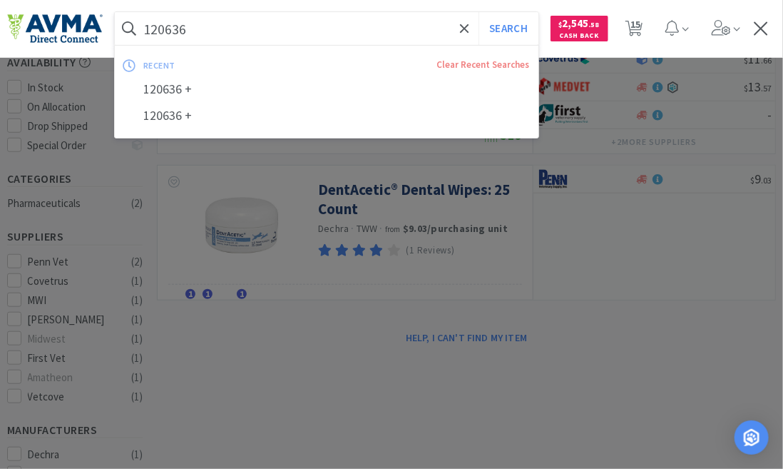
click at [479, 12] on button "Search" at bounding box center [508, 28] width 59 height 33
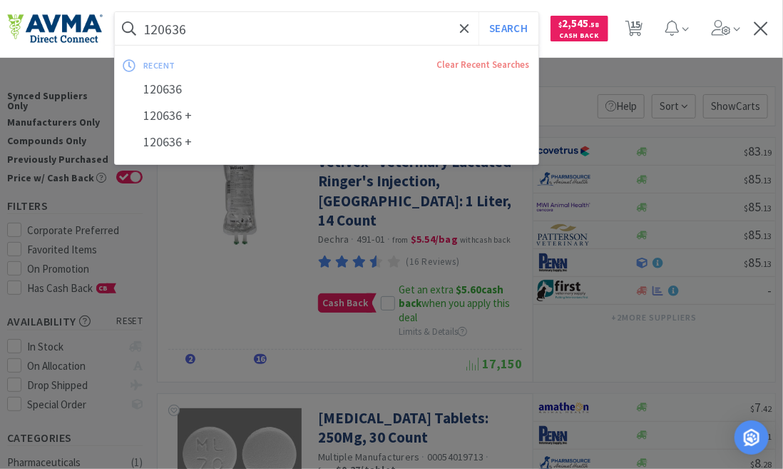
click at [213, 26] on input "120636" at bounding box center [327, 28] width 424 height 33
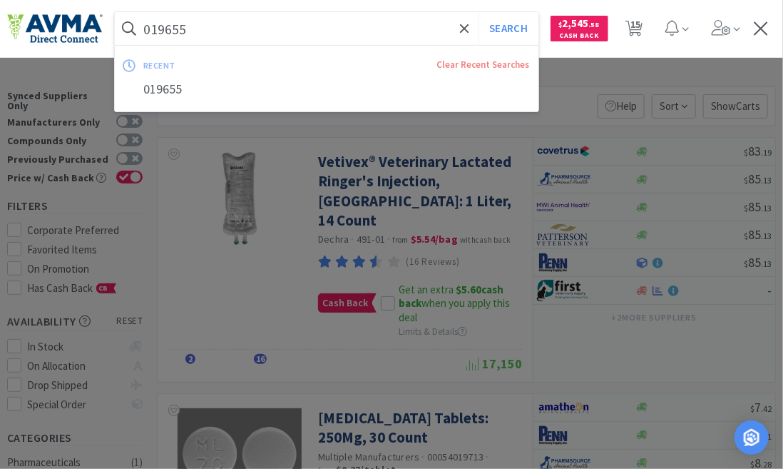
click at [479, 12] on button "Search" at bounding box center [508, 28] width 59 height 33
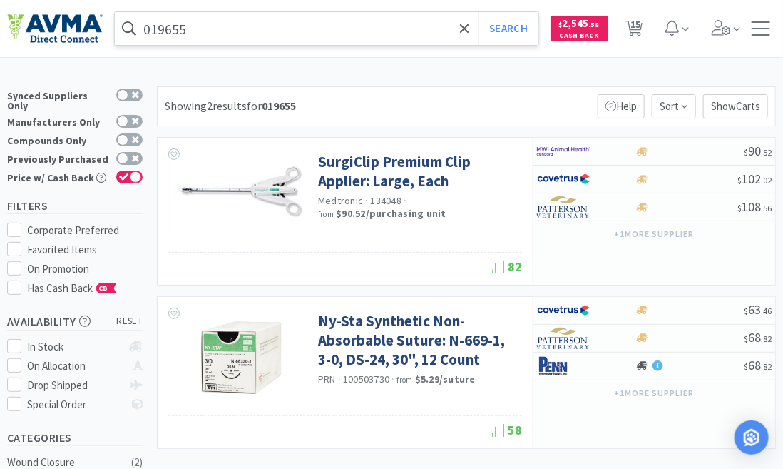
click at [190, 33] on input "019655" at bounding box center [327, 28] width 424 height 33
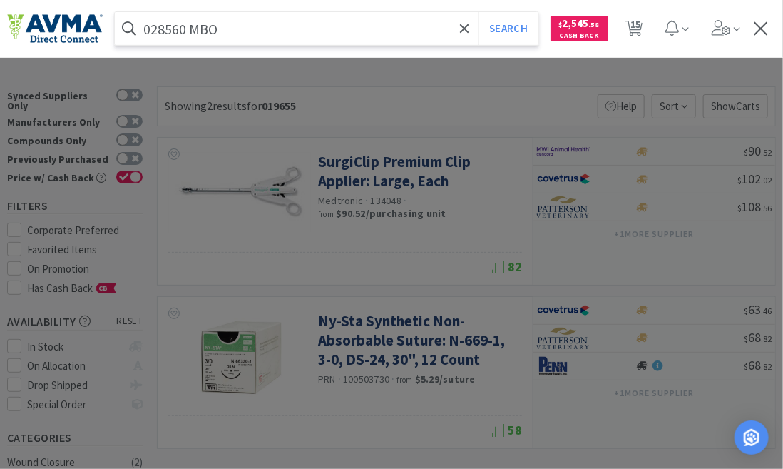
click at [479, 12] on button "Search" at bounding box center [508, 28] width 59 height 33
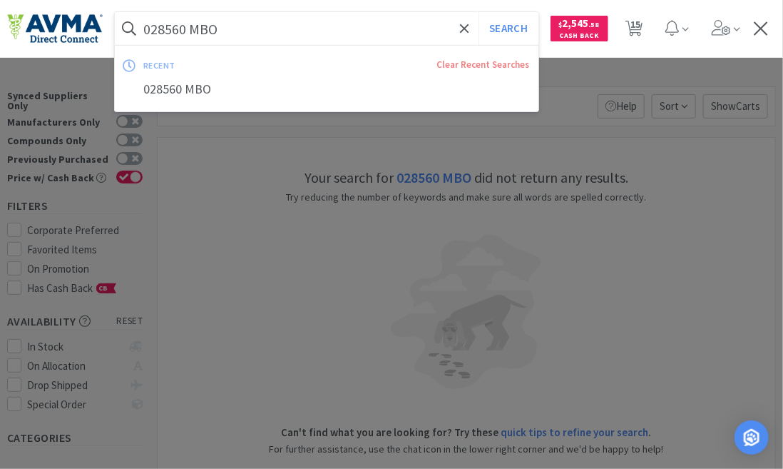
click at [228, 27] on input "028560 MBO" at bounding box center [327, 28] width 424 height 33
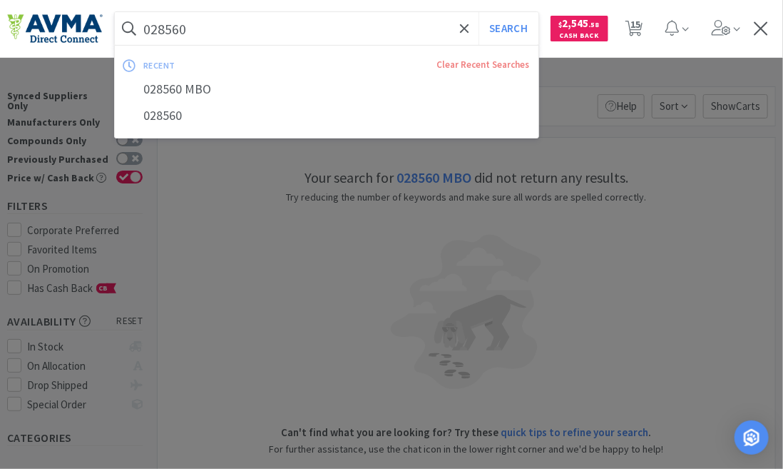
click at [479, 12] on button "Search" at bounding box center [508, 28] width 59 height 33
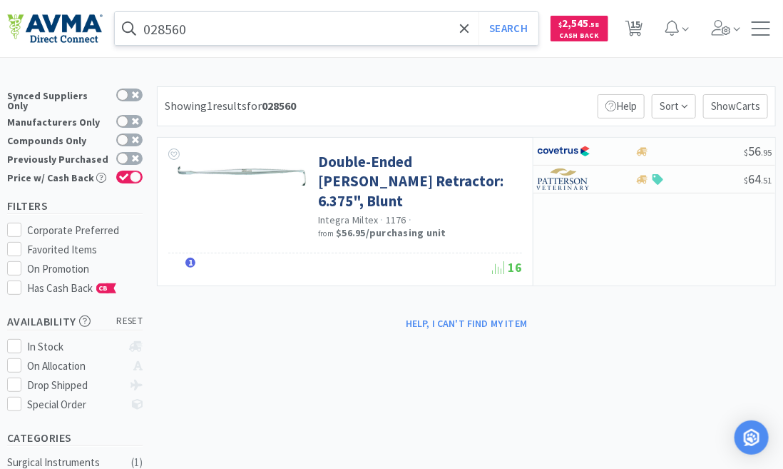
click at [189, 29] on input "028560" at bounding box center [327, 28] width 424 height 33
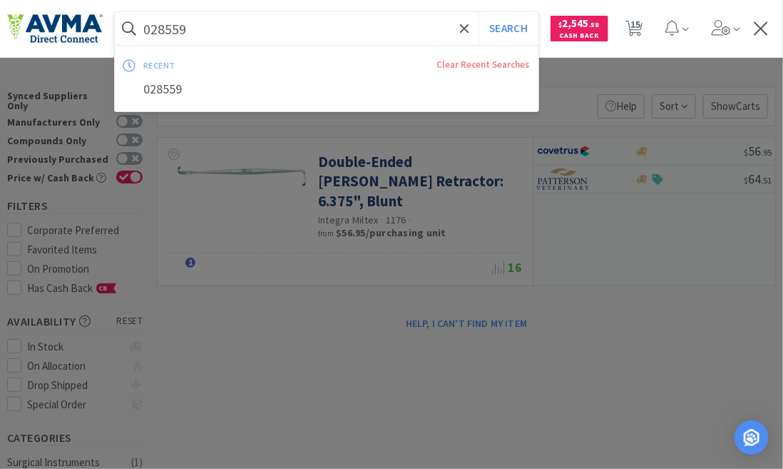
click at [479, 12] on button "Search" at bounding box center [508, 28] width 59 height 33
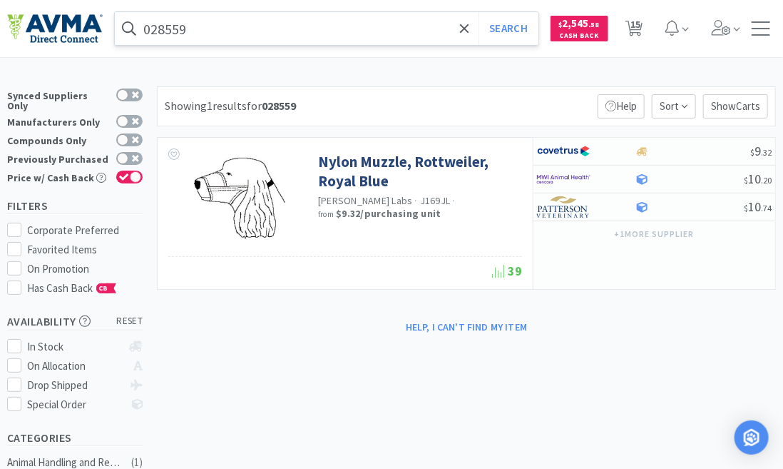
click at [220, 29] on input "028559" at bounding box center [327, 28] width 424 height 33
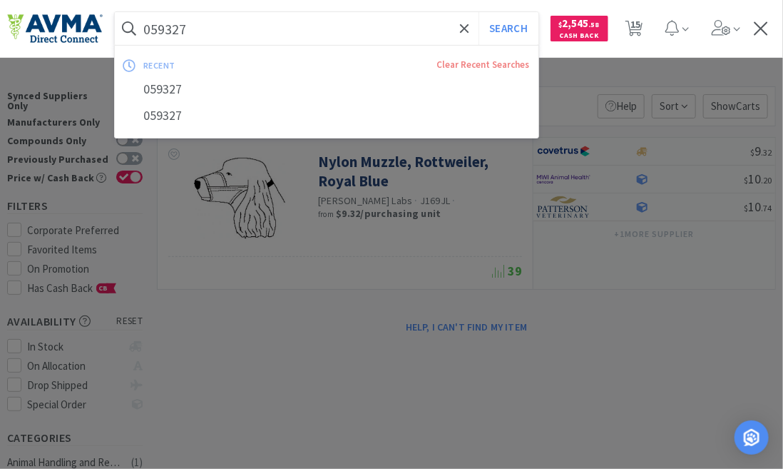
type input "059327"
click at [479, 12] on button "Search" at bounding box center [508, 28] width 59 height 33
